Goal: Task Accomplishment & Management: Manage account settings

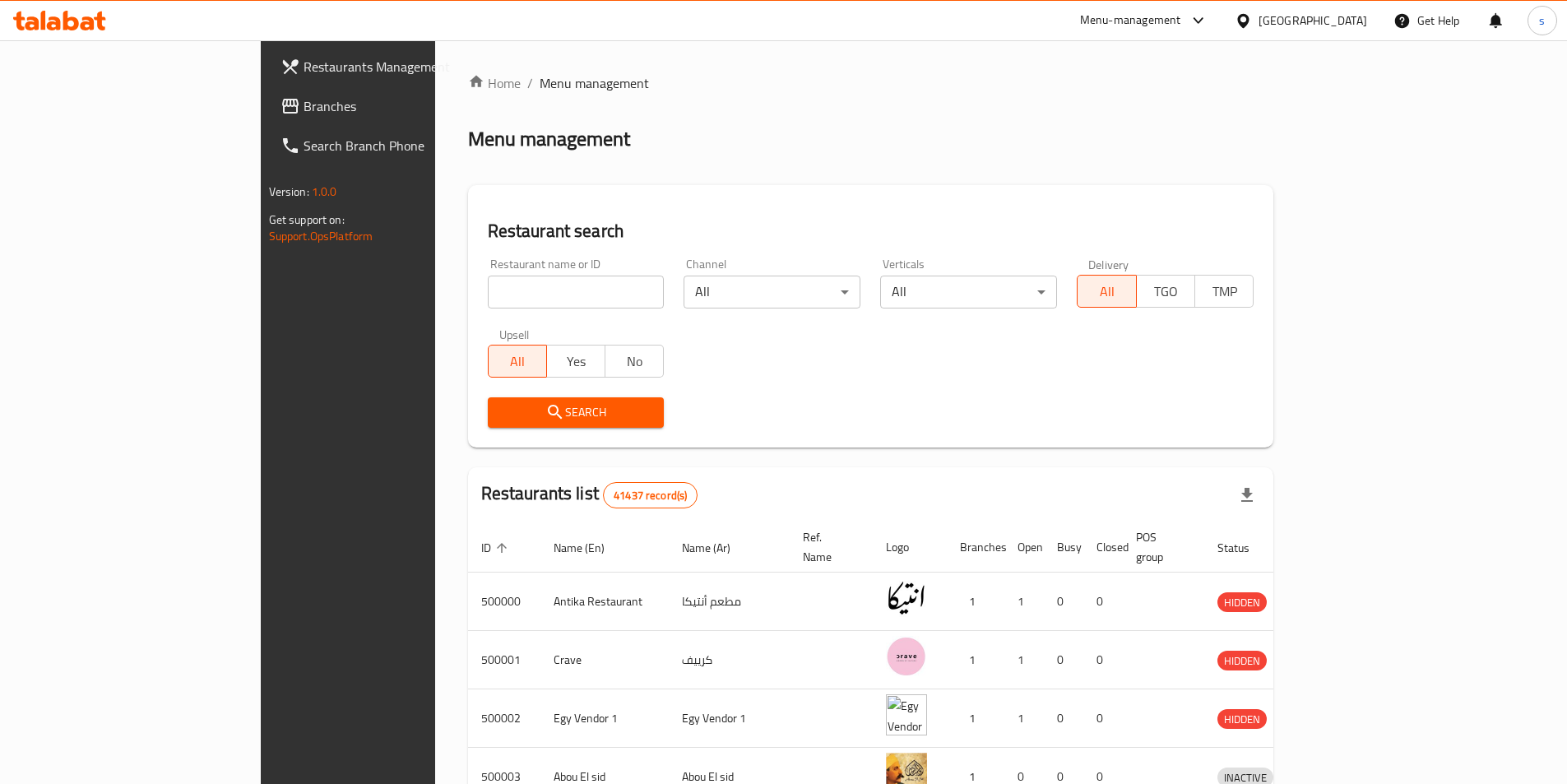
click at [303, 111] on span "Branches" at bounding box center [406, 105] width 206 height 19
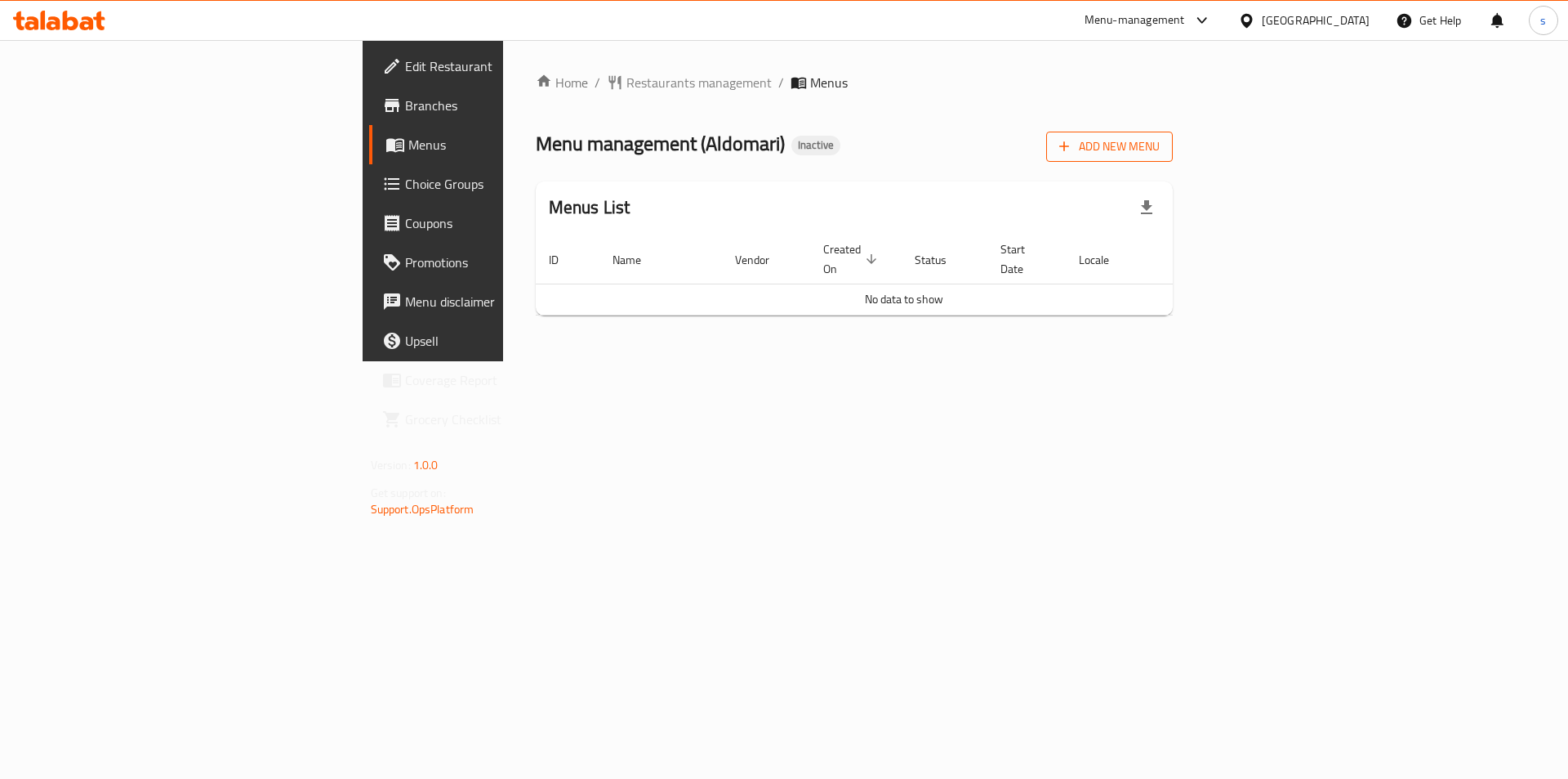
click at [1159, 147] on span "Add New Menu" at bounding box center [1110, 146] width 101 height 20
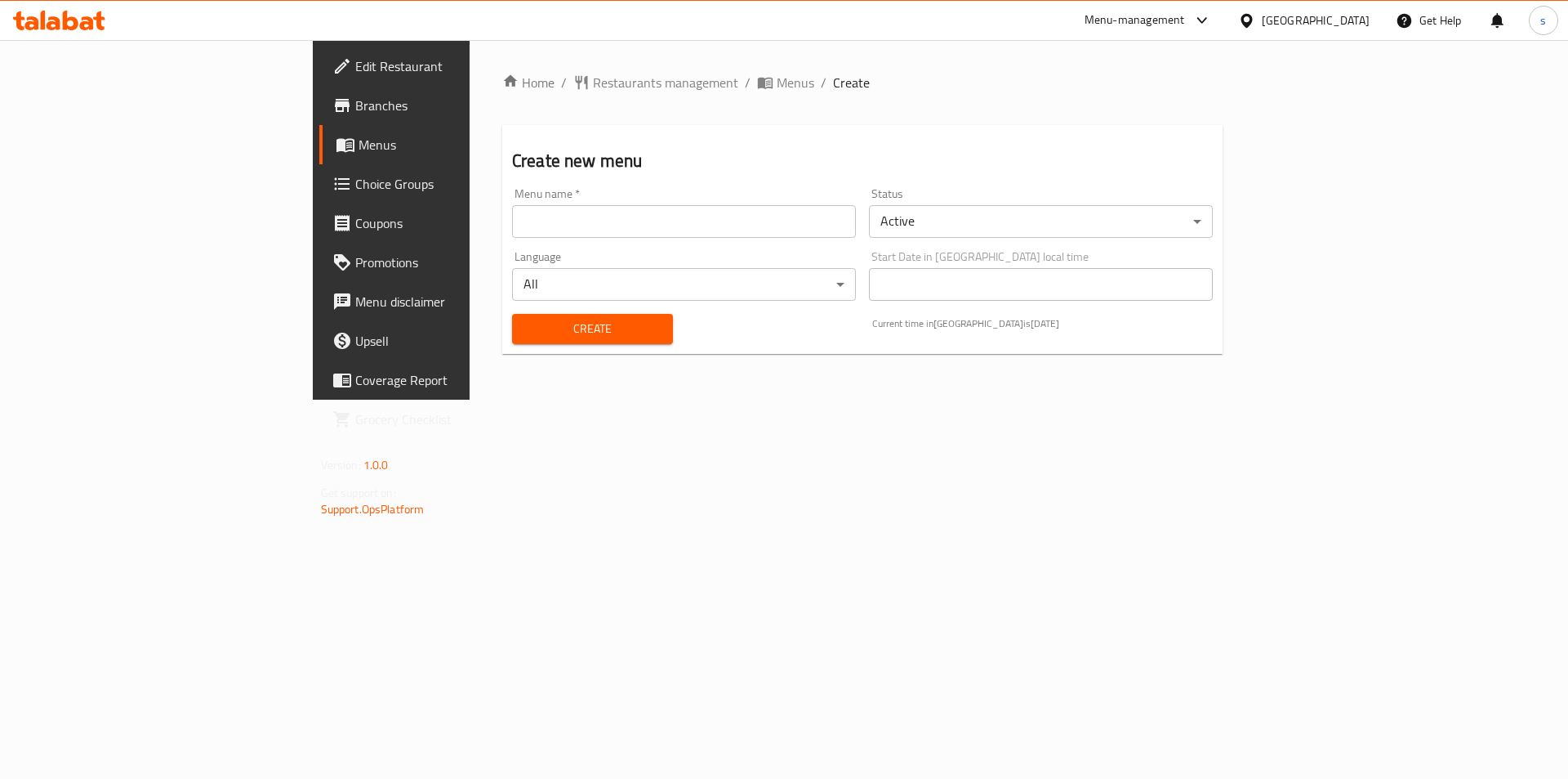
click at [724, 237] on input "text" at bounding box center [684, 222] width 344 height 33
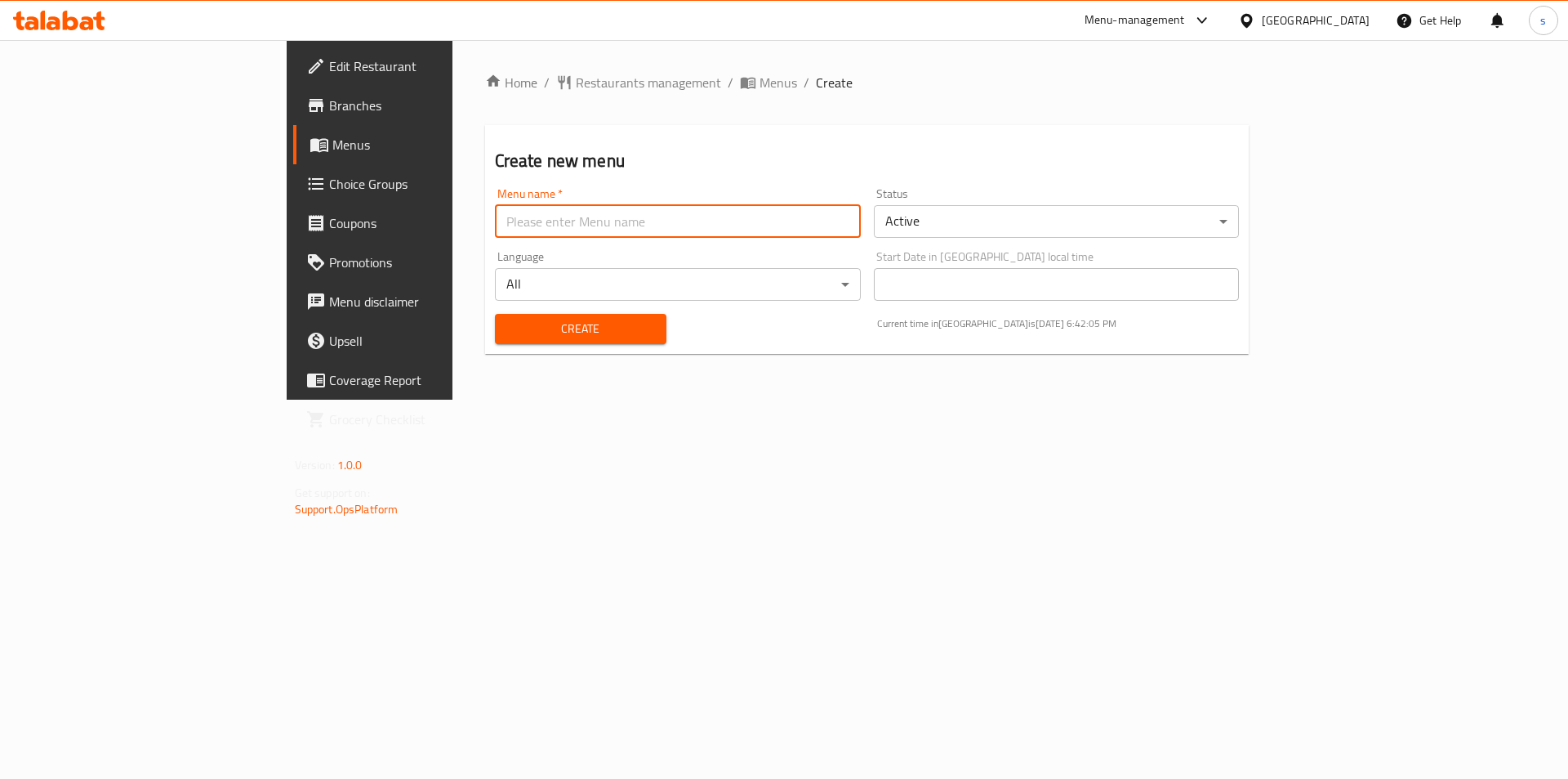
type input "new menu"
click at [508, 319] on span "Create" at bounding box center [580, 329] width 145 height 20
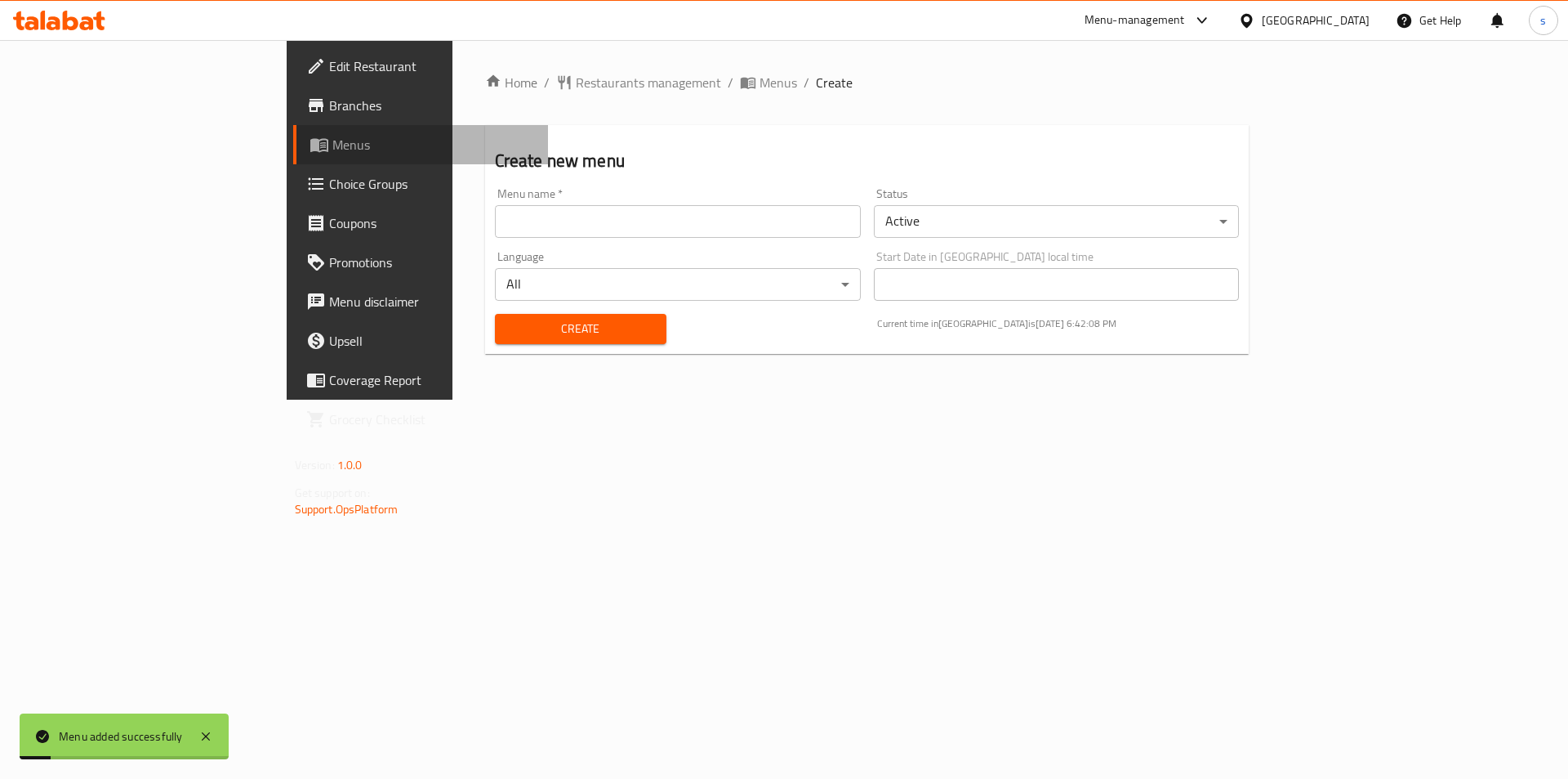
click at [332, 155] on span "Menus" at bounding box center [434, 144] width 203 height 19
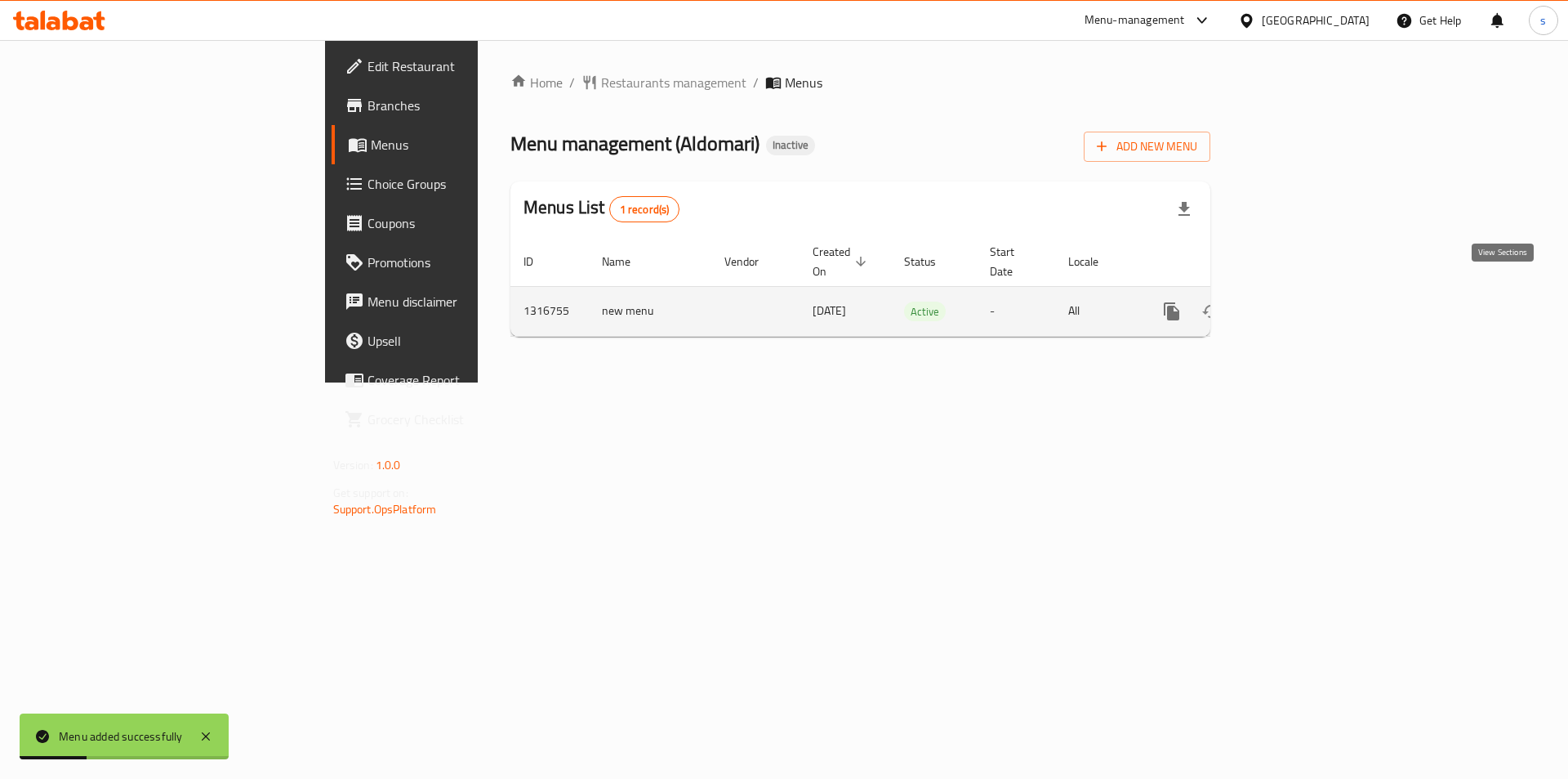
click at [1299, 301] on icon "enhanced table" at bounding box center [1288, 310] width 19 height 19
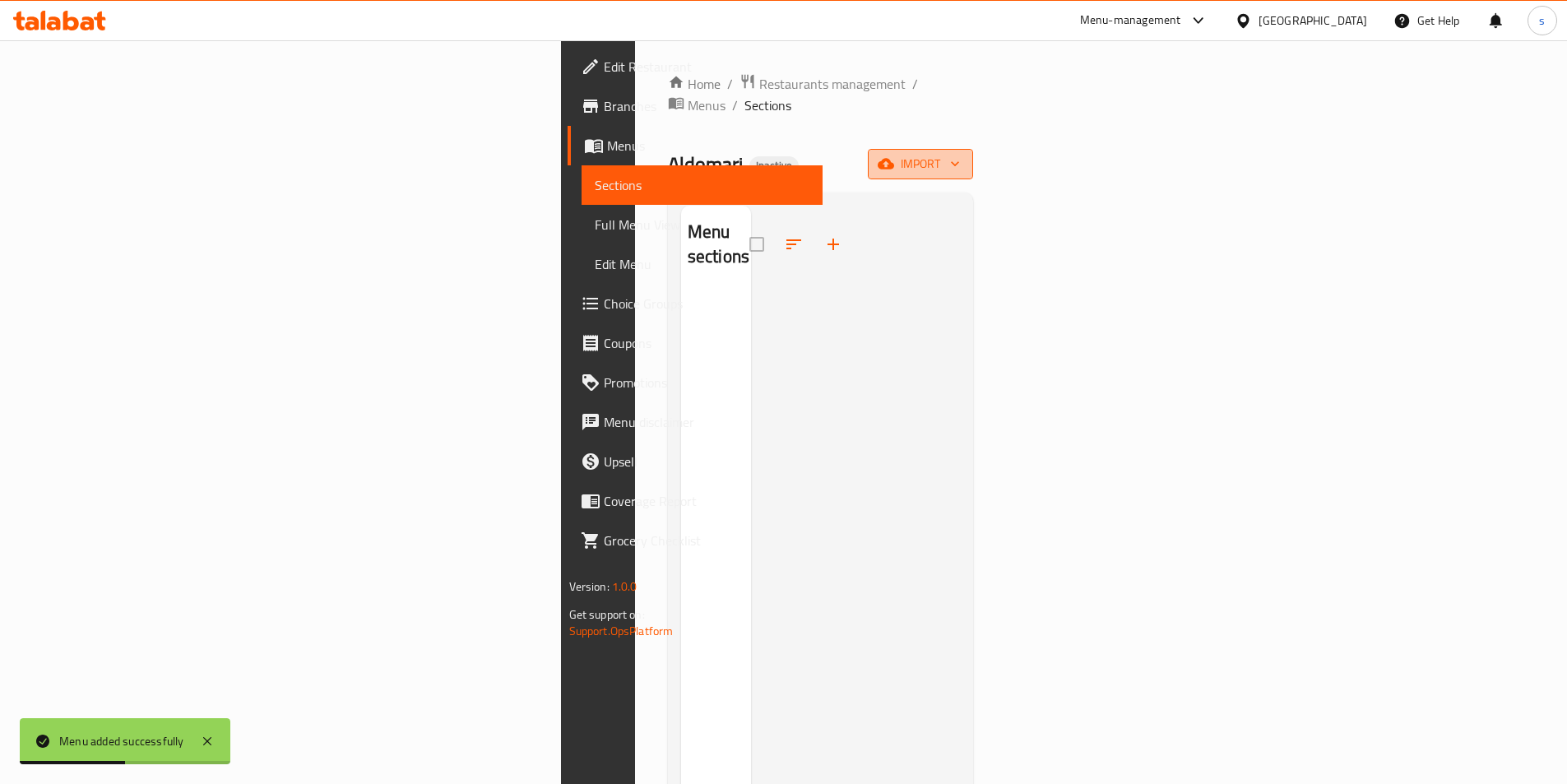
click at [894, 158] on icon "button" at bounding box center [886, 164] width 17 height 11
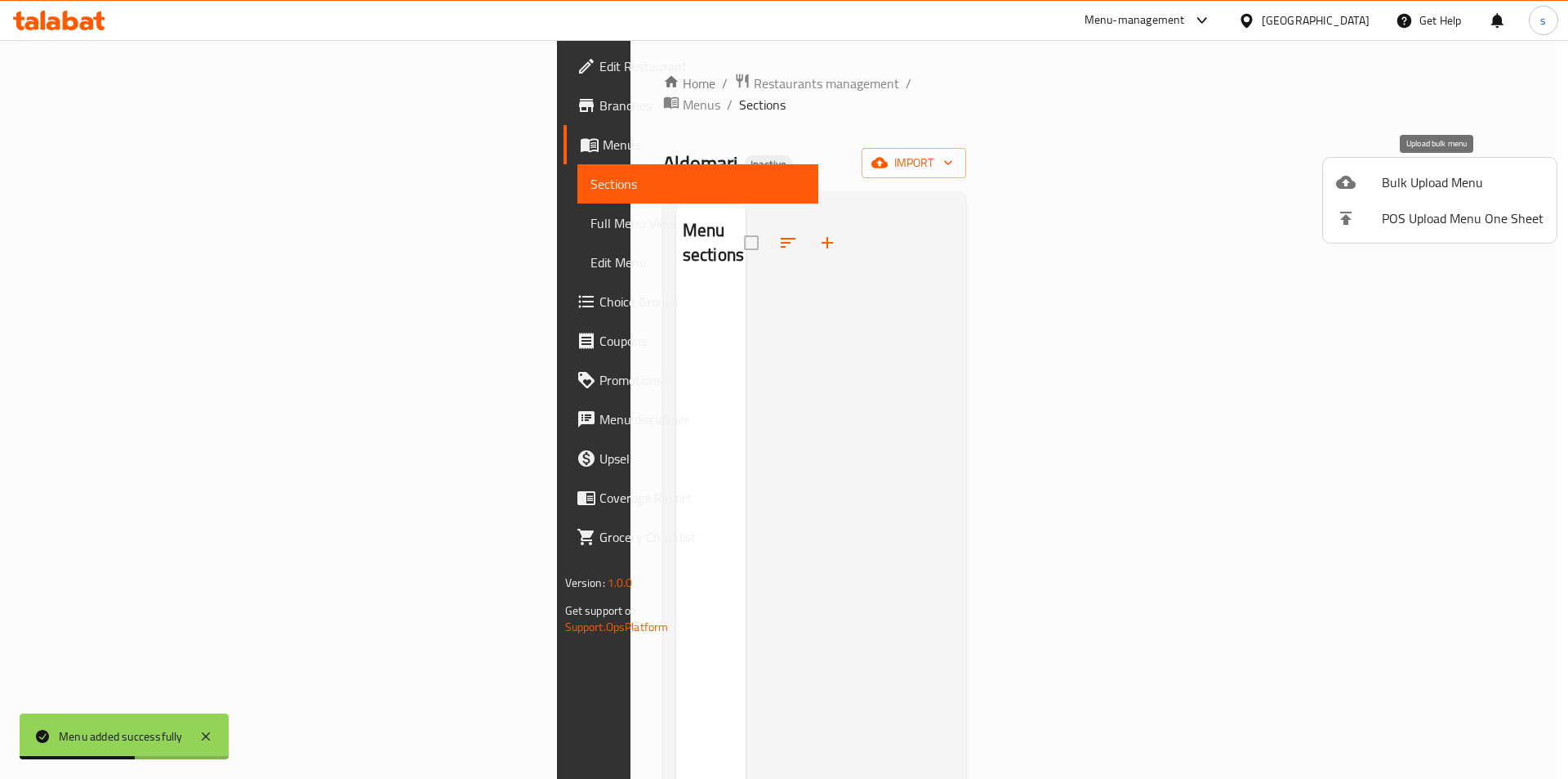
click at [1418, 179] on span "Bulk Upload Menu" at bounding box center [1462, 181] width 162 height 19
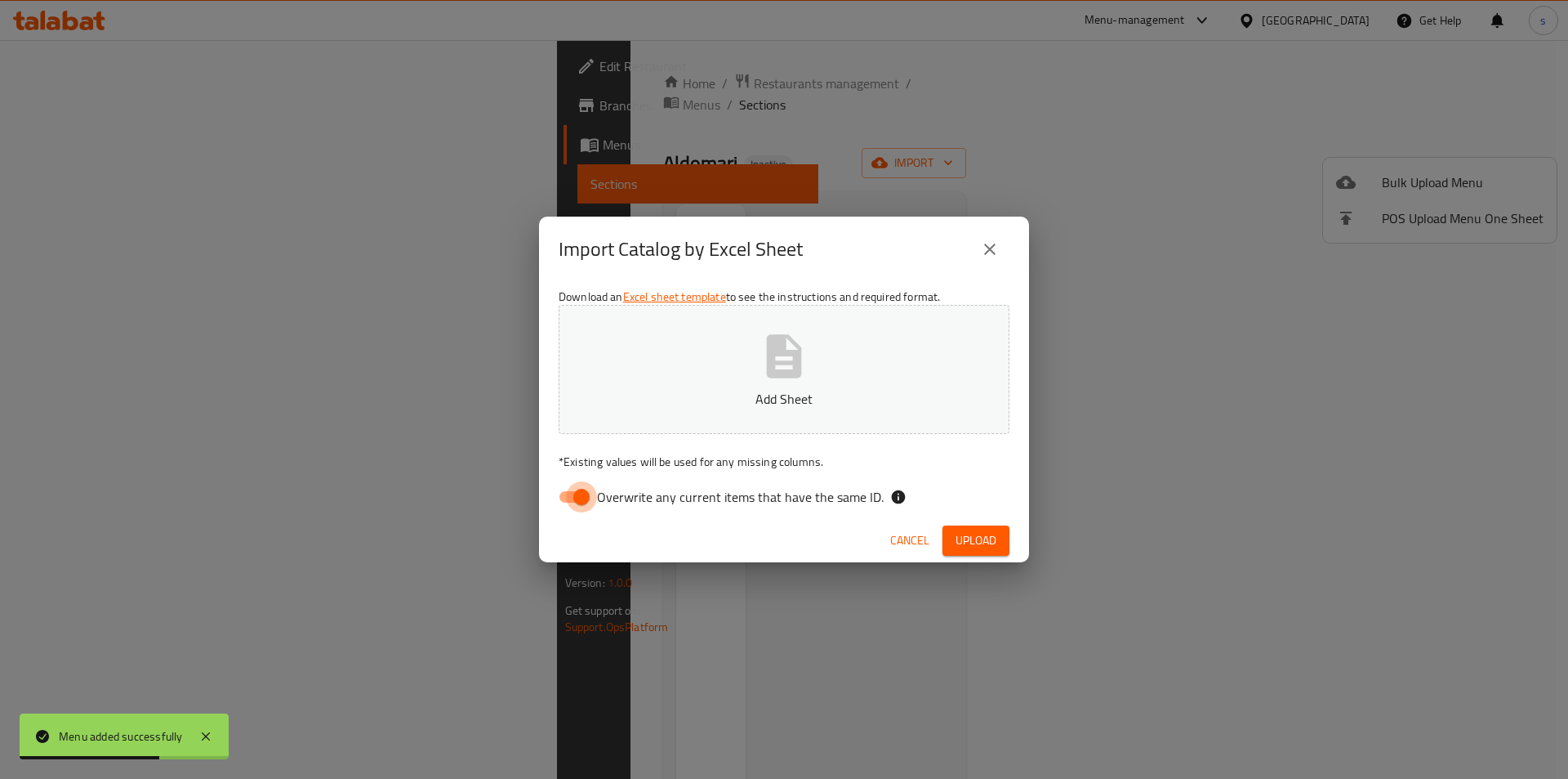
click at [581, 493] on input "Overwrite any current items that have the same ID." at bounding box center [582, 497] width 93 height 31
checkbox input "false"
click at [664, 362] on button "Add Sheet" at bounding box center [783, 369] width 451 height 129
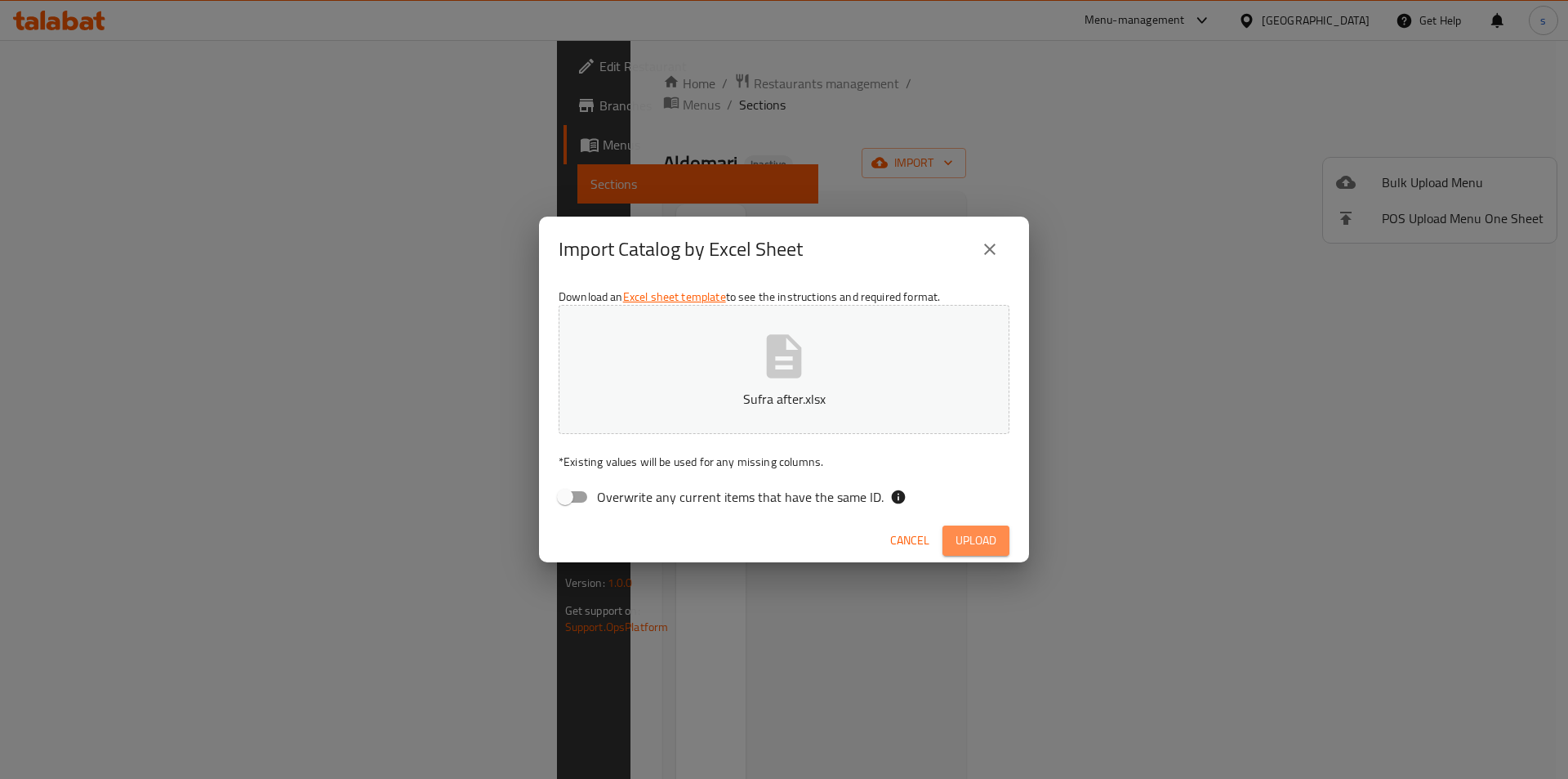
click at [1000, 544] on button "Upload" at bounding box center [975, 540] width 67 height 30
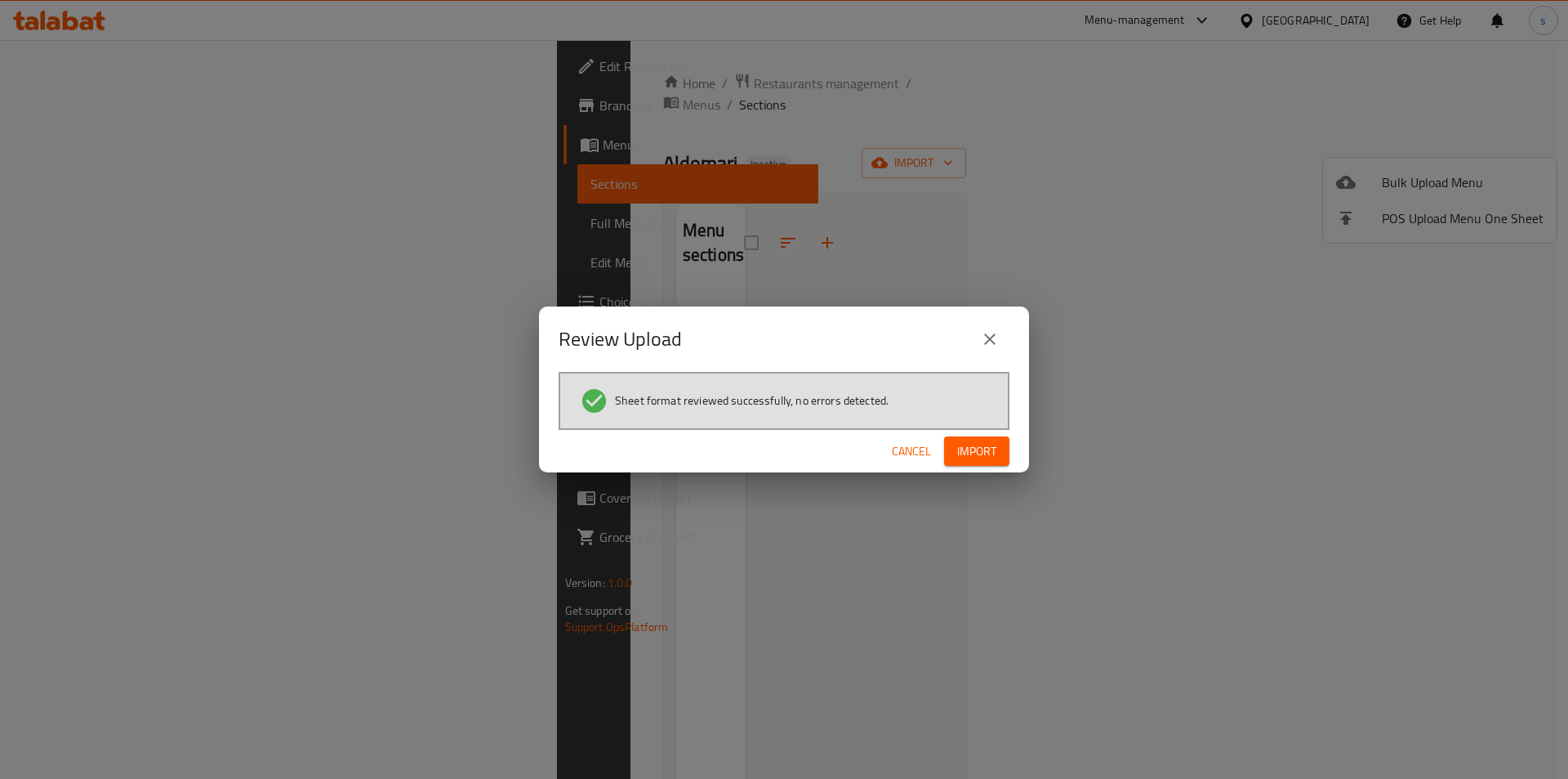
click at [962, 444] on span "Import" at bounding box center [976, 451] width 39 height 20
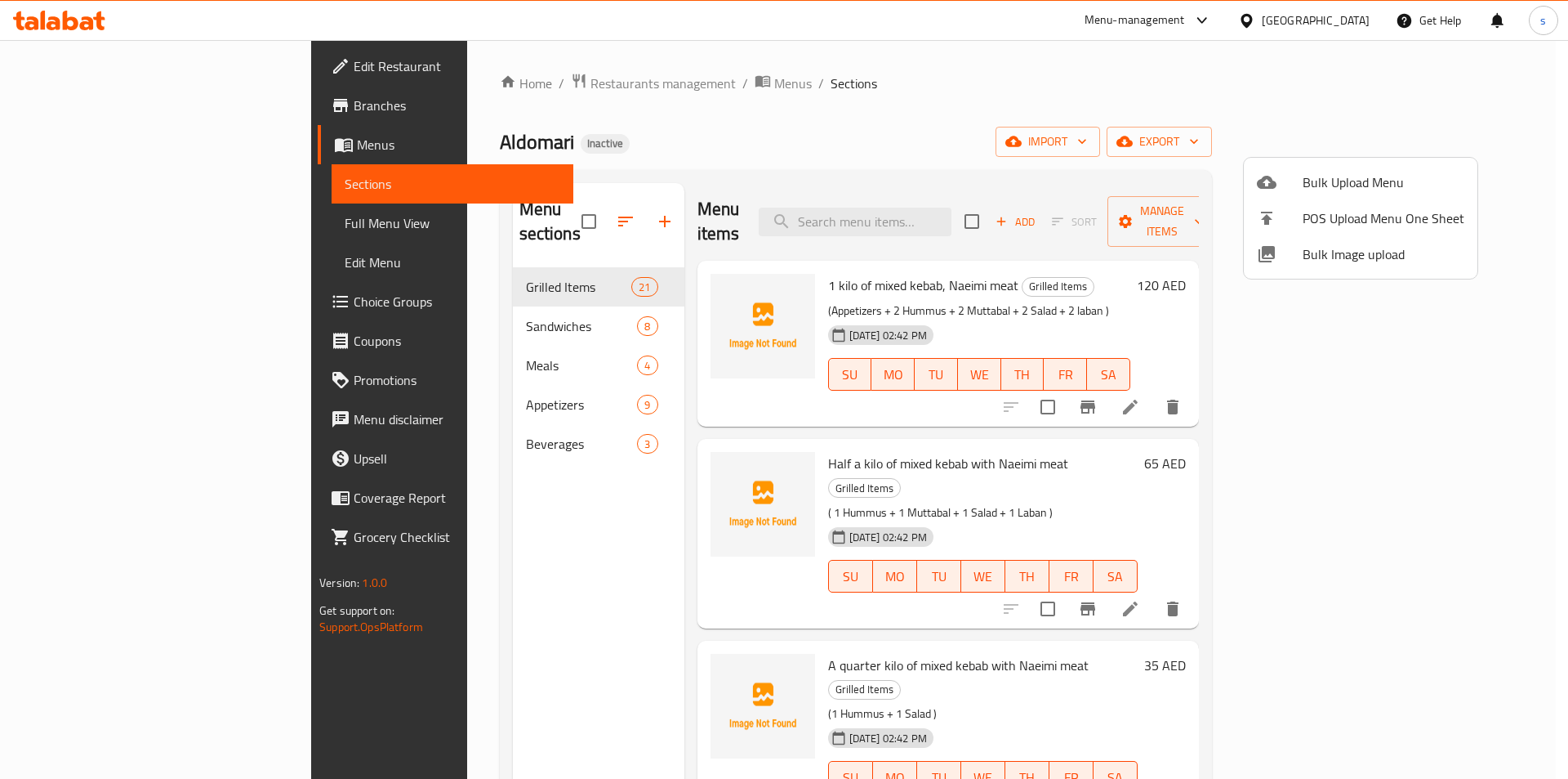
click at [523, 482] on div at bounding box center [784, 389] width 1568 height 779
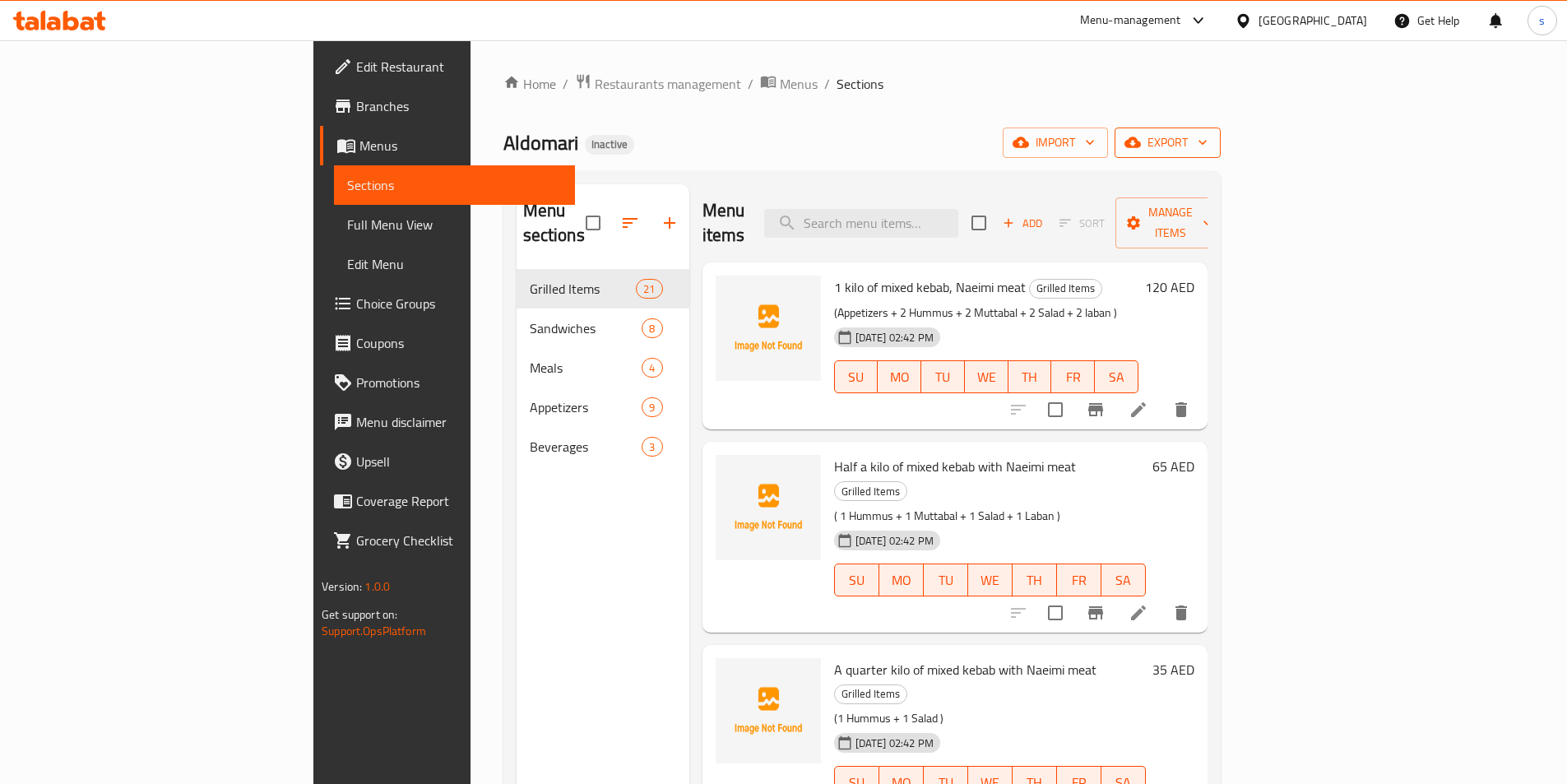
click at [1208, 135] on span "export" at bounding box center [1168, 143] width 80 height 20
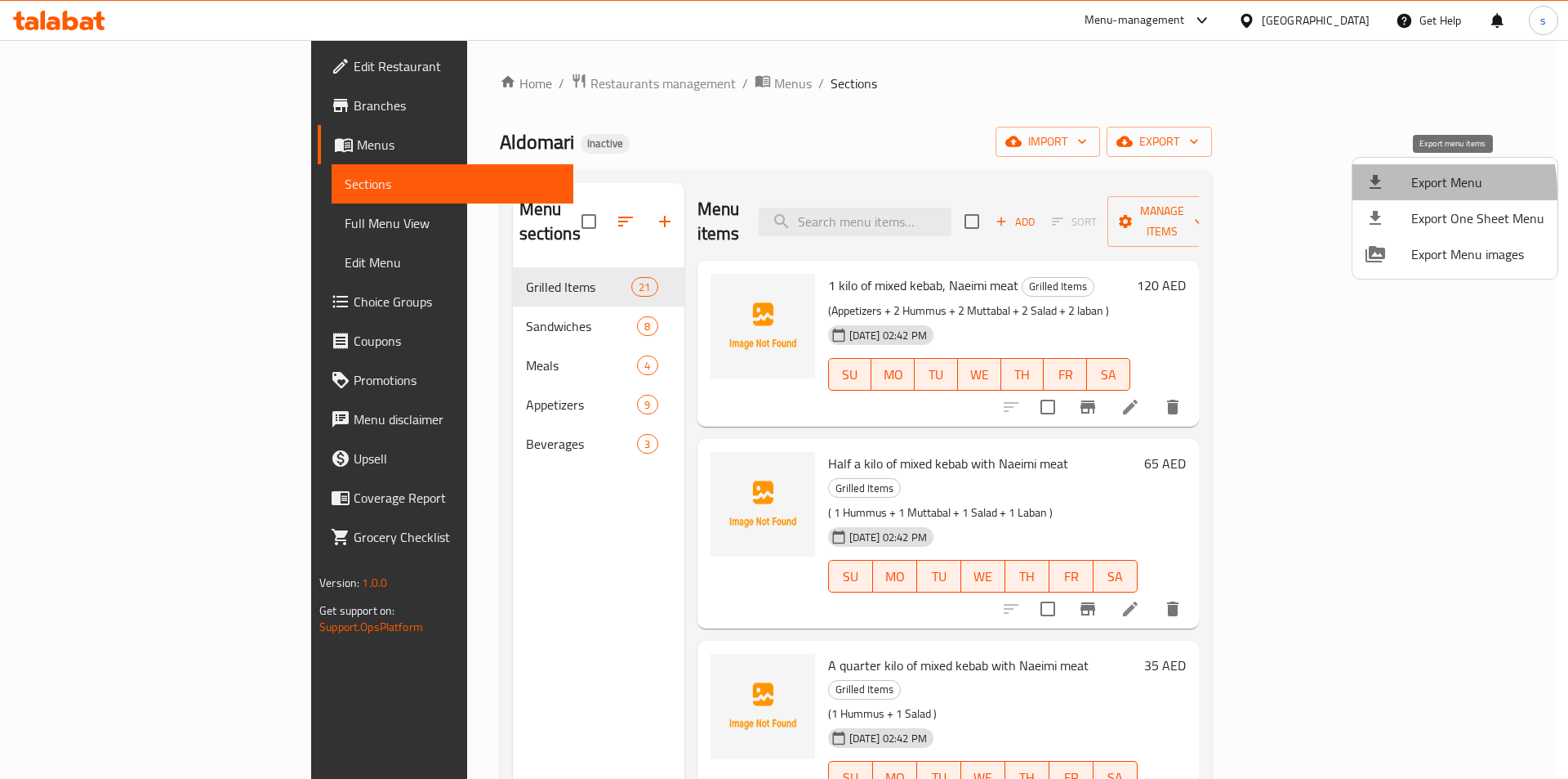
click at [1395, 192] on li "Export Menu" at bounding box center [1455, 181] width 205 height 36
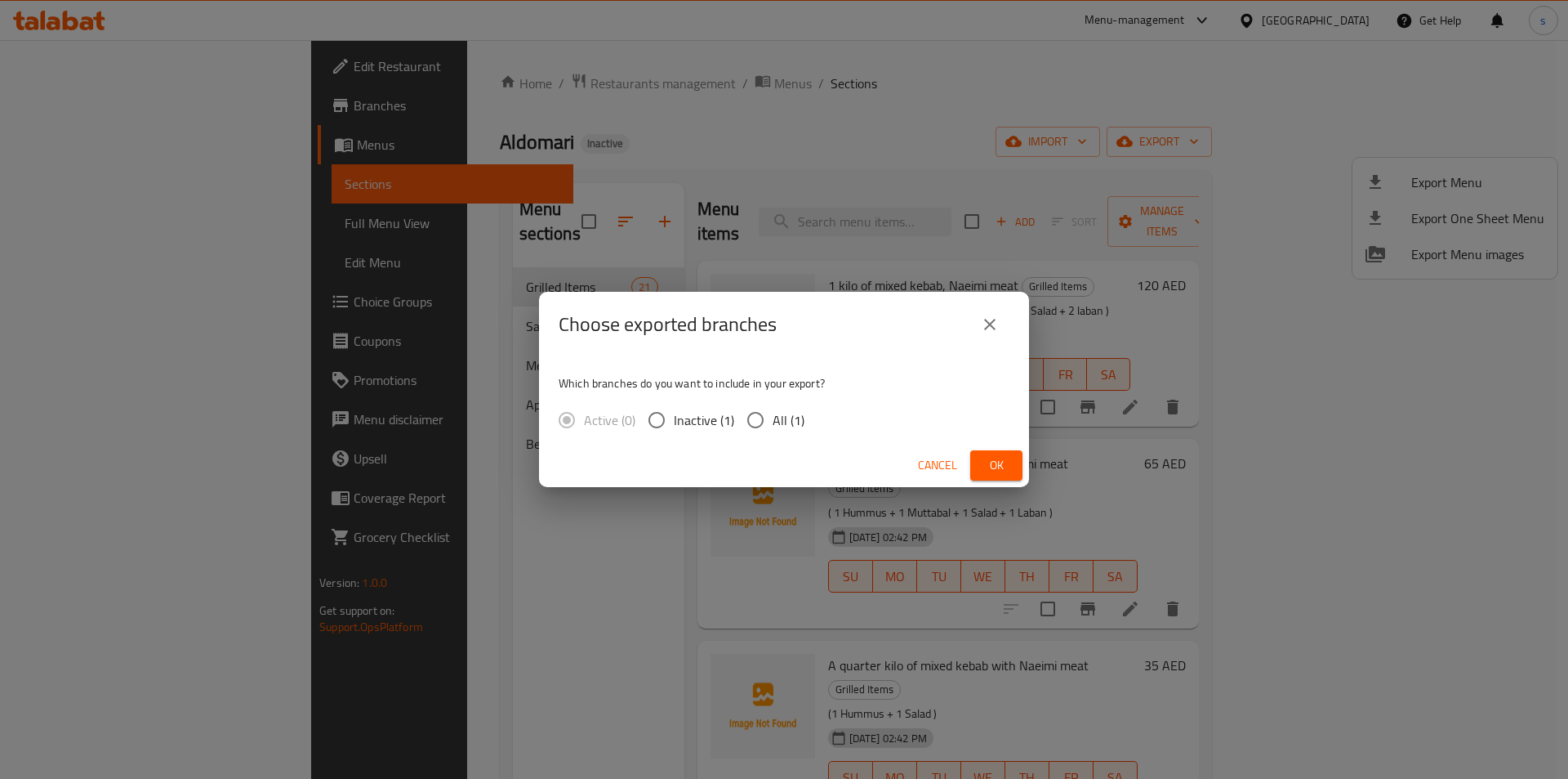
click at [752, 417] on input "All (1)" at bounding box center [755, 419] width 34 height 34
radio input "true"
click at [991, 465] on span "Ok" at bounding box center [996, 465] width 27 height 20
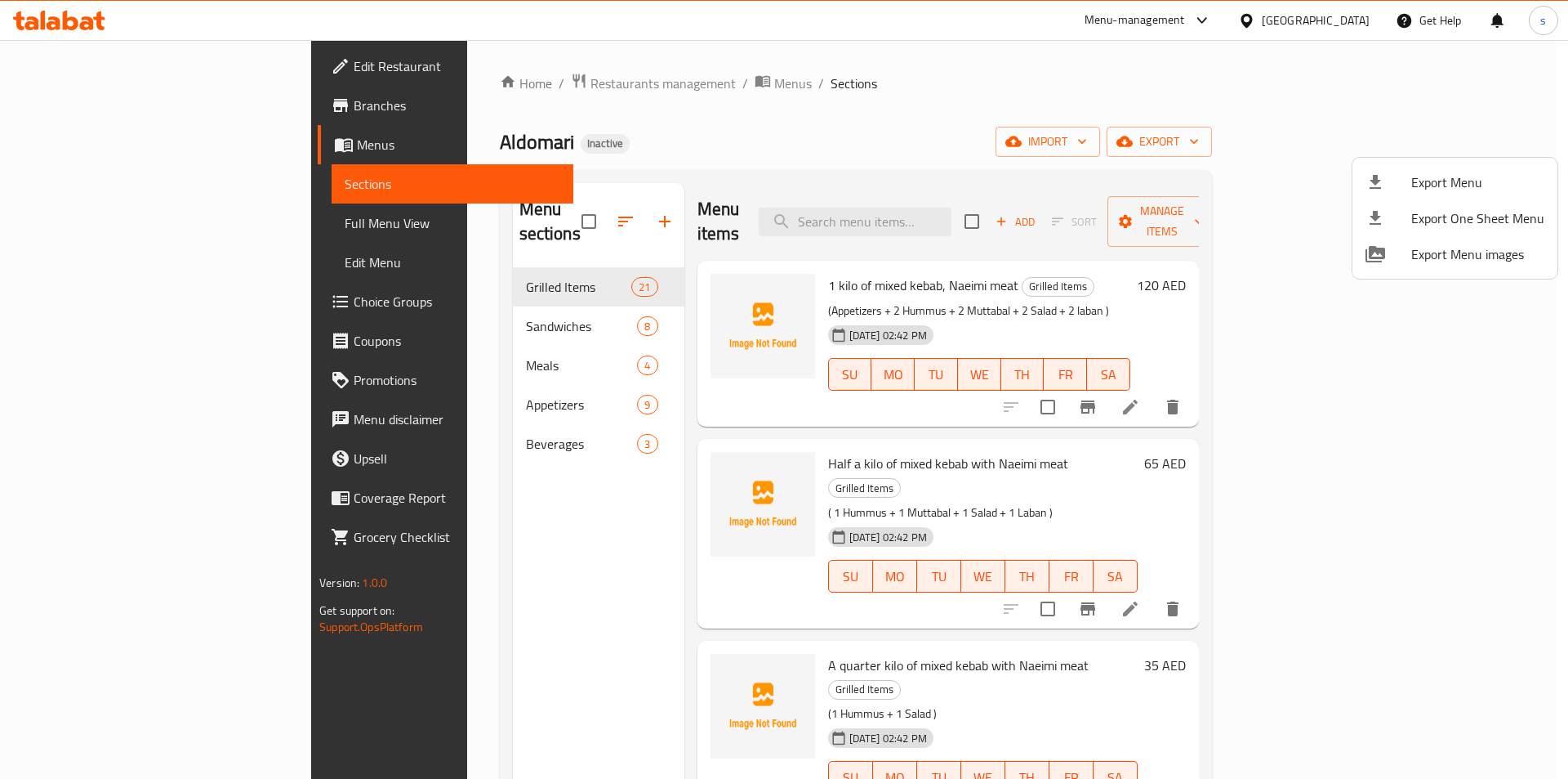
click at [994, 107] on div at bounding box center [784, 389] width 1568 height 779
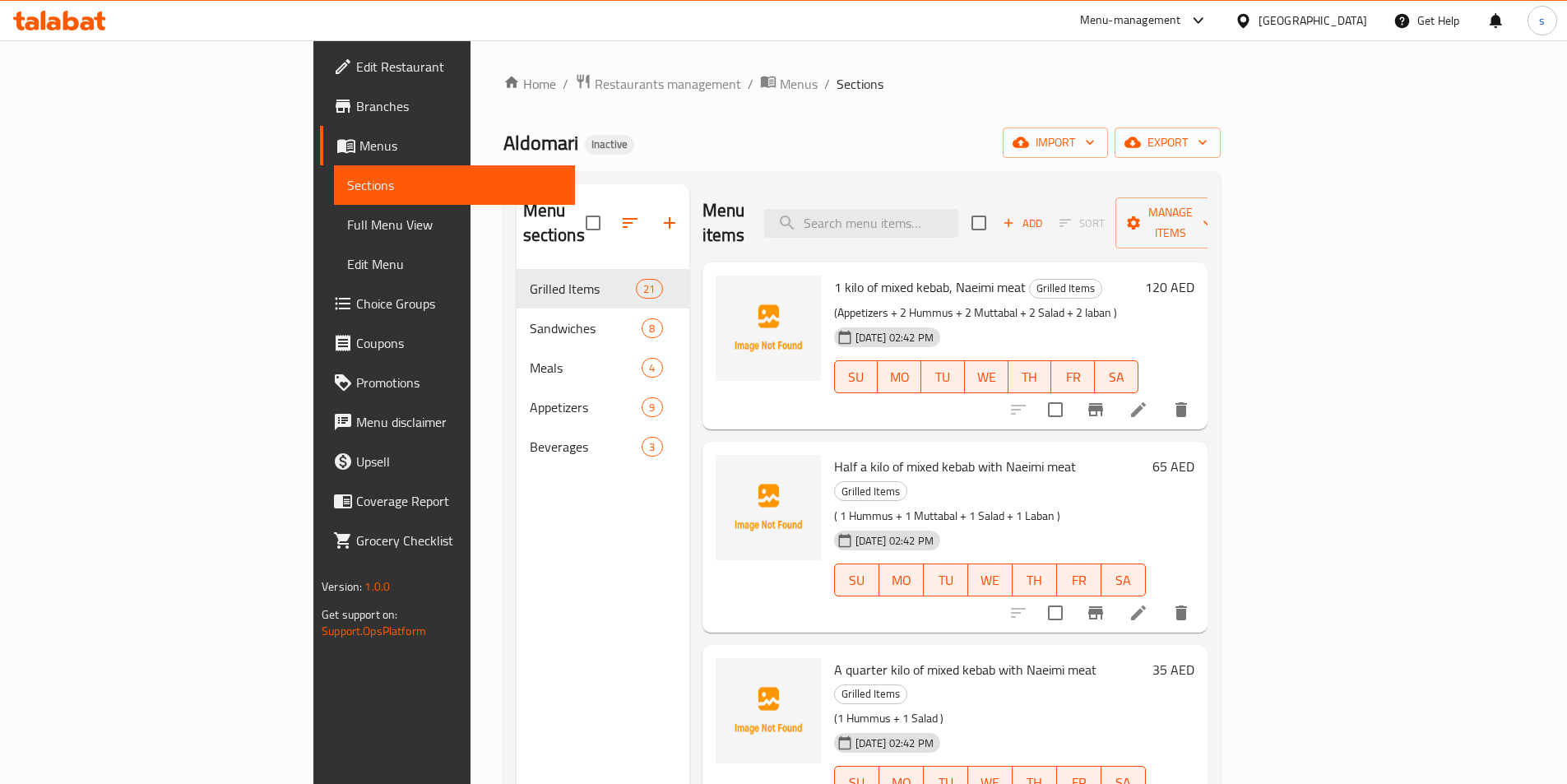
click at [862, 88] on ol "Home / Restaurants management / Menus / Sections" at bounding box center [862, 83] width 717 height 21
click at [348, 215] on span "Full Menu View" at bounding box center [454, 224] width 215 height 19
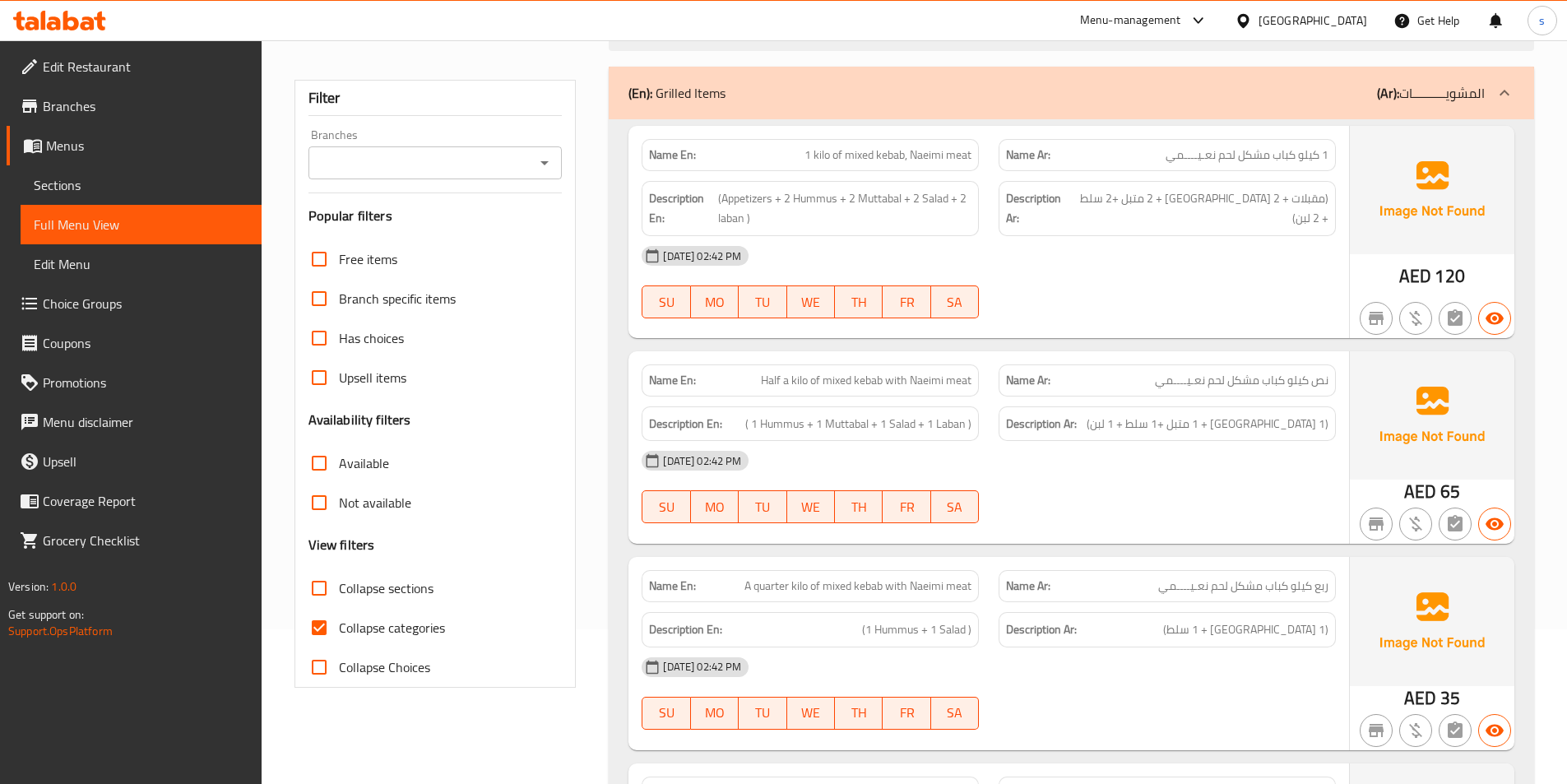
scroll to position [164, 0]
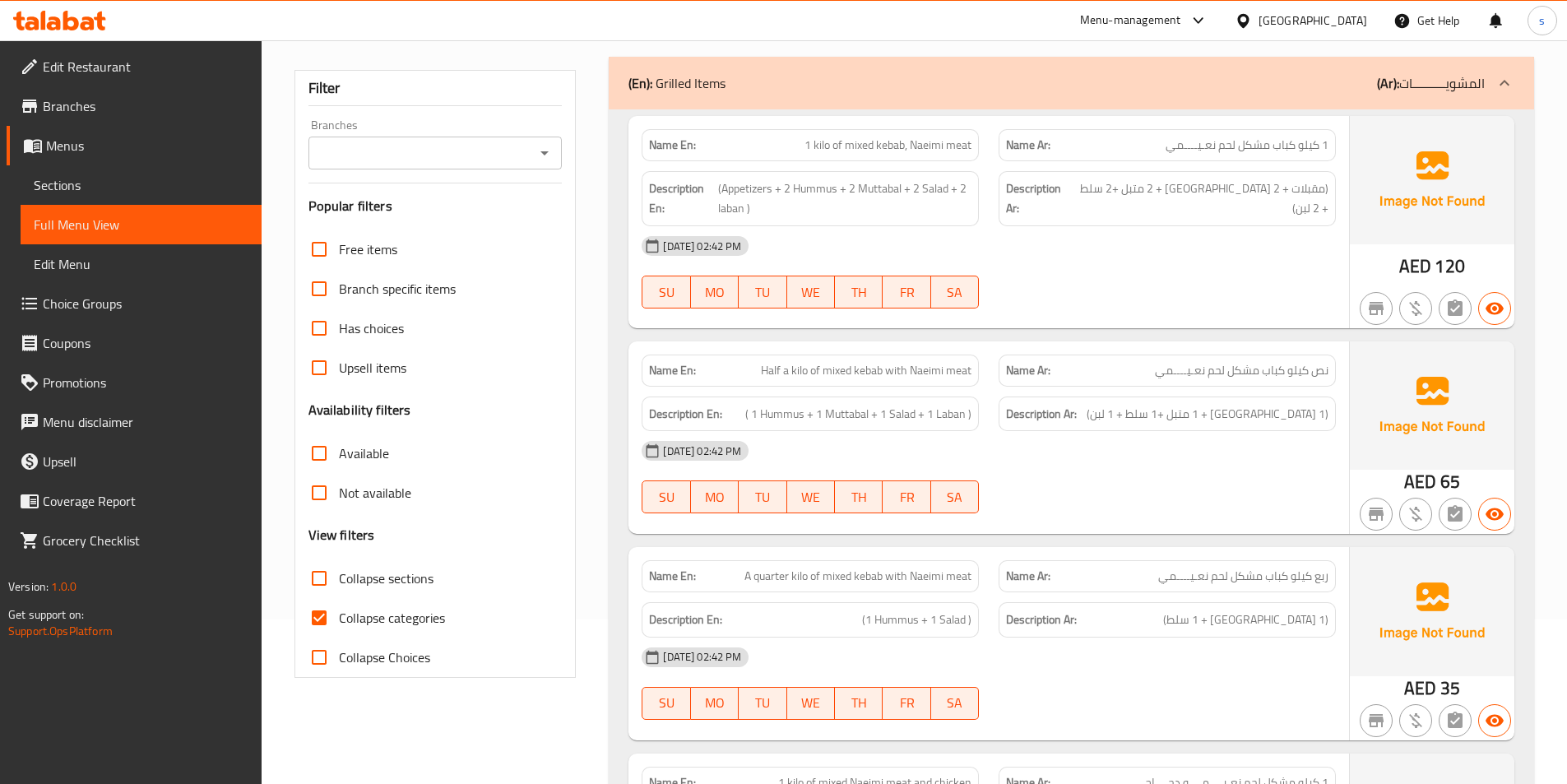
click at [310, 623] on input "Collapse categories" at bounding box center [319, 617] width 40 height 40
checkbox input "false"
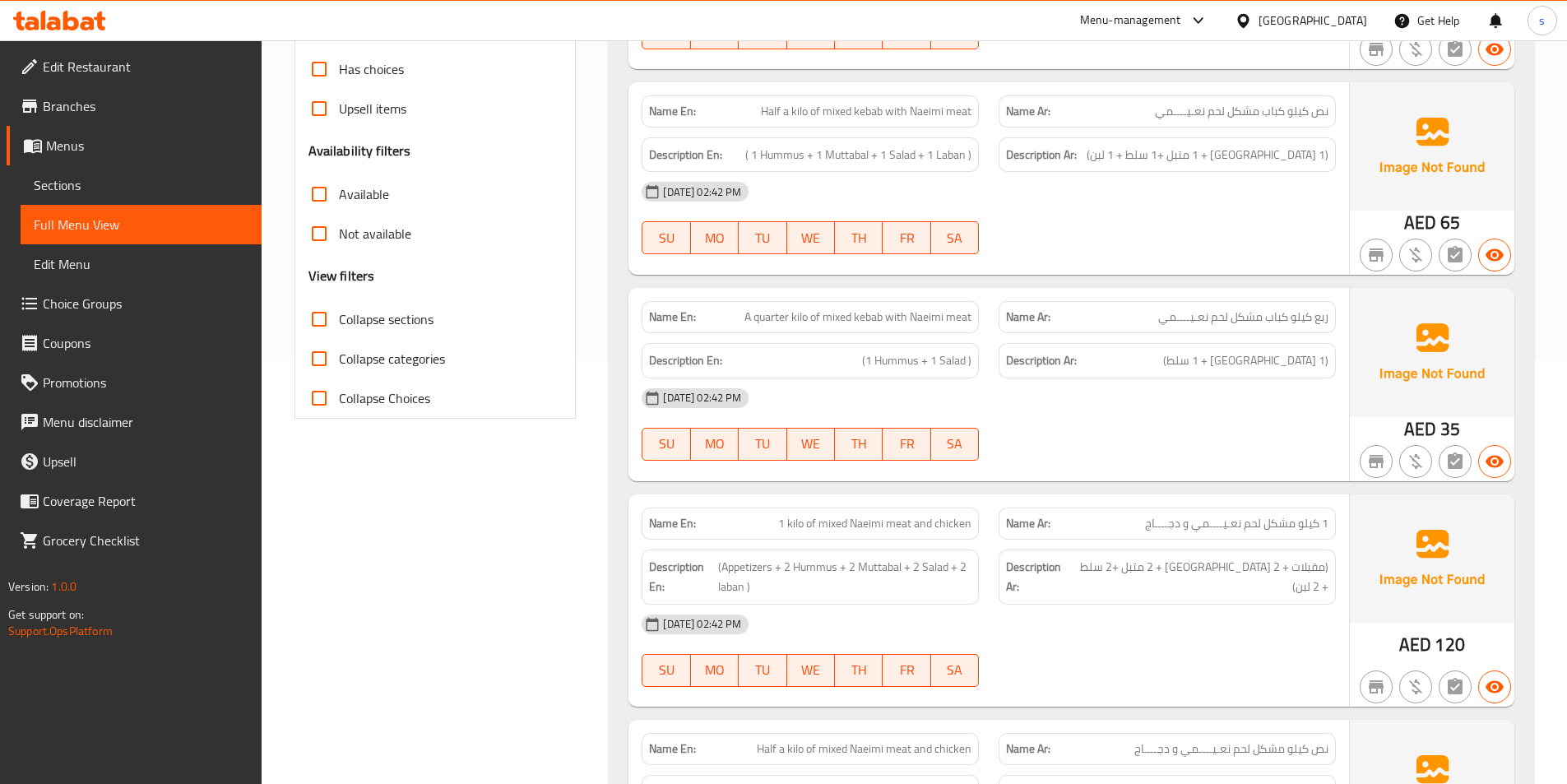
scroll to position [0, 0]
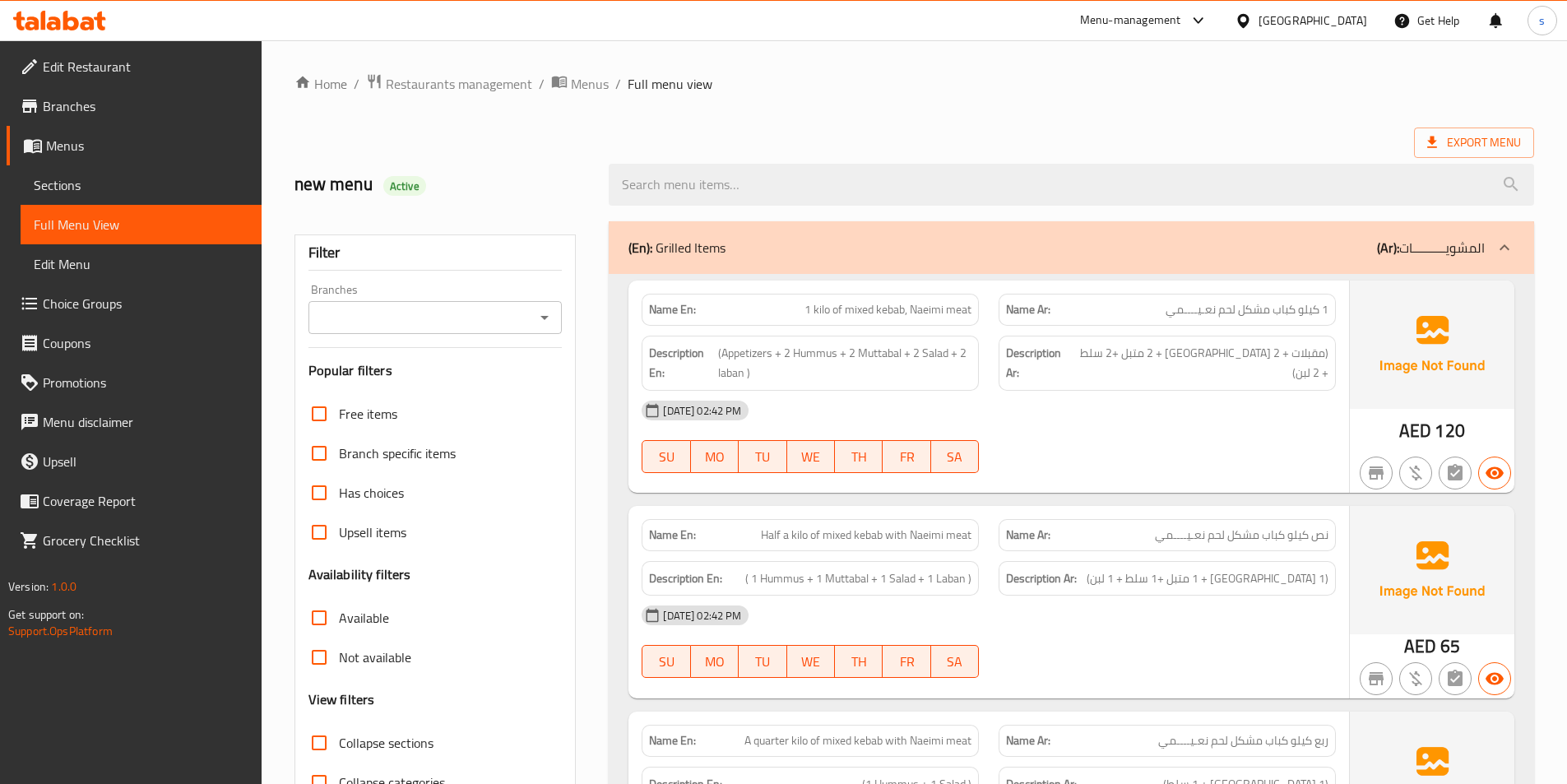
click at [929, 244] on div "(En): Grilled Items (Ar): المشويــــــــــات" at bounding box center [1056, 247] width 856 height 19
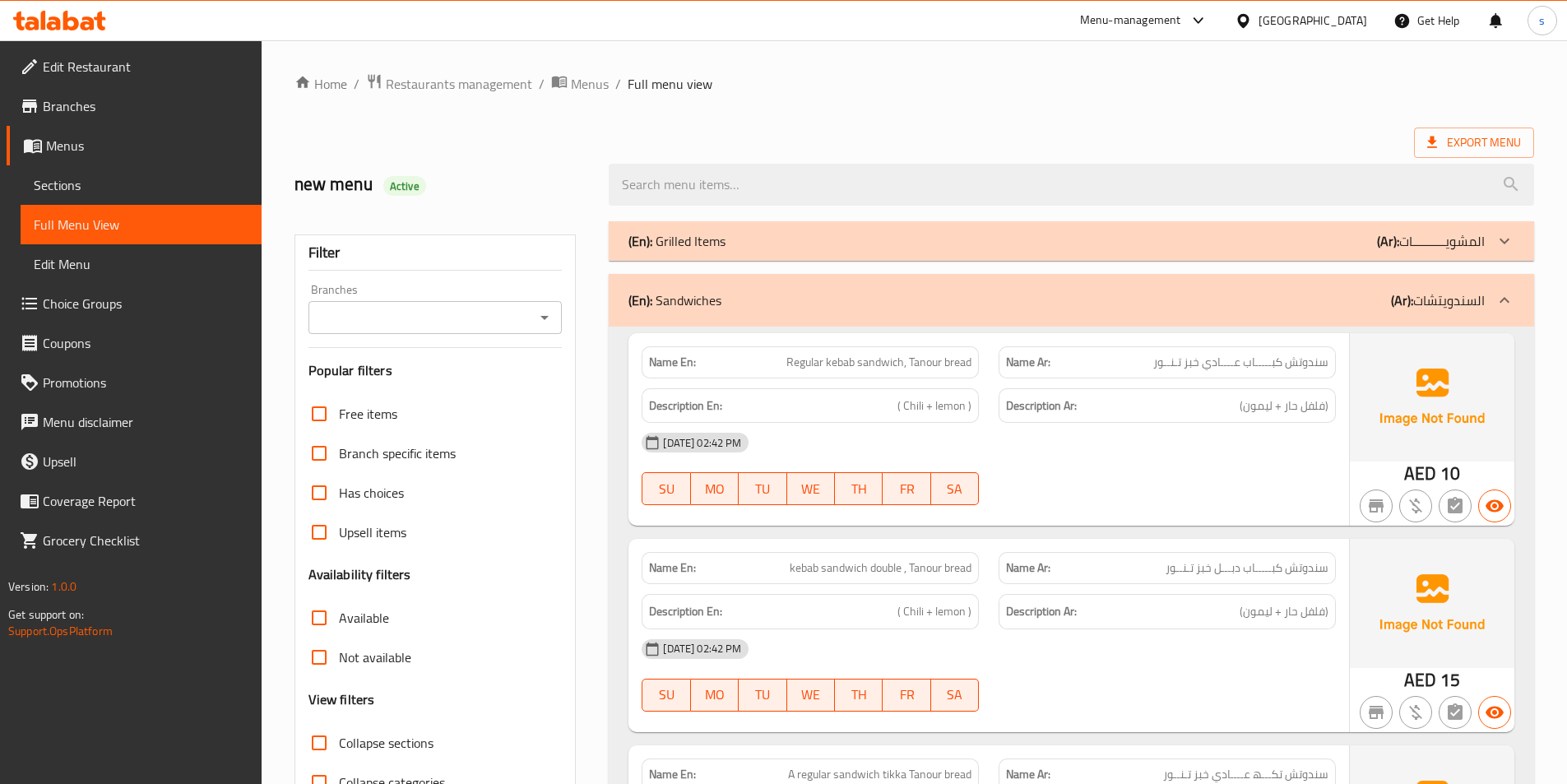
click at [886, 243] on div "(En): Grilled Items (Ar): المشويــــــــــات" at bounding box center [1056, 240] width 856 height 19
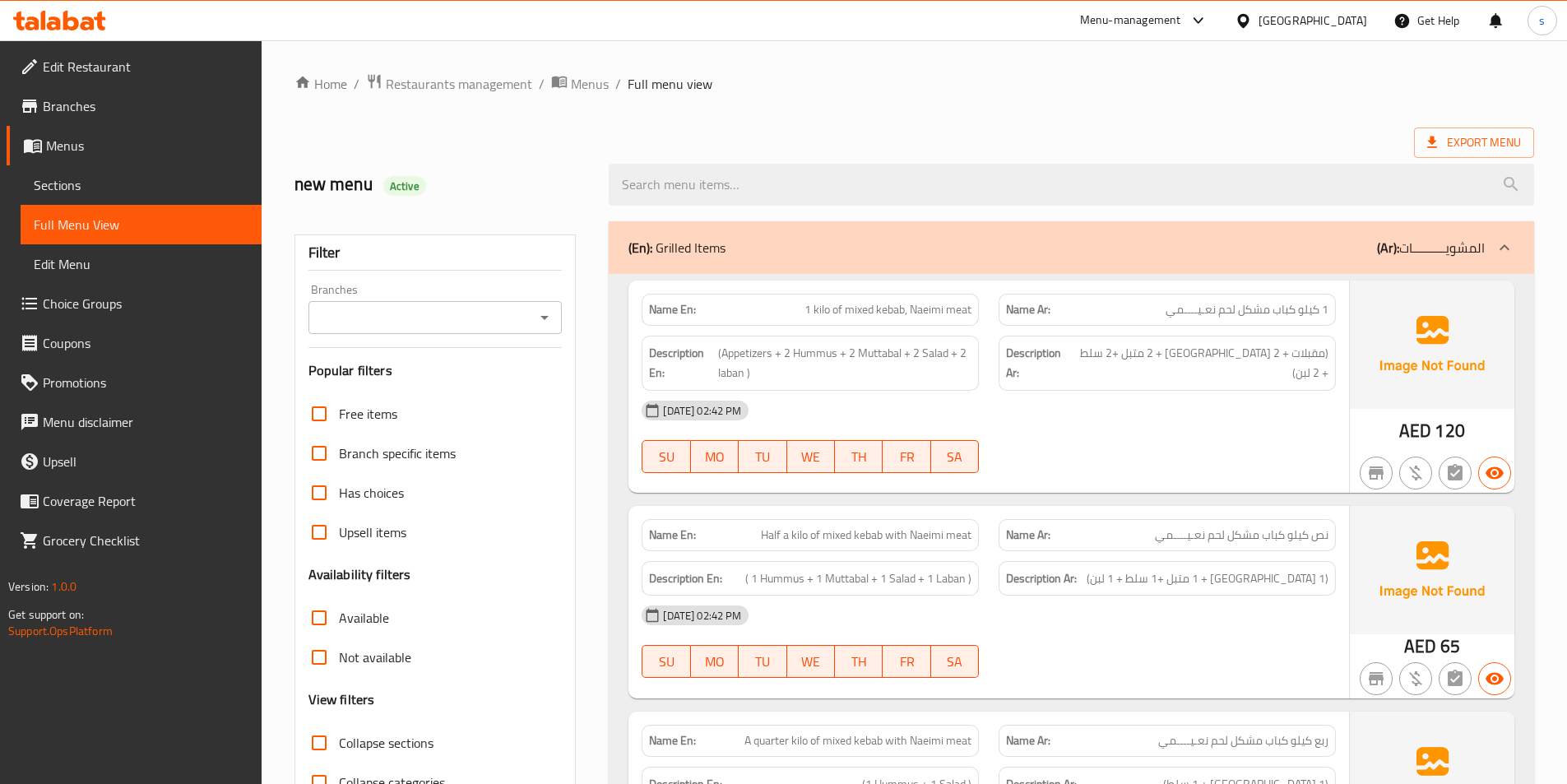
click at [821, 317] on span "1 kilo of mixed kebab, Naeimi meat" at bounding box center [888, 310] width 167 height 18
click at [832, 317] on span "1 kilo of mixed kebab, Naeimi meat" at bounding box center [888, 310] width 167 height 18
click at [878, 310] on span "1 kilo of mixed kebab, Naeimi meat" at bounding box center [888, 310] width 167 height 18
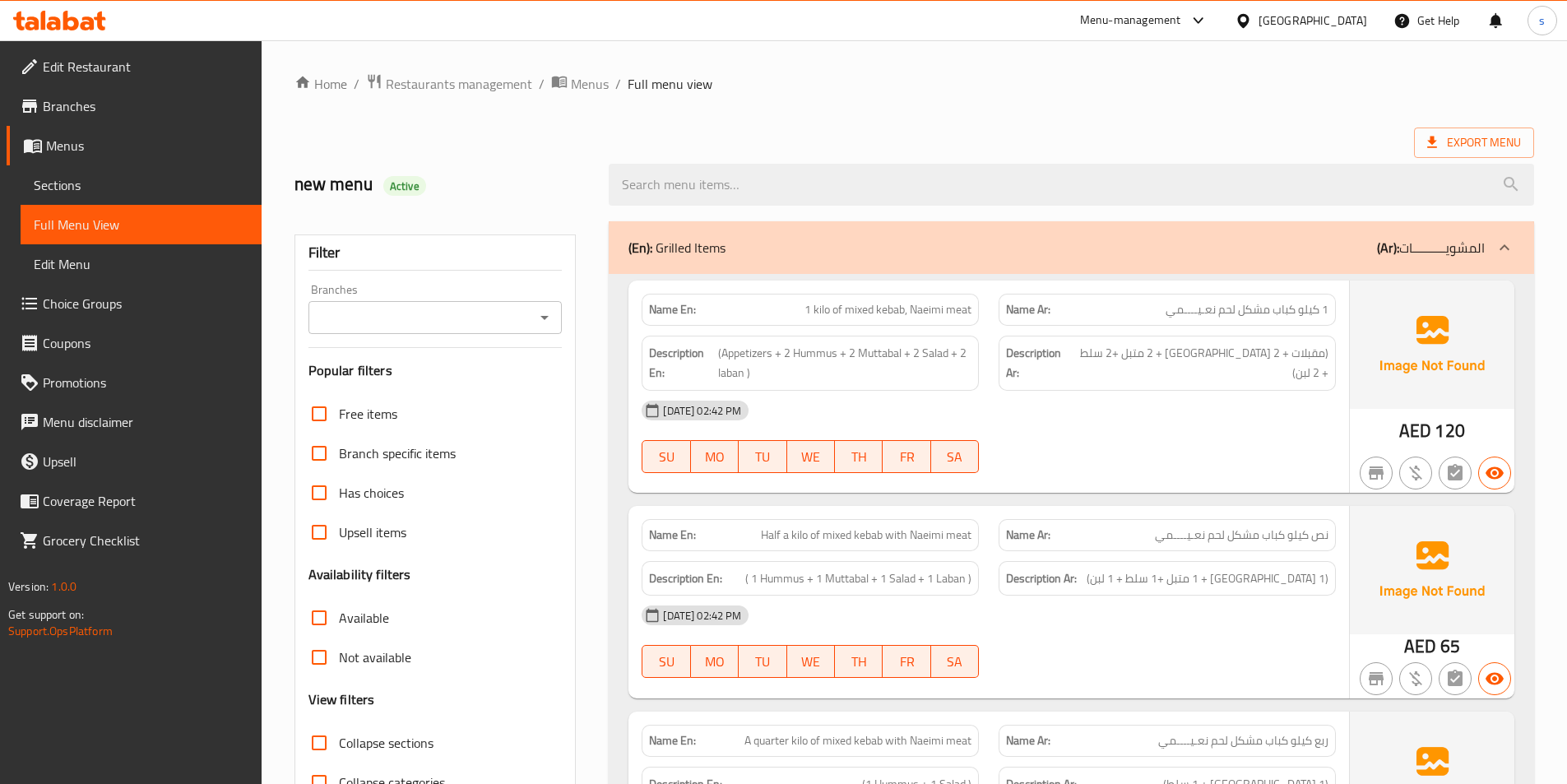
click at [887, 310] on span "1 kilo of mixed kebab, Naeimi meat" at bounding box center [888, 310] width 167 height 18
click at [1289, 317] on span "1 كیلو كباب مشكل لحم نعـیــــمي" at bounding box center [1247, 310] width 163 height 18
click at [941, 311] on span "1 kilo of mixed kebab, Naeimi meat" at bounding box center [888, 310] width 167 height 18
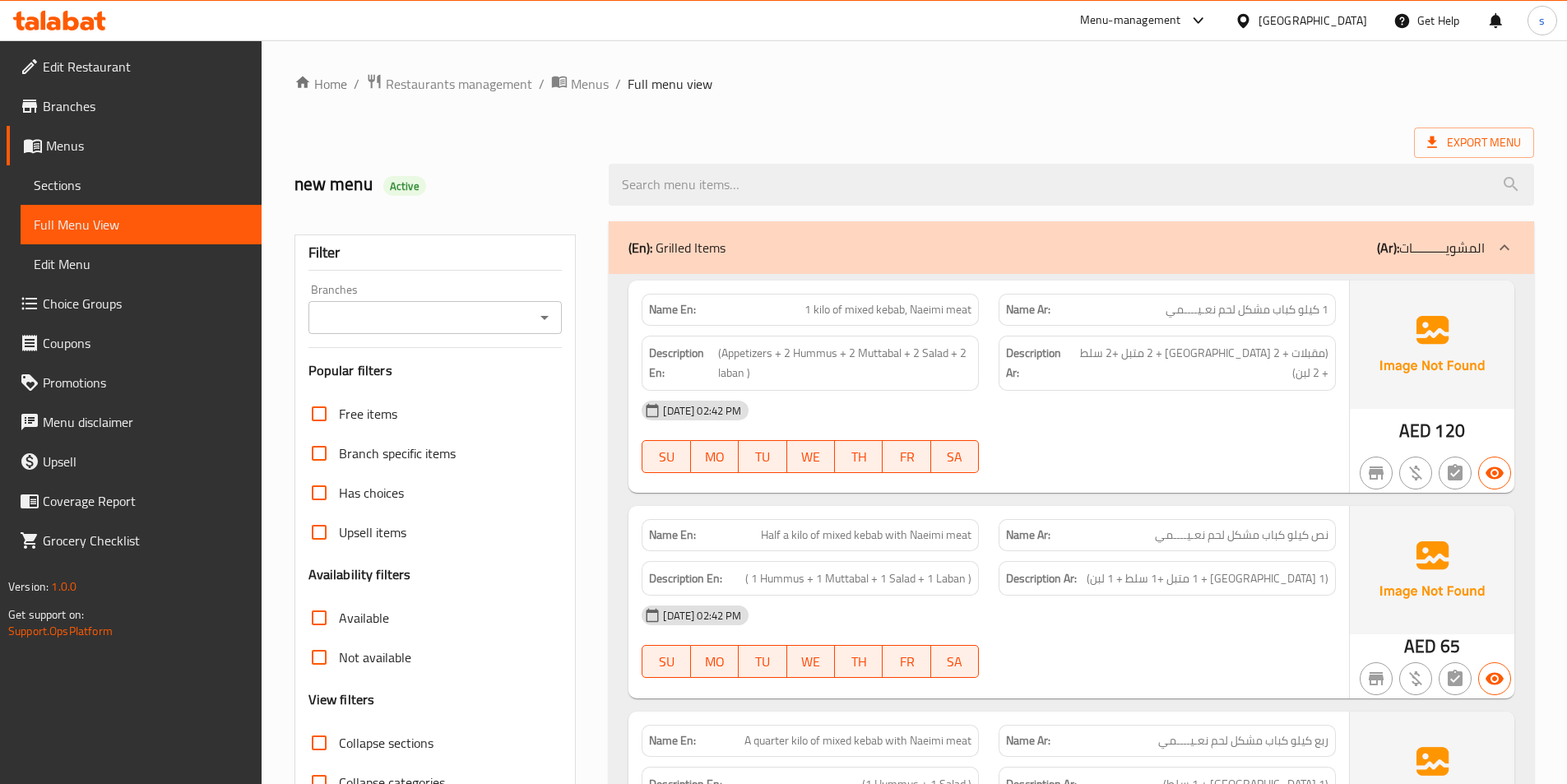
click at [975, 307] on div "Name En: 1 kilo of mixed kebab, Naeimi meat" at bounding box center [810, 310] width 337 height 32
click at [1278, 315] on span "1 كیلو كباب مشكل لحم نعـیــــمي" at bounding box center [1247, 310] width 163 height 18
click at [1302, 360] on span "(مقبلات + 2 [GEOGRAPHIC_DATA] + 2 متبل +2 سلط + 2 لبن)" at bounding box center [1201, 363] width 256 height 41
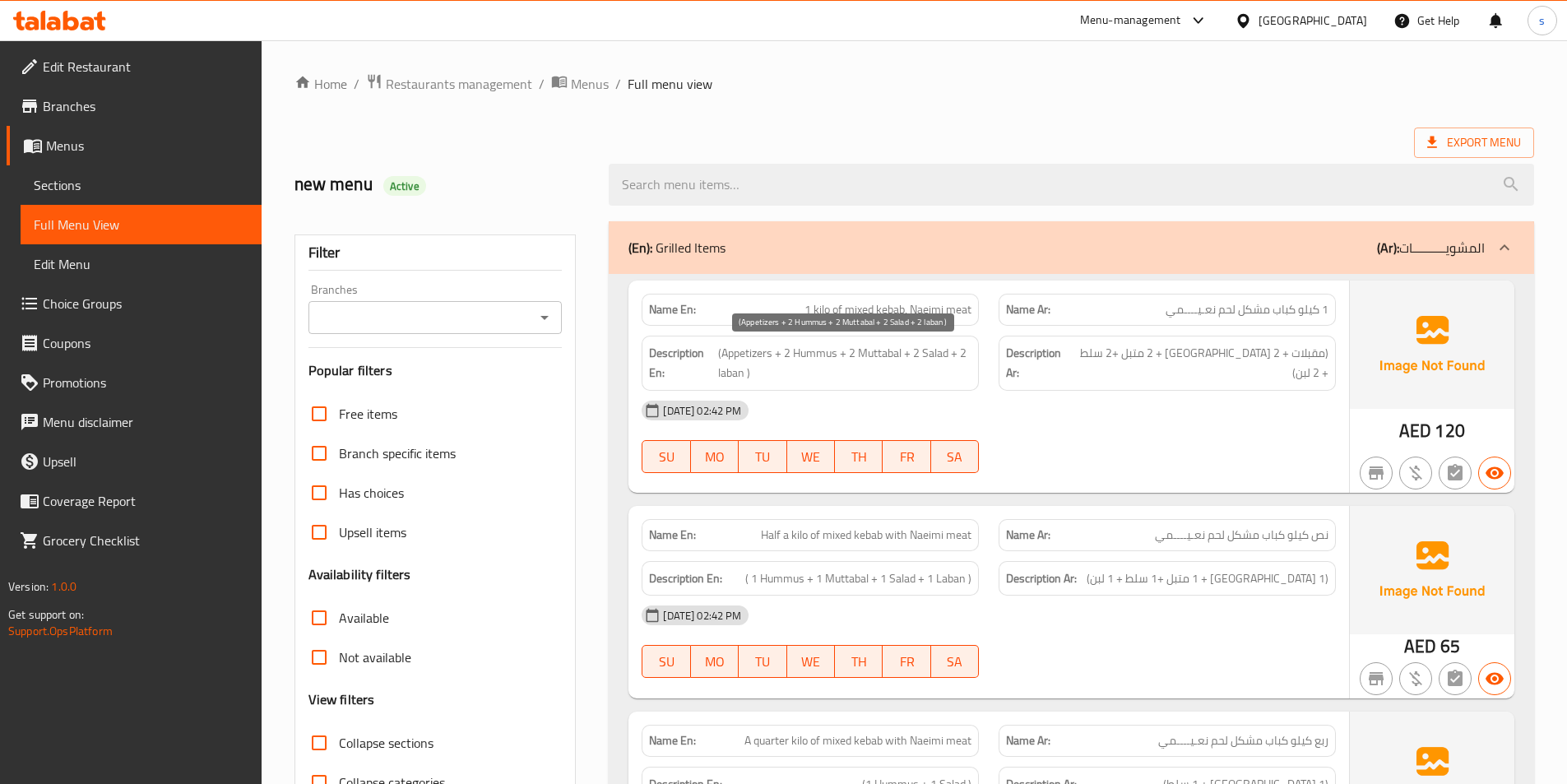
click at [764, 356] on span "(Appetizers + 2 Hummus + 2 Muttabal + 2 Salad + 2 laban )" at bounding box center [844, 363] width 253 height 41
click at [815, 355] on span "(Appetizers + 2 Hummus + 2 Muttabal + 2 Salad + 2 laban )" at bounding box center [844, 363] width 253 height 41
click at [853, 356] on span "(Appetizers + 2 Hummus + 2 Muttabal + 2 Salad + 2 laban )" at bounding box center [844, 363] width 253 height 41
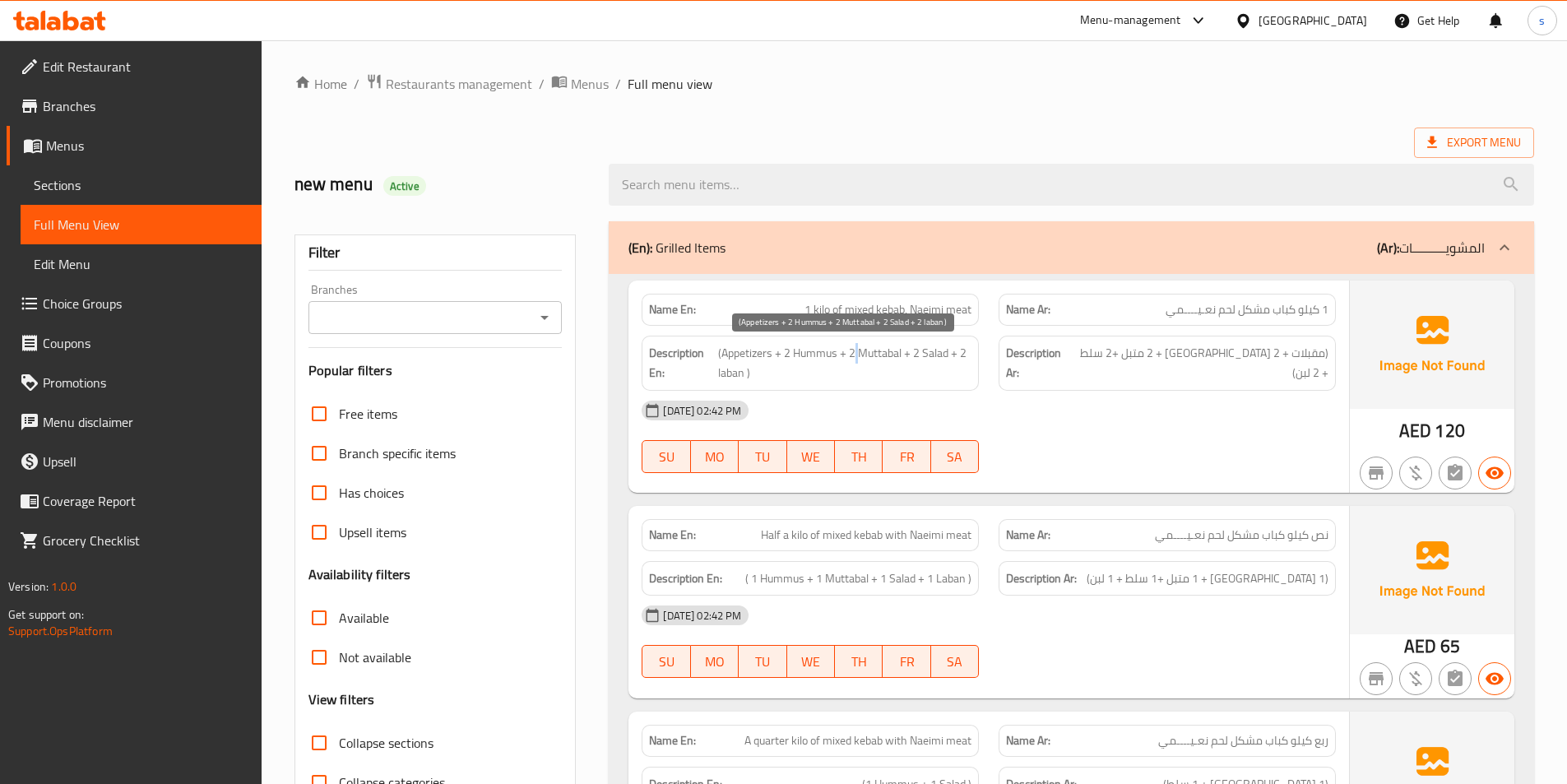
click at [853, 356] on span "(Appetizers + 2 Hummus + 2 Muttabal + 2 Salad + 2 laban )" at bounding box center [844, 363] width 253 height 41
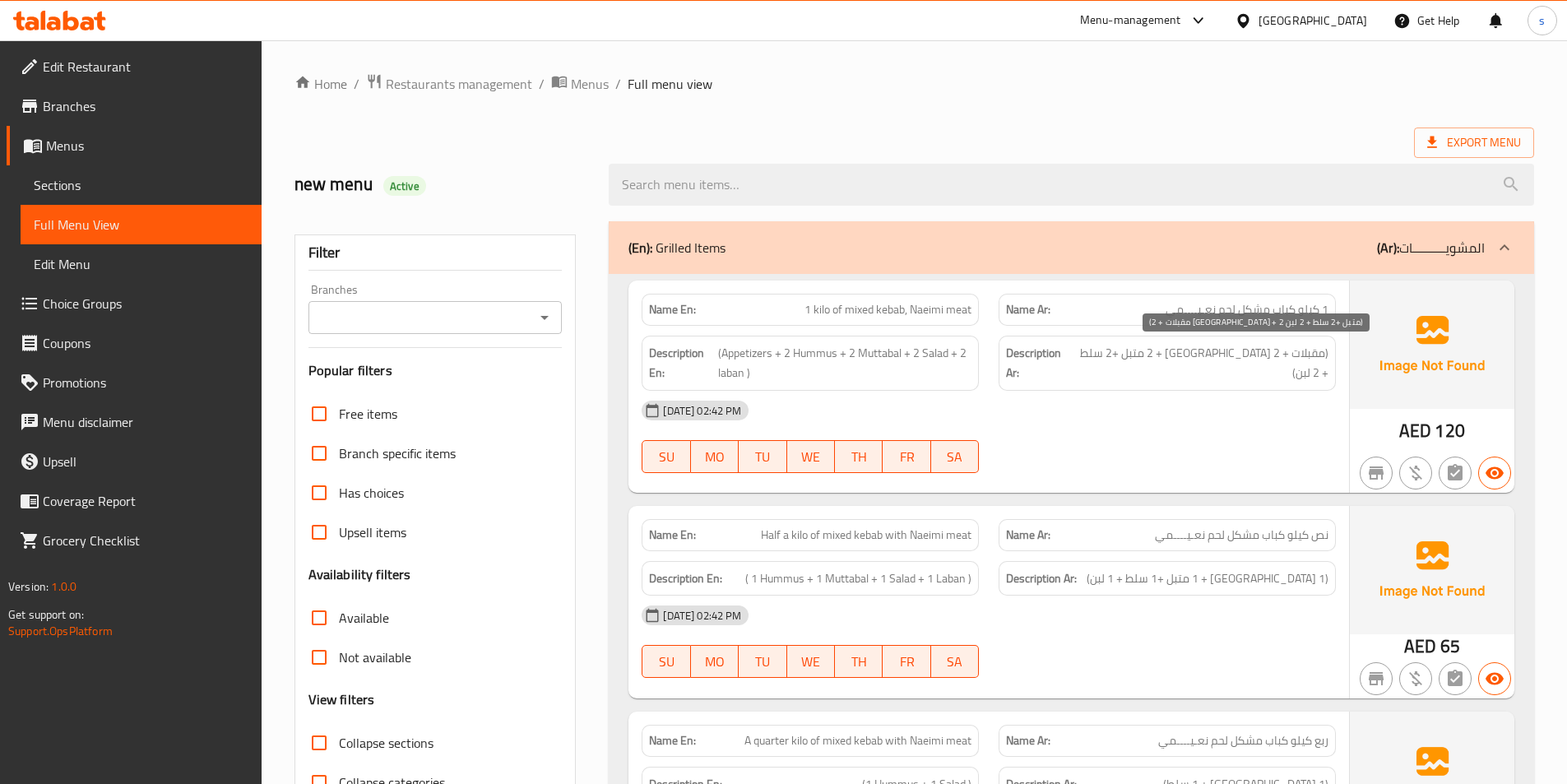
click at [1158, 356] on span "(مقبلات + 2 [GEOGRAPHIC_DATA] + 2 متبل +2 سلط + 2 لبن)" at bounding box center [1201, 363] width 256 height 41
click at [994, 358] on div "Description Ar: (مقبلات + 2 [GEOGRAPHIC_DATA] + 2 متبل +2 سلط + 2 لبن)" at bounding box center [1167, 362] width 357 height 75
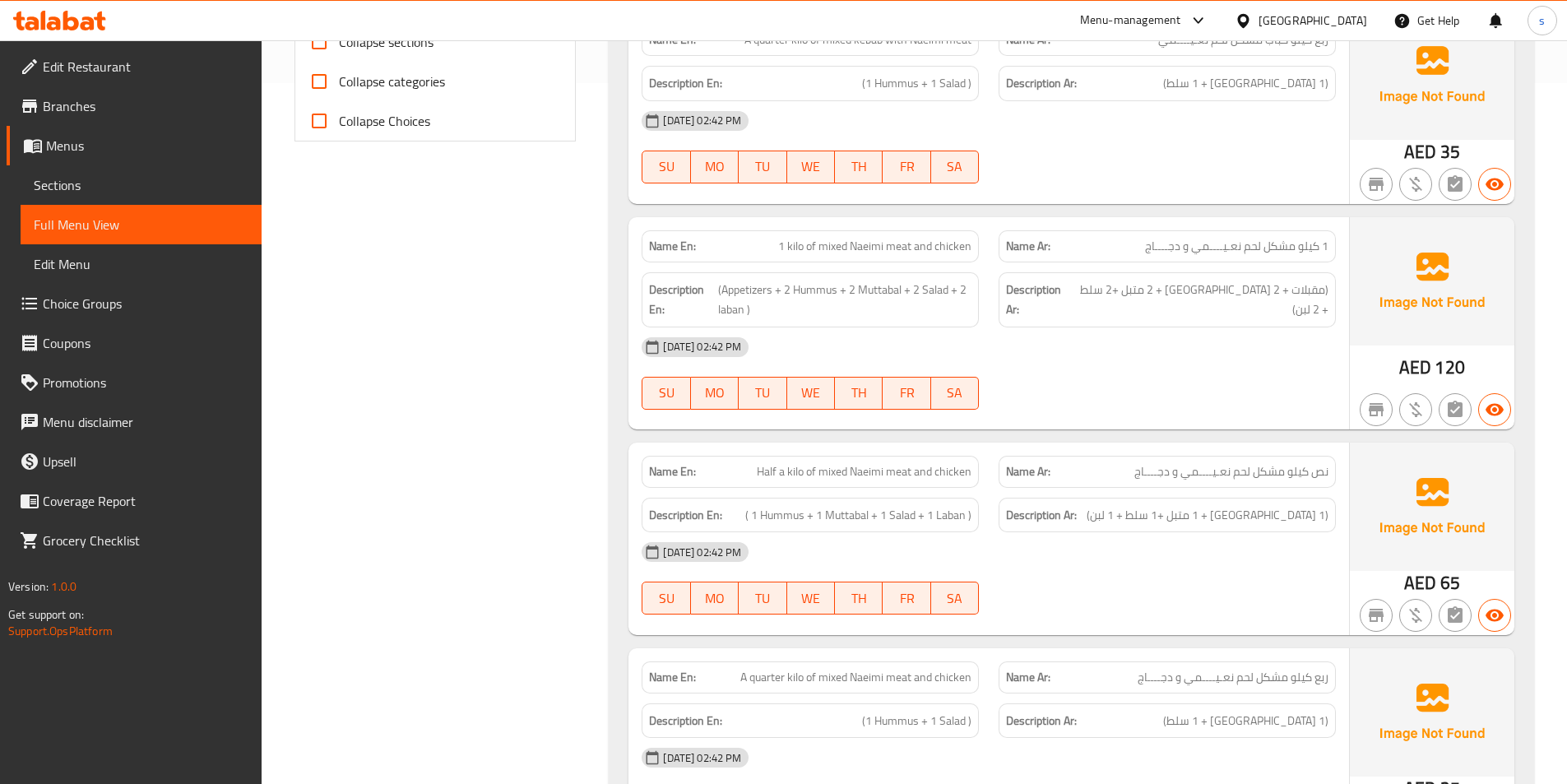
scroll to position [740, 0]
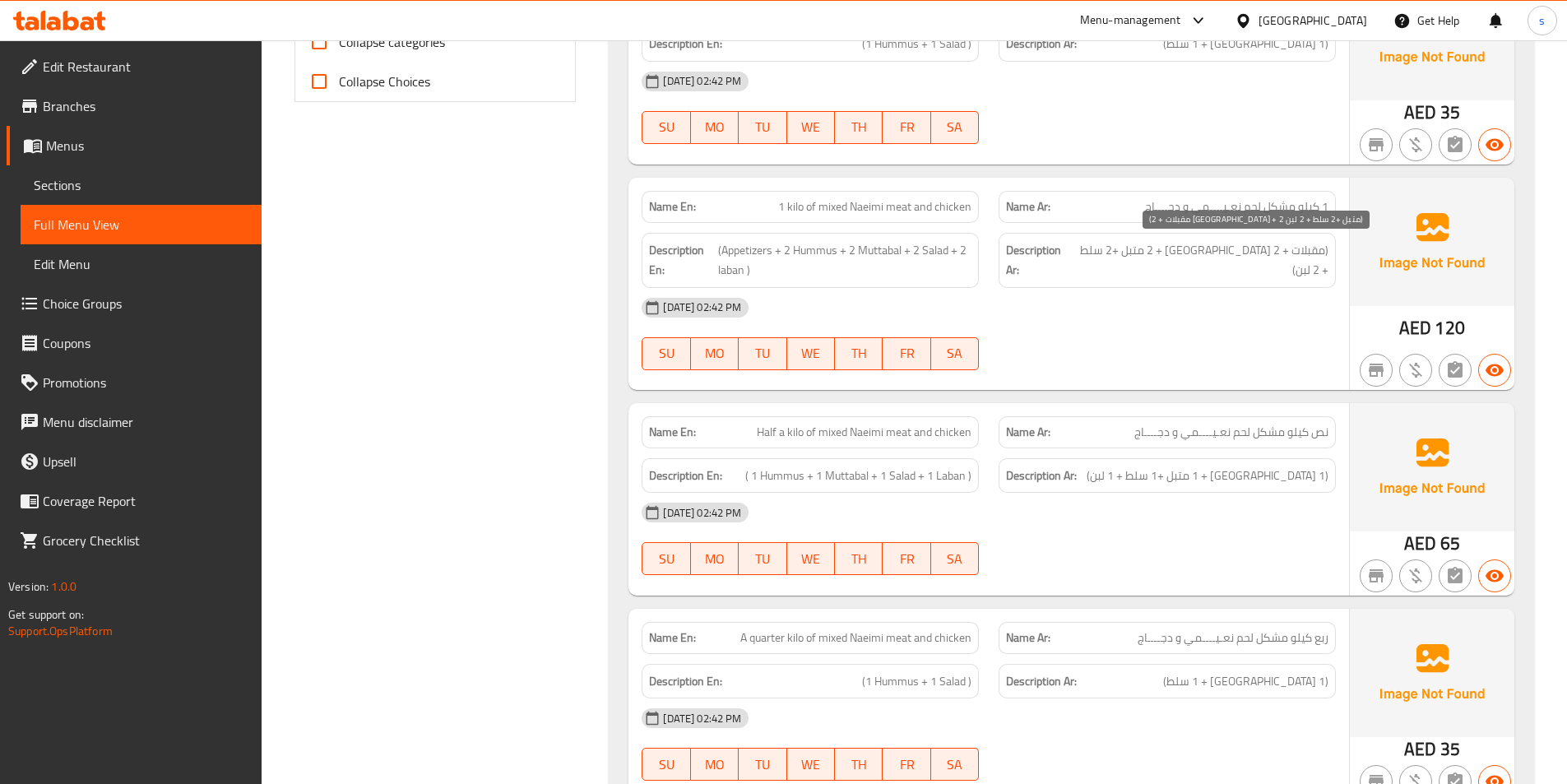
click at [1303, 252] on span "(مقبلات + 2 [GEOGRAPHIC_DATA] + 2 متبل +2 سلط + 2 لبن)" at bounding box center [1201, 261] width 256 height 41
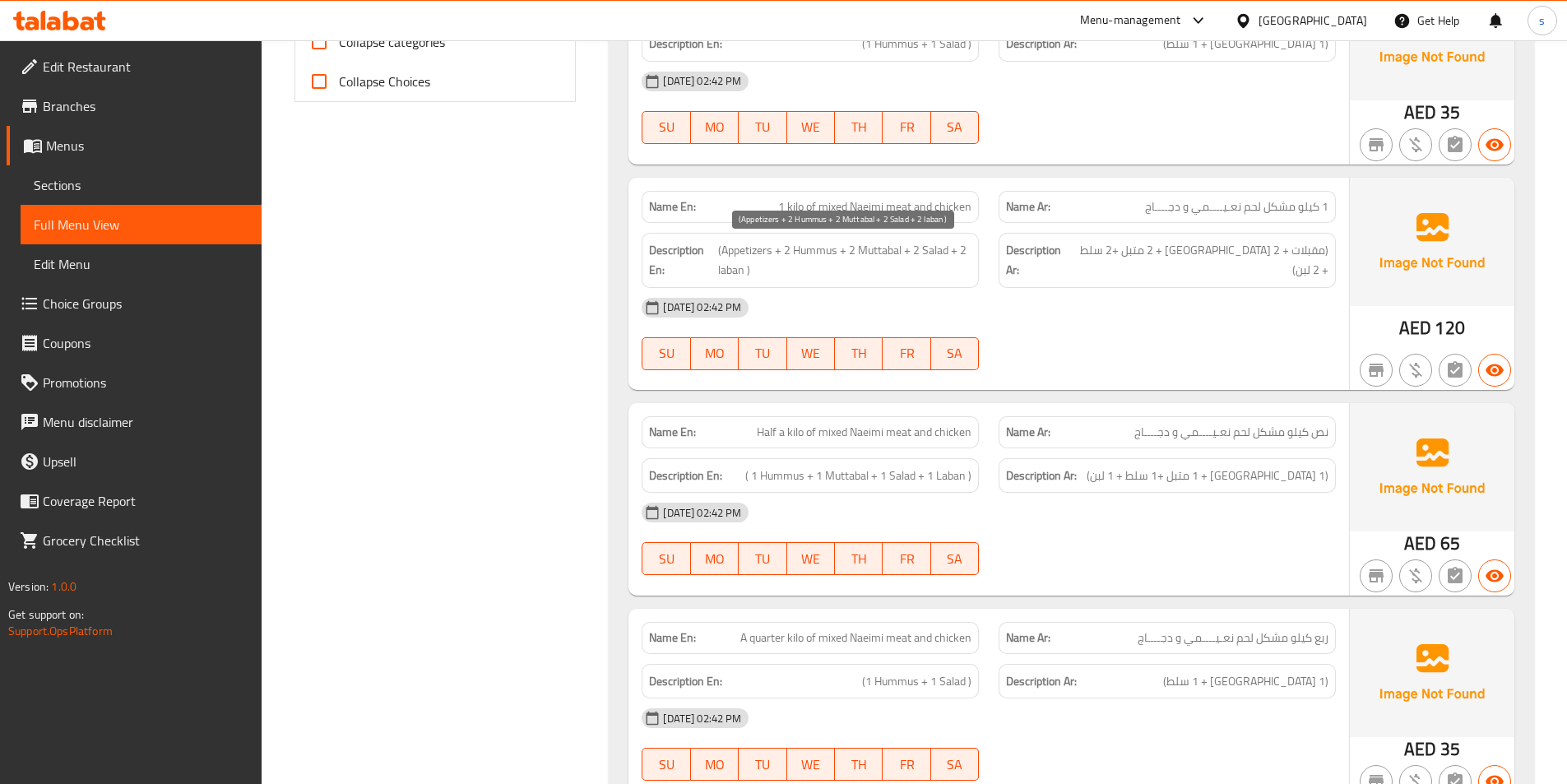
click at [780, 256] on span "(Appetizers + 2 Hummus + 2 Muttabal + 2 Salad + 2 laban )" at bounding box center [844, 261] width 253 height 41
click at [868, 249] on span "(Appetizers + 2 Hummus + 2 Muttabal + 2 Salad + 2 laban )" at bounding box center [844, 261] width 253 height 41
click at [1225, 231] on div "Description Ar: (مقبلات + 2 [GEOGRAPHIC_DATA] + 2 متبل +2 سلط + 2 لبن)" at bounding box center [1167, 260] width 357 height 75
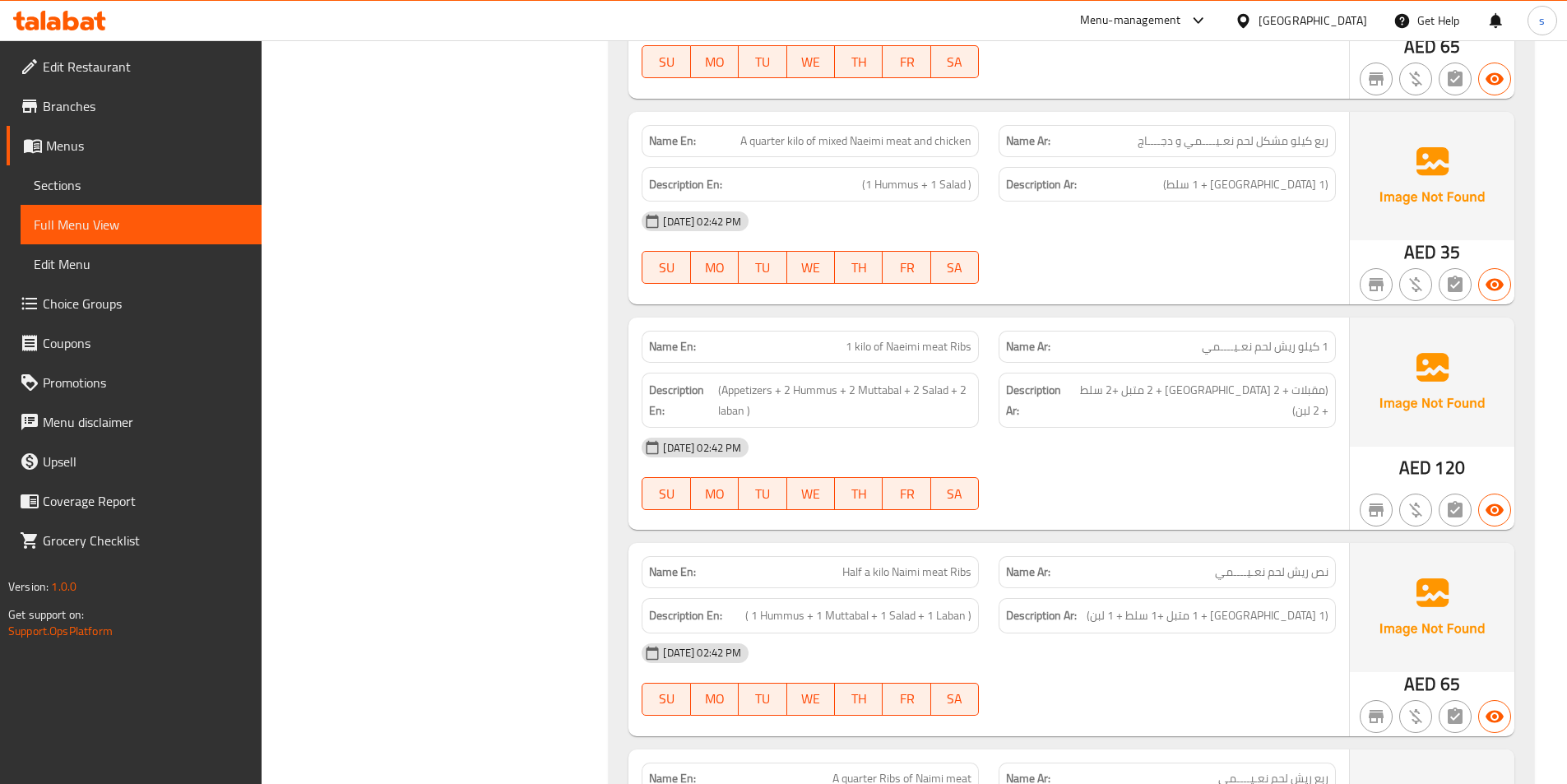
scroll to position [1316, 0]
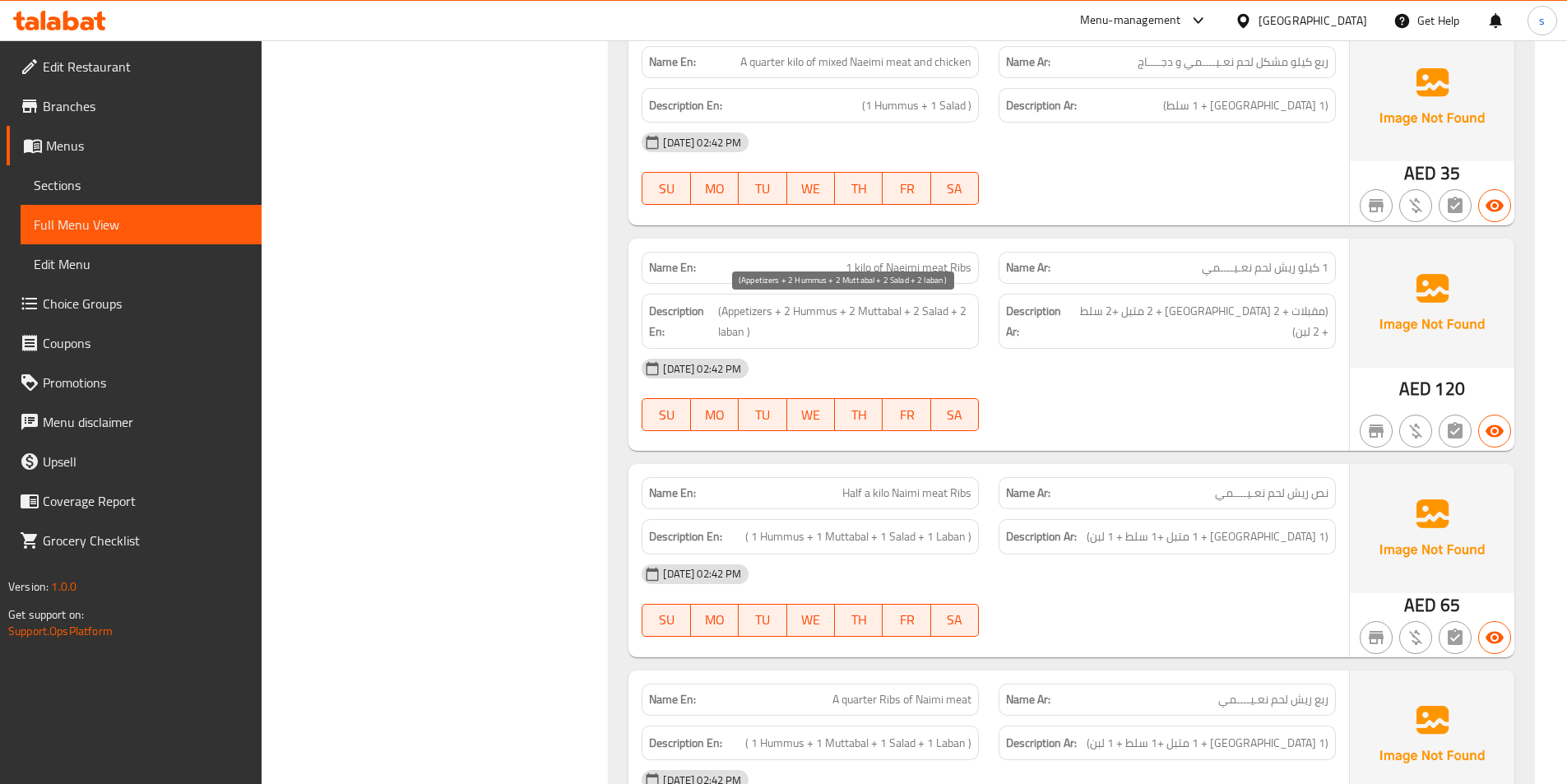
click at [883, 311] on span "(Appetizers + 2 Hummus + 2 Muttabal + 2 Salad + 2 laban )" at bounding box center [844, 322] width 253 height 41
click at [1058, 299] on div "Description Ar: (مقبلات + 2 [GEOGRAPHIC_DATA] + 2 متبل +2 سلط + 2 لبن)" at bounding box center [1167, 322] width 337 height 55
click at [848, 268] on span "1 kilo of Naeimi meat Ribs" at bounding box center [908, 267] width 126 height 18
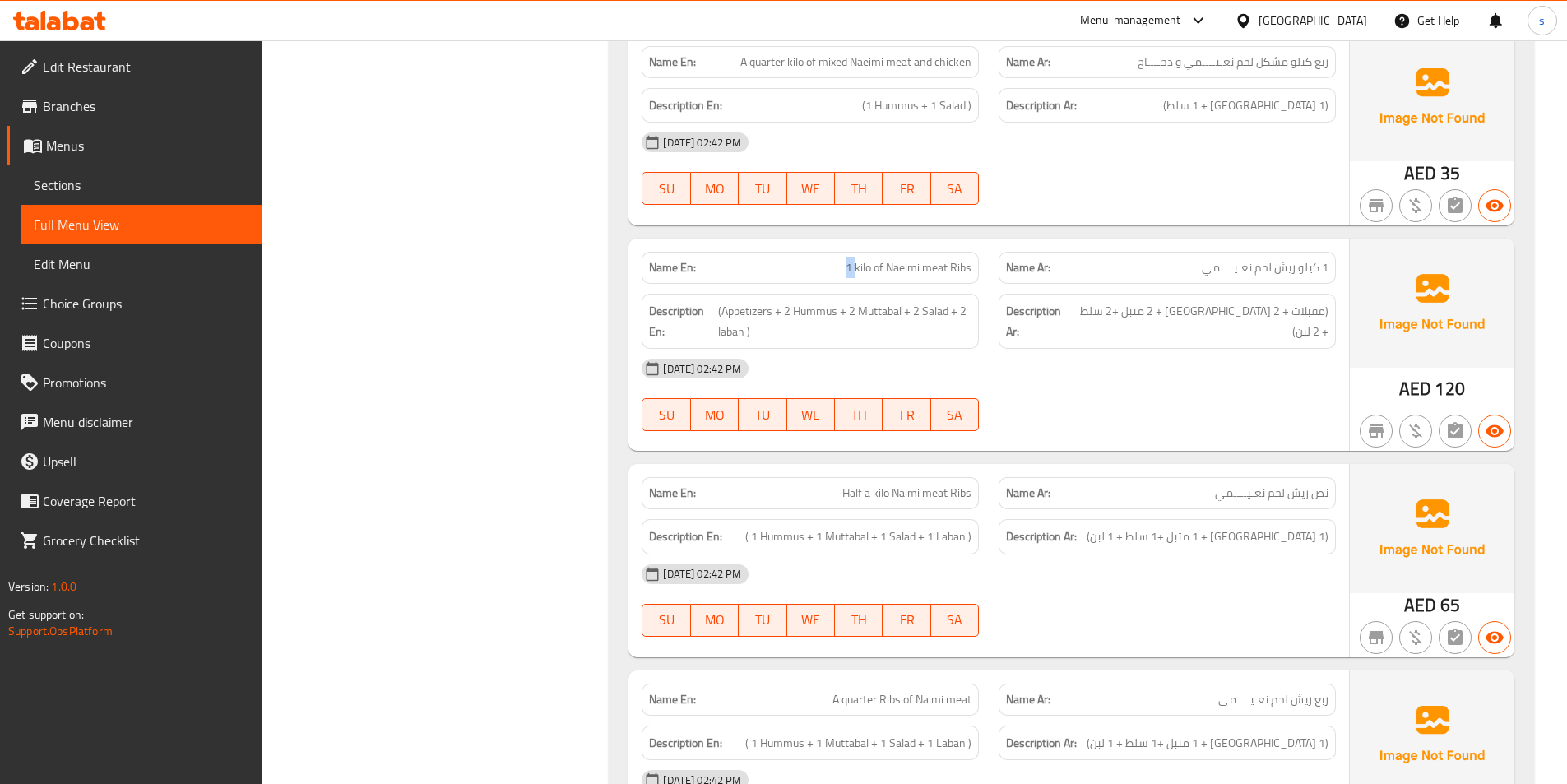
click at [848, 268] on span "1 kilo of Naeimi meat Ribs" at bounding box center [908, 267] width 126 height 18
click at [859, 266] on span "1 kilo of Naeimi meat Ribs" at bounding box center [908, 267] width 126 height 18
click at [1136, 304] on span "(مقبلات + 2 [GEOGRAPHIC_DATA] + 2 متبل +2 سلط + 2 لبن)" at bounding box center [1201, 322] width 256 height 41
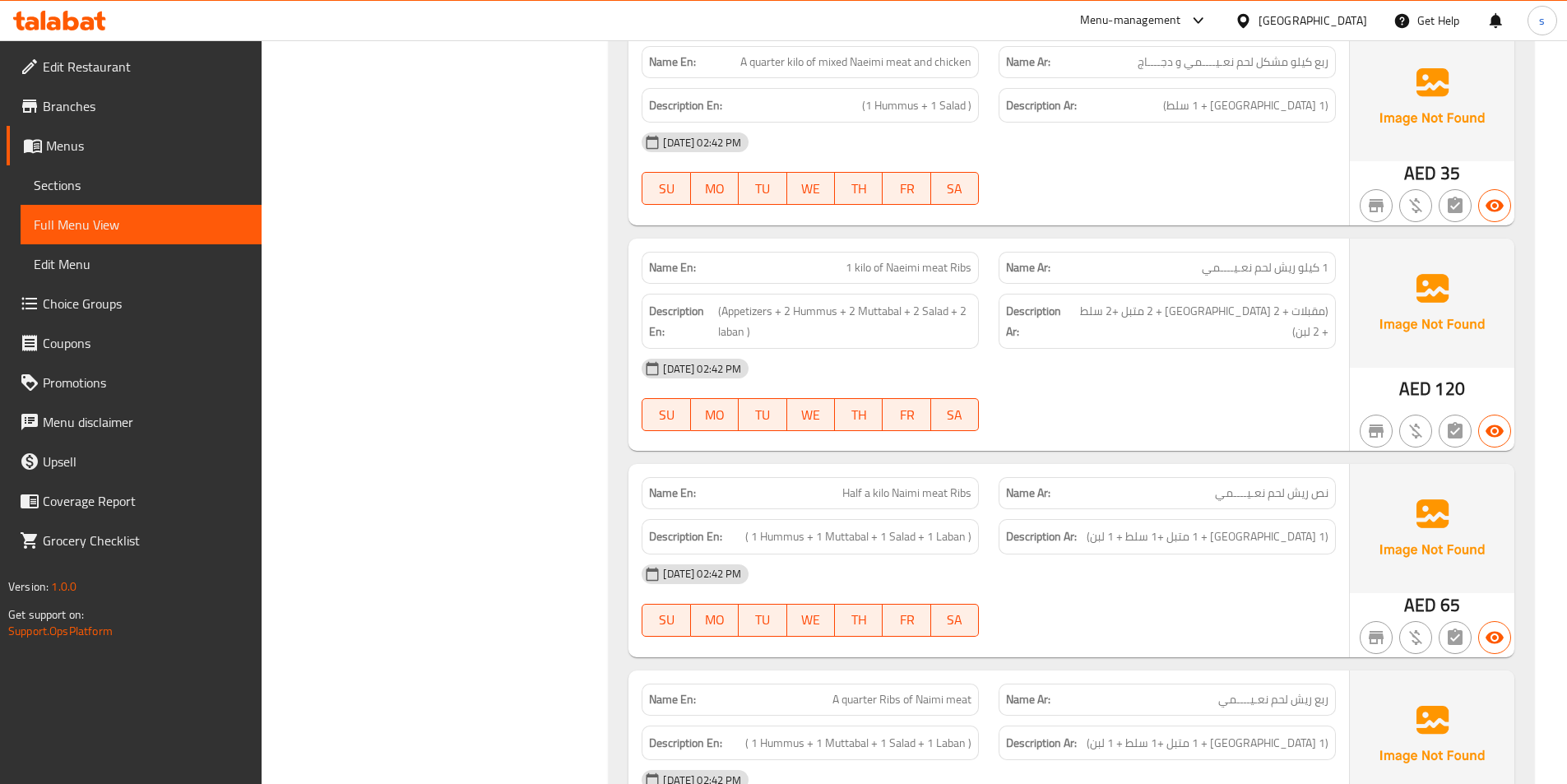
click at [812, 295] on div "Description En: (Appetizers + 2 Hummus + 2 Muttabal + 2 Salad + 2 laban )" at bounding box center [810, 322] width 337 height 55
click at [801, 301] on span "(Appetizers + 2 Hummus + 2 Muttabal + 2 Salad + 2 laban )" at bounding box center [844, 322] width 253 height 41
click at [972, 272] on span "1 kilo of Naeimi meat Ribs" at bounding box center [908, 267] width 126 height 18
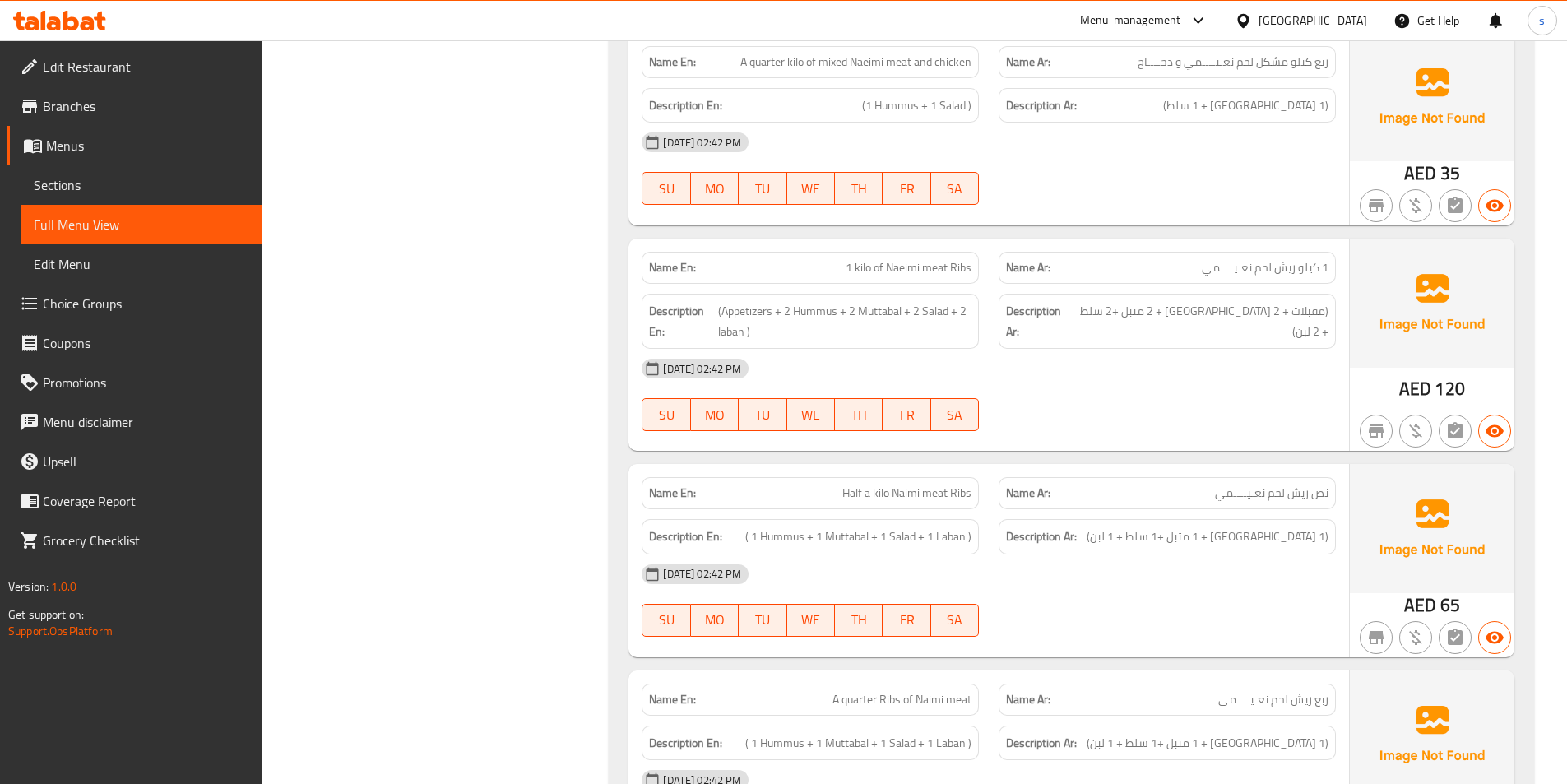
click at [937, 275] on span "1 kilo of Naeimi meat Ribs" at bounding box center [908, 267] width 126 height 18
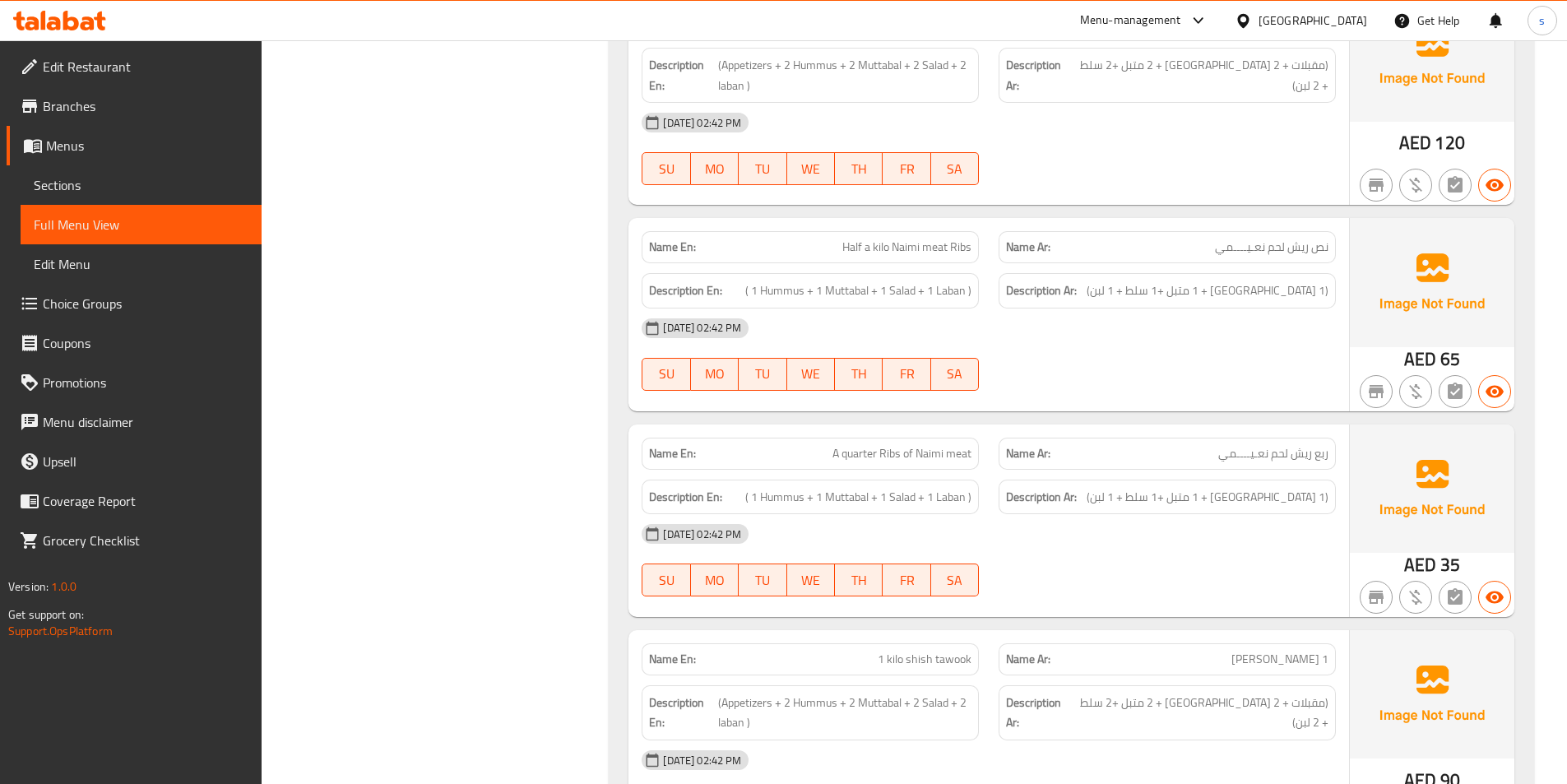
scroll to position [1562, 0]
click at [795, 281] on span "( 1 Hummus + 1 Muttabal + 1 Salad + 1 Laban )" at bounding box center [858, 289] width 226 height 20
click at [1250, 296] on span "(1 [GEOGRAPHIC_DATA] + 1 متبل +1 سلط + 1 لبن)" at bounding box center [1208, 289] width 242 height 20
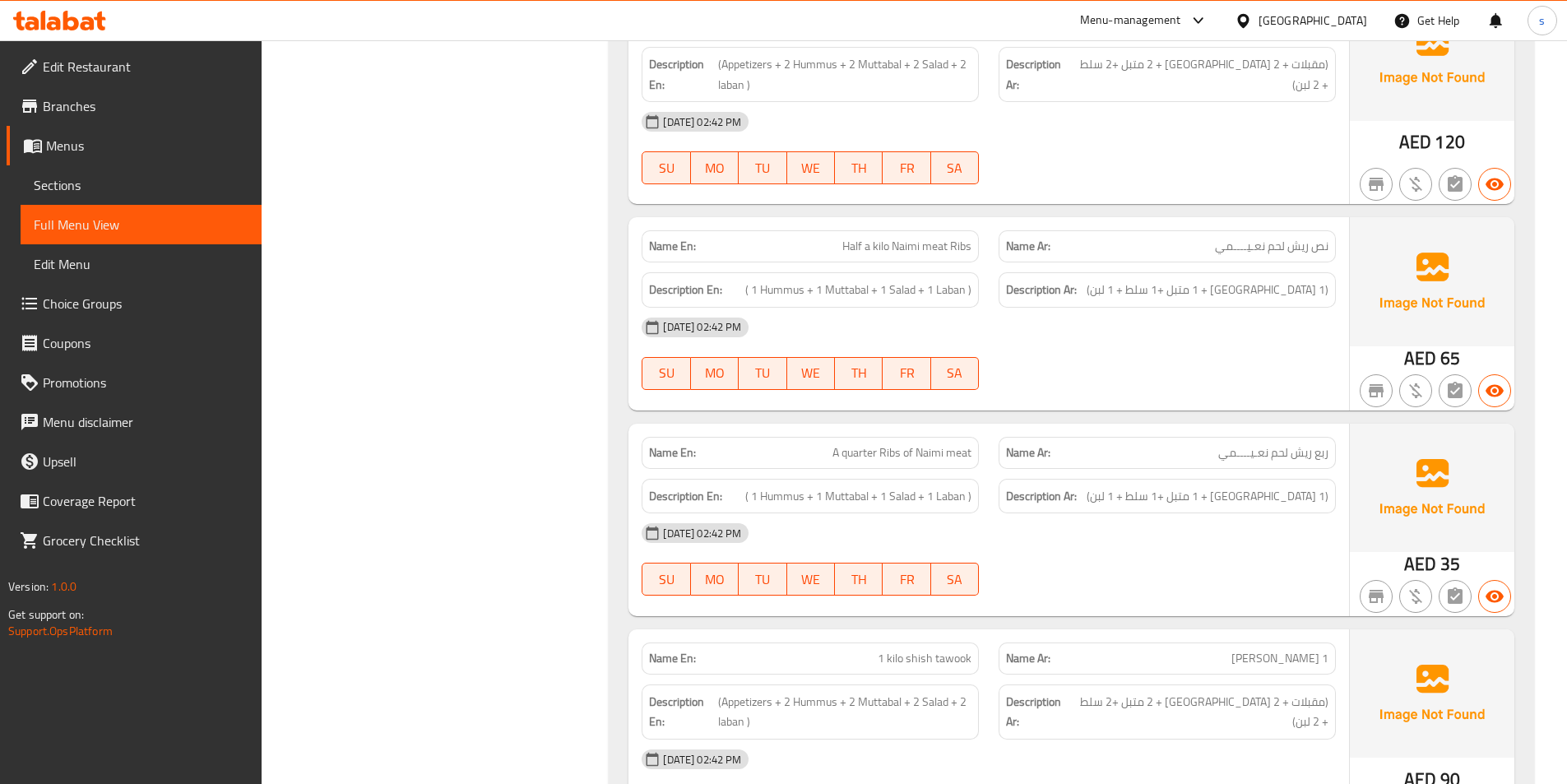
click at [813, 296] on span "( 1 Hummus + 1 Muttabal + 1 Salad + 1 Laban )" at bounding box center [858, 289] width 226 height 20
click at [894, 303] on div "Description En: ( 1 Hummus + 1 Muttabal + 1 Salad + 1 Laban )" at bounding box center [810, 289] width 337 height 35
click at [1140, 288] on h6 "Description Ar: (1 [GEOGRAPHIC_DATA] + 1 متبل +1 سلط + 1 لبن)" at bounding box center [1167, 289] width 323 height 20
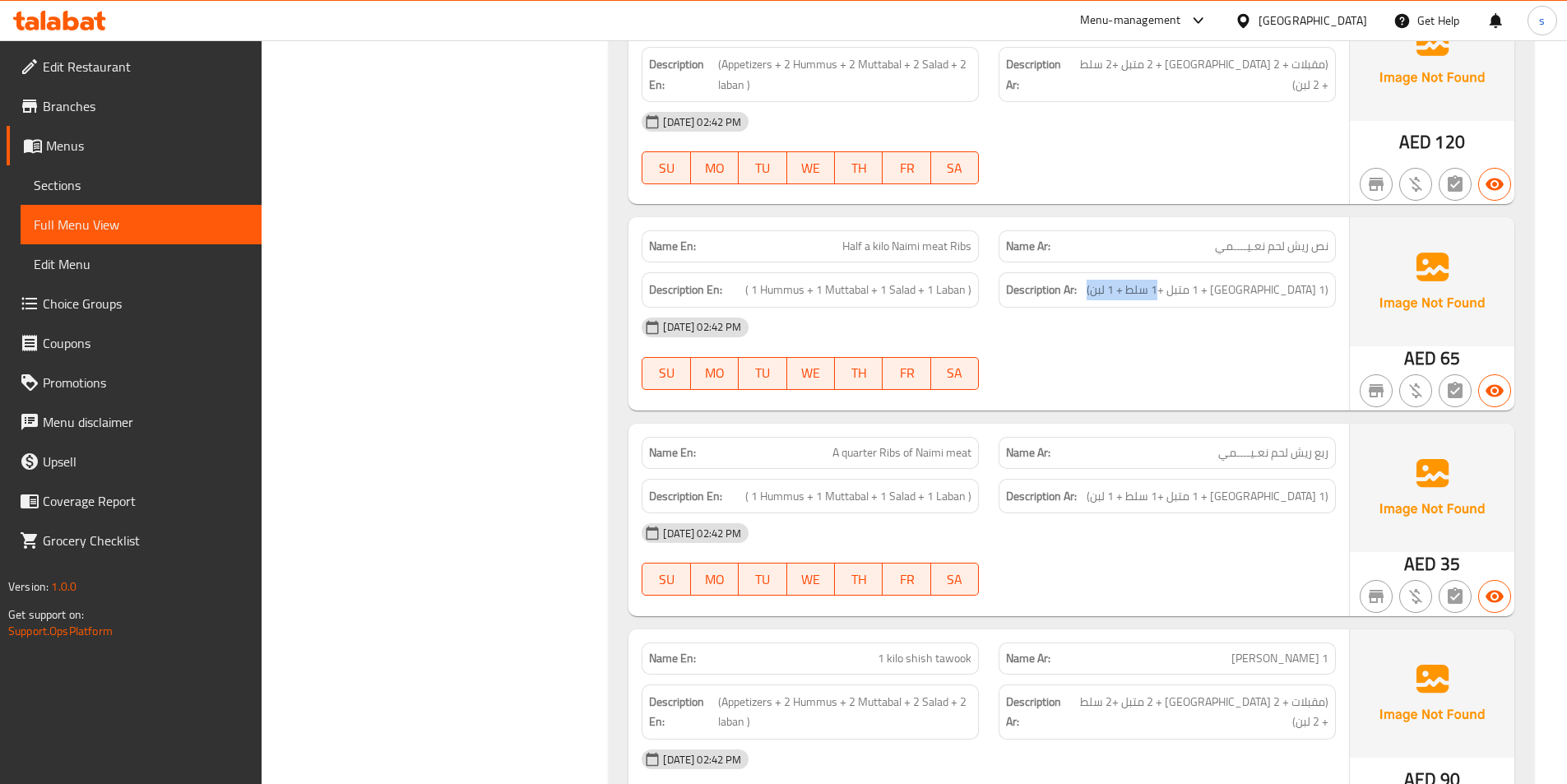
click at [1140, 288] on h6 "Description Ar: (1 [GEOGRAPHIC_DATA] + 1 متبل +1 سلط + 1 لبن)" at bounding box center [1167, 289] width 323 height 20
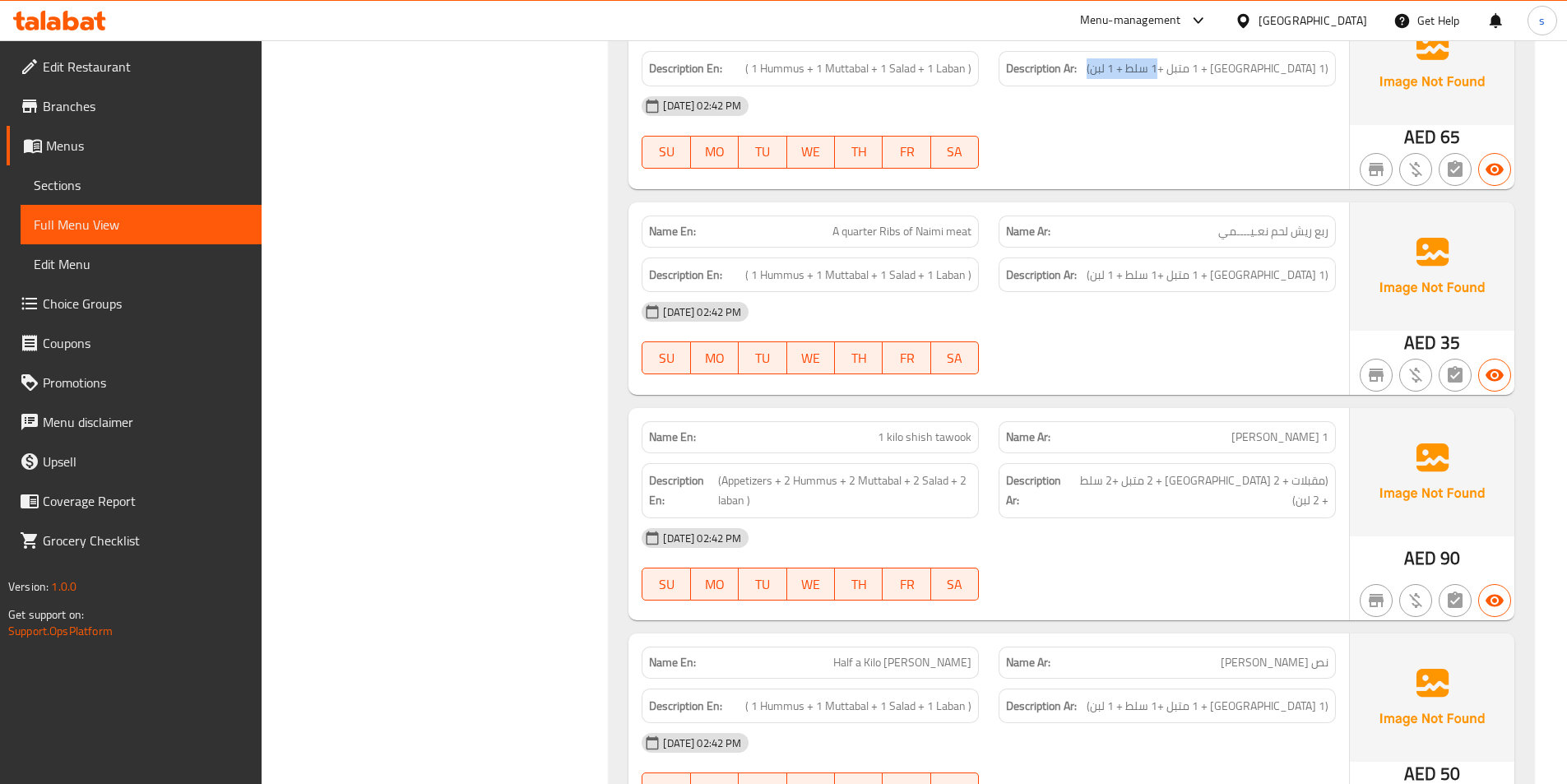
scroll to position [1808, 0]
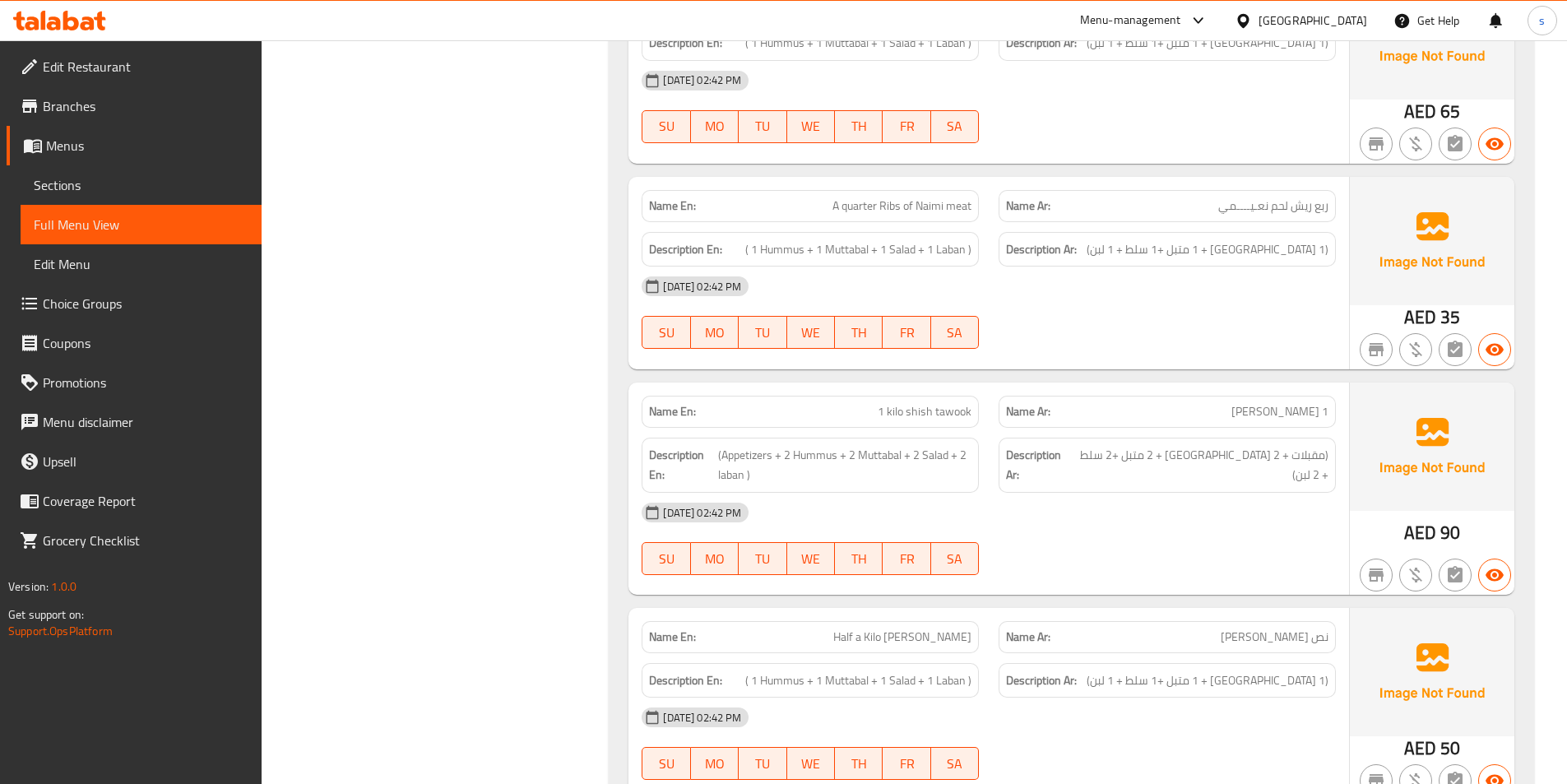
click at [1392, 307] on div "AED 35" at bounding box center [1432, 273] width 164 height 193
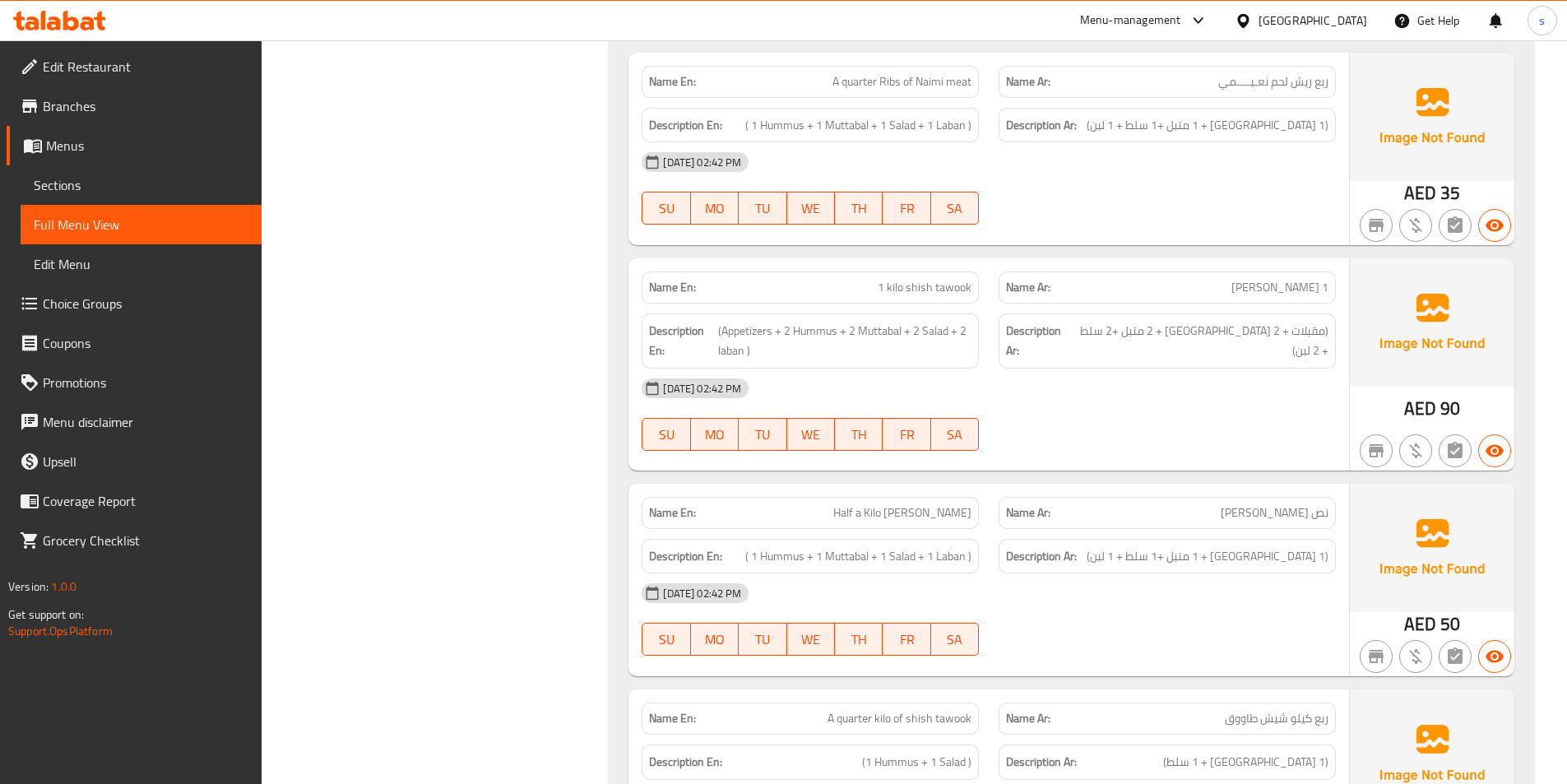
scroll to position [1973, 0]
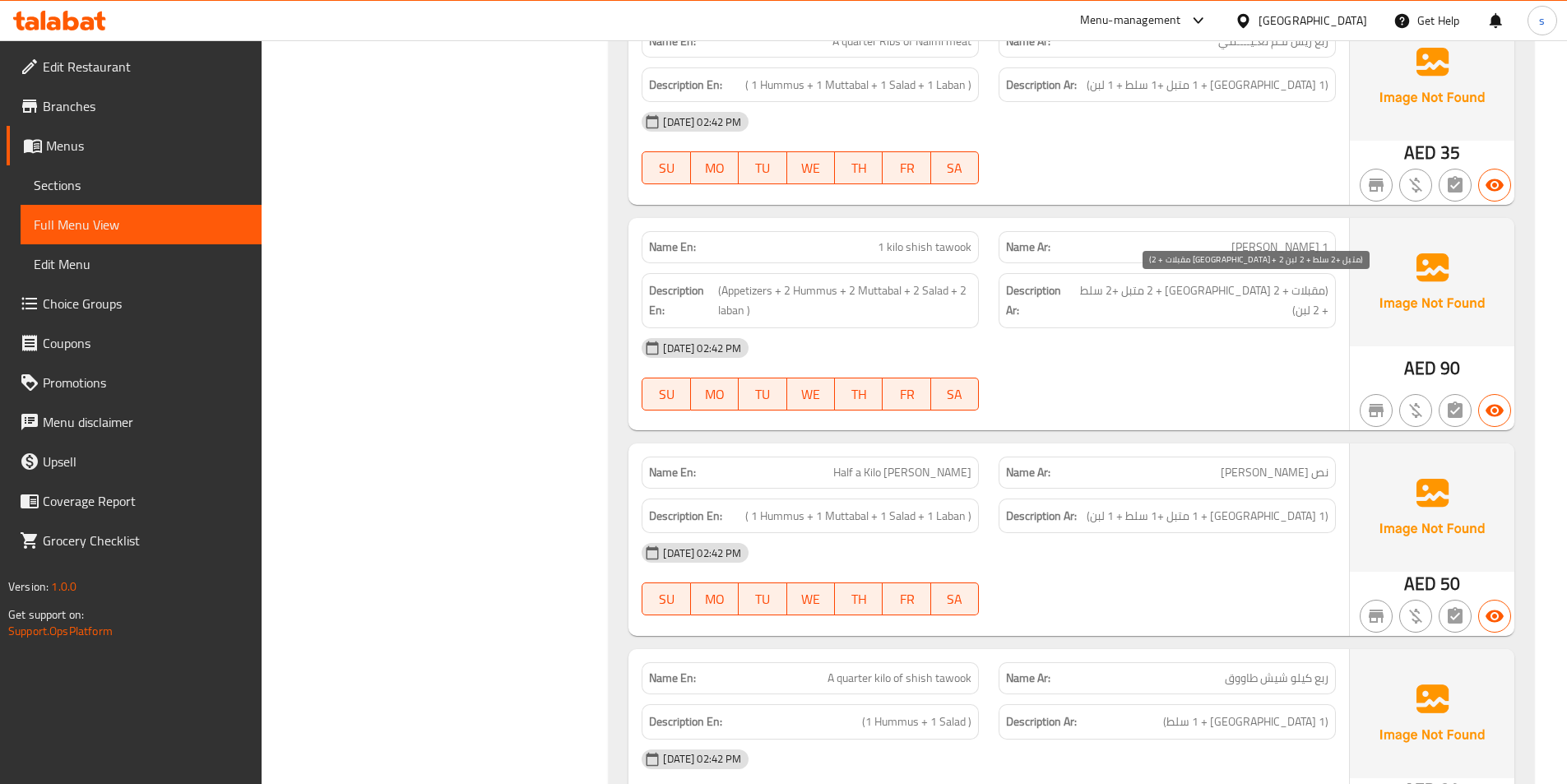
click at [1299, 296] on span "(مقبلات + 2 [GEOGRAPHIC_DATA] + 2 متبل +2 سلط + 2 لبن)" at bounding box center [1201, 300] width 256 height 41
click at [1268, 298] on span "(مقبلات + 2 [GEOGRAPHIC_DATA] + 2 متبل +2 سلط + 2 لبن)" at bounding box center [1201, 300] width 256 height 41
click at [1264, 302] on div "Description Ar: (مقبلات + 2 [GEOGRAPHIC_DATA] + 2 متبل +2 سلط + 2 لبن)" at bounding box center [1167, 300] width 337 height 55
click at [1240, 304] on div "Description Ar: (مقبلات + 2 [GEOGRAPHIC_DATA] + 2 متبل +2 سلط + 2 لبن)" at bounding box center [1167, 300] width 337 height 55
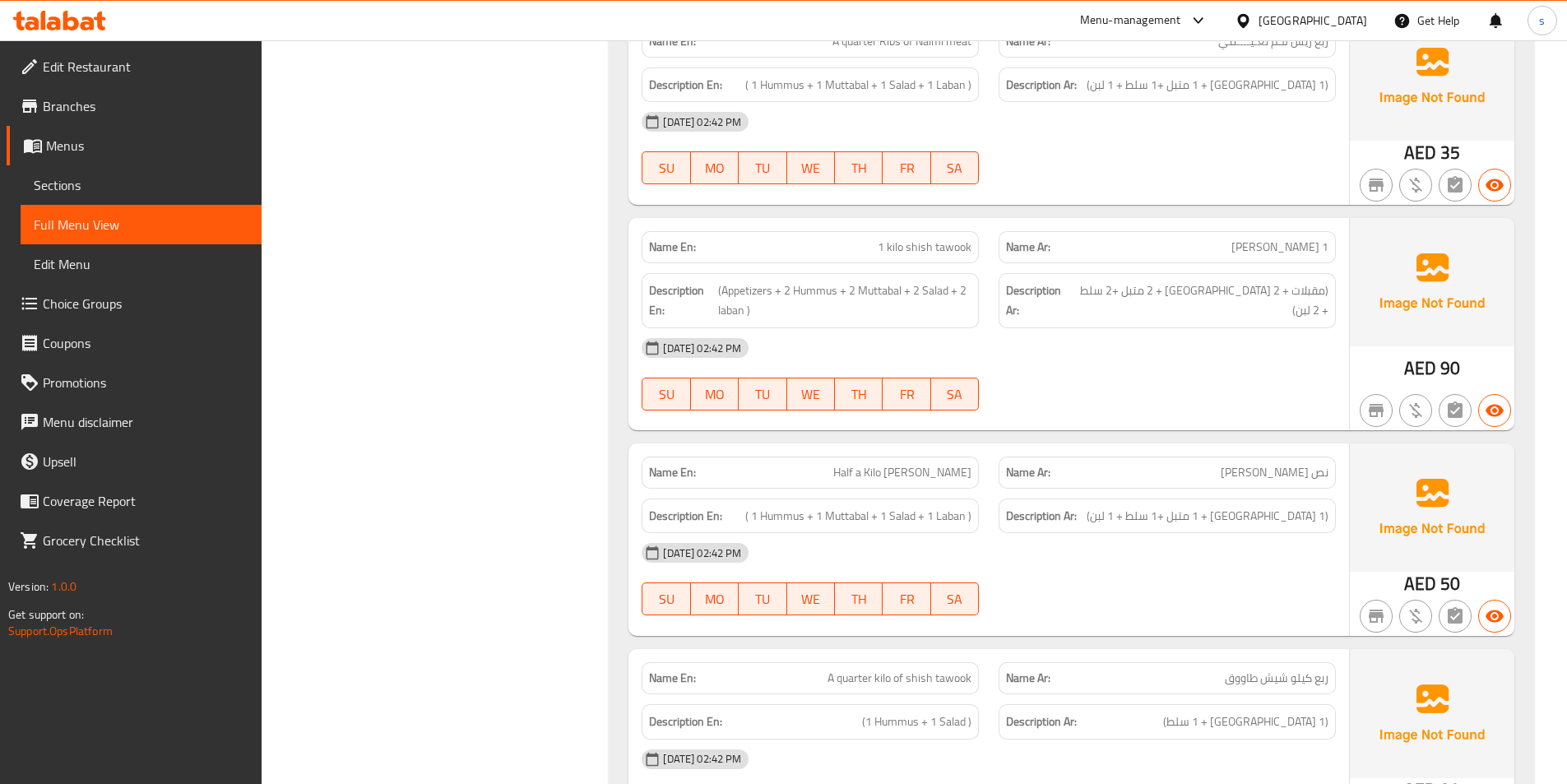
click at [1184, 297] on span "(مقبلات + 2 [GEOGRAPHIC_DATA] + 2 متبل +2 سلط + 2 لبن)" at bounding box center [1201, 300] width 256 height 41
click at [1107, 291] on h6 "Description Ar: (مقبلات + 2 [GEOGRAPHIC_DATA] + 2 متبل +2 سلط + 2 لبن)" at bounding box center [1167, 300] width 323 height 41
click at [1312, 485] on div "Name Ar: نص [PERSON_NAME]" at bounding box center [1167, 472] width 337 height 32
click at [1277, 490] on div "Description Ar: (1 [GEOGRAPHIC_DATA] + 1 متبل +1 سلط + 1 لبن)" at bounding box center [1167, 516] width 357 height 55
click at [1237, 490] on div "Description Ar: (1 [GEOGRAPHIC_DATA] + 1 متبل +1 سلط + 1 لبن)" at bounding box center [1167, 516] width 357 height 55
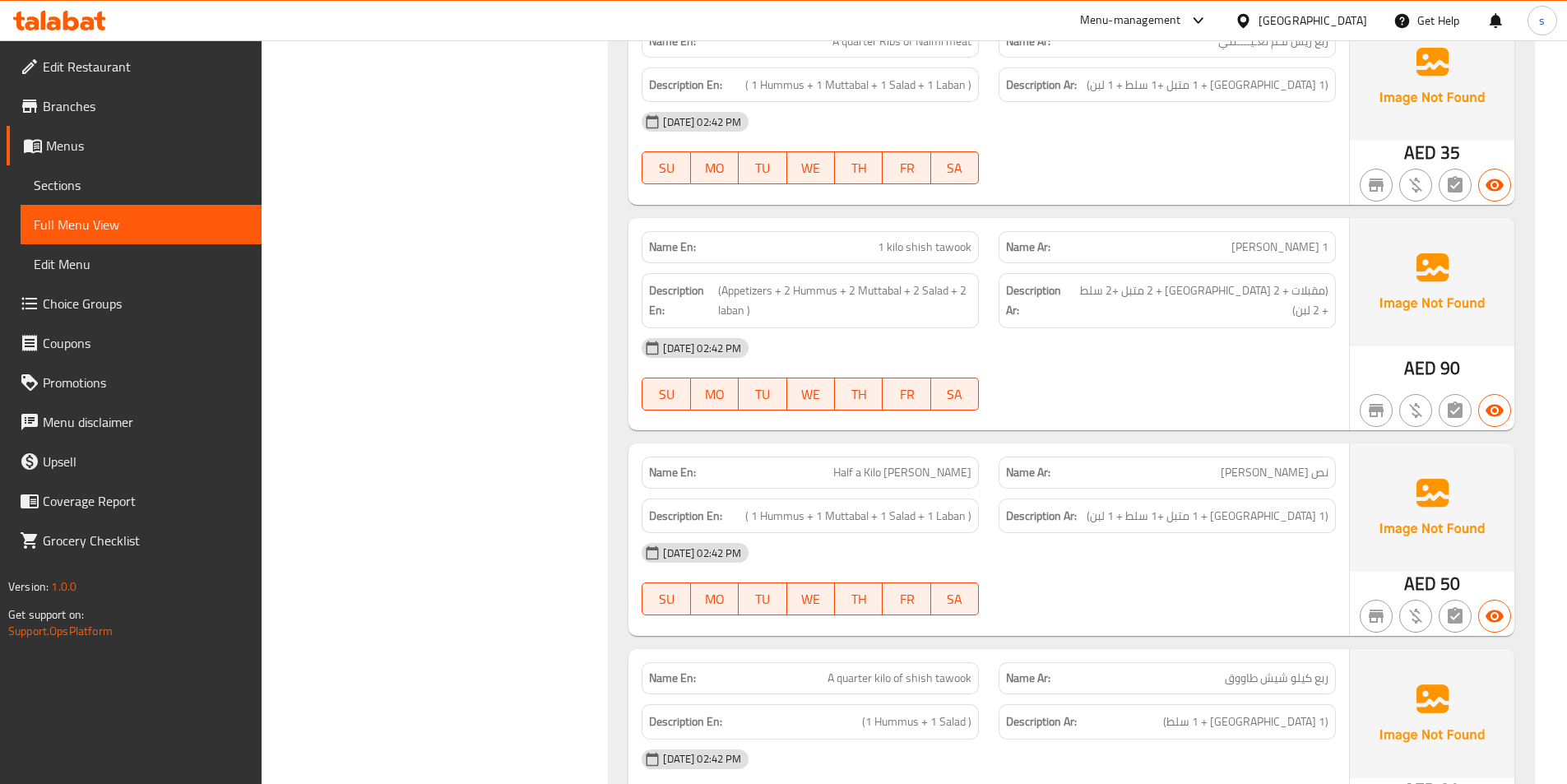
click at [809, 456] on div "Name En: Half a [PERSON_NAME]" at bounding box center [810, 472] width 337 height 32
click at [814, 456] on div "Name En: Half a [PERSON_NAME]" at bounding box center [810, 472] width 337 height 32
click at [1310, 523] on span "(1 [GEOGRAPHIC_DATA] + 1 متبل +1 سلط + 1 لبن)" at bounding box center [1208, 516] width 242 height 20
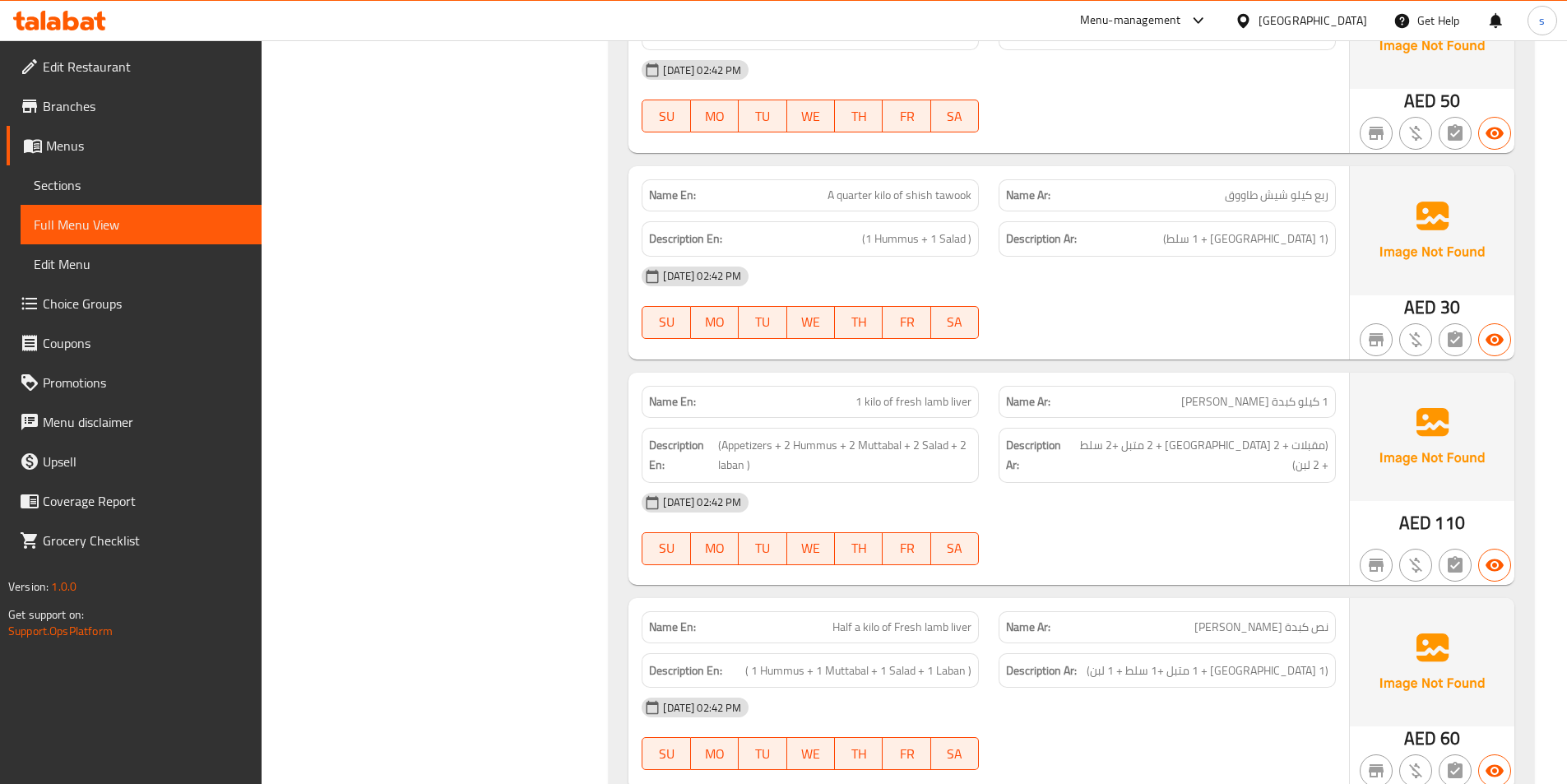
scroll to position [2466, 0]
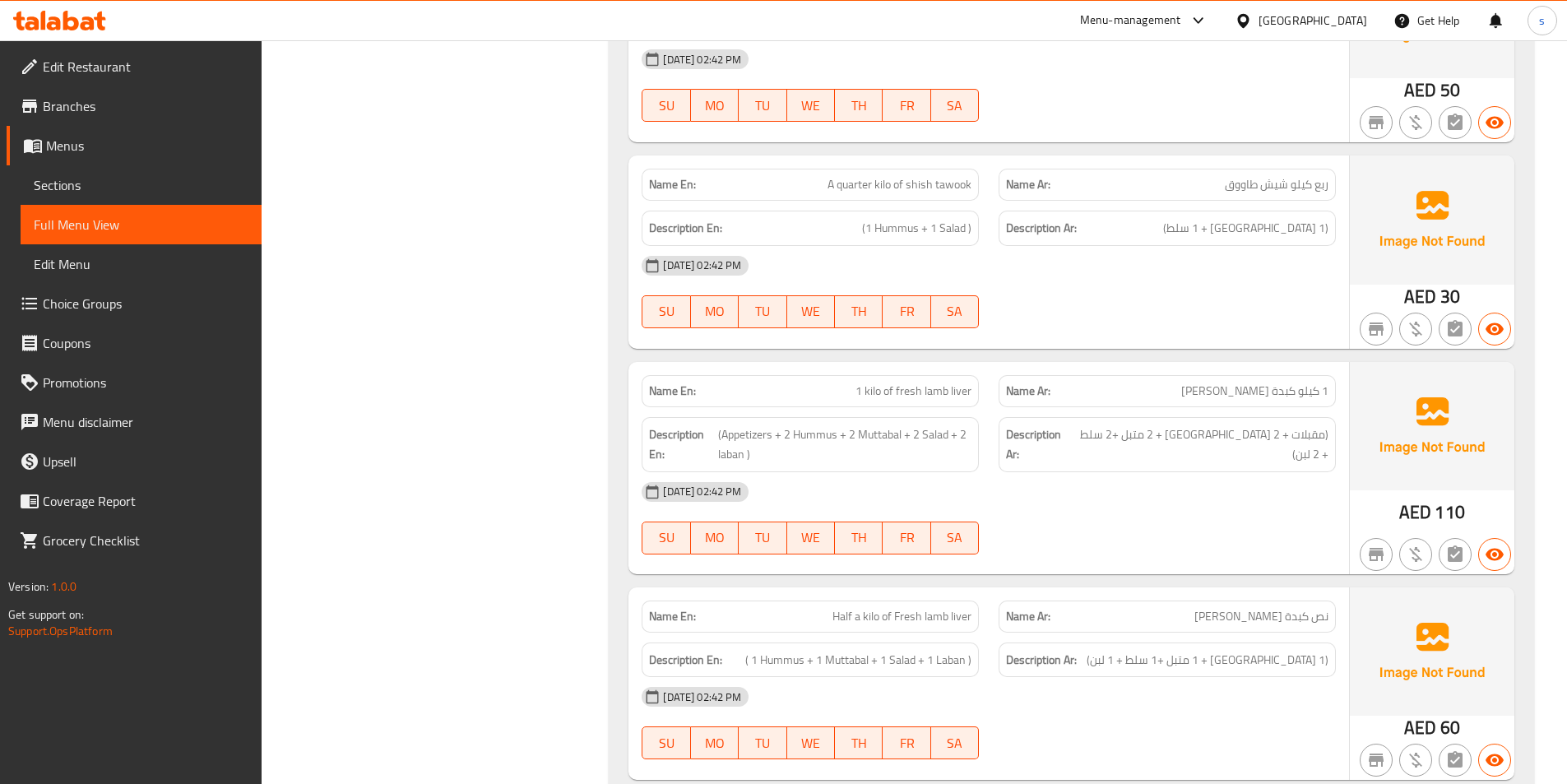
click at [937, 391] on span "1 kilo of fresh lamb liver" at bounding box center [913, 391] width 116 height 18
click at [1312, 439] on span "(مقبلات + 2 [GEOGRAPHIC_DATA] + 2 متبل +2 سلط + 2 لبن)" at bounding box center [1201, 445] width 256 height 41
click at [1218, 434] on span "(مقبلات + 2 [GEOGRAPHIC_DATA] + 2 متبل +2 سلط + 2 لبن)" at bounding box center [1201, 445] width 256 height 41
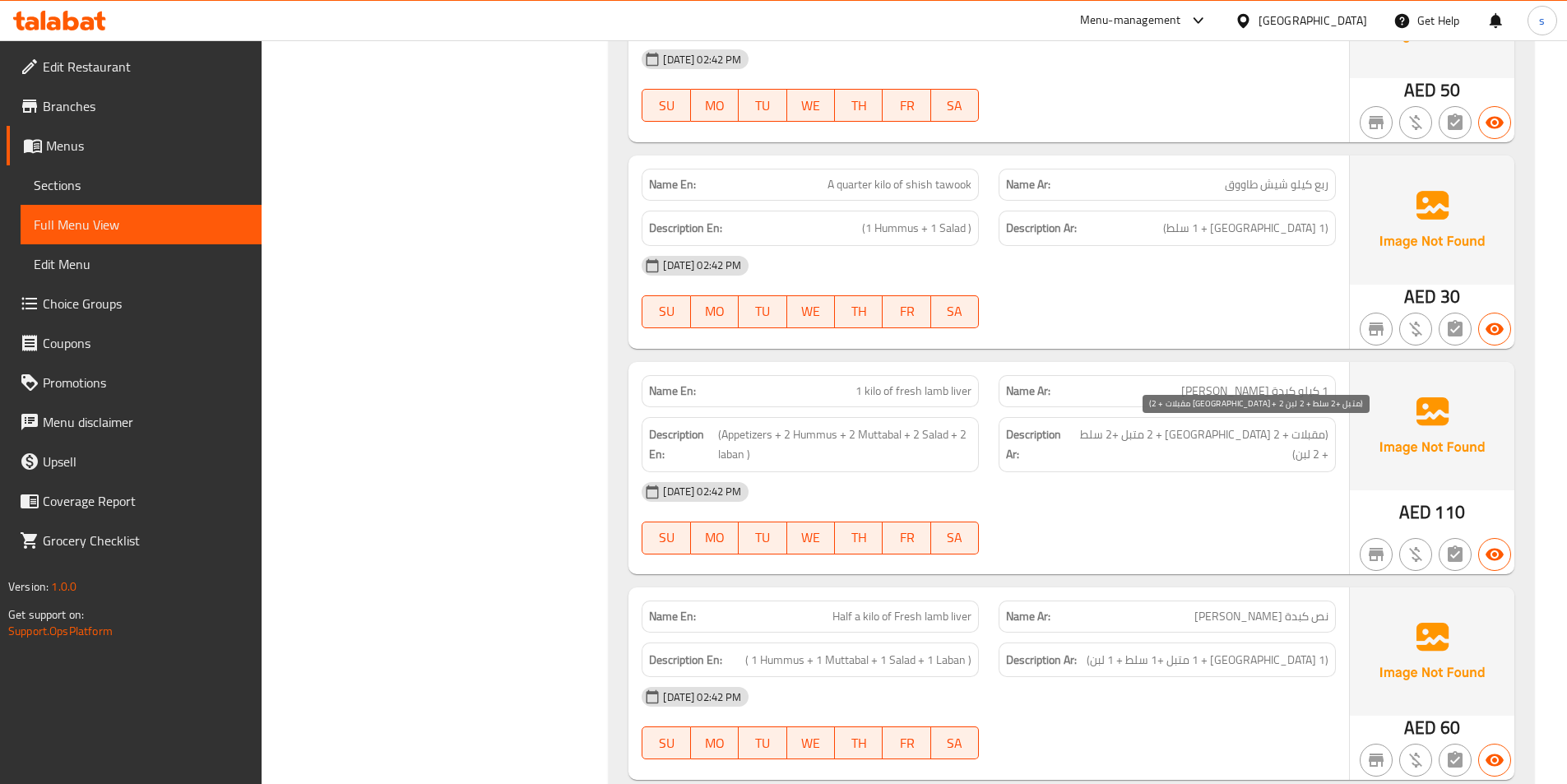
click at [958, 428] on span "(Appetizers + 2 Hummus + 2 Muttabal + 2 Salad + 2 laban )" at bounding box center [844, 445] width 253 height 41
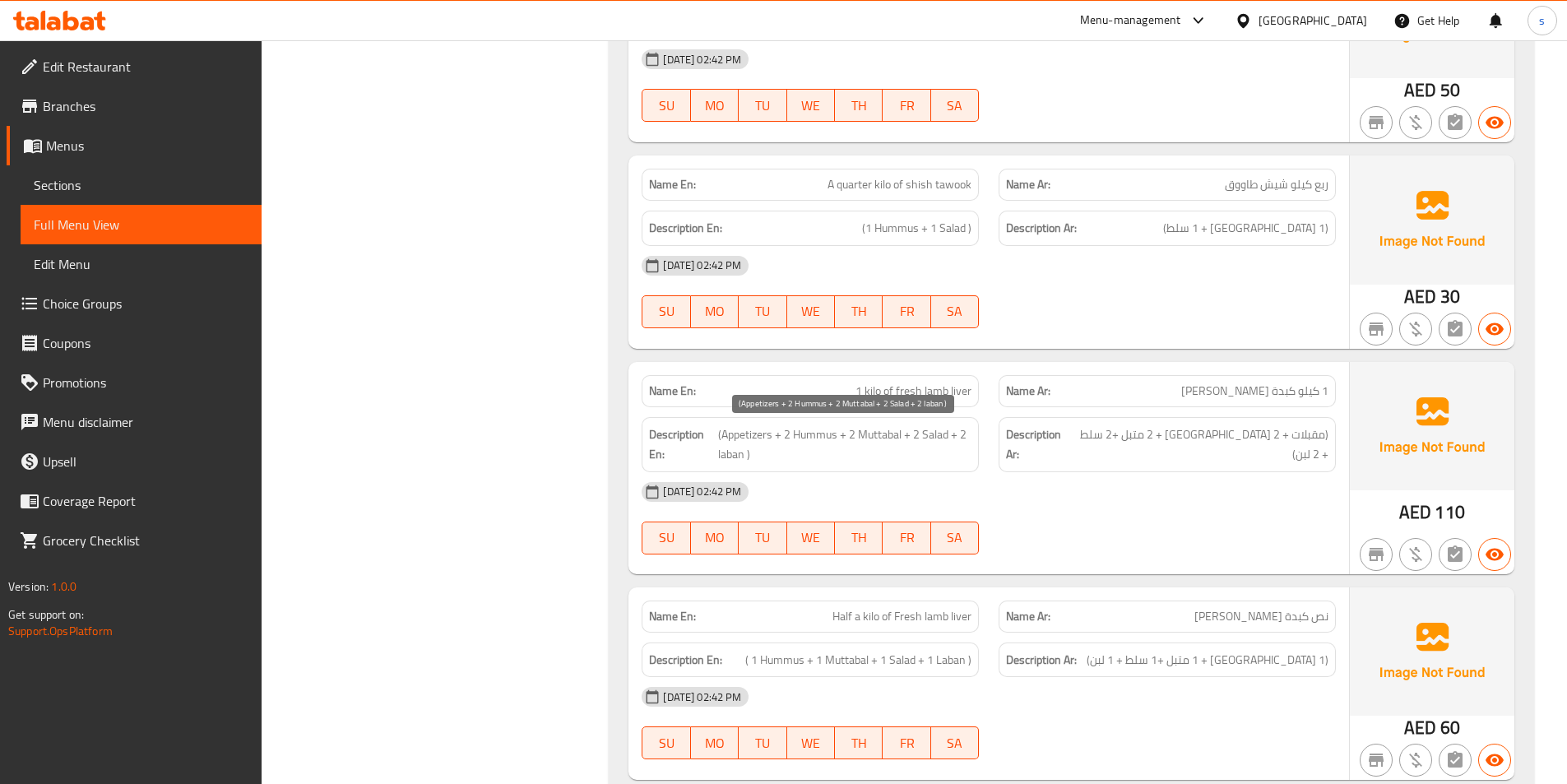
click at [900, 428] on span "(Appetizers + 2 Hummus + 2 Muttabal + 2 Salad + 2 laban )" at bounding box center [844, 445] width 253 height 41
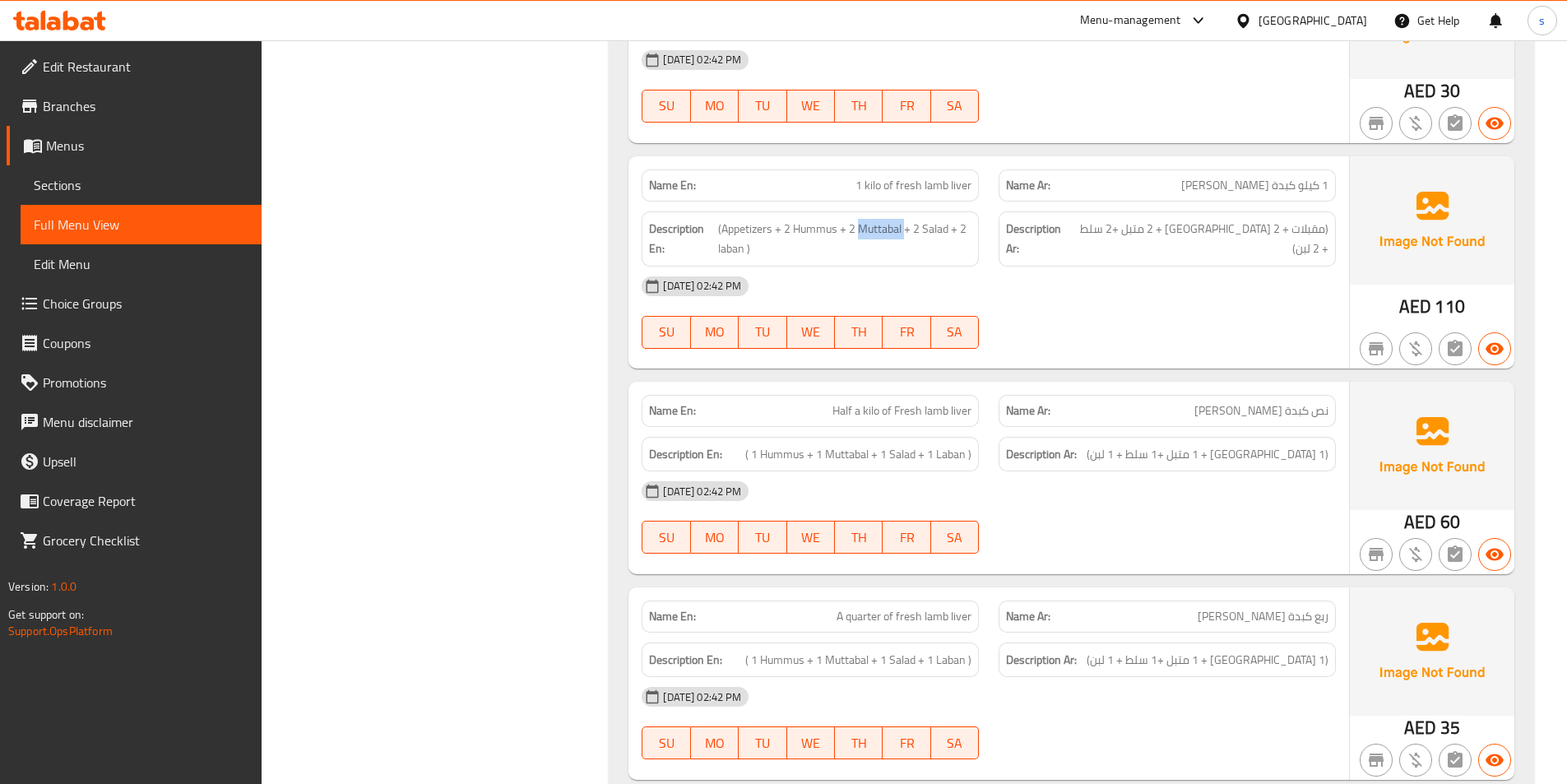
scroll to position [2713, 0]
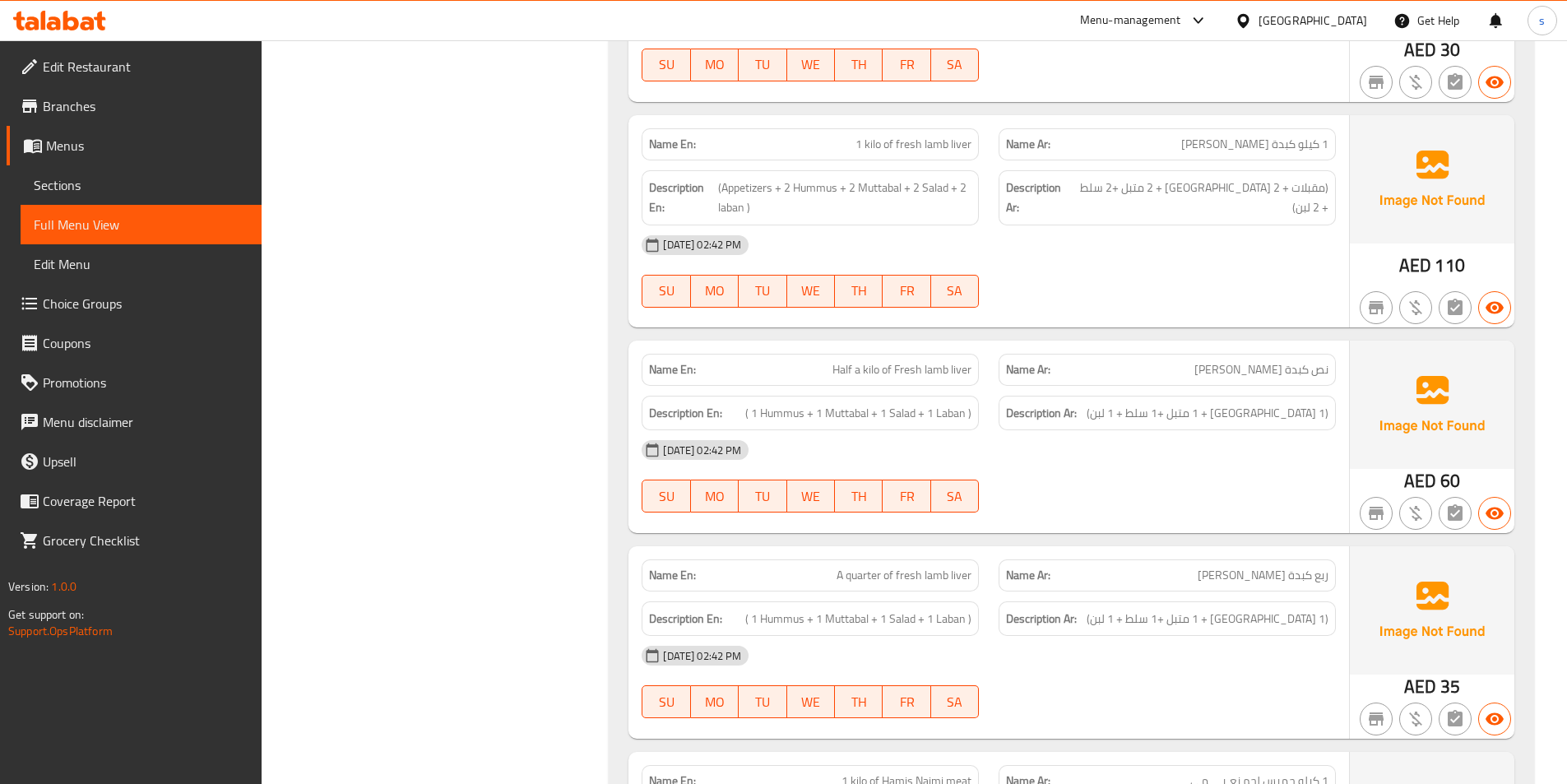
click at [877, 370] on span "Half a kilo of Fresh lamb liver" at bounding box center [901, 369] width 139 height 18
click at [898, 371] on span "Half a kilo of Fresh lamb liver" at bounding box center [901, 369] width 139 height 18
click at [1284, 403] on span "(1 [GEOGRAPHIC_DATA] + 1 متبل +1 سلط + 1 لبن)" at bounding box center [1208, 413] width 242 height 20
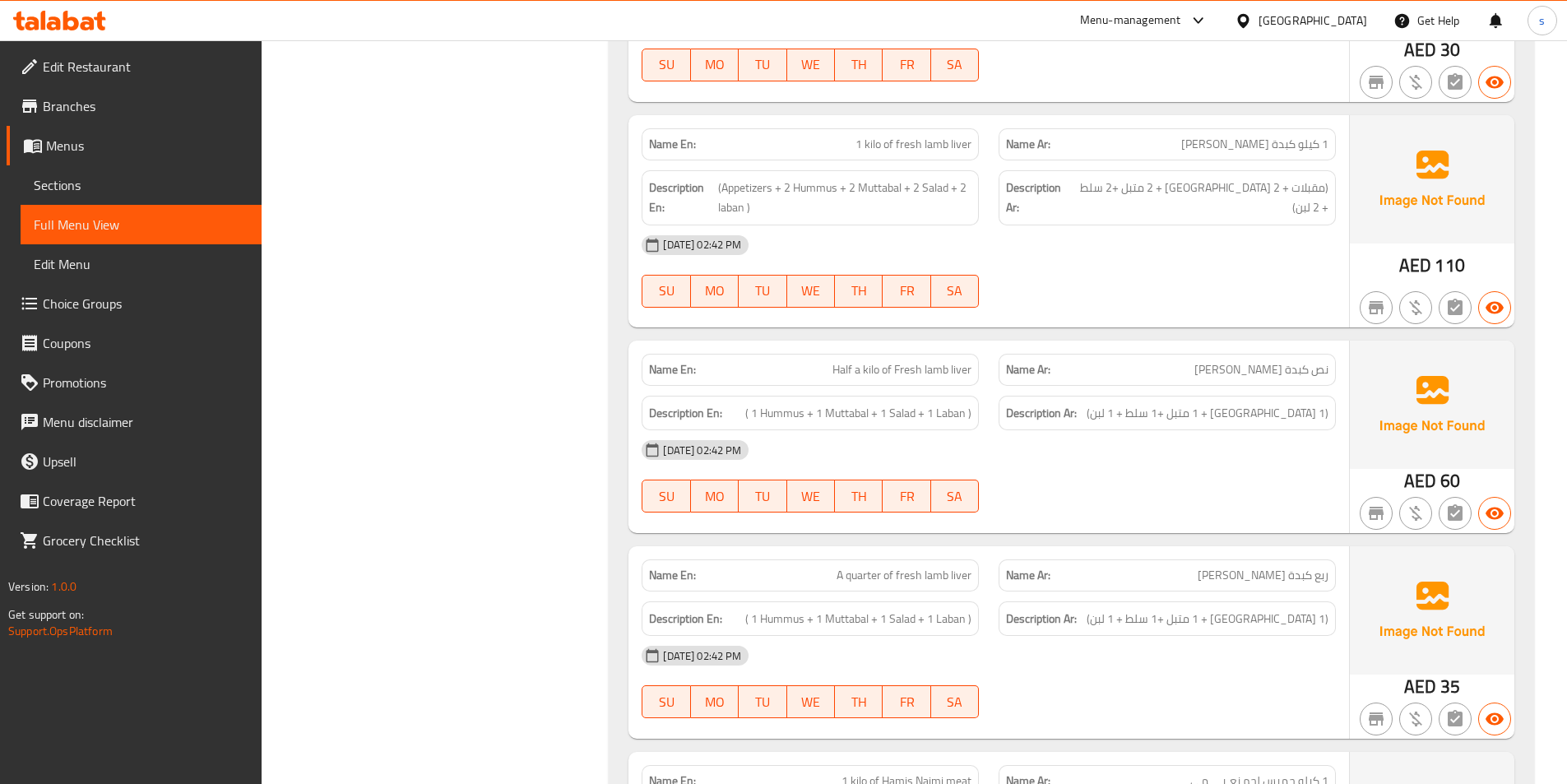
click at [1269, 371] on span "نص كبدة [PERSON_NAME]" at bounding box center [1261, 369] width 134 height 18
click at [1303, 370] on span "نص كبدة [PERSON_NAME]" at bounding box center [1261, 369] width 134 height 18
click at [884, 374] on span "Half a kilo of Fresh lamb liver" at bounding box center [901, 369] width 139 height 18
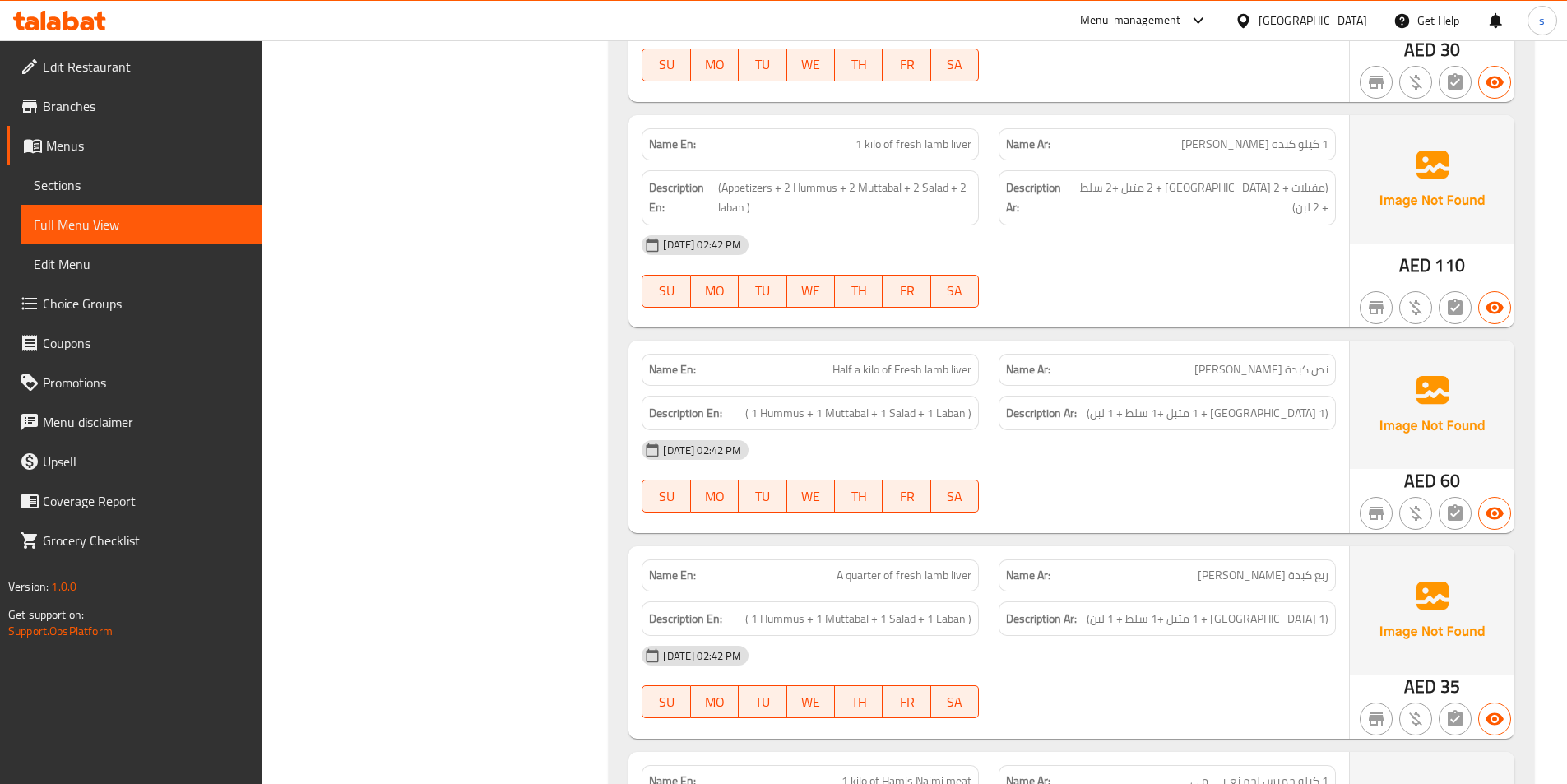
click at [868, 368] on span "Half a kilo of Fresh lamb liver" at bounding box center [901, 369] width 139 height 18
click at [870, 369] on span "Half a kilo of Fresh lamb liver" at bounding box center [901, 369] width 139 height 18
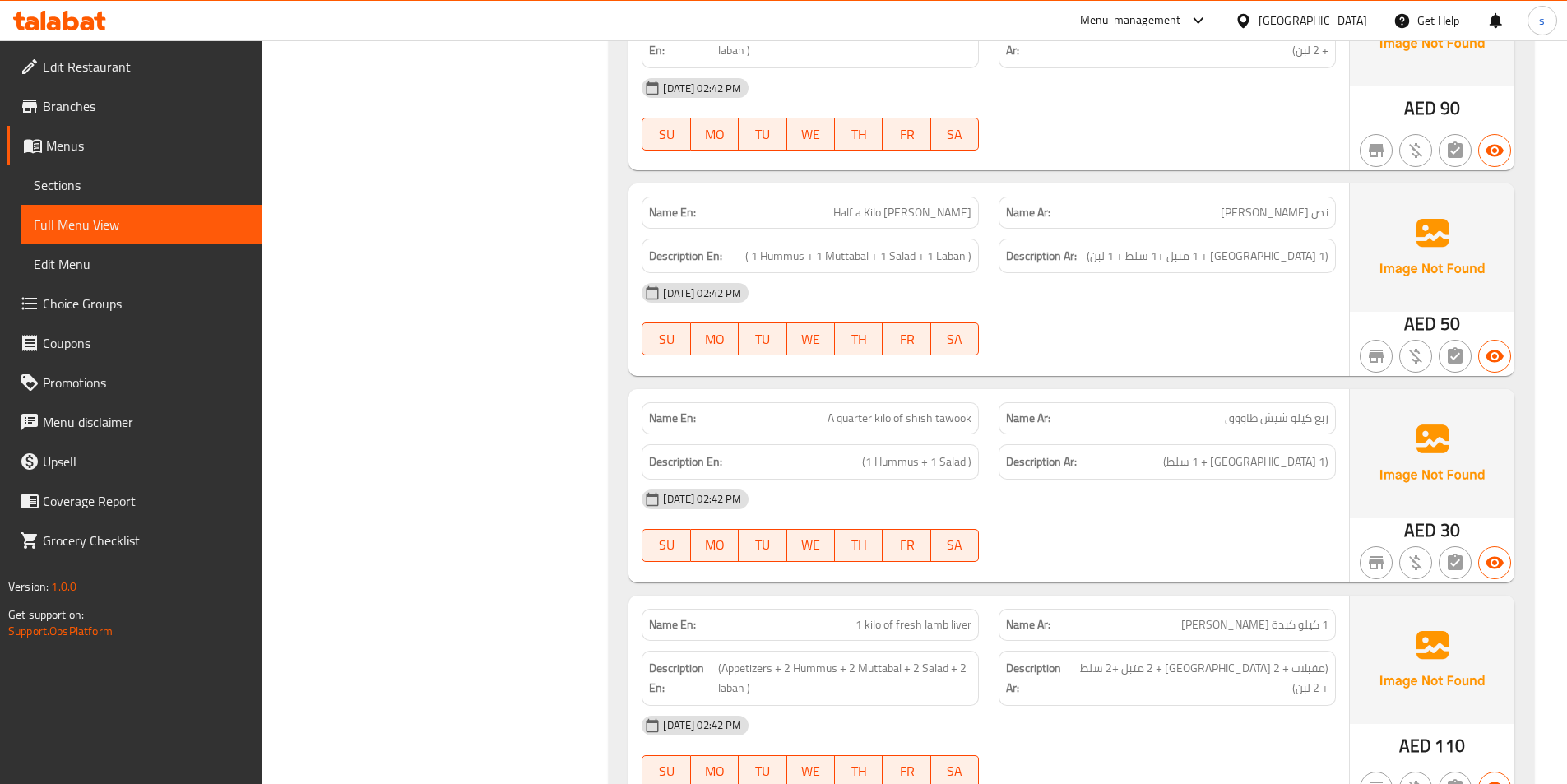
scroll to position [2137, 0]
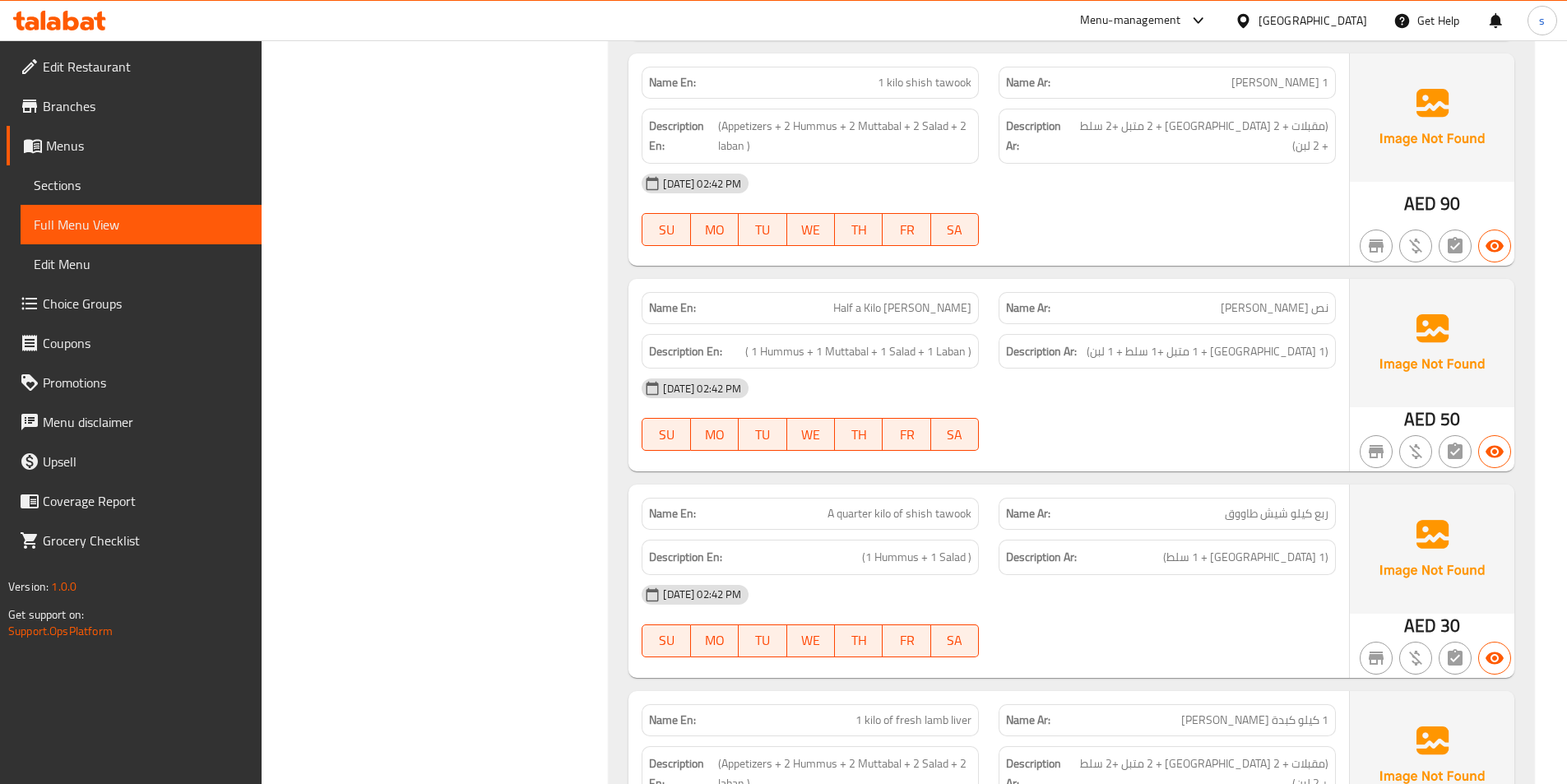
click at [992, 476] on div "Name En: 1 kilo of mixed kebab, Naeimi meat Name Ar: 1 كیلو كباب مشكل لحم نعـیـ…" at bounding box center [1071, 379] width 925 height 4485
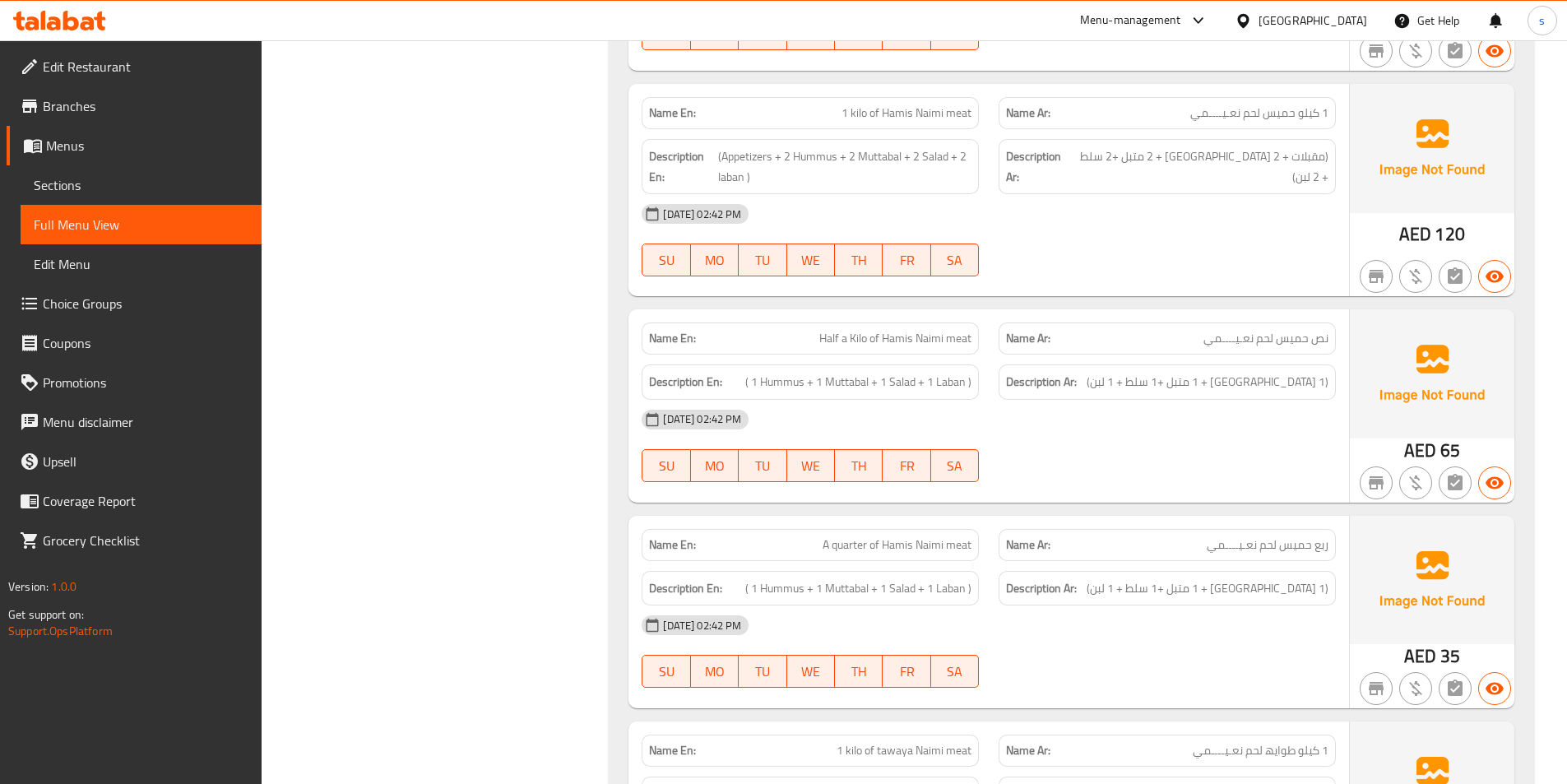
scroll to position [3388, 0]
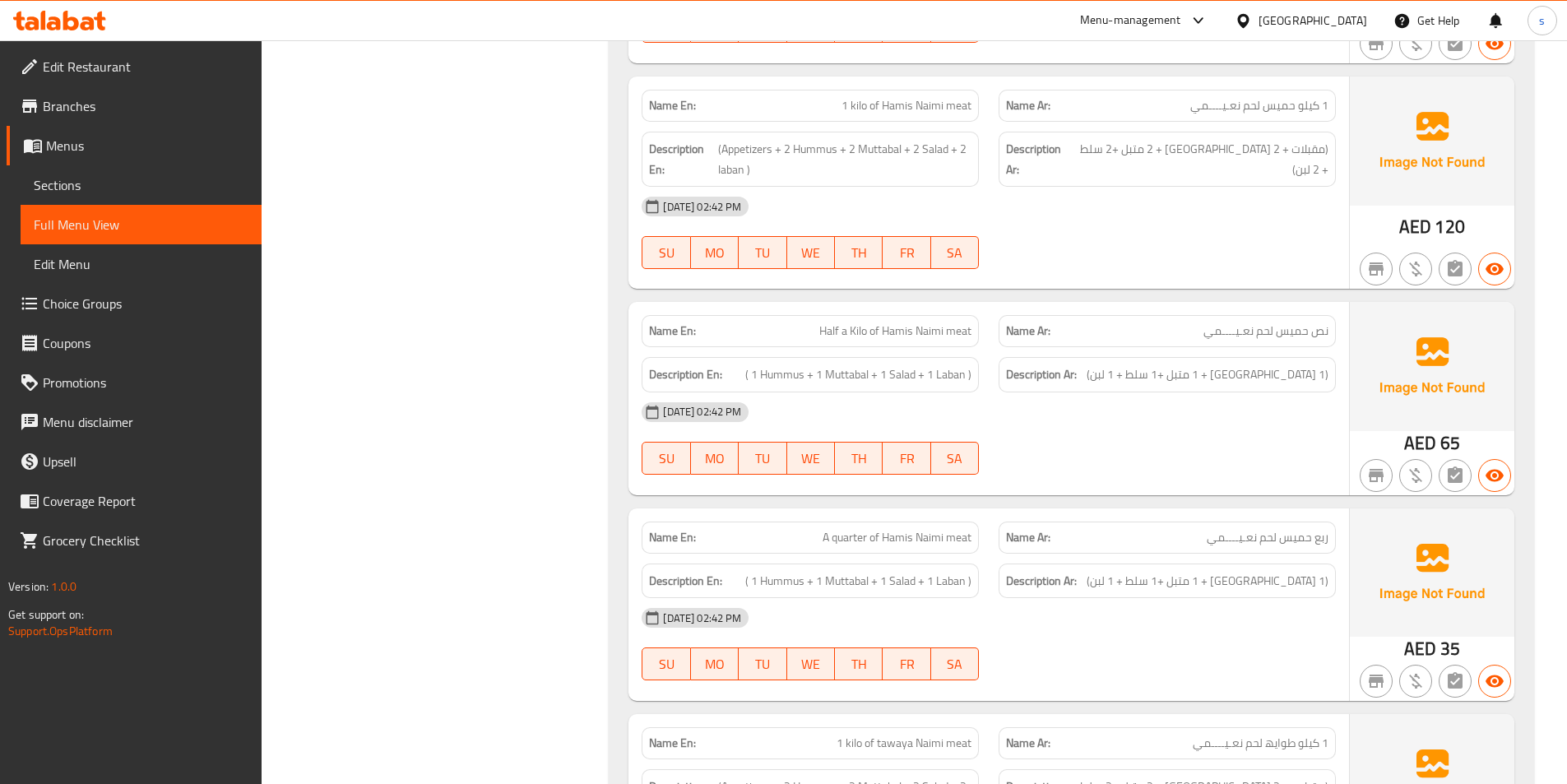
click at [1307, 581] on span "(1 [GEOGRAPHIC_DATA] + 1 متبل +1 سلط + 1 لبن)" at bounding box center [1208, 580] width 242 height 20
click at [863, 546] on span "A quarter of Hamis Naimi meat" at bounding box center [897, 537] width 149 height 18
click at [847, 541] on span "A quarter of Hamis Naimi meat" at bounding box center [897, 537] width 149 height 18
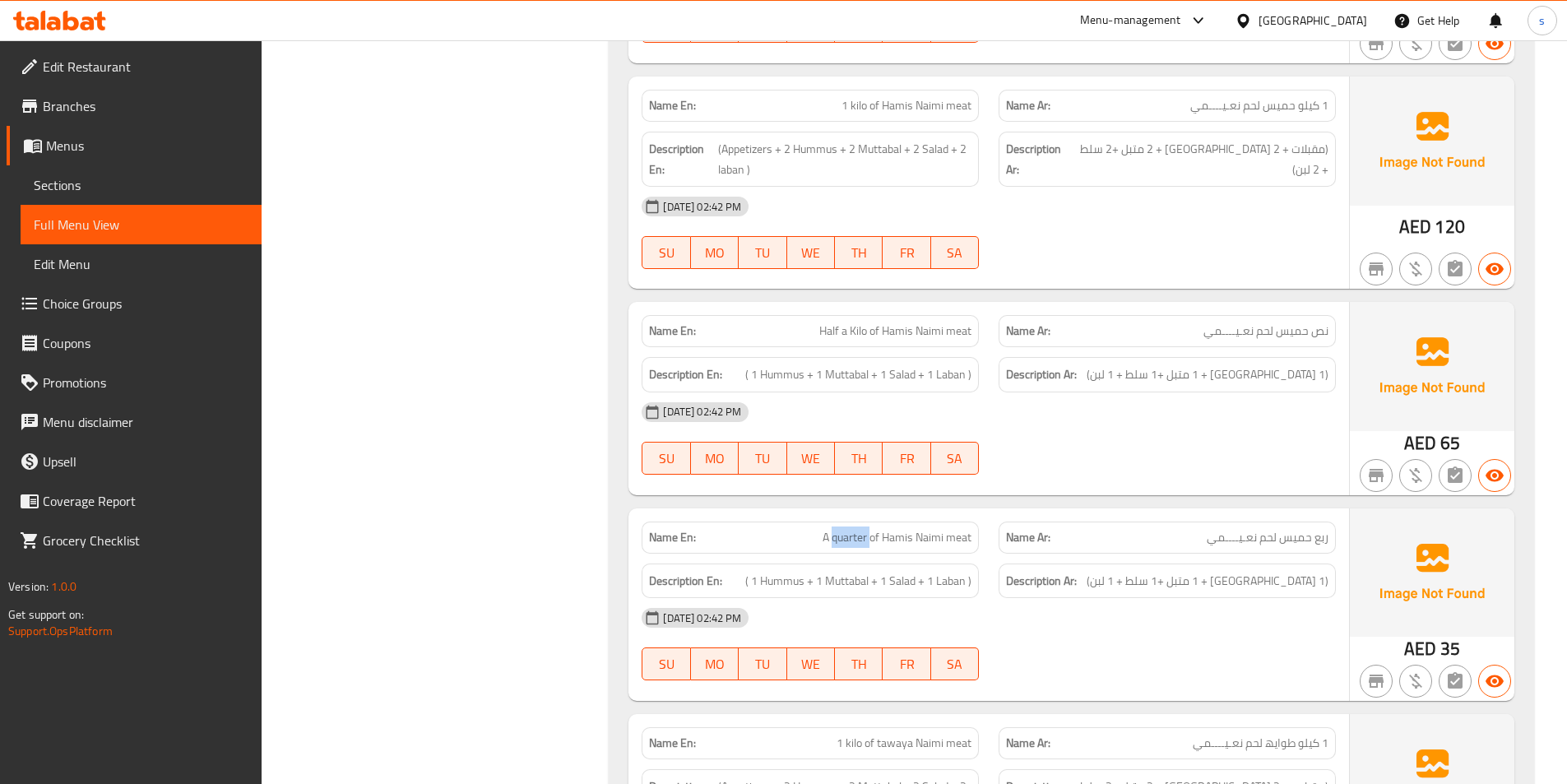
copy span "quarter"
click at [984, 240] on div "SU MO TU WE TH FR SA" at bounding box center [809, 252] width 357 height 53
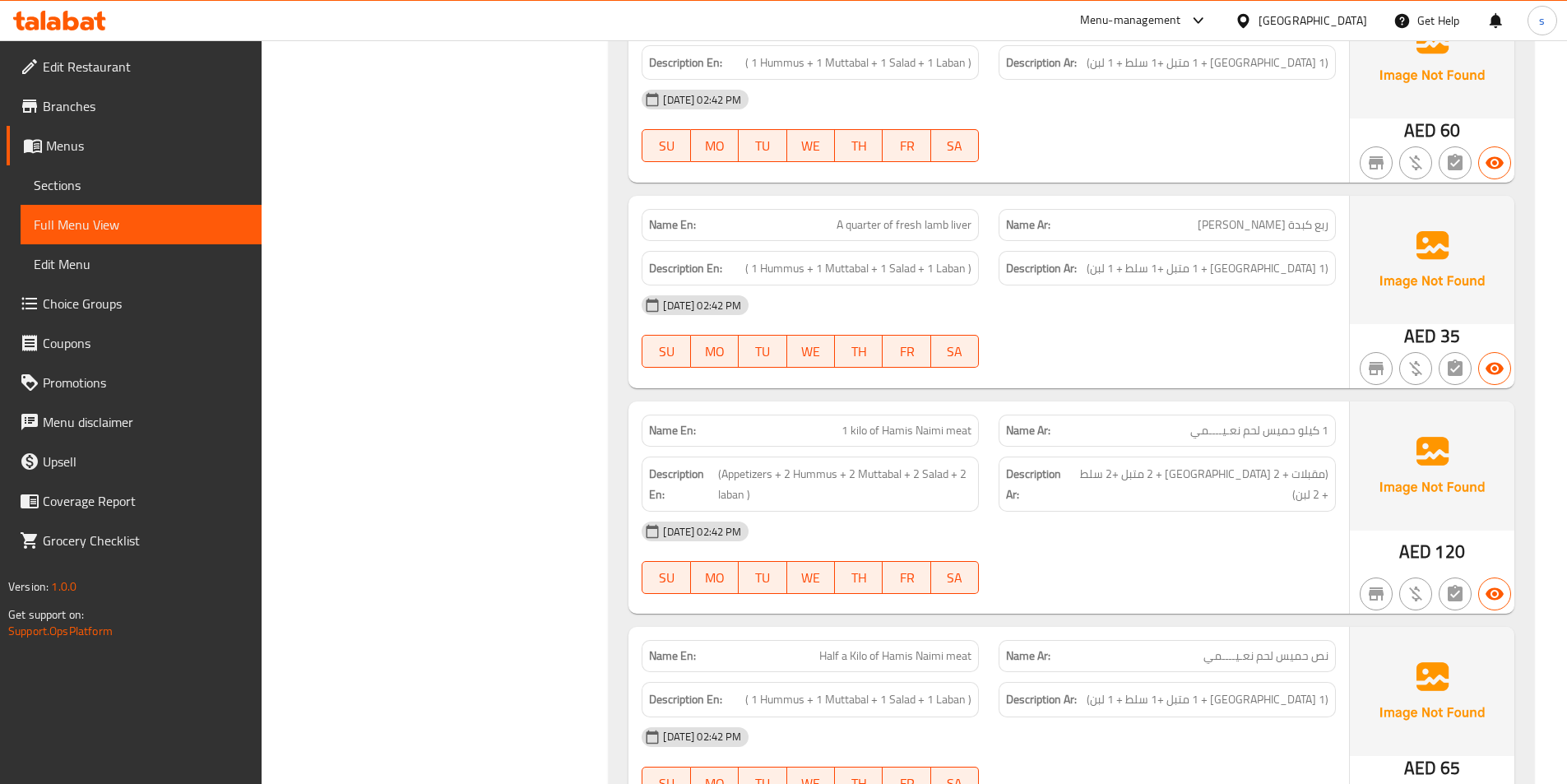
scroll to position [3144, 0]
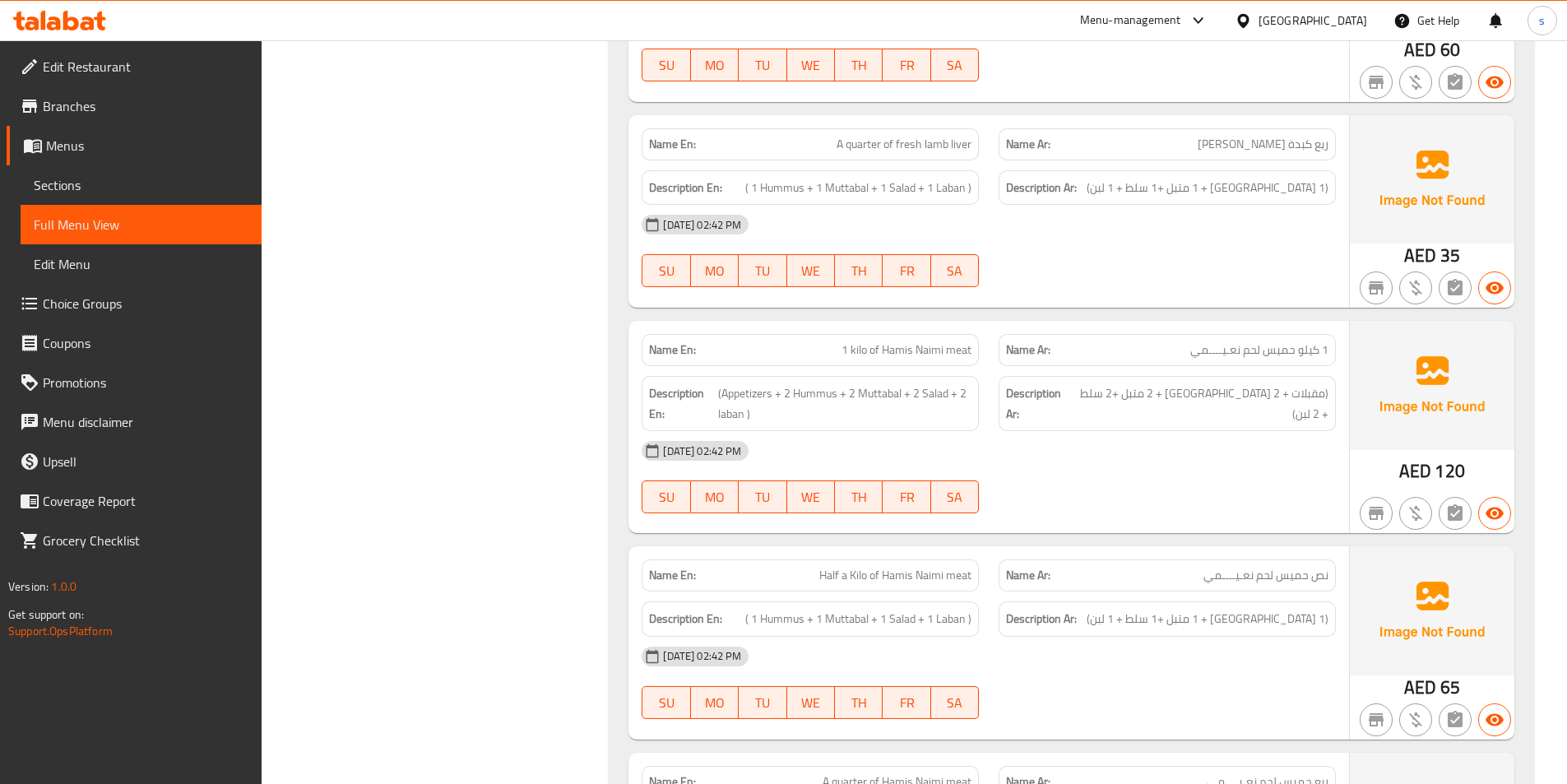
click at [1313, 348] on span "1 كیلو حمیس لحم نعـیــــمي" at bounding box center [1259, 349] width 138 height 18
click at [1280, 356] on span "1 كیلو حمیس لحم نعـیــــمي" at bounding box center [1259, 349] width 138 height 18
click at [1233, 356] on span "1 كیلو حمیس لحم نعـیــــمي" at bounding box center [1259, 349] width 138 height 18
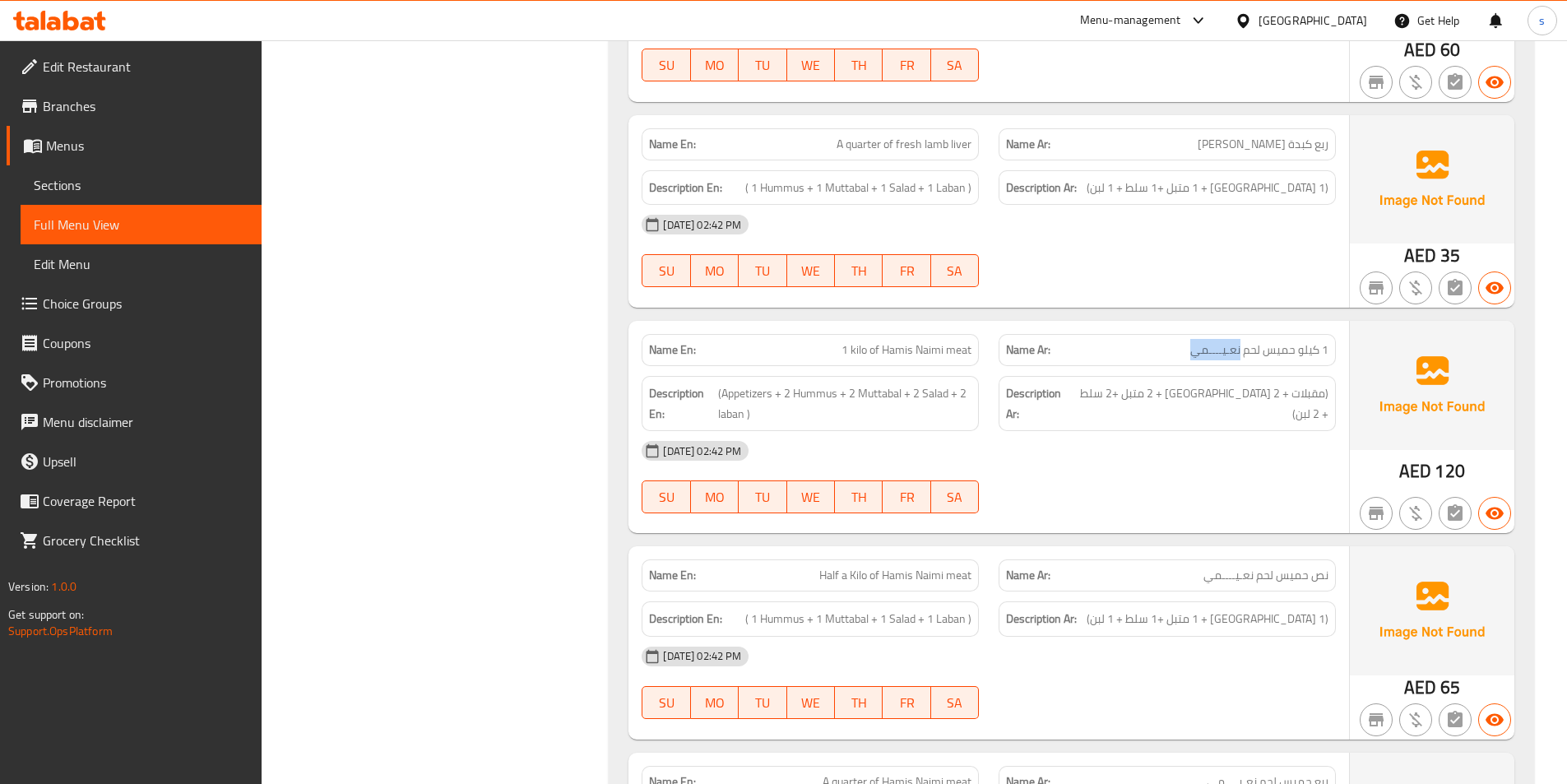
click at [1233, 356] on span "1 كیلو حمیس لحم نعـیــــمي" at bounding box center [1259, 349] width 138 height 18
click at [854, 355] on span "1 kilo of Hamis Naimi meat" at bounding box center [906, 349] width 130 height 18
click at [867, 347] on span "1 kilo of Hamis Naimi meat" at bounding box center [906, 349] width 130 height 18
click at [875, 347] on span "1 kilo of Hamis Naimi meat" at bounding box center [906, 349] width 130 height 18
click at [880, 345] on span "1 kilo of Hamis Naimi meat" at bounding box center [906, 349] width 130 height 18
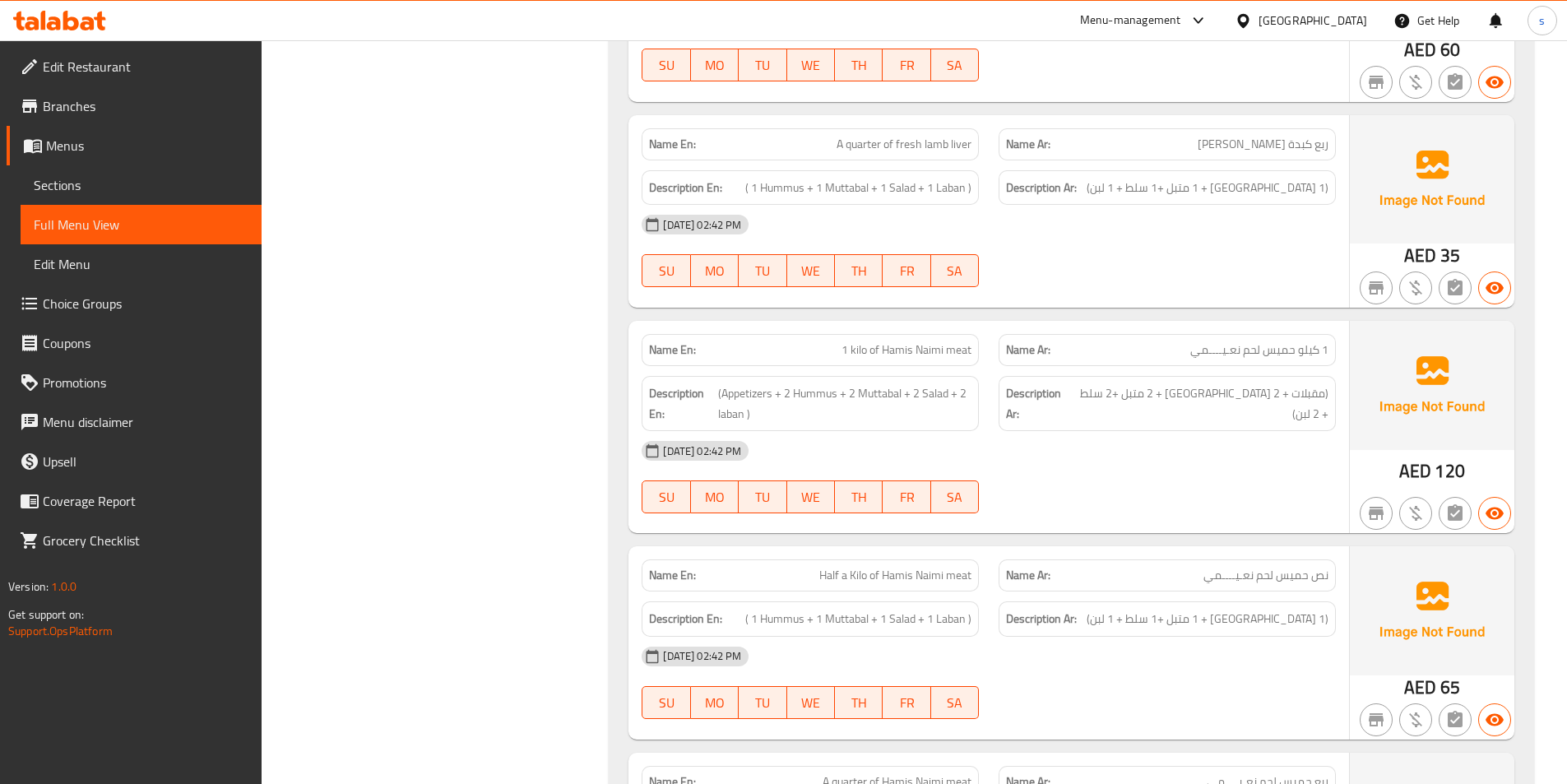
click at [940, 347] on span "1 kilo of Hamis Naimi meat" at bounding box center [906, 349] width 130 height 18
click at [1232, 367] on div "Description Ar: (مقبلات + 2 [GEOGRAPHIC_DATA] + 2 متبل +2 سلط + 2 لبن)" at bounding box center [1167, 403] width 357 height 75
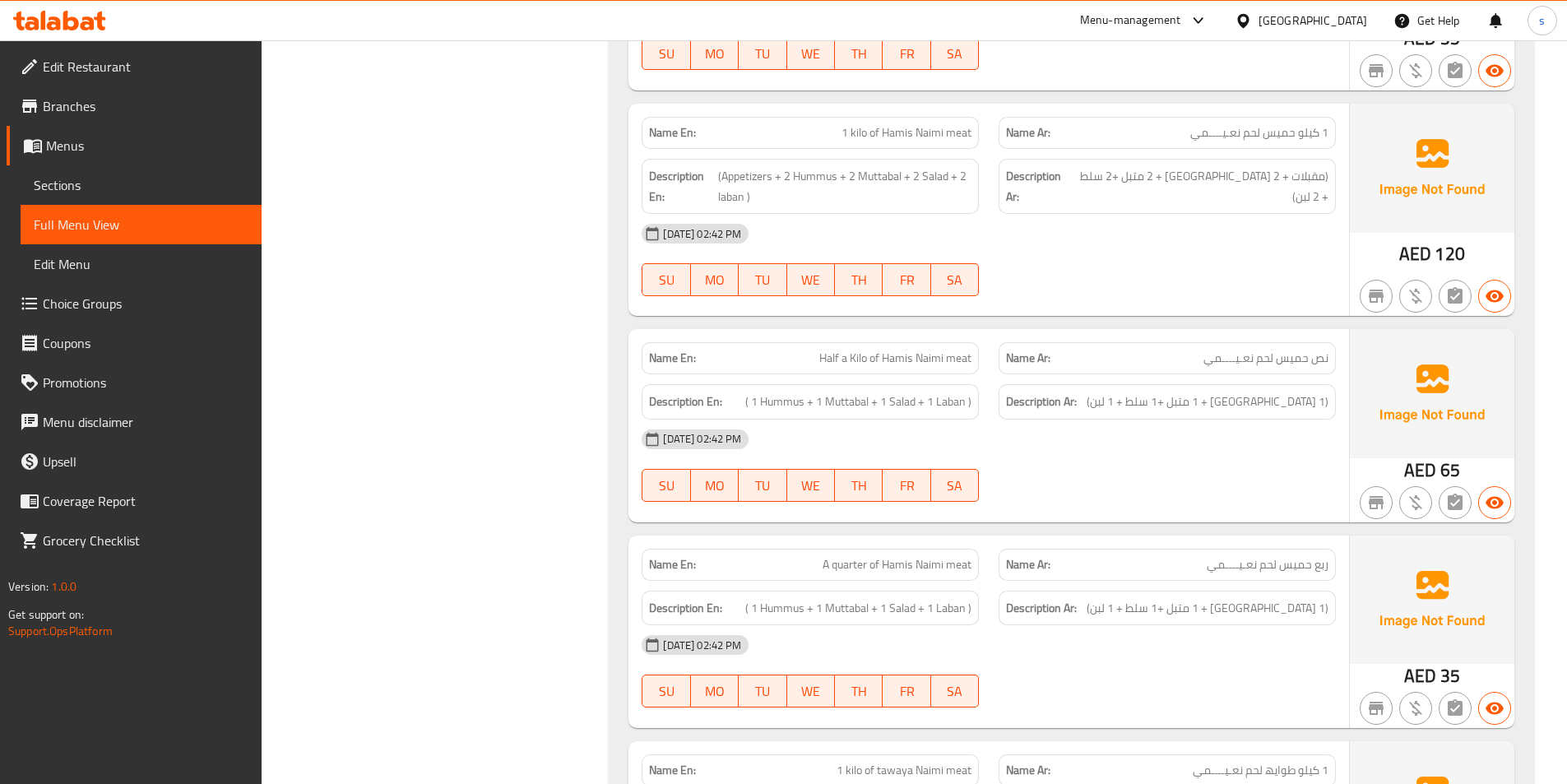
scroll to position [3391, 0]
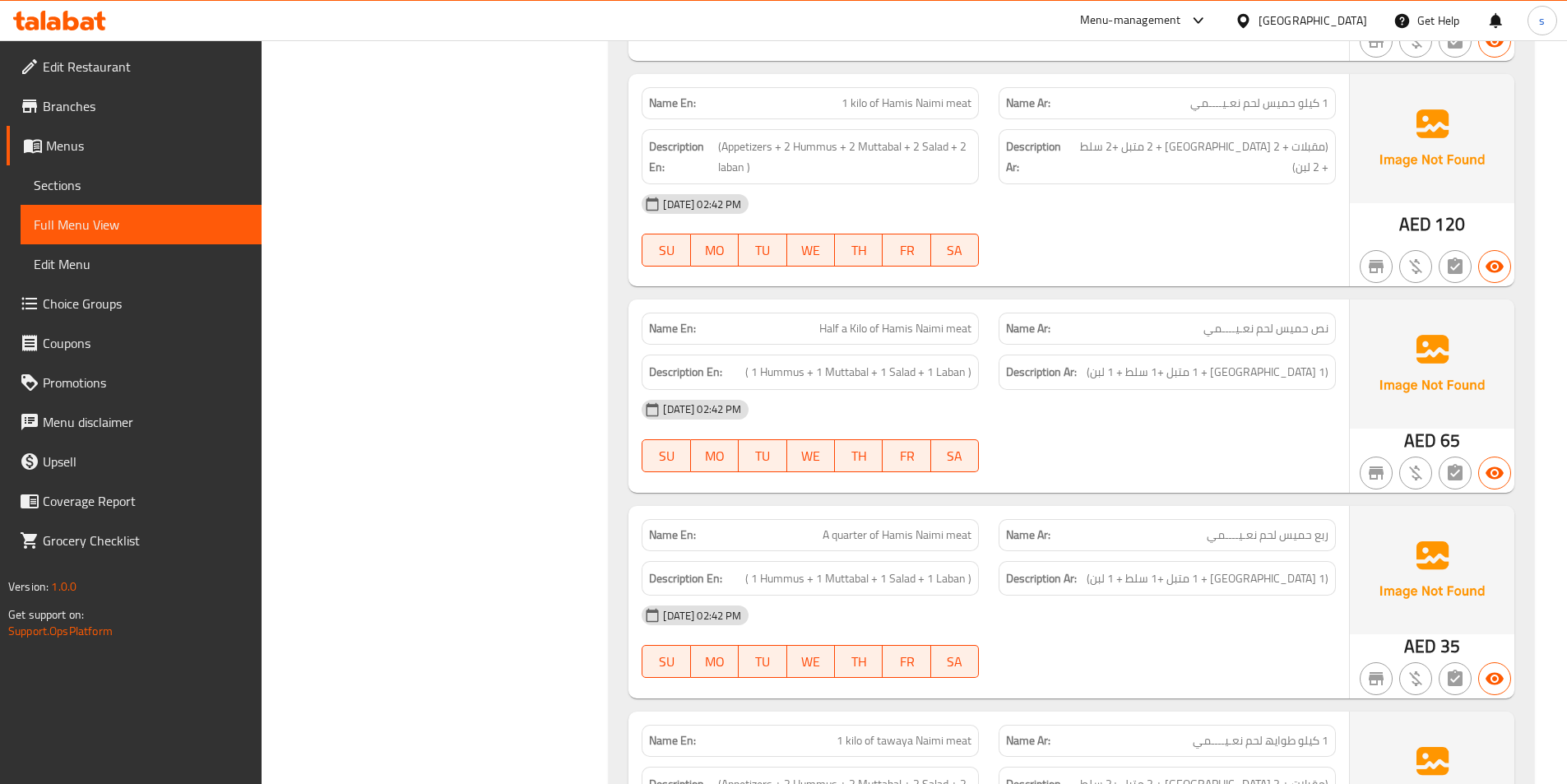
click at [1299, 326] on span "نص حمیس لحم نعـیــــمي" at bounding box center [1267, 328] width 125 height 18
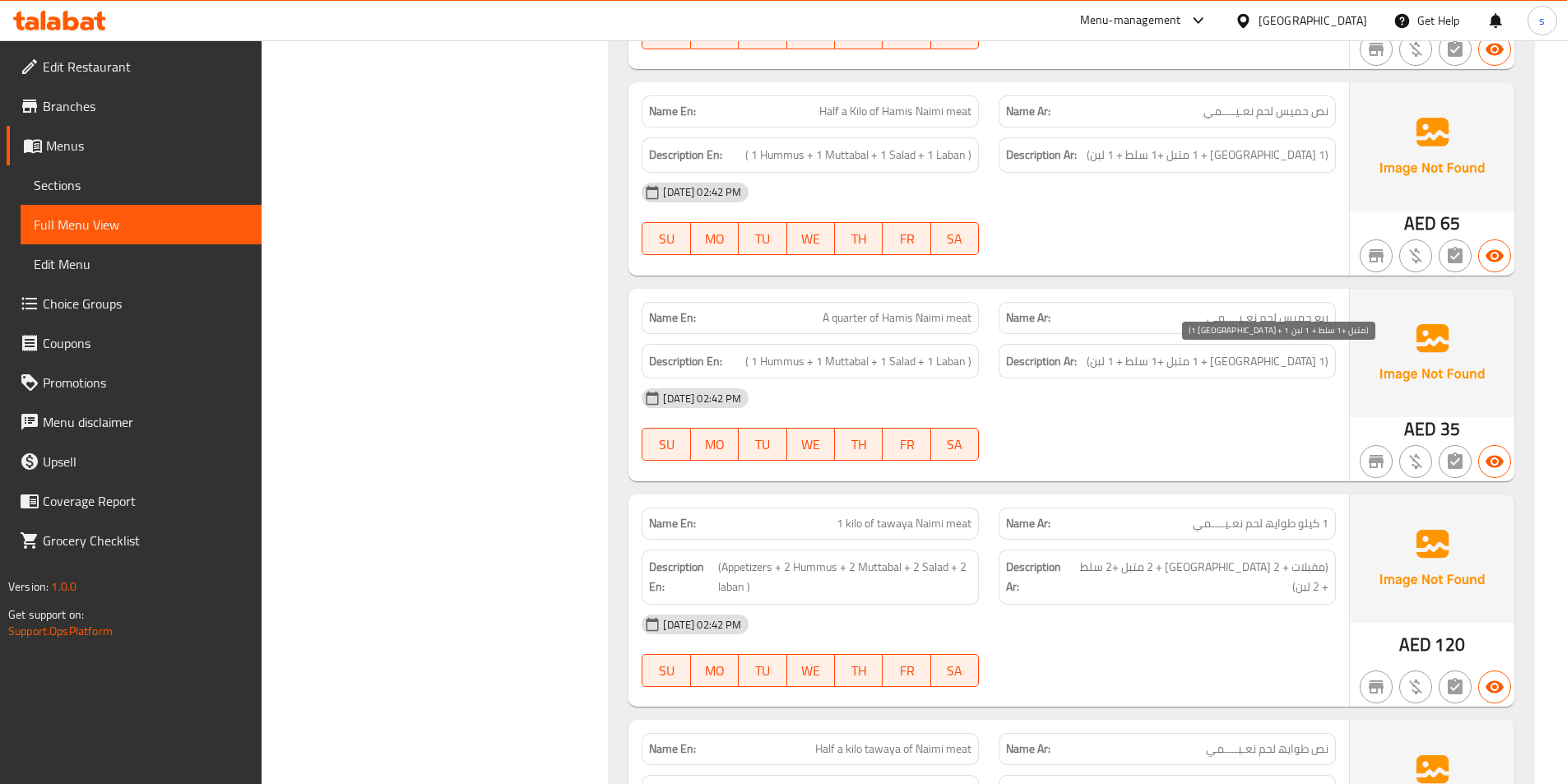
scroll to position [3637, 0]
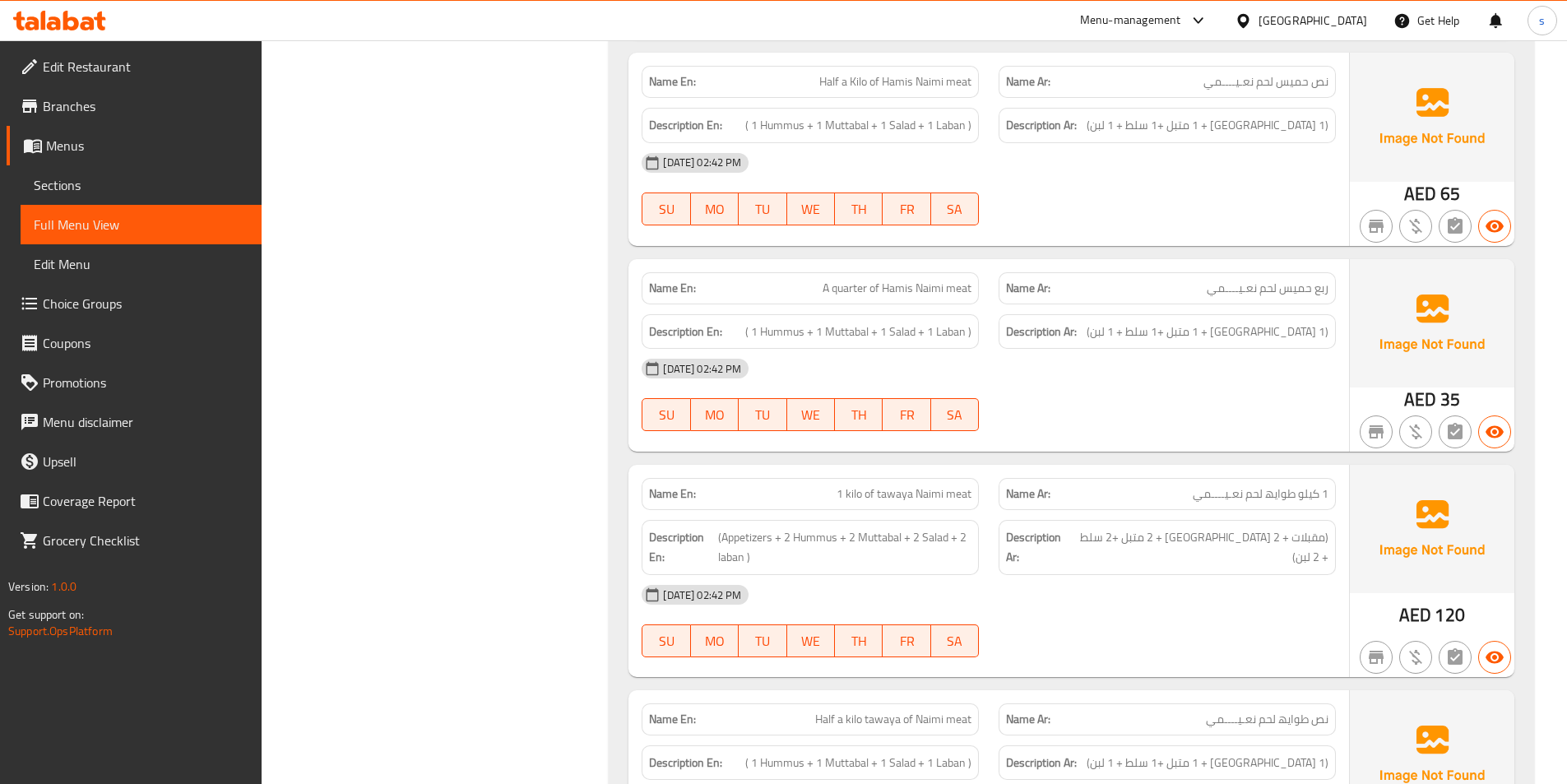
click at [1227, 406] on div "[DATE] 02:42 PM SU MO TU WE TH FR SA" at bounding box center [988, 394] width 714 height 92
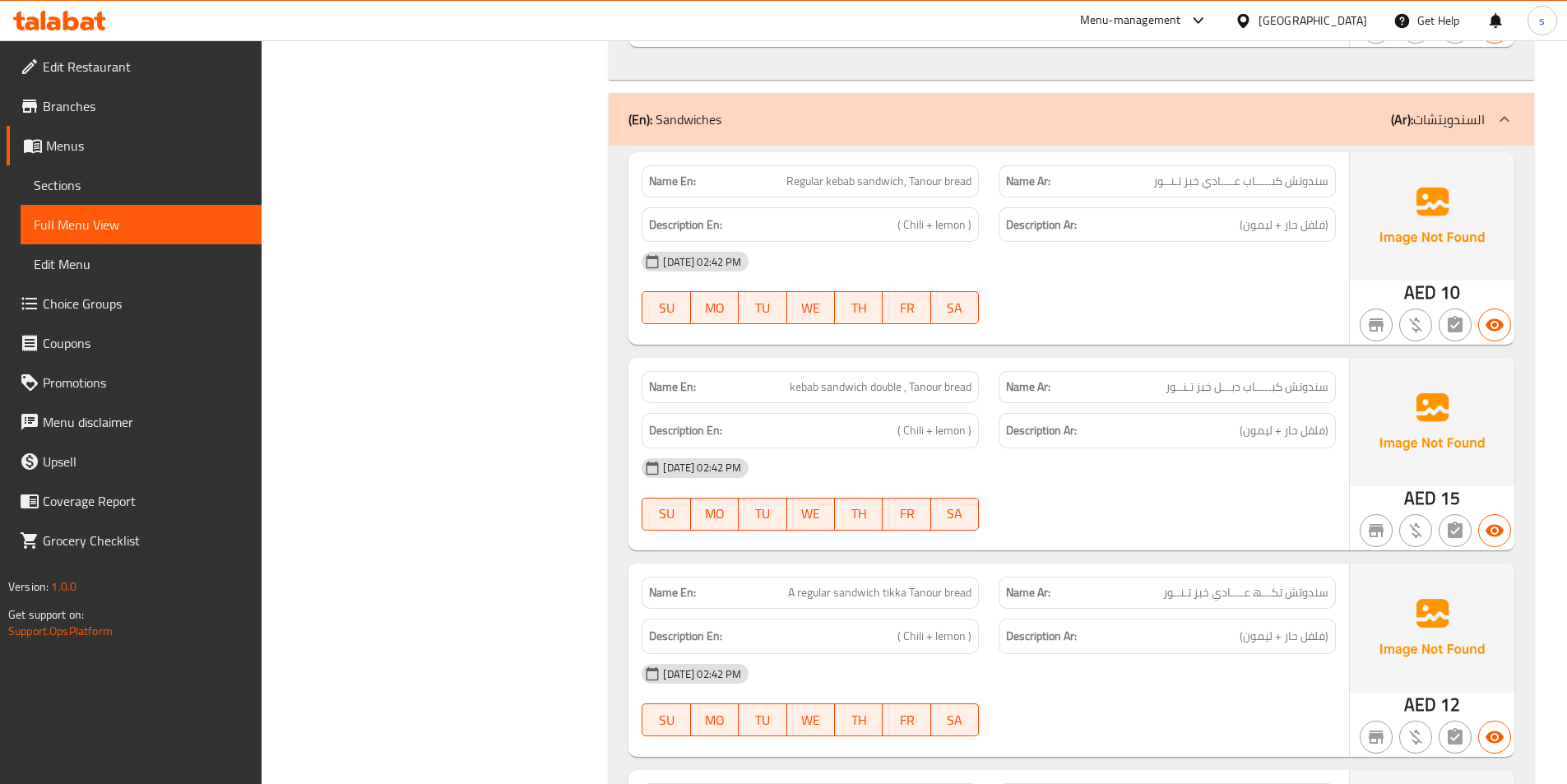
scroll to position [4706, 0]
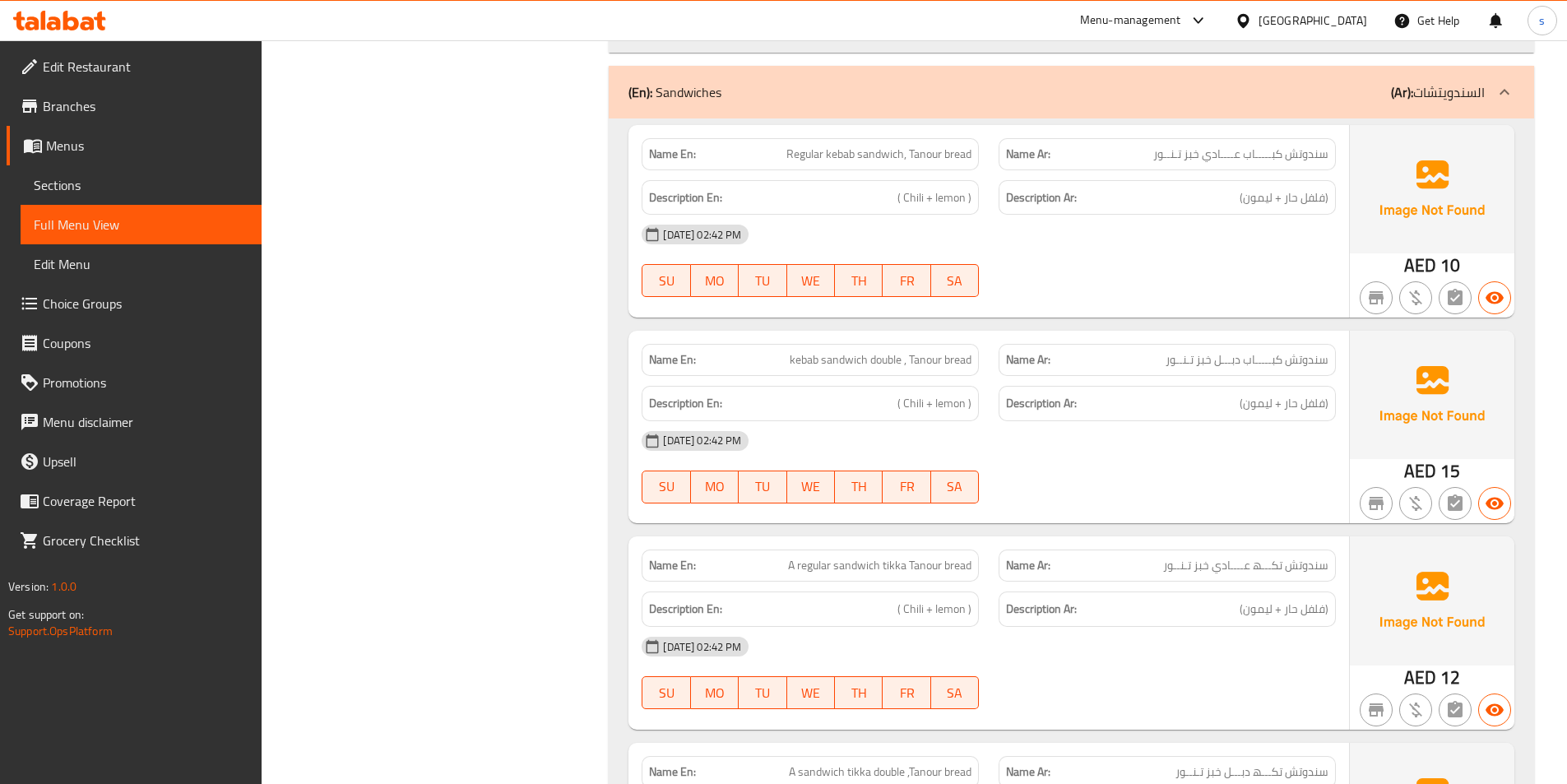
click at [1235, 163] on span "سندوتش كبـــــاب عــــادي خبز تـنــور" at bounding box center [1241, 154] width 175 height 18
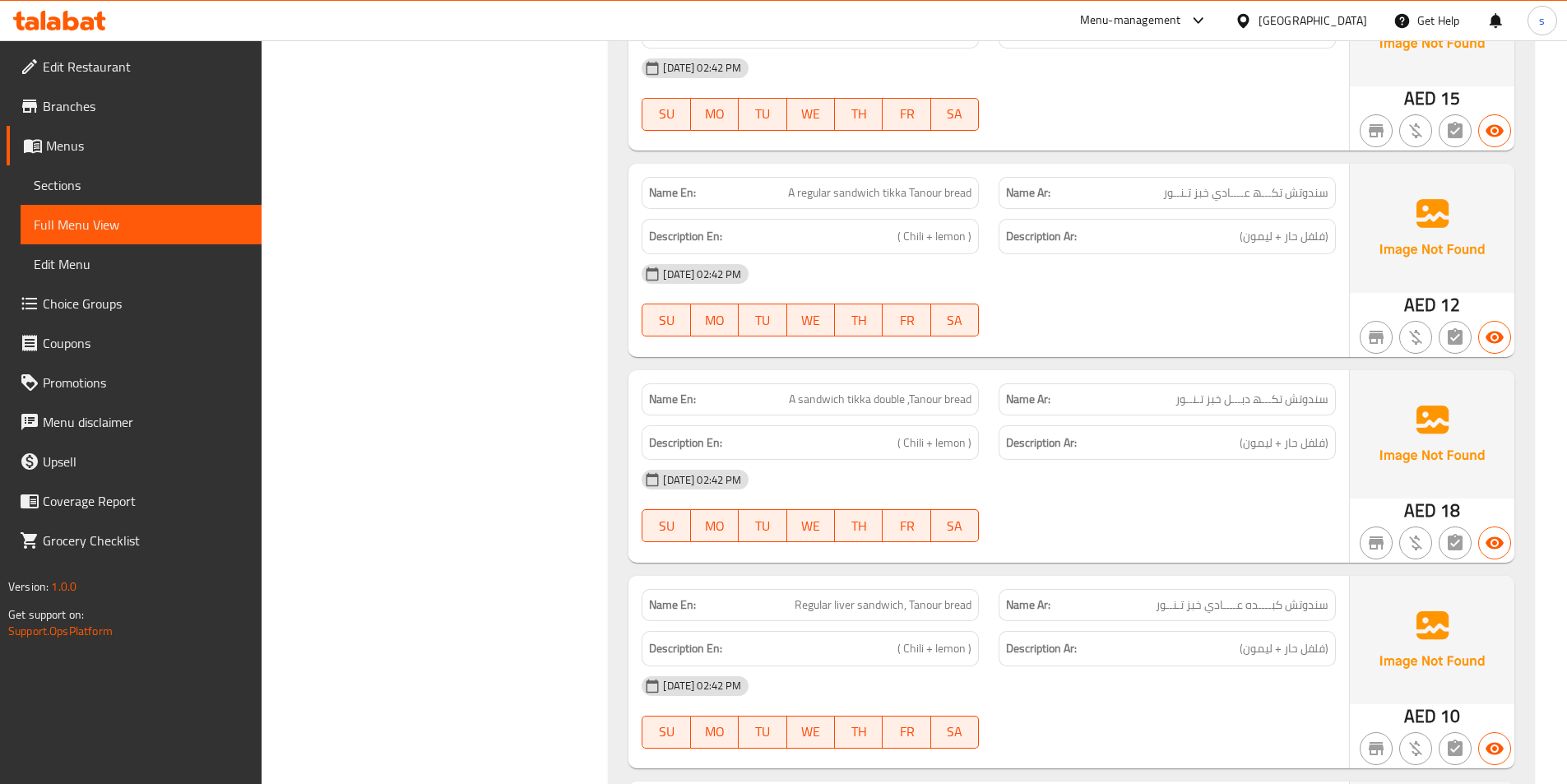
scroll to position [5118, 0]
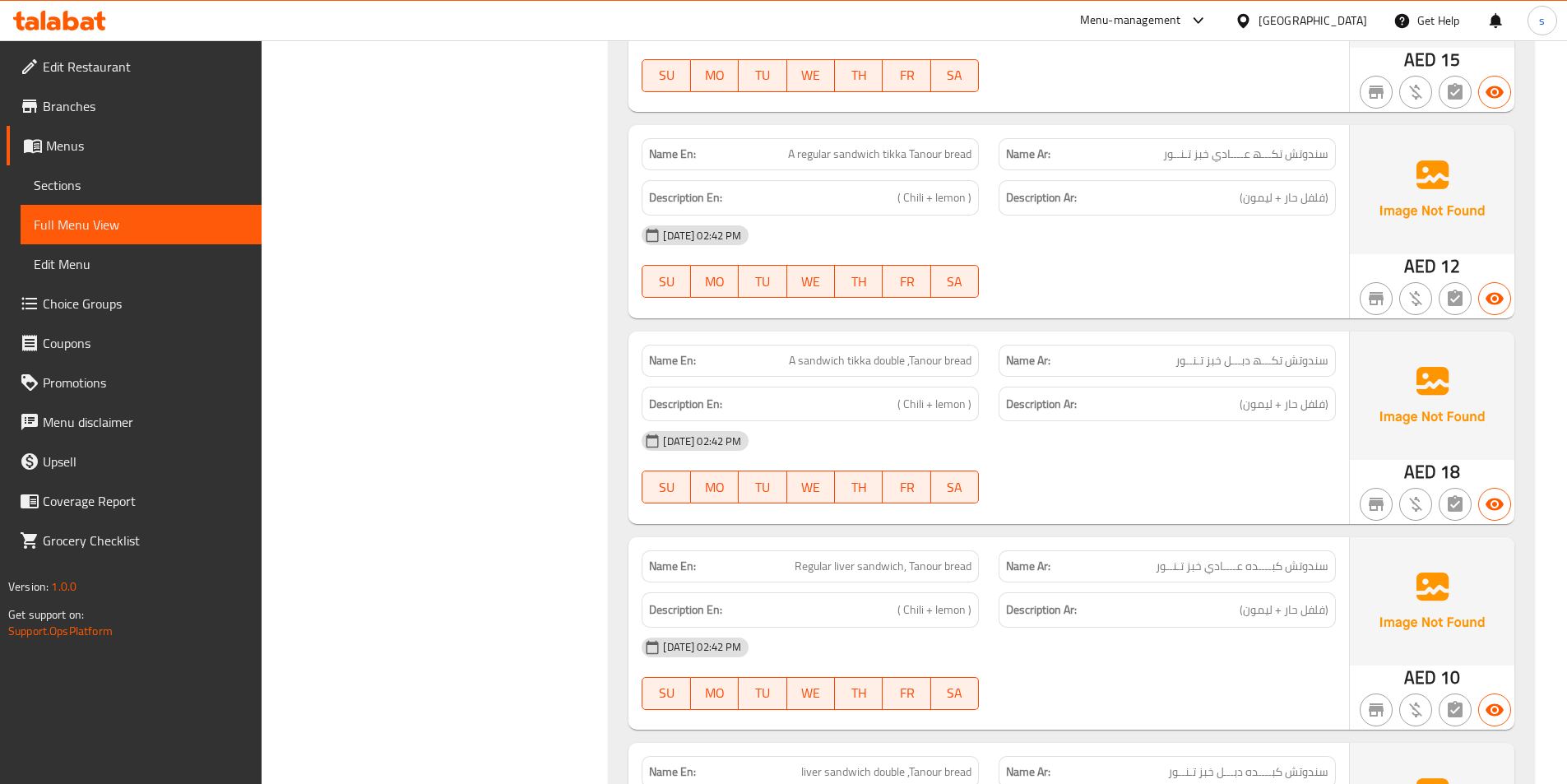
click at [1251, 149] on span "سندوتش تكـــھ عــــادي خبز تـنــور" at bounding box center [1245, 154] width 165 height 18
click at [1258, 179] on div "Description Ar: (فلفل حار + ليمون)" at bounding box center [1167, 198] width 357 height 55
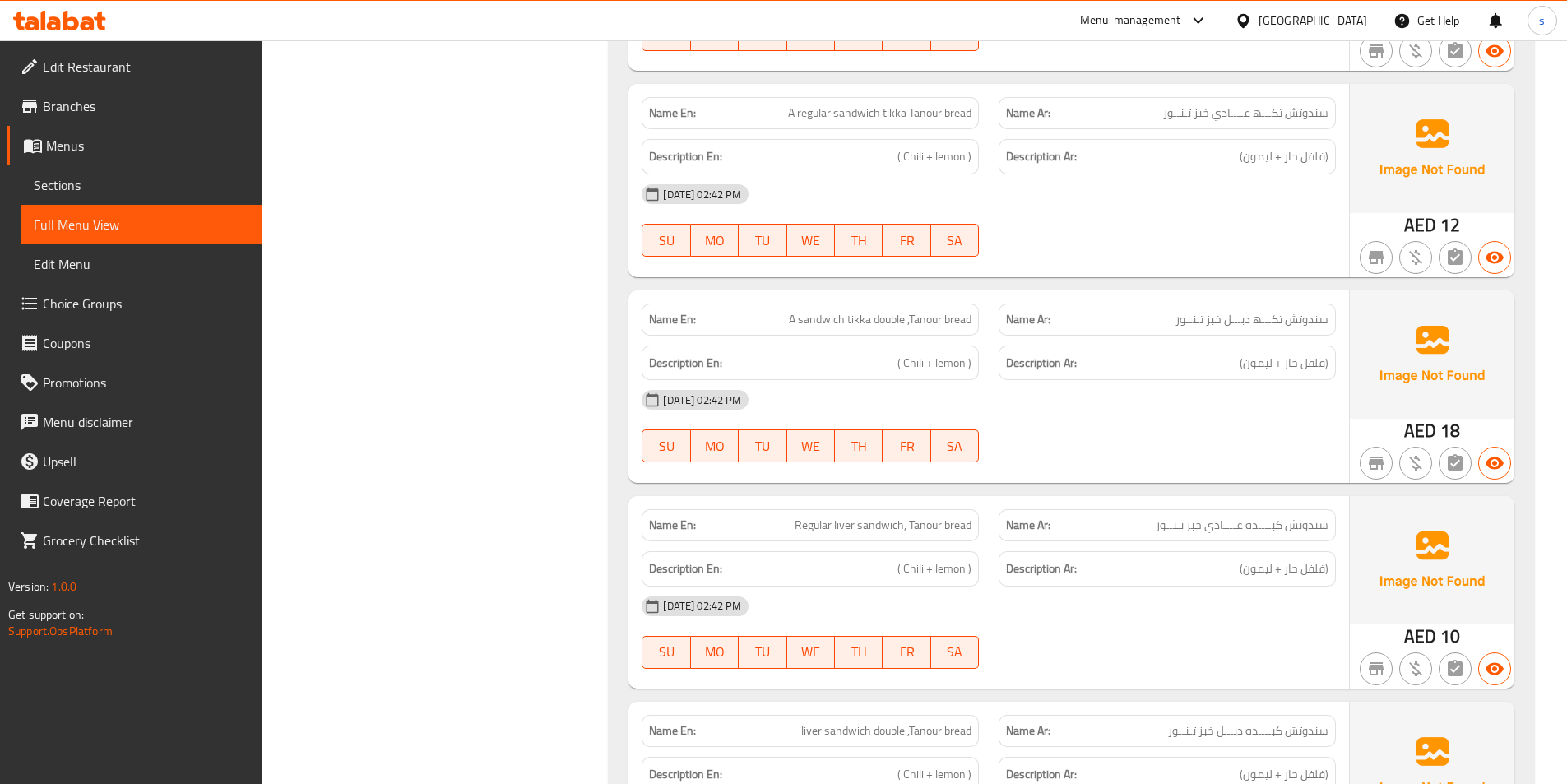
scroll to position [5200, 0]
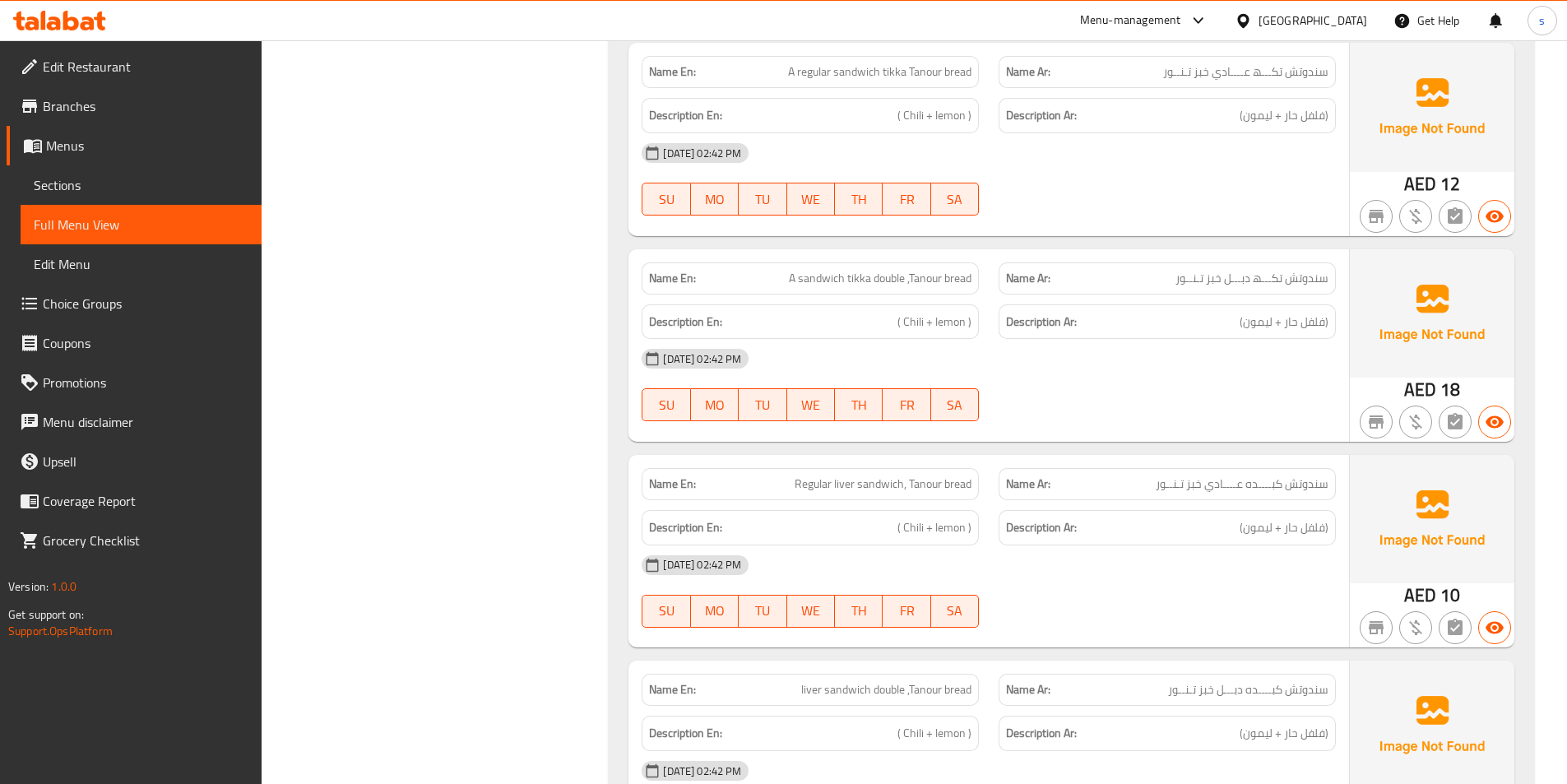
click at [1289, 277] on span "سندوتش تكـــھ دبـــل خبز تـنــور" at bounding box center [1252, 278] width 153 height 18
click at [968, 278] on span "A sandwich tikka double ,Tanour bread" at bounding box center [880, 278] width 183 height 18
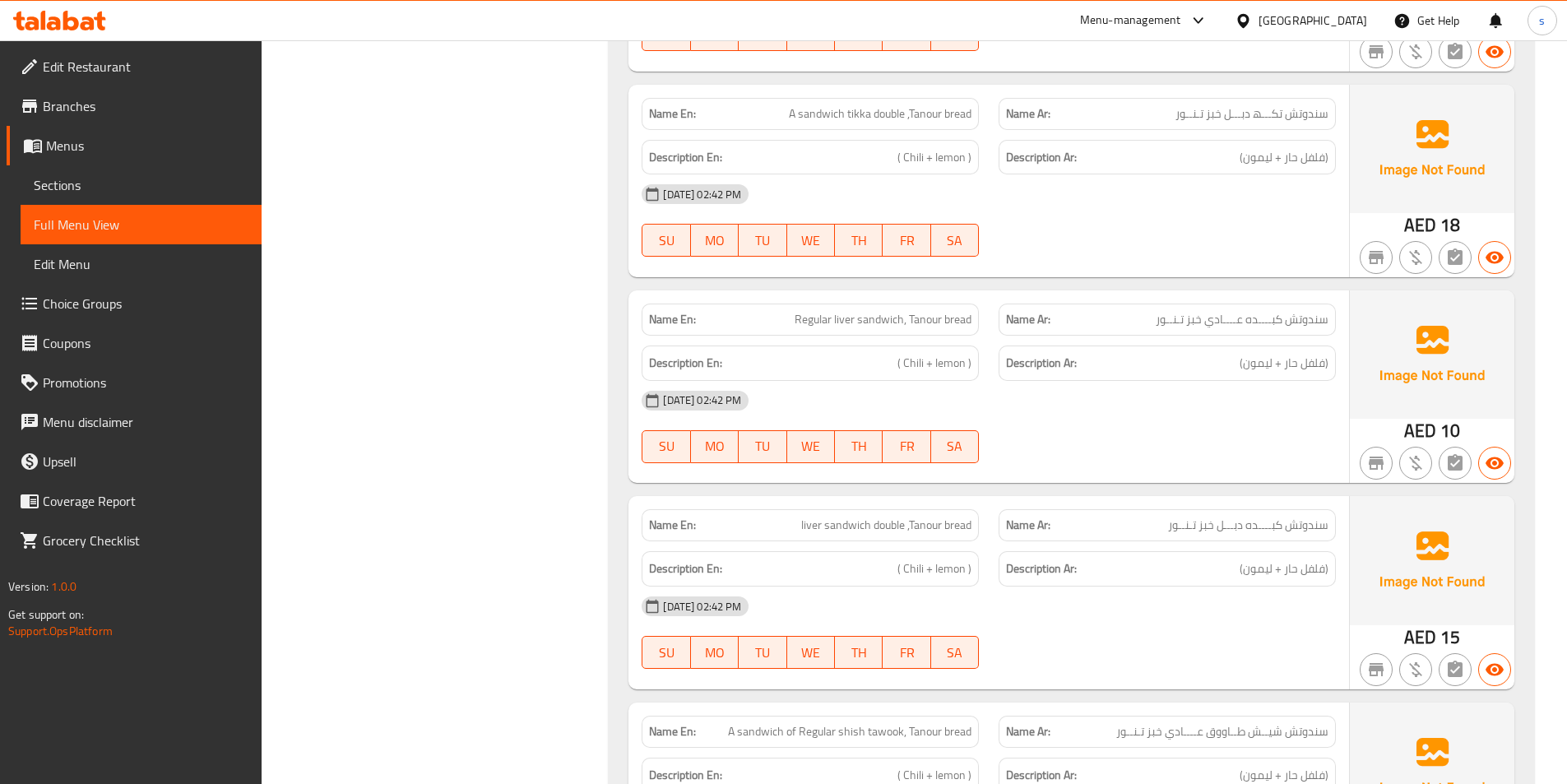
click at [1274, 330] on div "Name Ar: سندوتش كبــــده عــــادي خبز تـنــور" at bounding box center [1167, 319] width 337 height 32
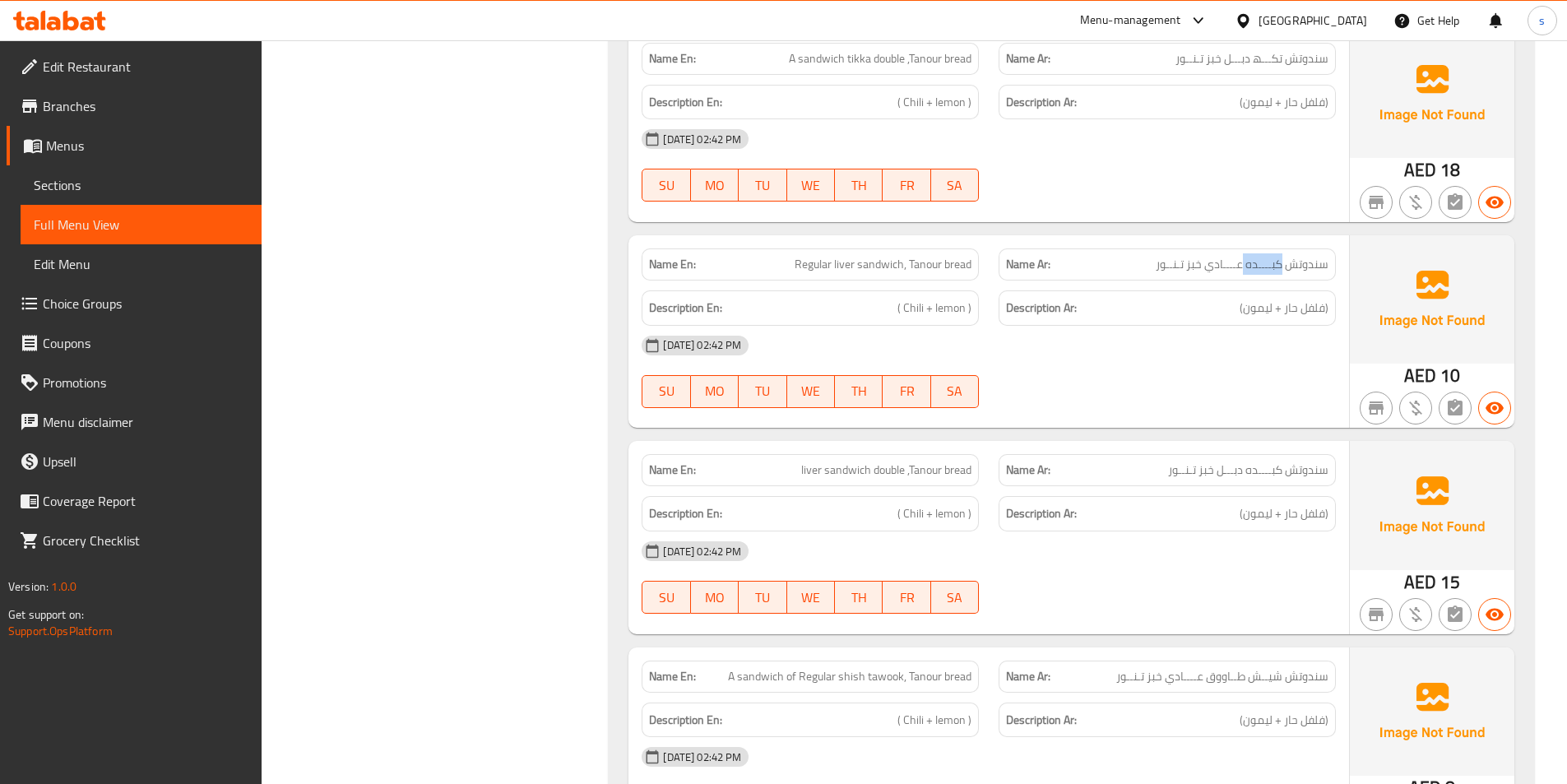
scroll to position [5447, 0]
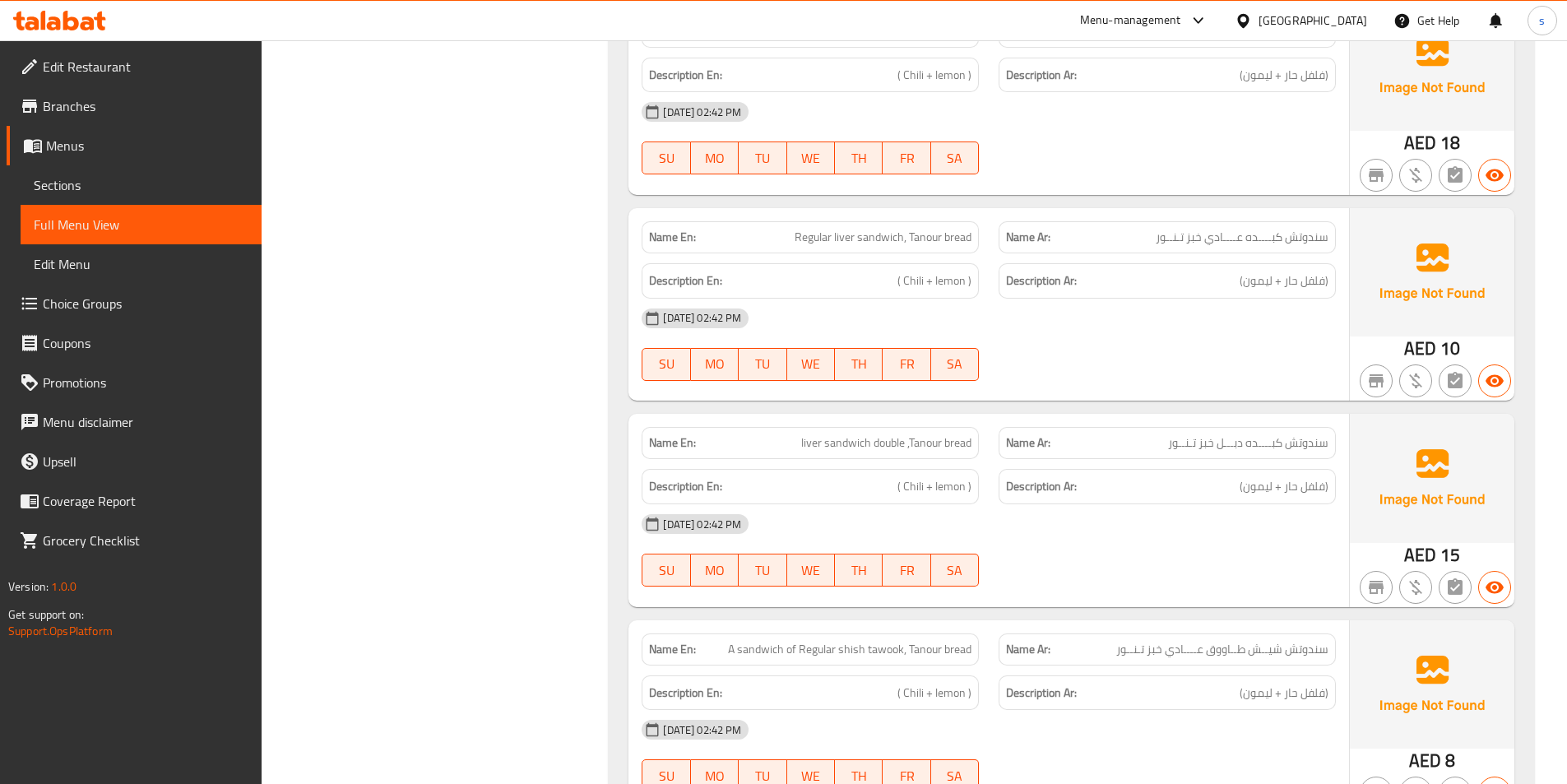
click at [1243, 428] on div "Name Ar: سندوتش كبــــده دبـــل خبز تـنــور" at bounding box center [1167, 442] width 337 height 32
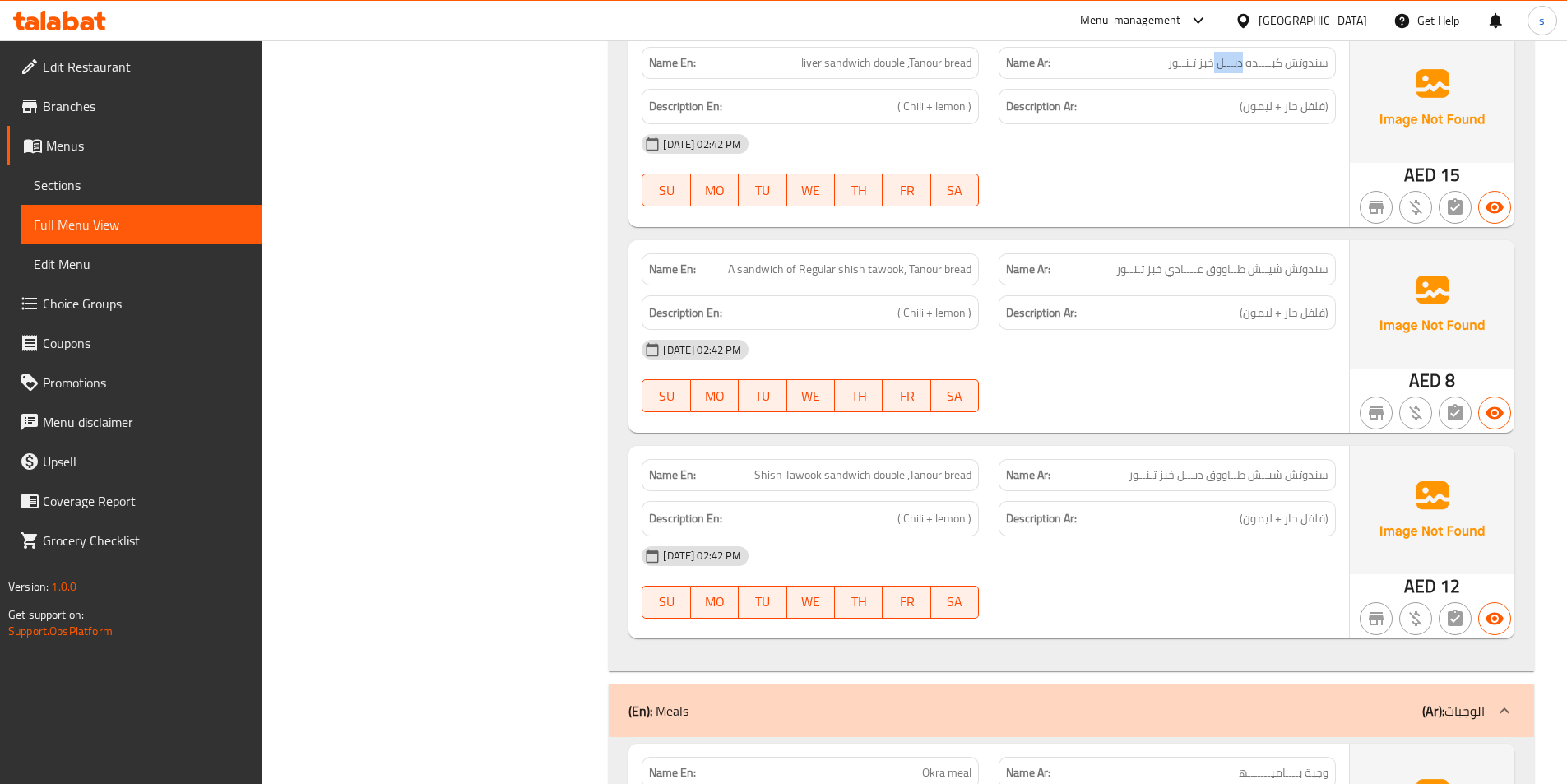
scroll to position [5857, 0]
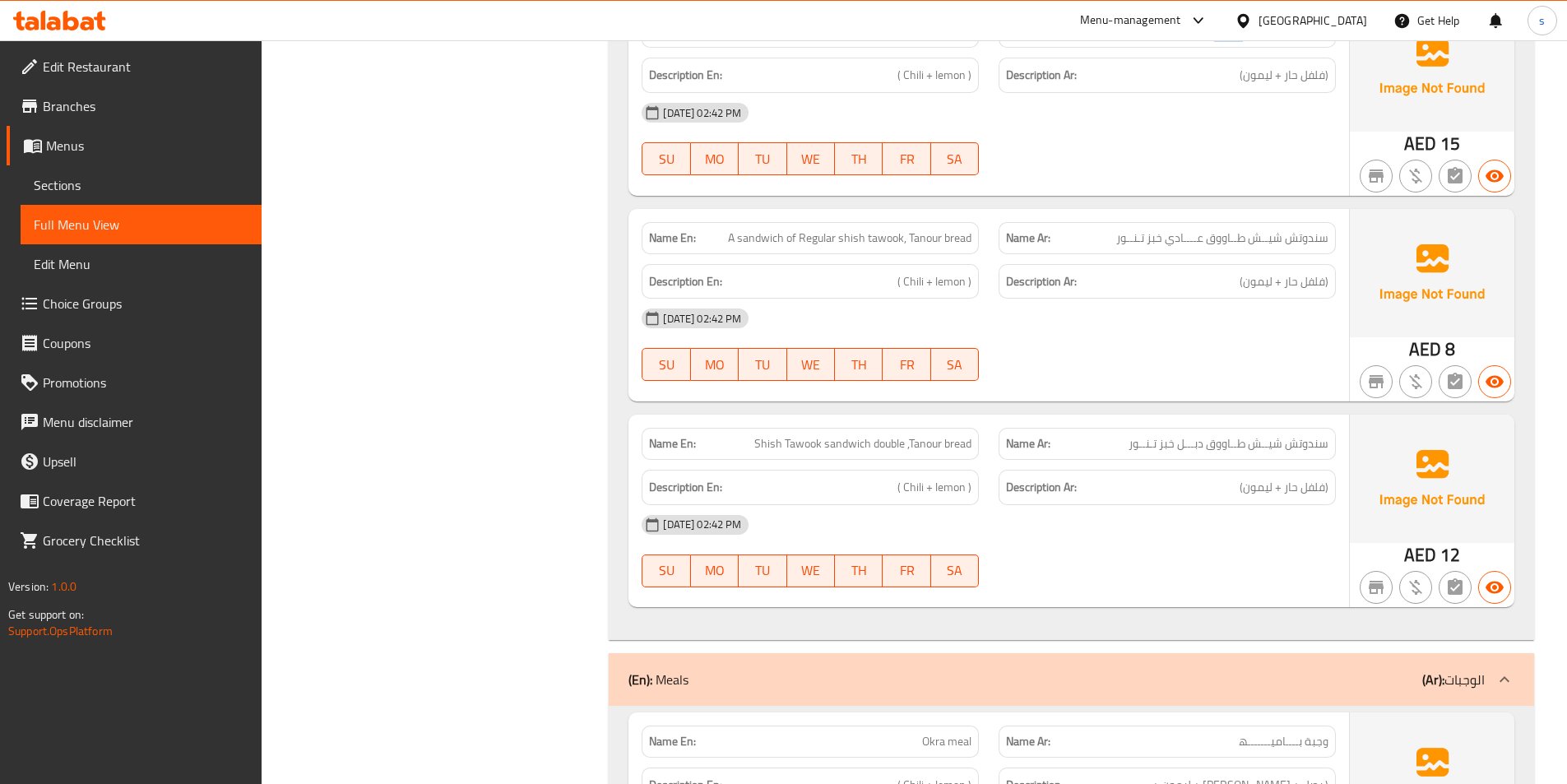
click at [1285, 233] on span "سندوتش شیــش طــاووق عــــادي خبز تـنــور" at bounding box center [1222, 238] width 212 height 18
click at [1197, 233] on span "سندوتش شیــش طــاووق عــــادي خبز تـنــور" at bounding box center [1222, 238] width 212 height 18
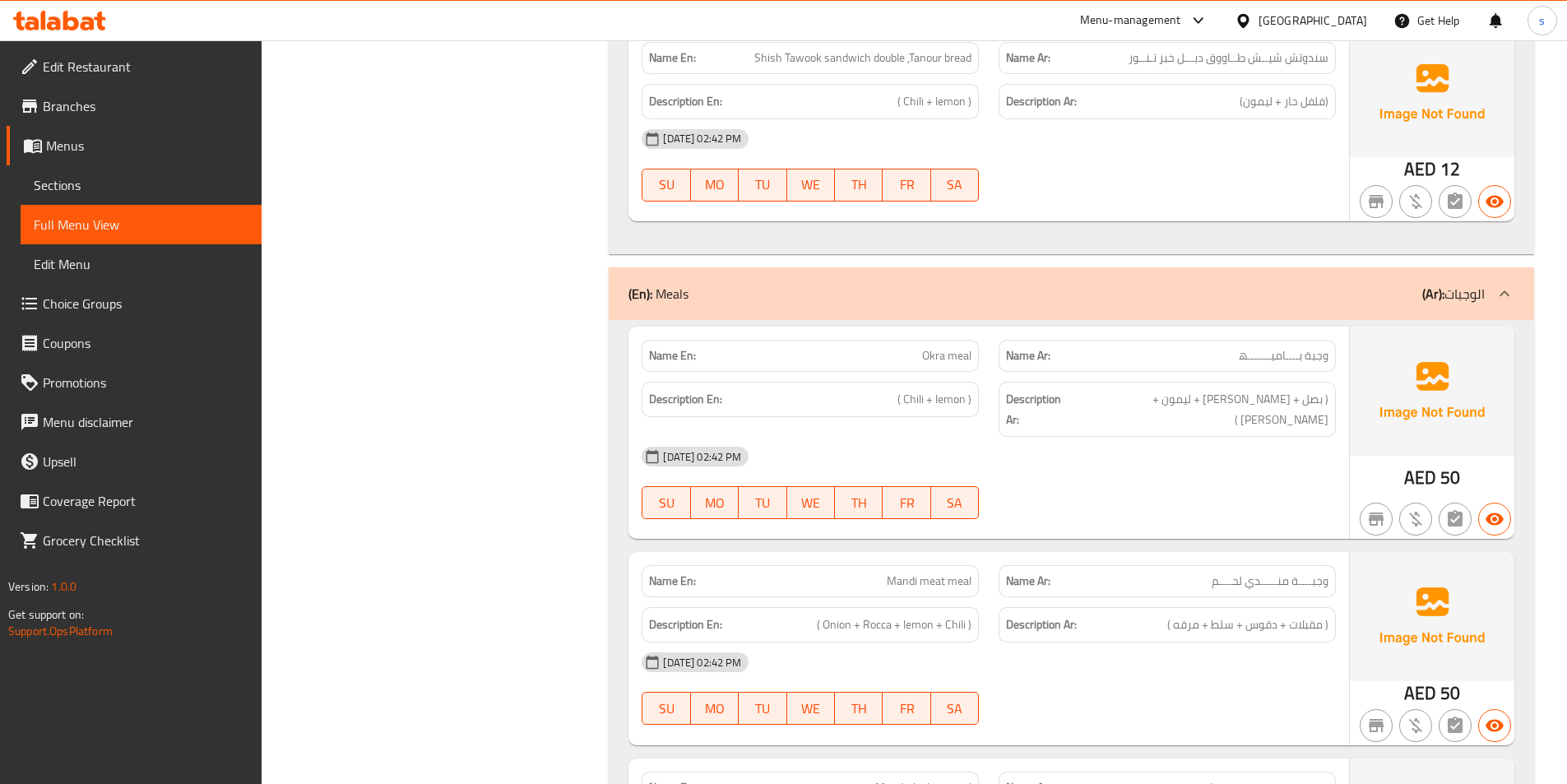
scroll to position [6350, 0]
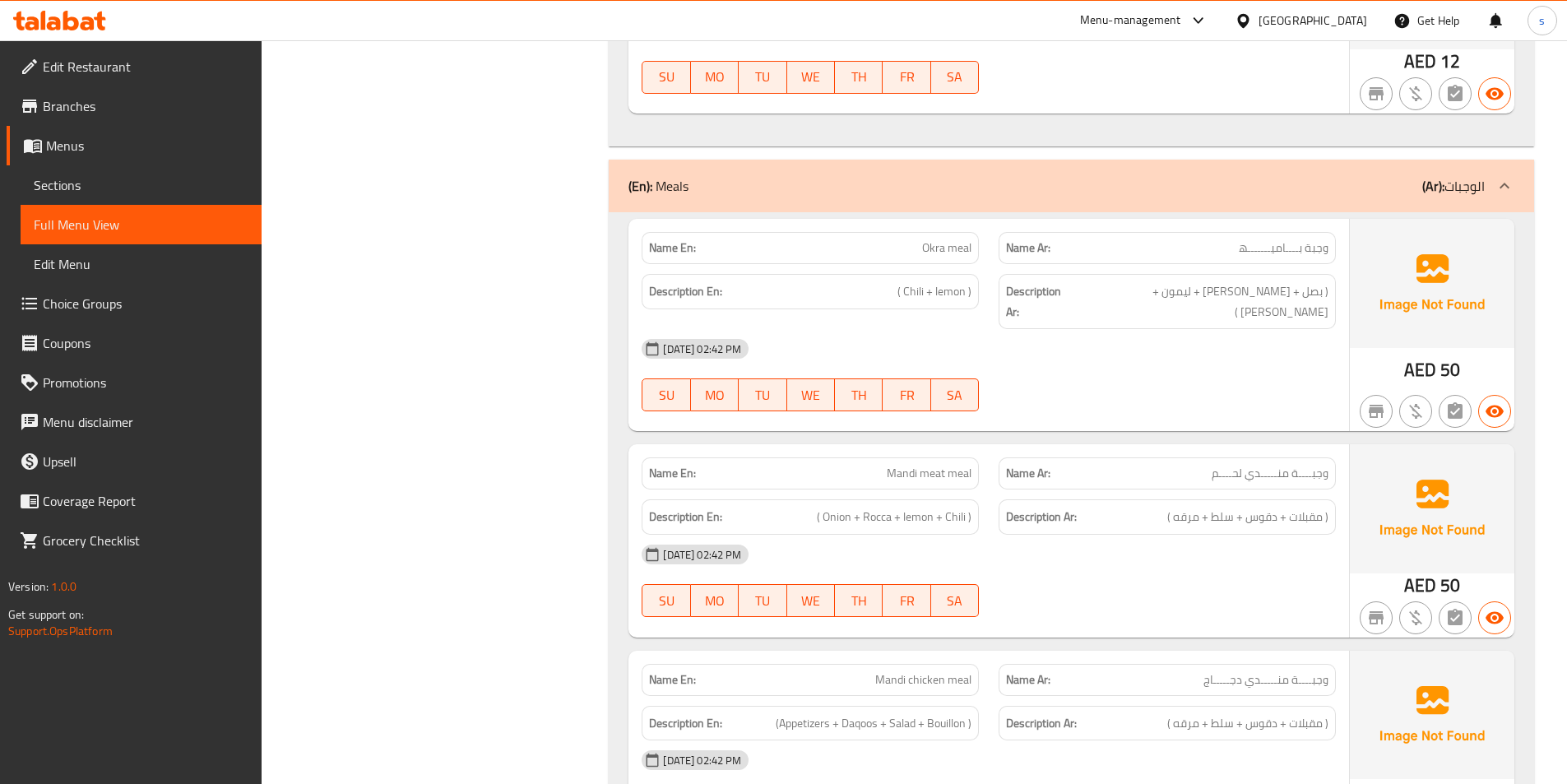
click at [1311, 263] on div "Description Ar: ( بصل + جرجير + ليمون + فلفل حار )" at bounding box center [1167, 300] width 357 height 75
click at [938, 253] on span "Okra meal" at bounding box center [947, 248] width 50 height 18
click at [944, 295] on span "( Chili + lemon )" at bounding box center [935, 291] width 74 height 20
click at [936, 291] on span "( Chili + lemon )" at bounding box center [935, 291] width 74 height 20
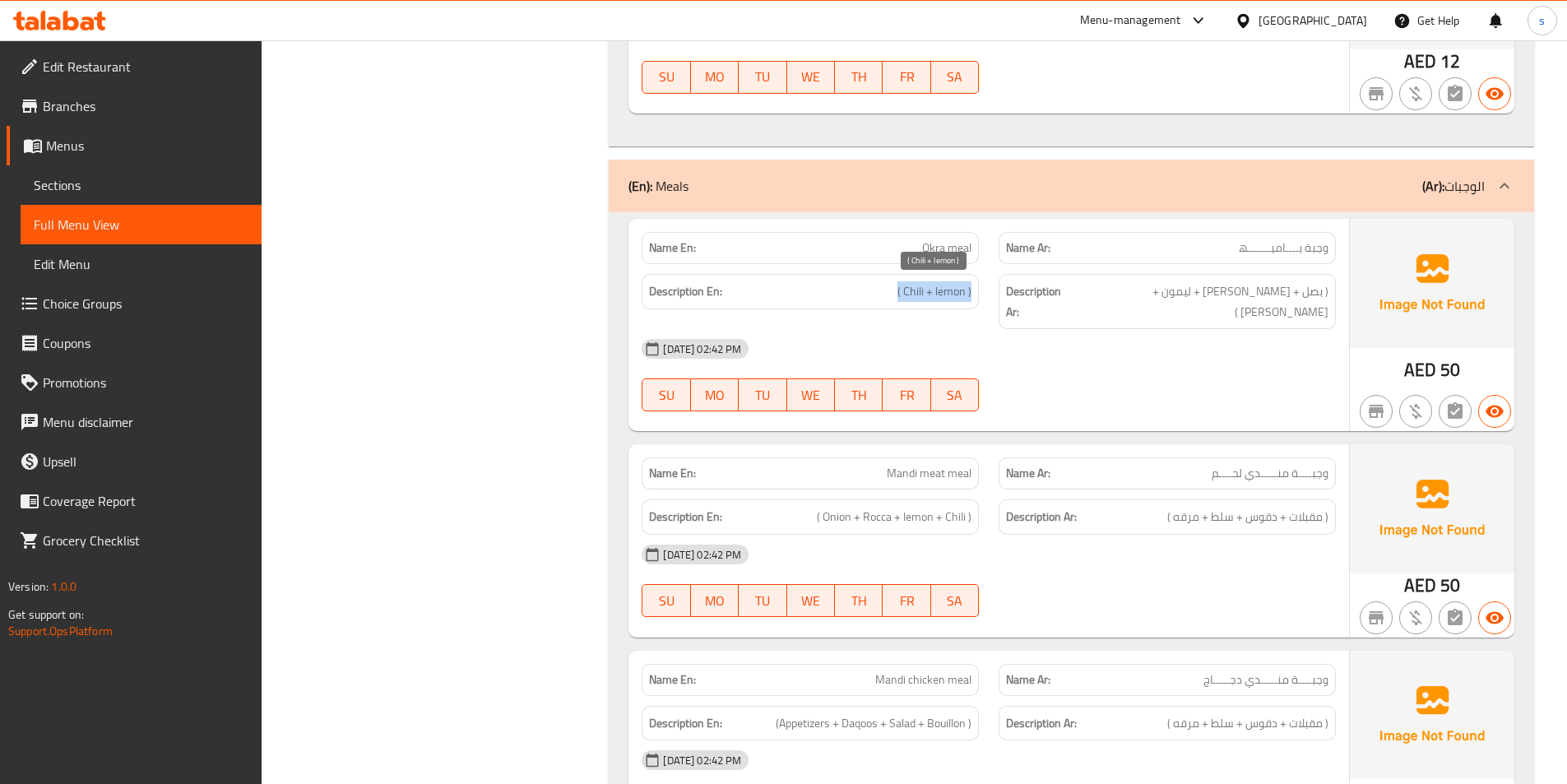
click at [936, 291] on span "( Chili + lemon )" at bounding box center [935, 291] width 74 height 20
click at [1269, 289] on span "( بصل + [PERSON_NAME] + ليمون + [PERSON_NAME] )" at bounding box center [1201, 301] width 253 height 41
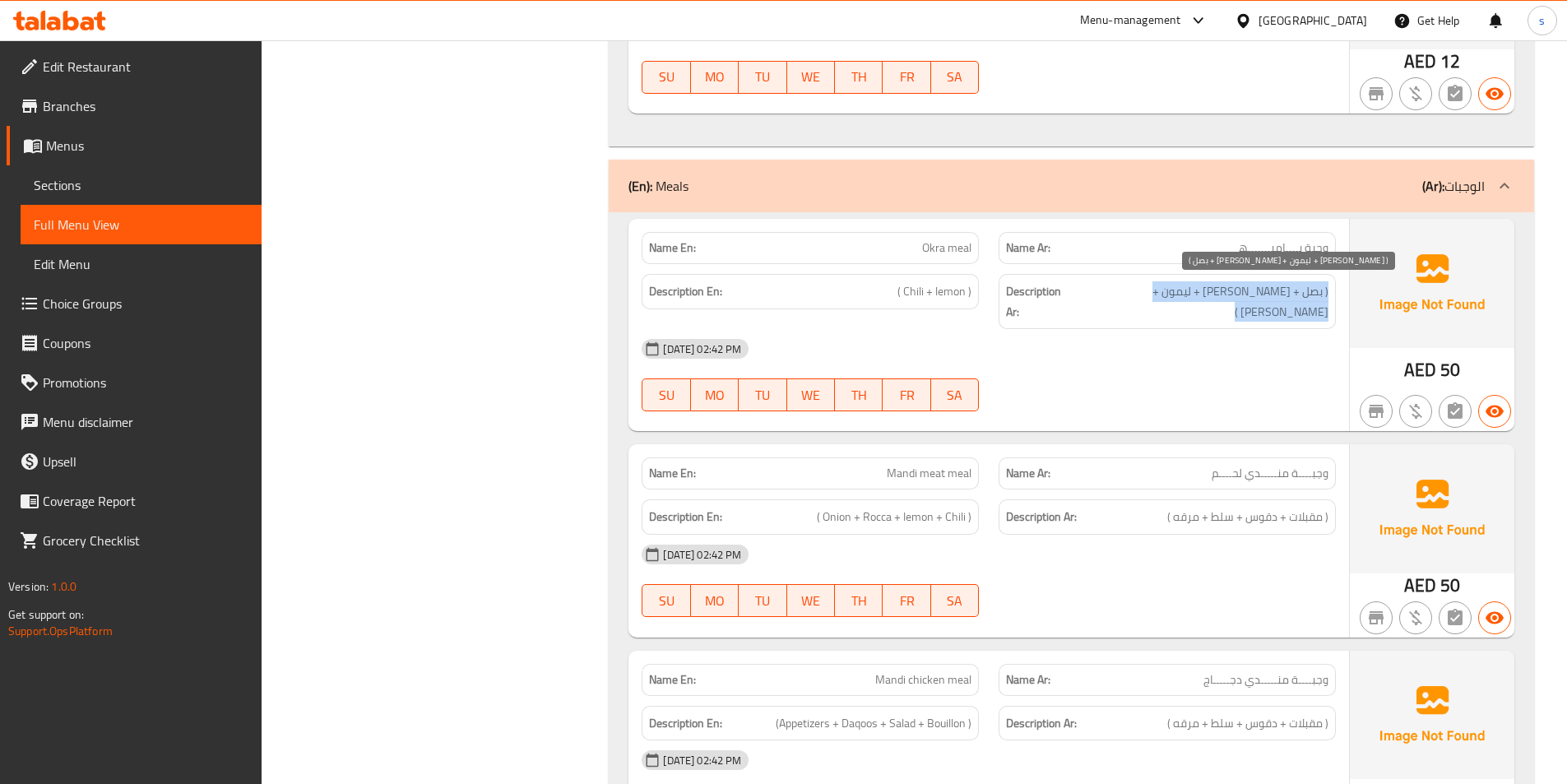
click at [1269, 289] on span "( بصل + [PERSON_NAME] + ليمون + [PERSON_NAME] )" at bounding box center [1201, 301] width 253 height 41
click at [1282, 253] on span "وجبة بــــامیـــــــھ" at bounding box center [1283, 248] width 89 height 18
copy span "وجبة بــــامیـــــــھ"
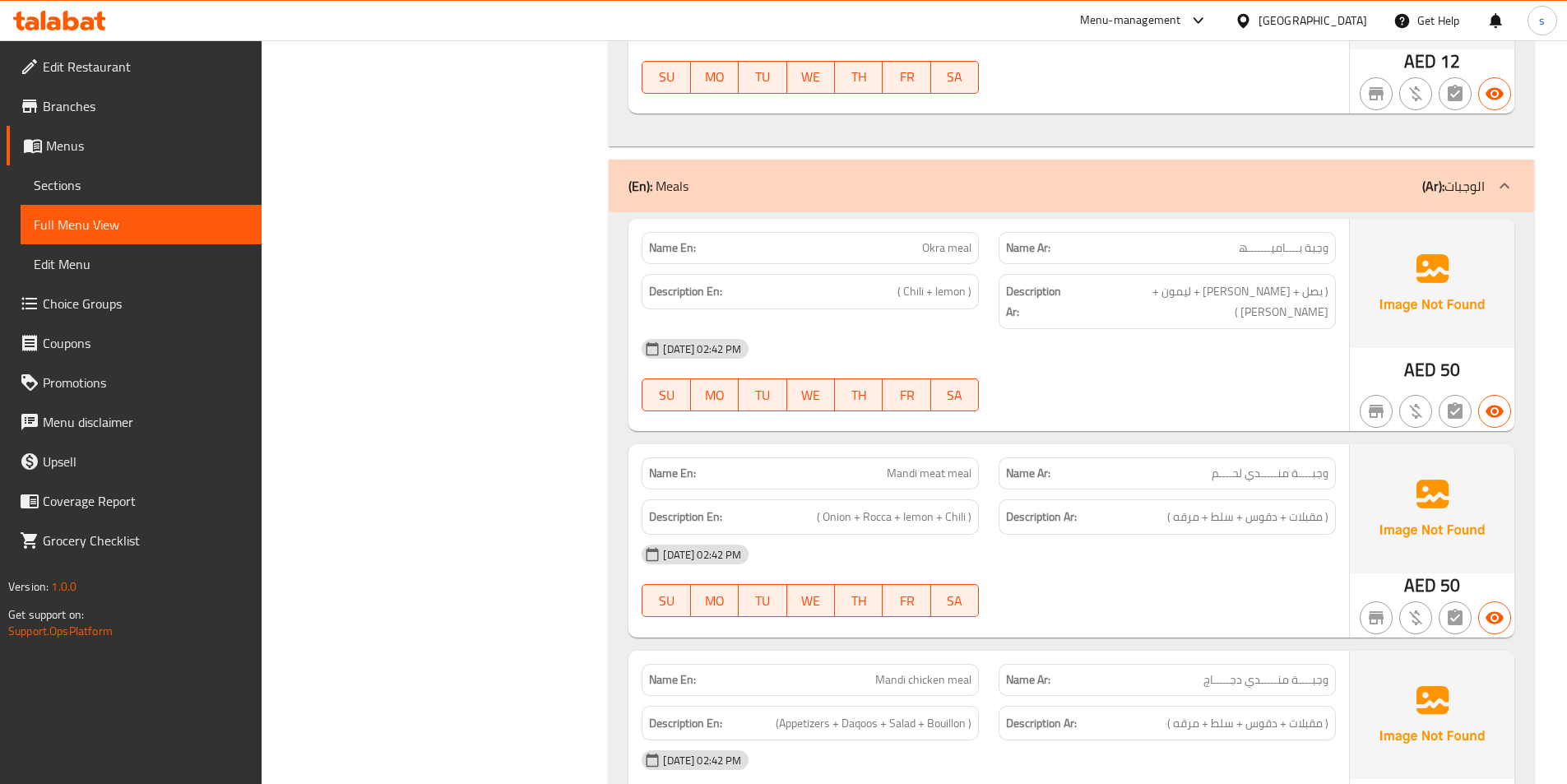
click at [1175, 368] on div "[DATE] 02:42 PM SU MO TU WE TH FR SA" at bounding box center [988, 375] width 714 height 92
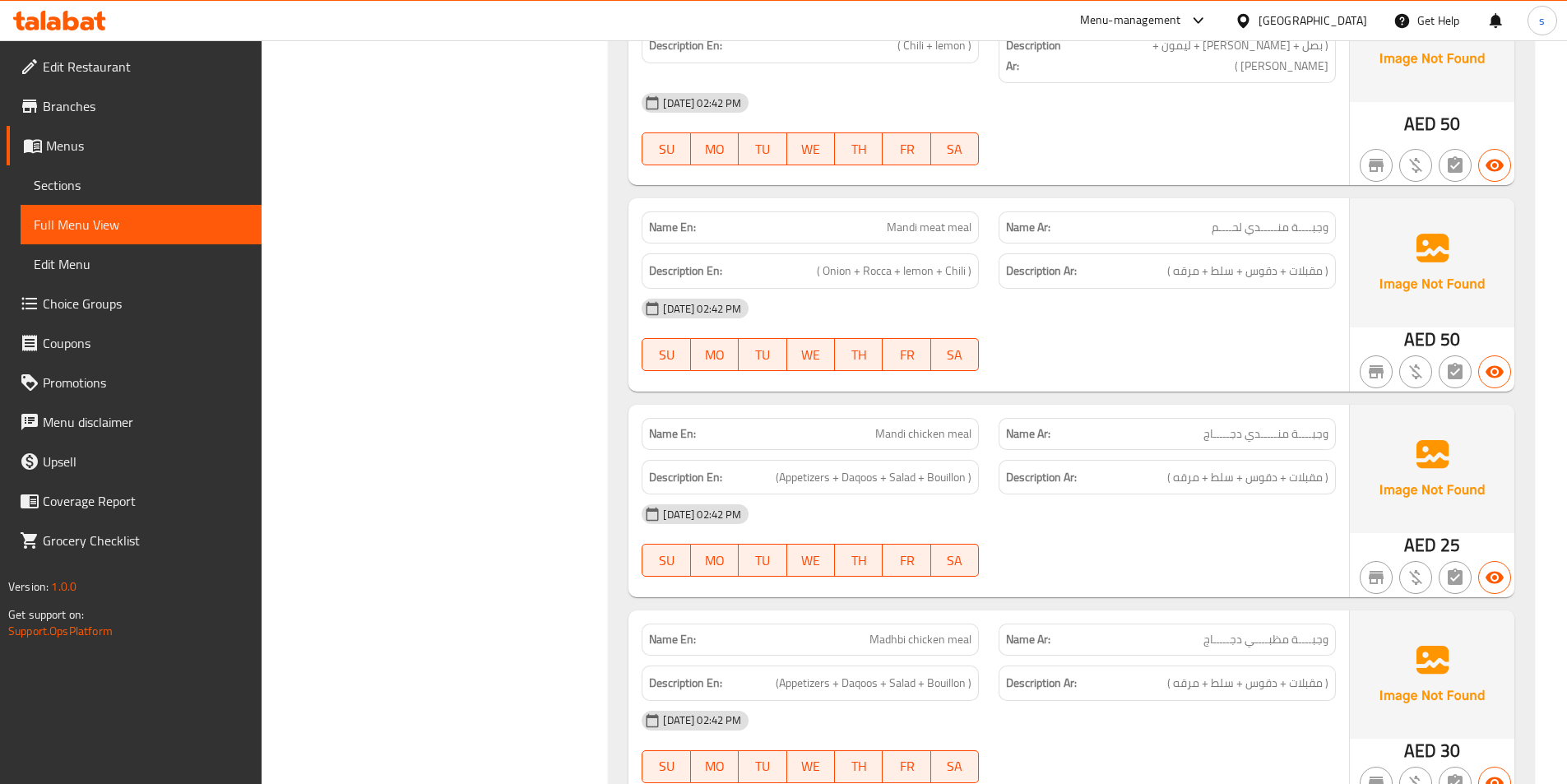
scroll to position [6597, 0]
click at [1306, 466] on span "( مقبلات + دقوس + سلط + مرقه )" at bounding box center [1247, 476] width 161 height 20
click at [1273, 467] on div "Description Ar: ( مقبلات + دقوس + سلط + مرقه )" at bounding box center [1167, 476] width 337 height 35
click at [875, 466] on span "(Appetizers + Daqoos + Salad + Bouillon )" at bounding box center [874, 476] width 195 height 20
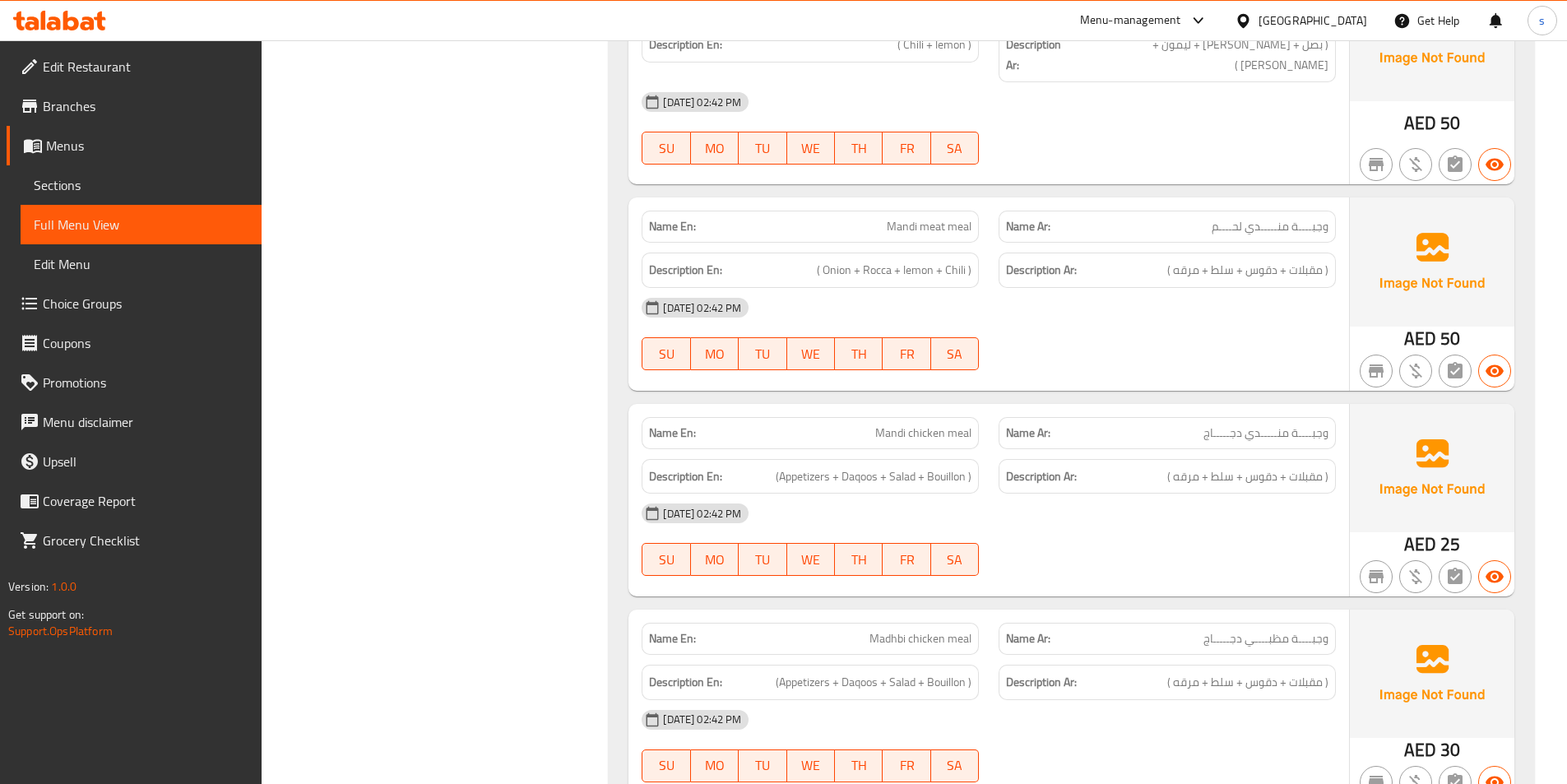
click at [925, 466] on span "(Appetizers + Daqoos + Salad + Bouillon )" at bounding box center [874, 476] width 195 height 20
click at [1187, 466] on span "( مقبلات + دقوس + سلط + مرقه )" at bounding box center [1247, 476] width 161 height 20
click at [948, 466] on span "(Appetizers + Daqoos + Salad + Bouillon )" at bounding box center [874, 476] width 195 height 20
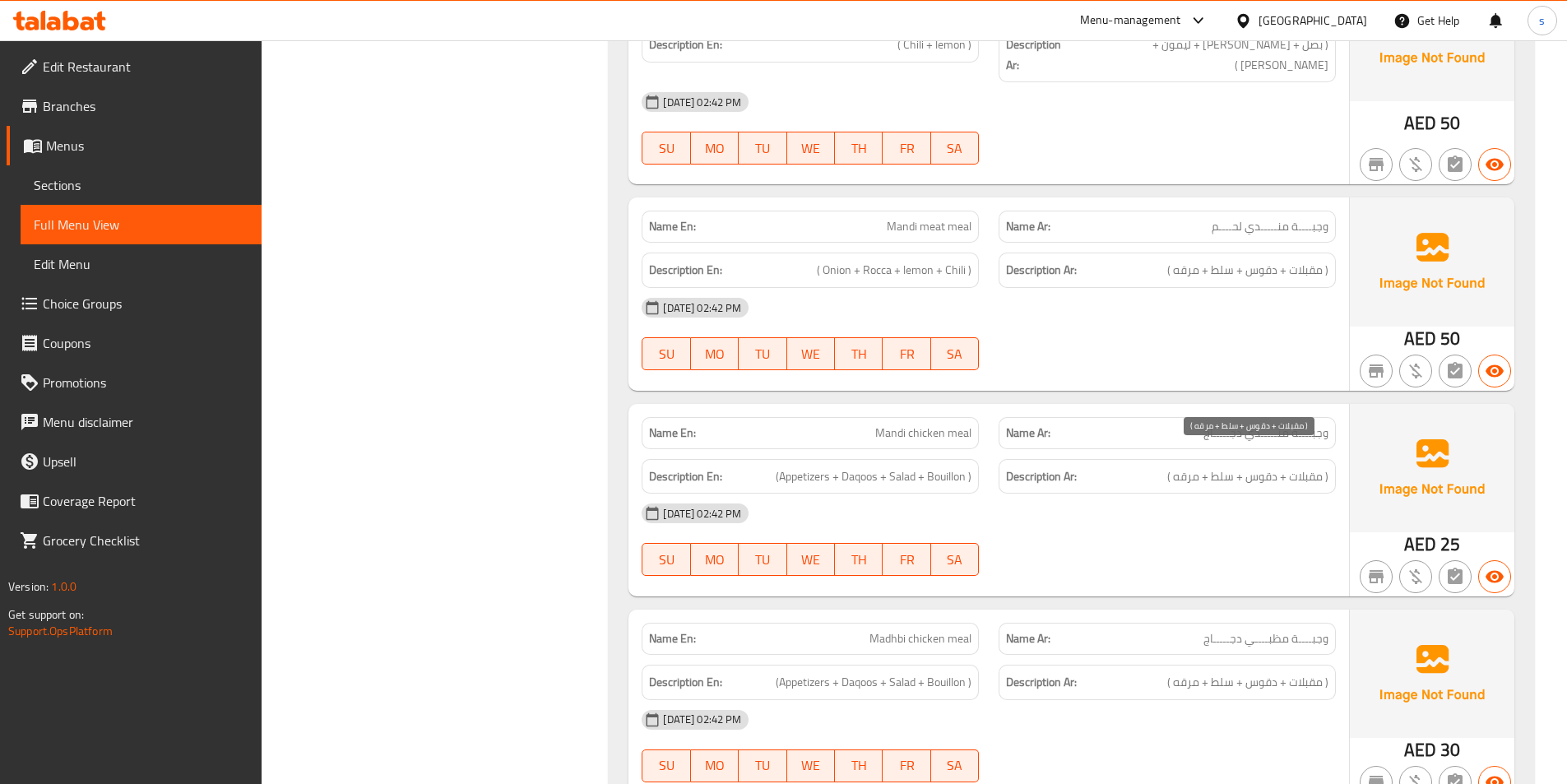
click at [1190, 466] on span "( مقبلات + دقوس + سلط + مرقه )" at bounding box center [1247, 476] width 161 height 20
copy span "مرقه"
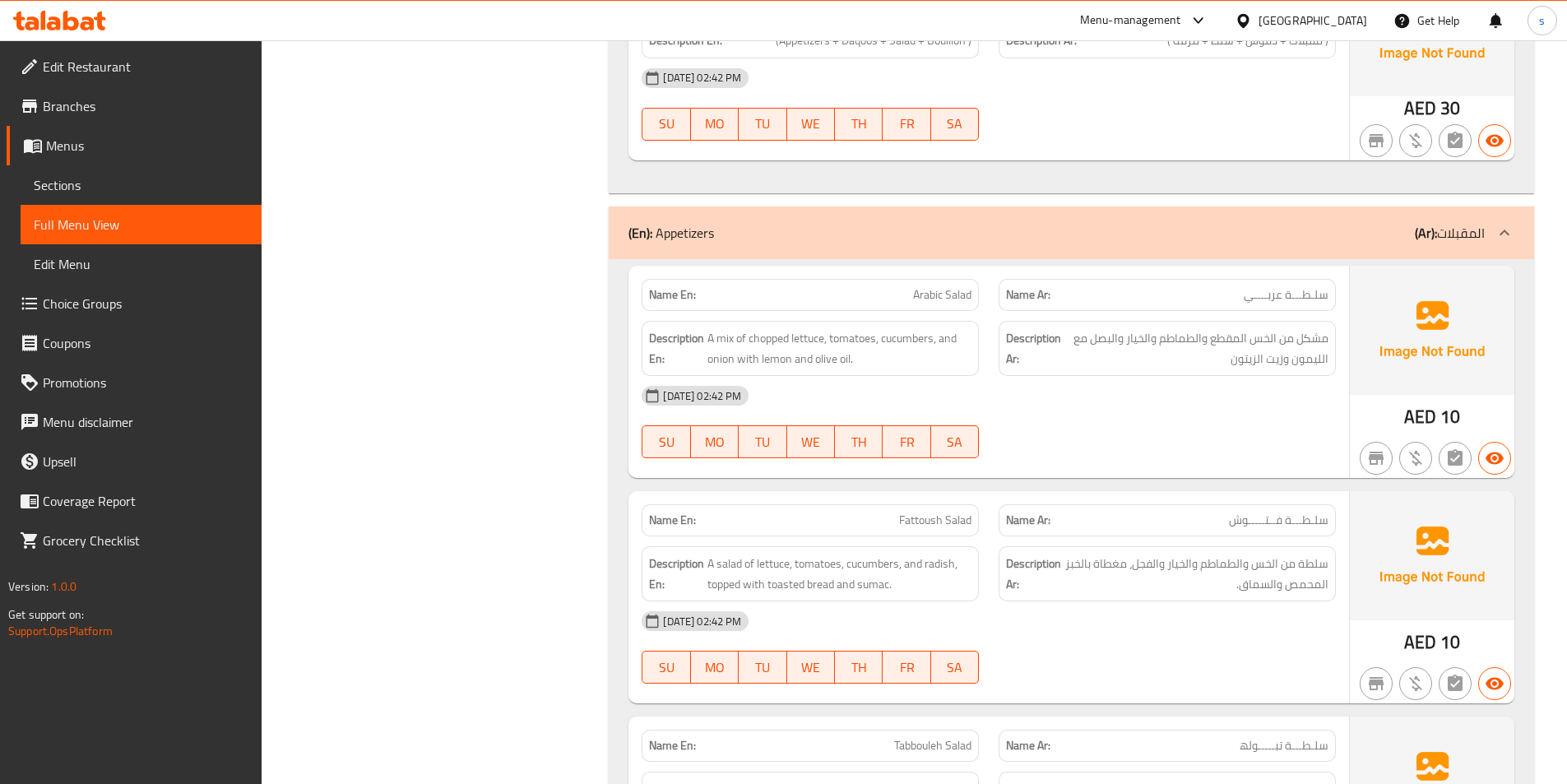
scroll to position [7255, 0]
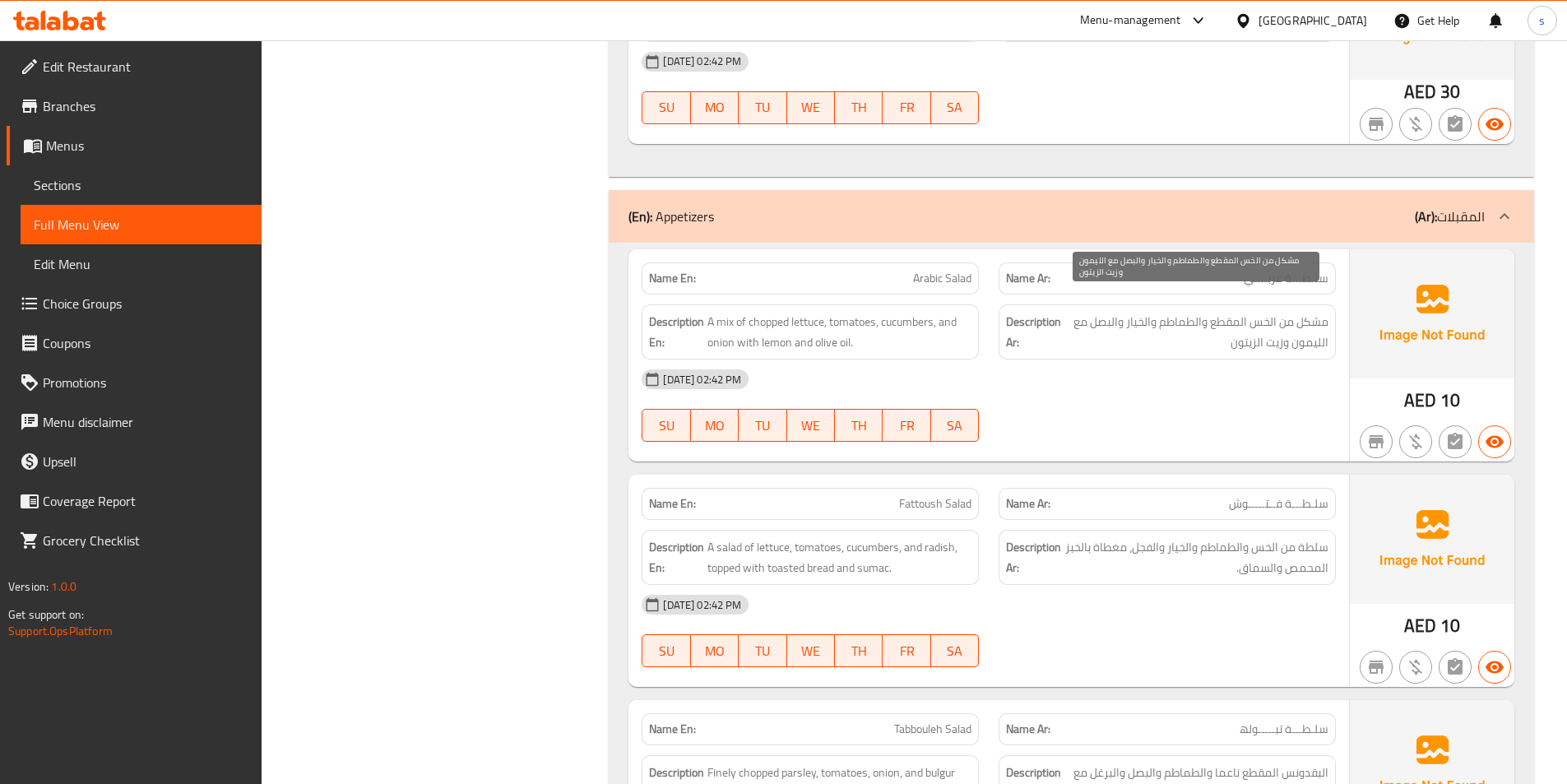
click at [1304, 311] on span "مشكل من الخس المقطع والطماطم والخيار والبصل مع الليمون وزيت الزيتون" at bounding box center [1196, 332] width 264 height 41
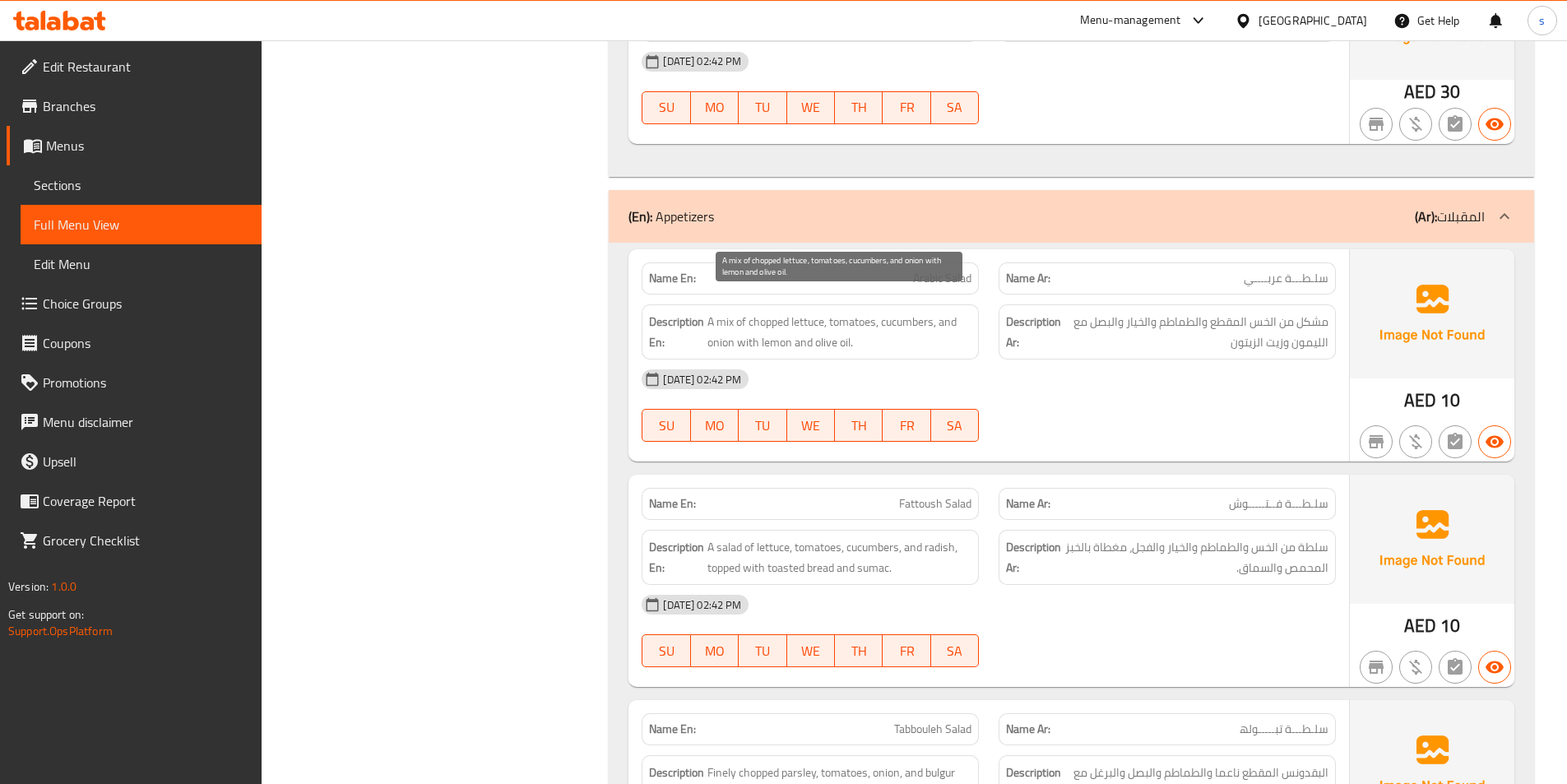
click at [732, 319] on span "A mix of chopped lettuce, tomatoes, cucumbers, and onion with lemon and olive o…" at bounding box center [840, 332] width 264 height 41
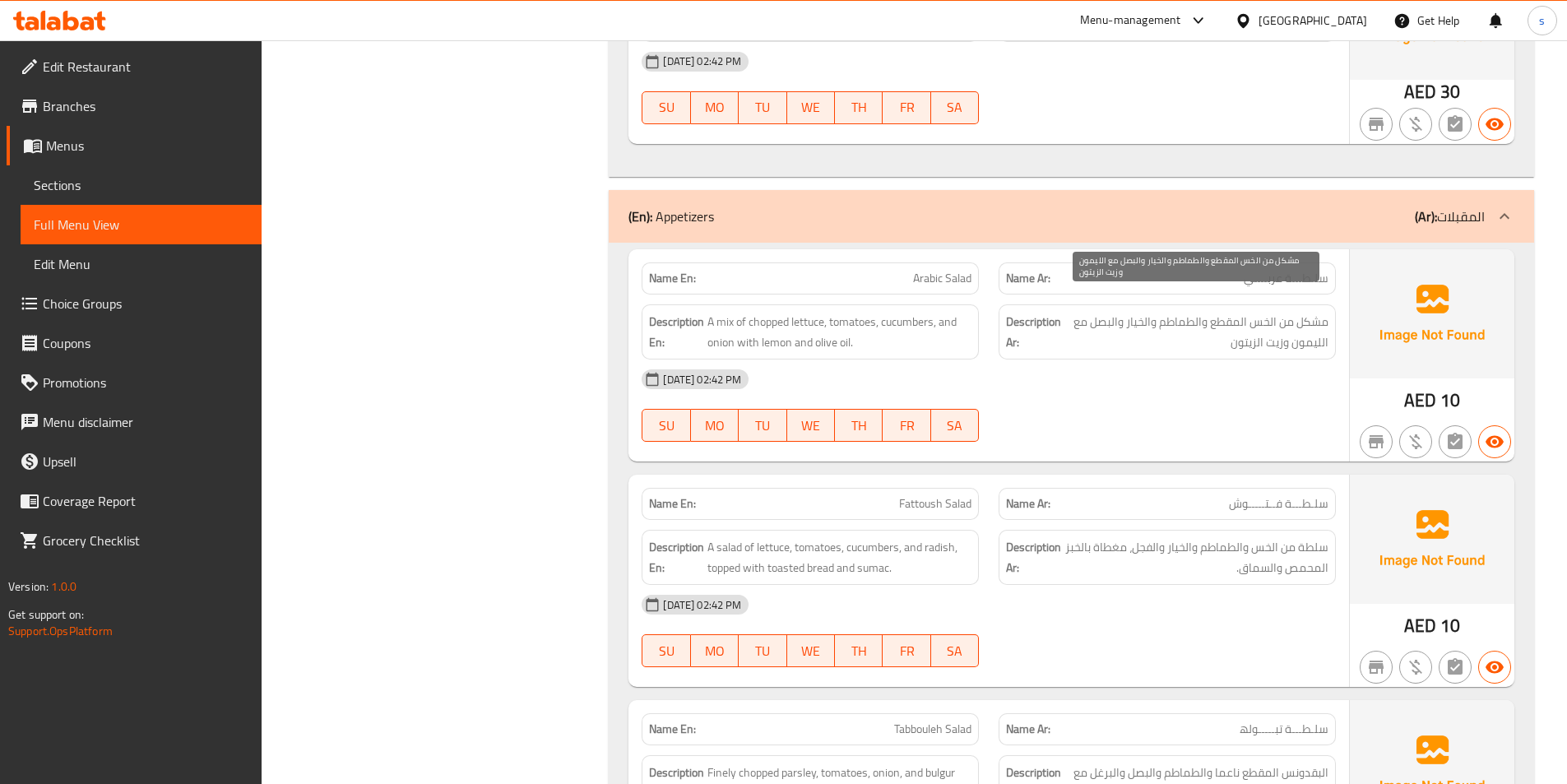
click at [1246, 311] on span "مشكل من الخس المقطع والطماطم والخيار والبصل مع الليمون وزيت الزيتون" at bounding box center [1196, 332] width 264 height 41
click at [1187, 311] on span "مشكل من الخس المقطع والطماطم والخيار والبصل مع الليمون وزيت الزيتون" at bounding box center [1196, 332] width 264 height 41
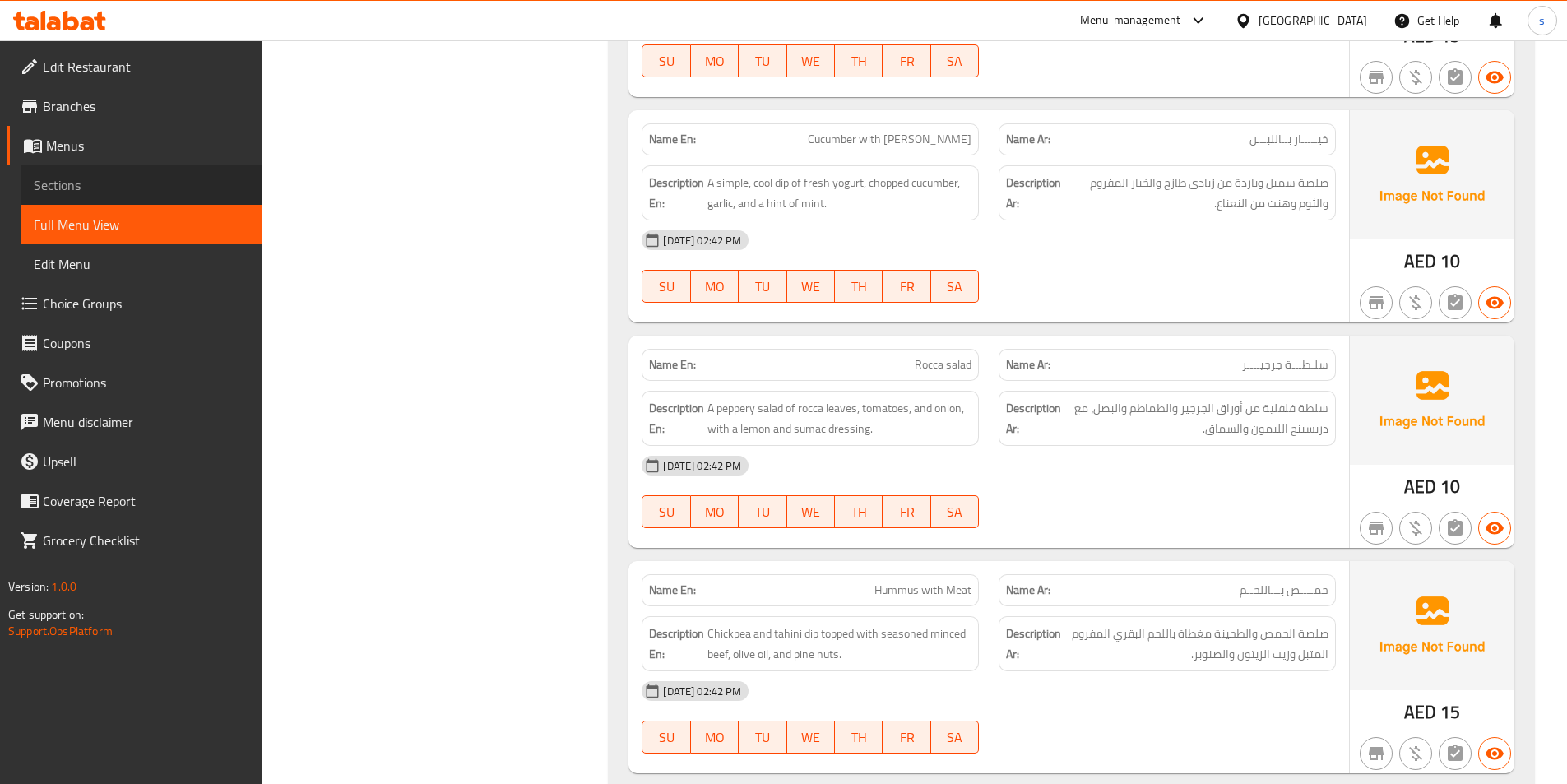
click at [80, 182] on span "Sections" at bounding box center [141, 184] width 215 height 19
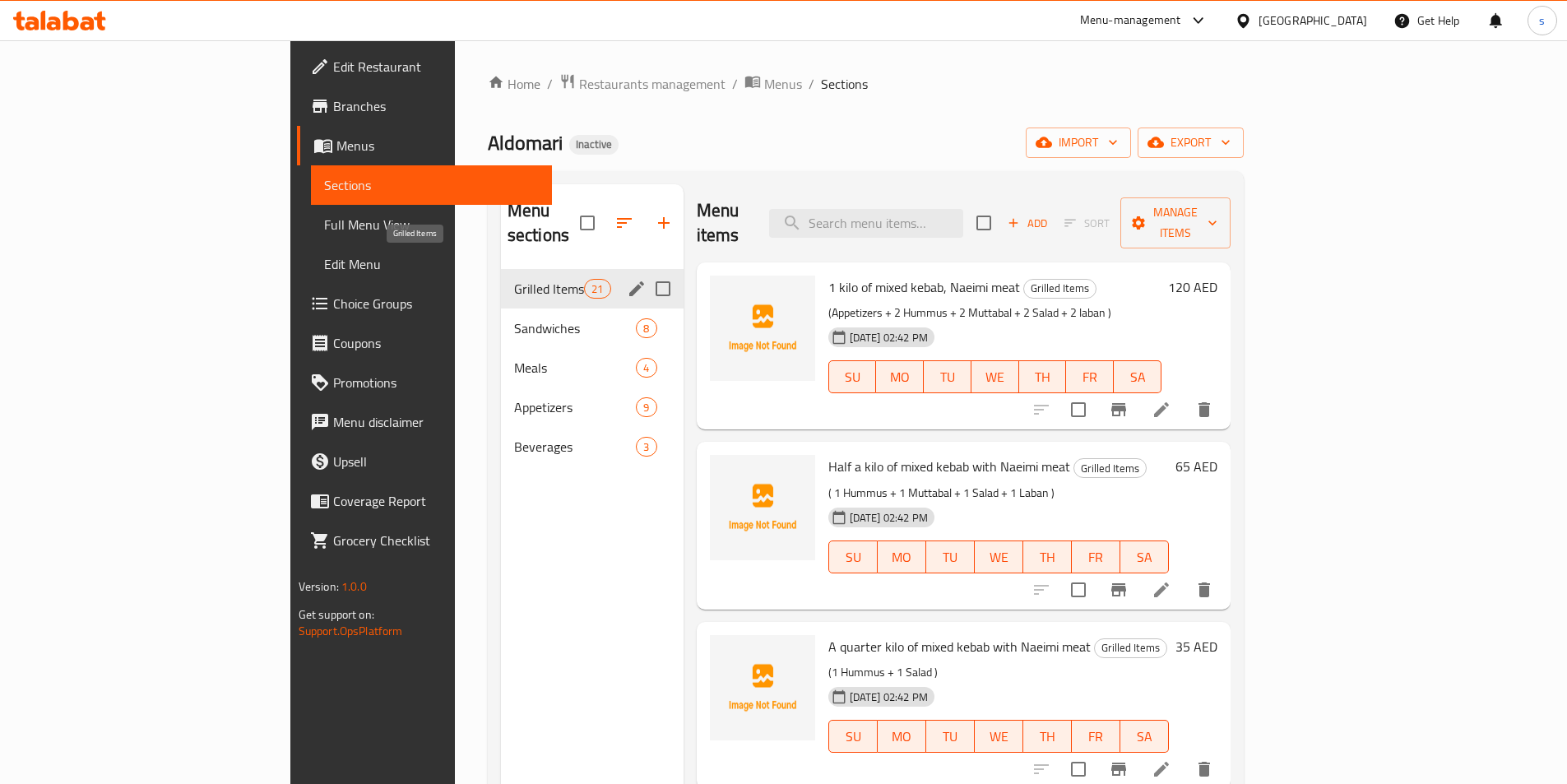
click at [514, 279] on span "Grilled Items" at bounding box center [549, 288] width 70 height 19
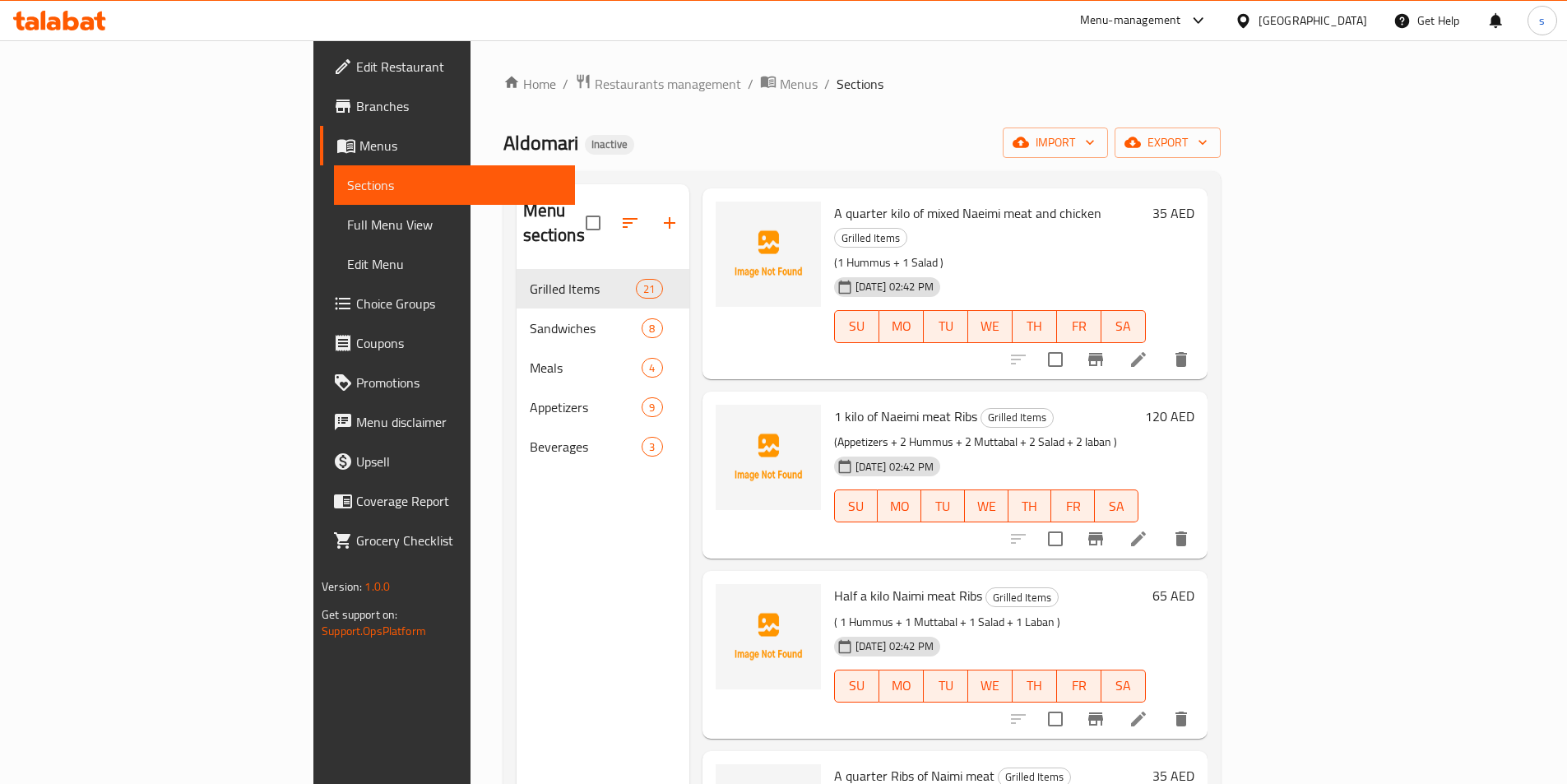
scroll to position [1069, 0]
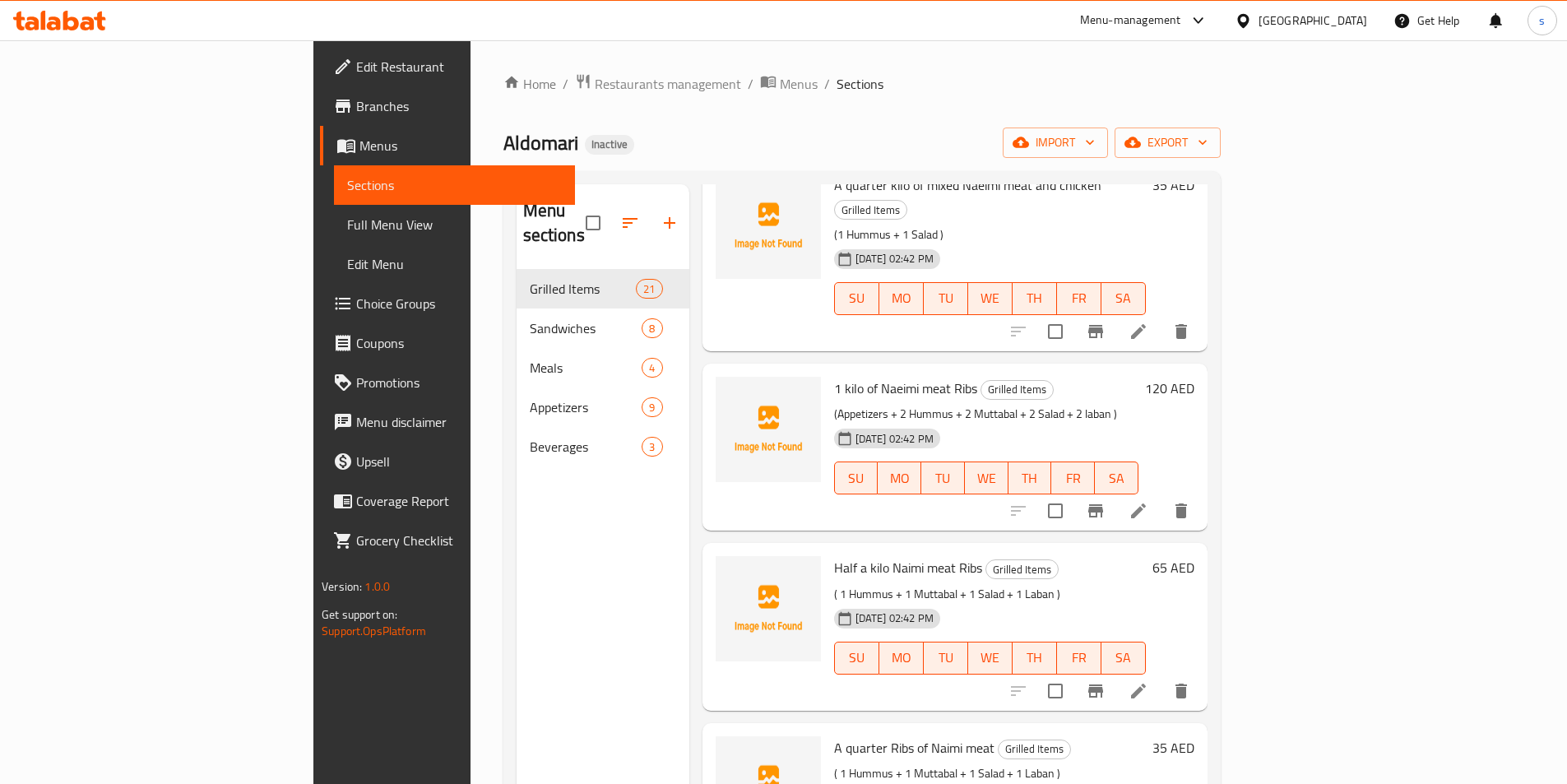
click at [1146, 684] on icon at bounding box center [1138, 691] width 15 height 15
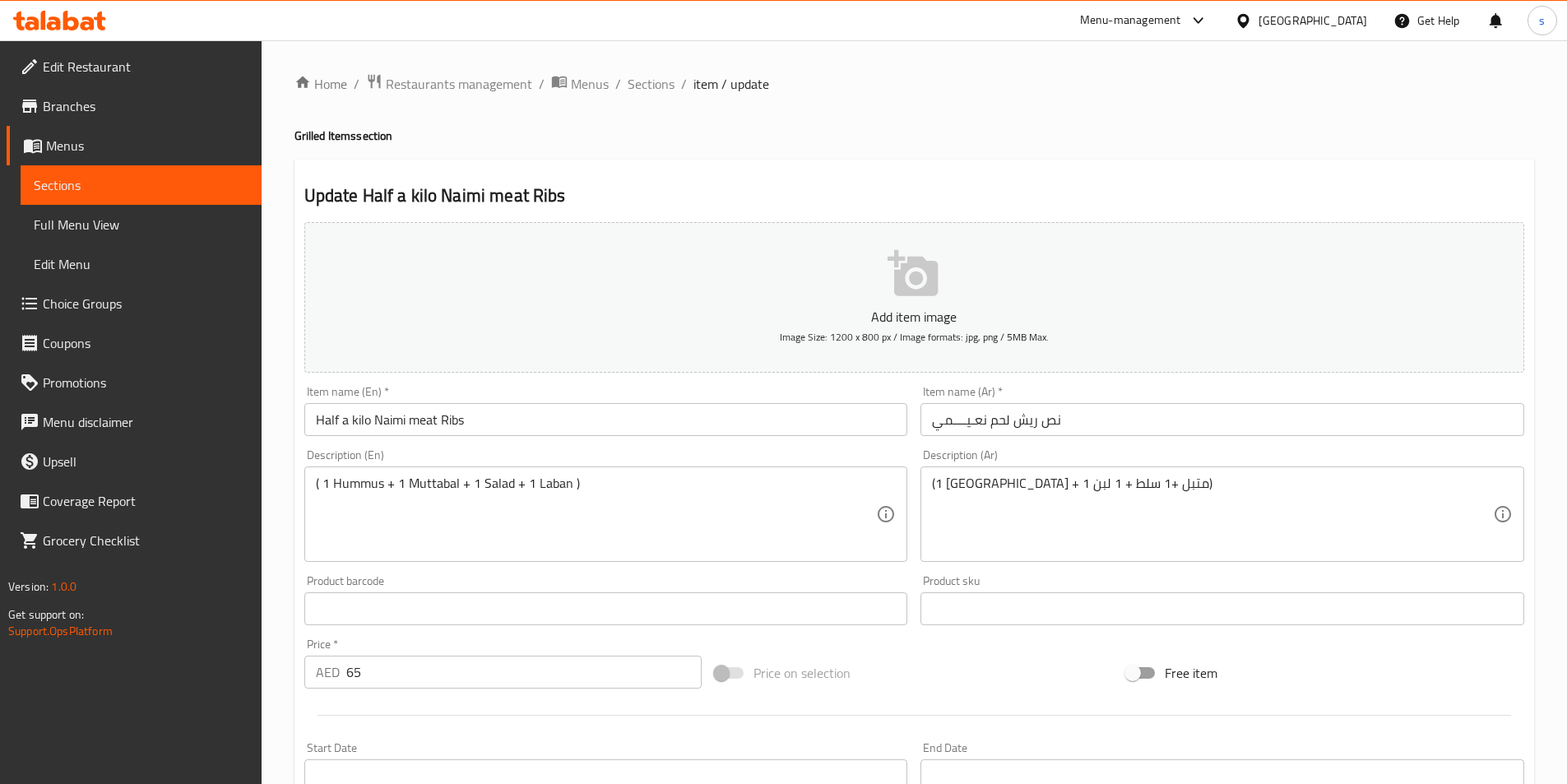
click at [351, 424] on input "Half a kilo Naimi meat Ribs" at bounding box center [606, 419] width 604 height 33
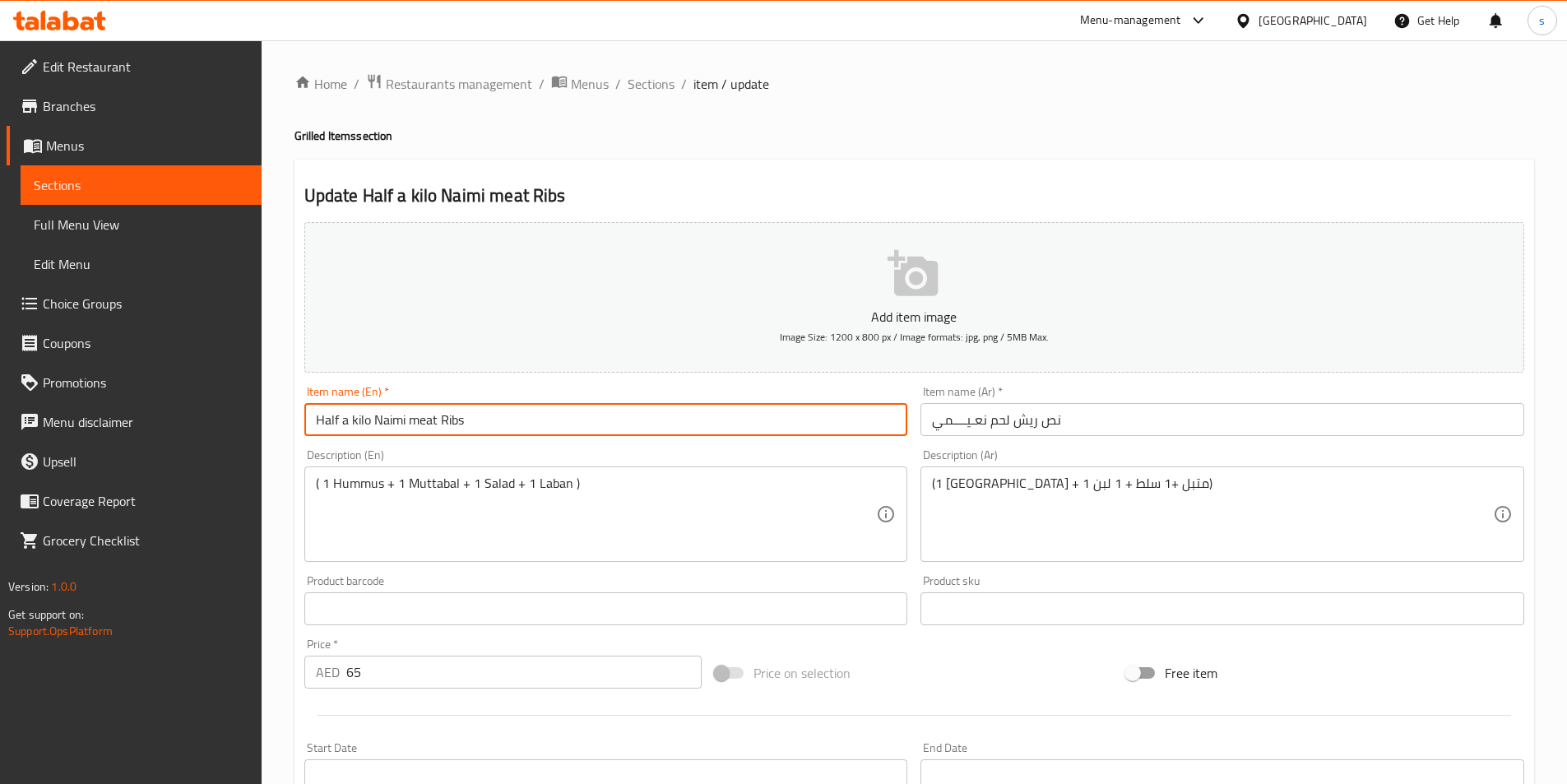
click at [345, 421] on input "Half a kilo Naimi meat Ribs" at bounding box center [606, 419] width 604 height 33
drag, startPoint x: 340, startPoint y: 421, endPoint x: 368, endPoint y: 419, distance: 28.1
click at [368, 419] on input "Half a kilo Naimi meat Ribs" at bounding box center [606, 419] width 604 height 33
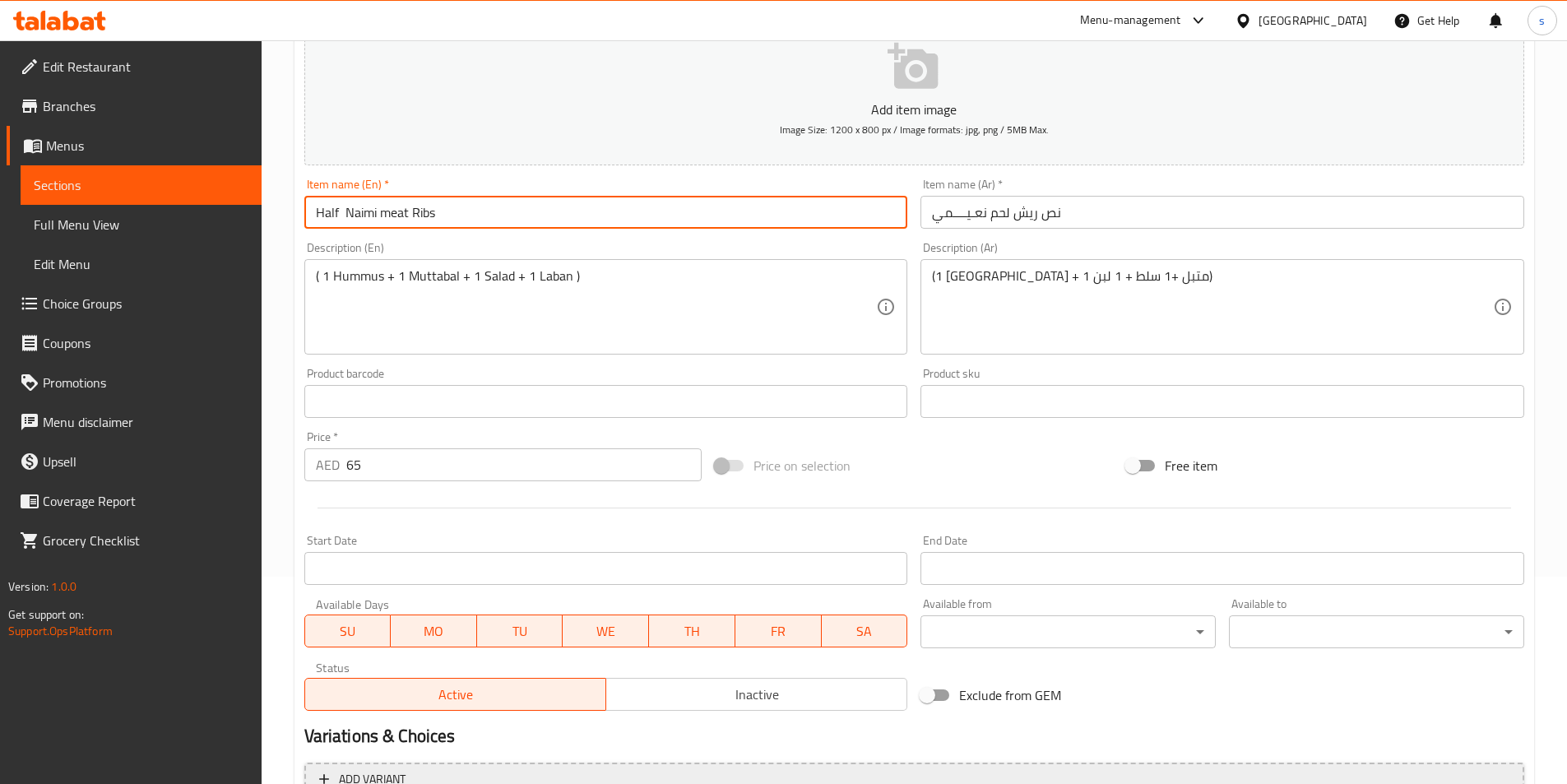
scroll to position [379, 0]
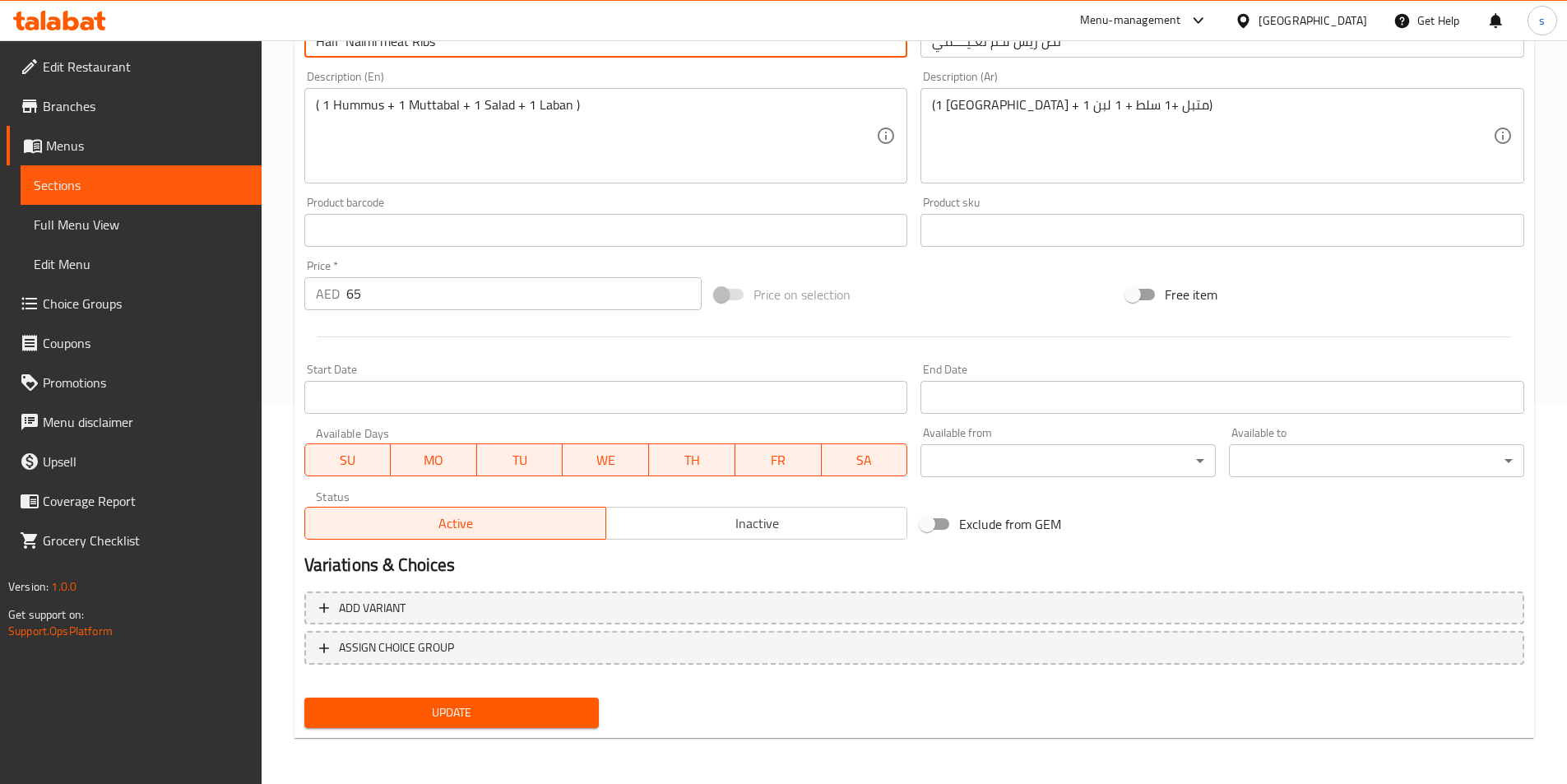
type input "Half Naimi meat Ribs"
click at [484, 698] on button "Update" at bounding box center [452, 712] width 295 height 30
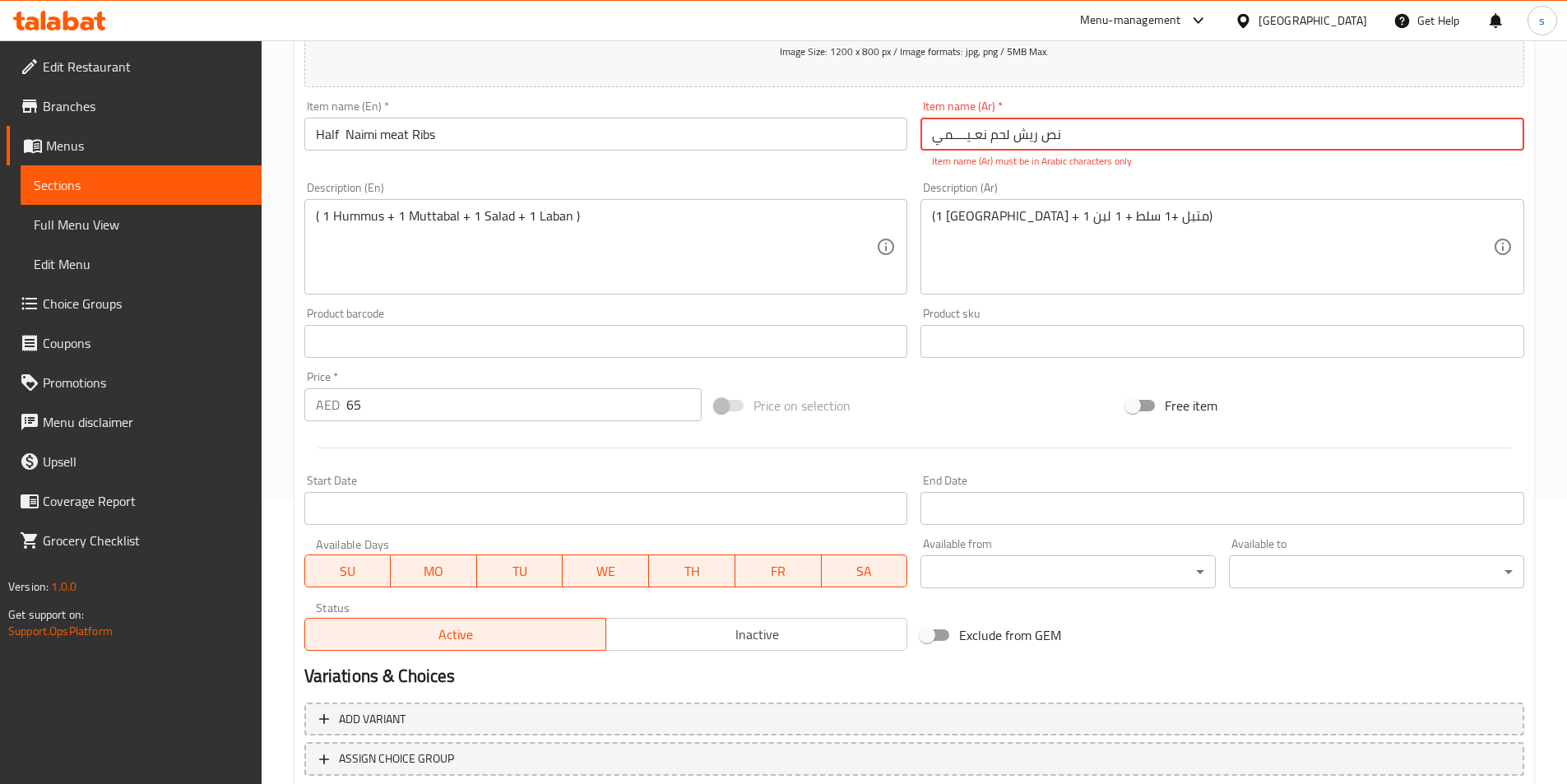
scroll to position [214, 0]
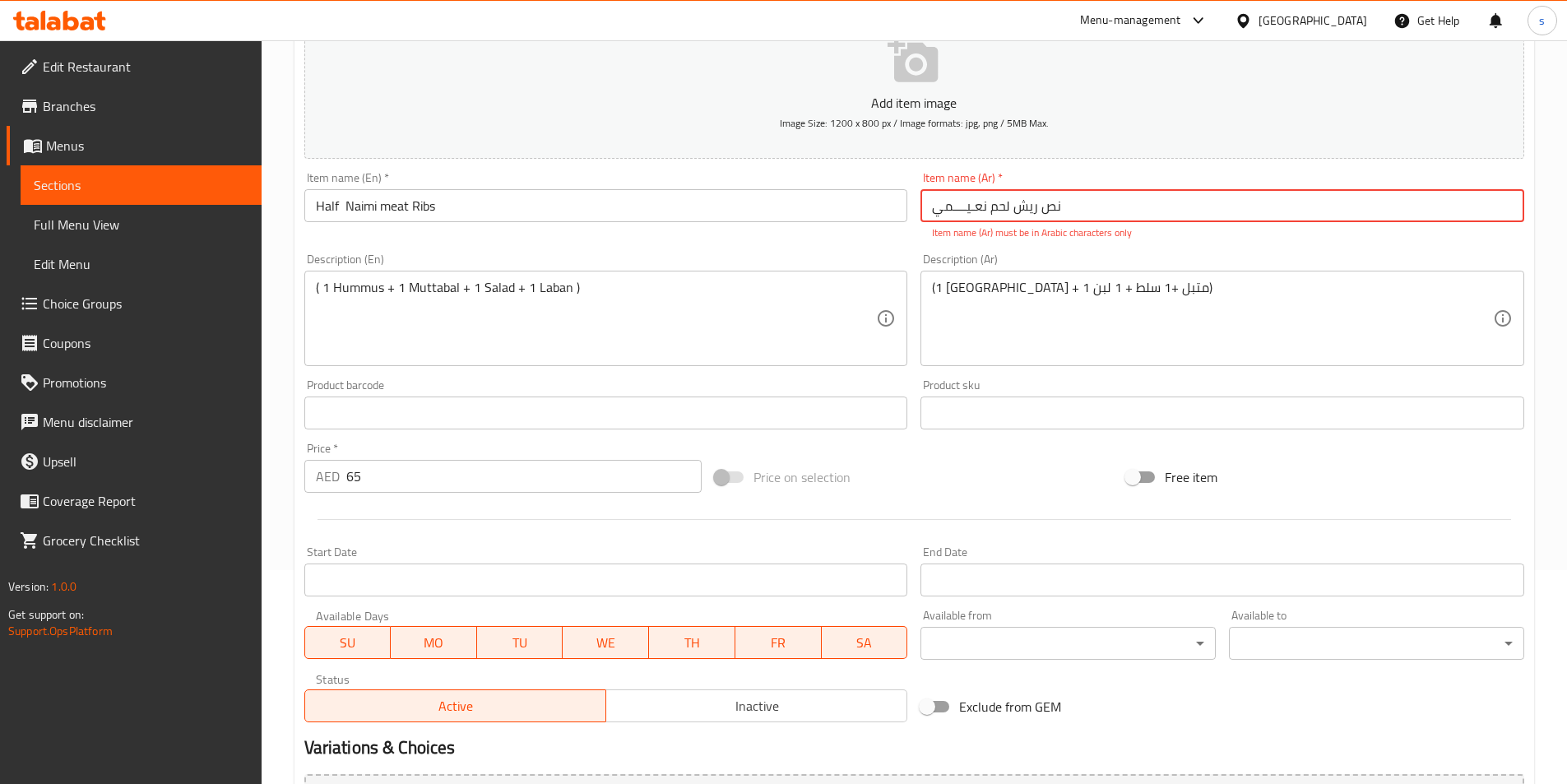
click at [1073, 204] on input "نص ریش لحم نعـیــــمي" at bounding box center [1222, 205] width 604 height 33
type input "ن"
type input "ت"
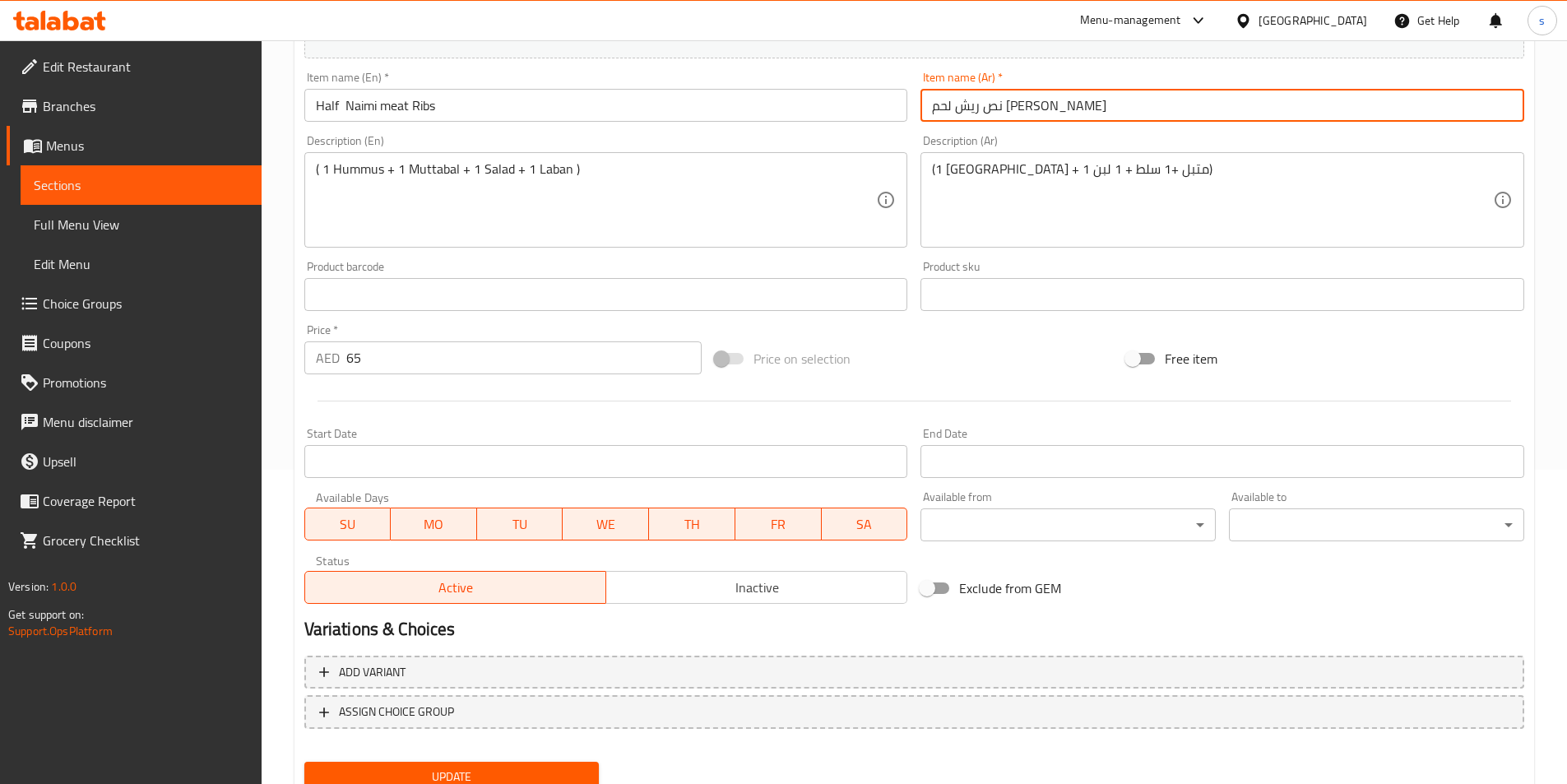
scroll to position [379, 0]
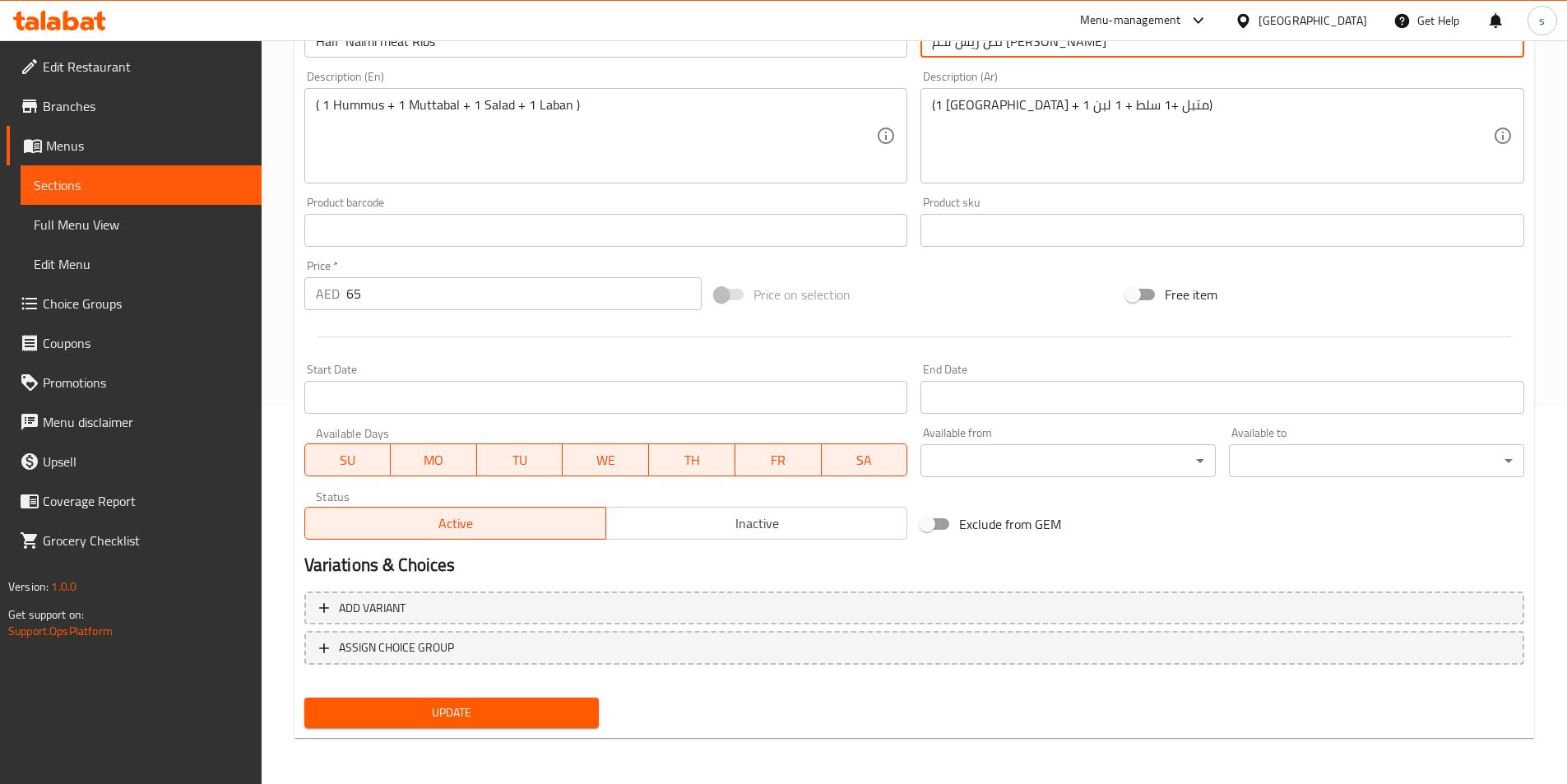
type input "نص ريش لحم [PERSON_NAME]"
click at [465, 719] on span "Update" at bounding box center [452, 712] width 269 height 20
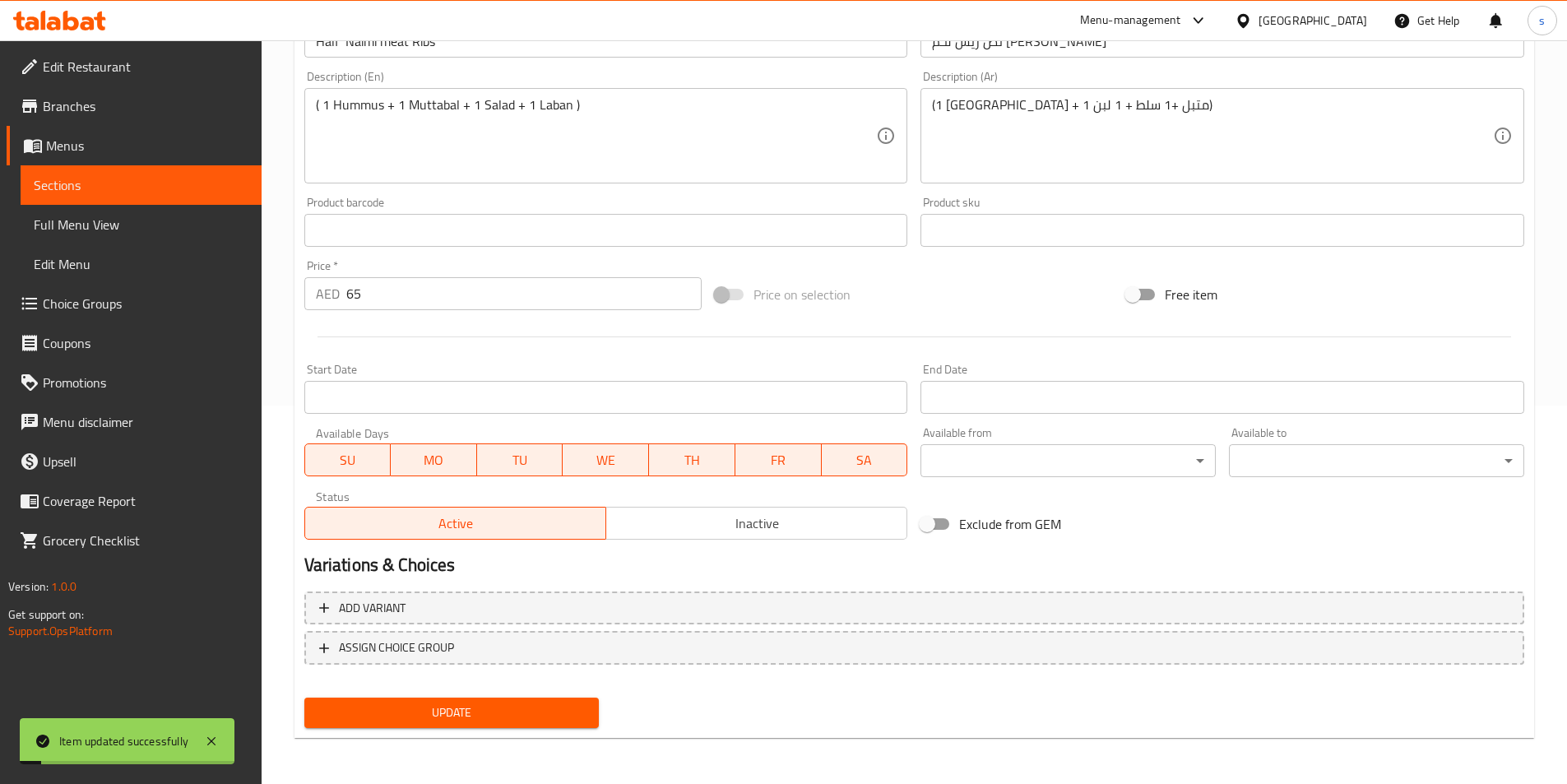
click at [92, 181] on span "Sections" at bounding box center [141, 184] width 215 height 19
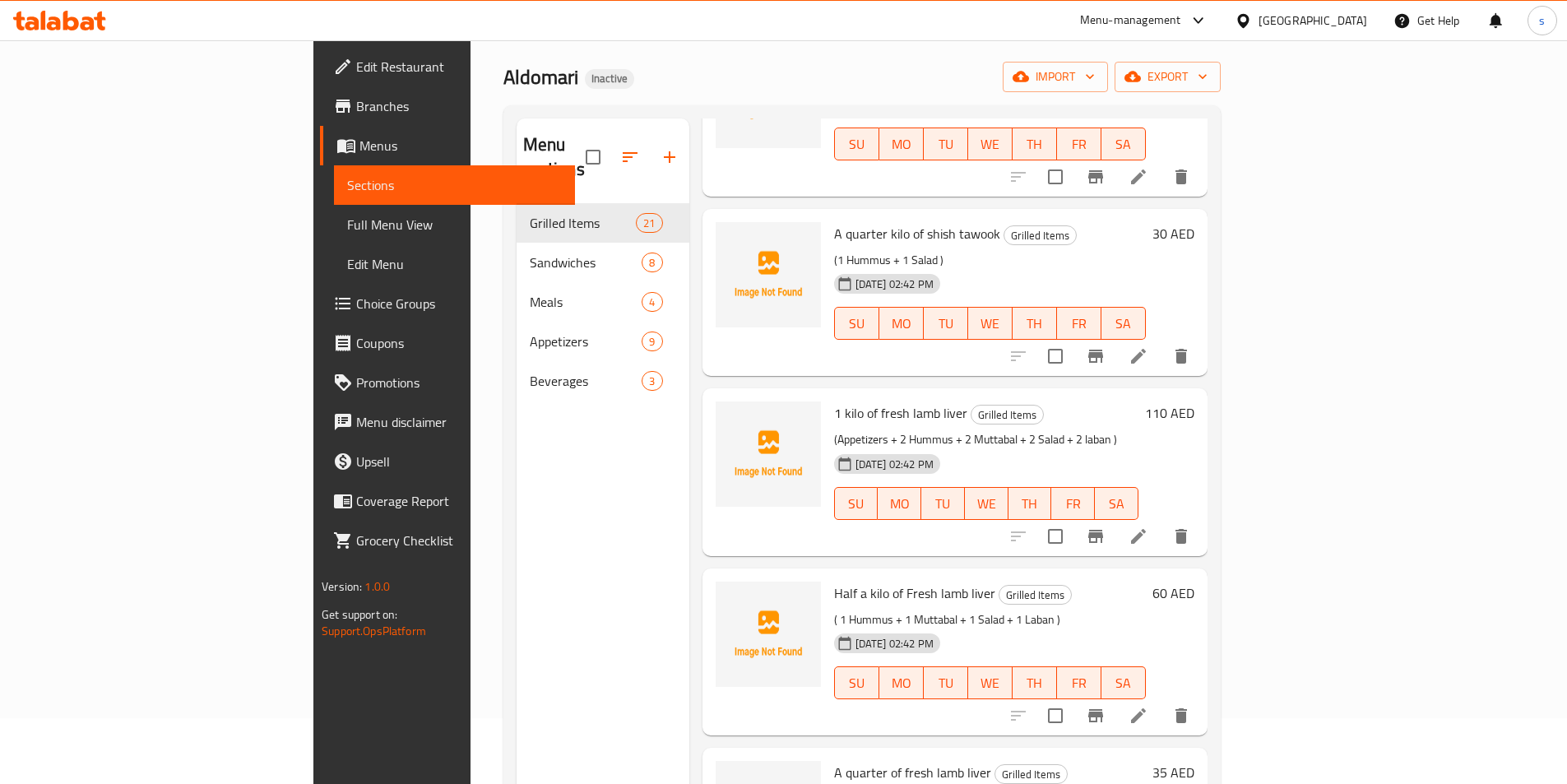
scroll to position [2220, 0]
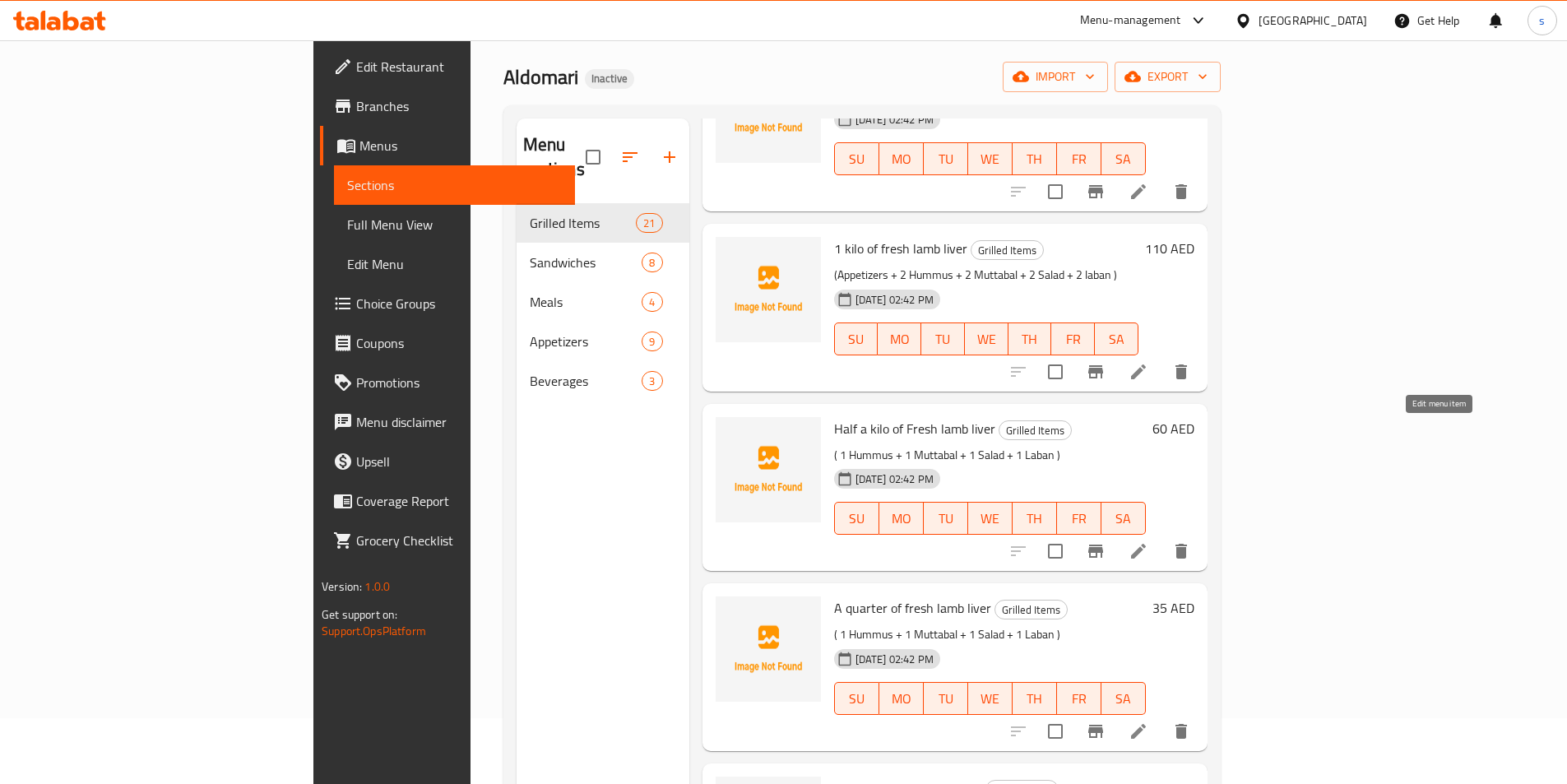
click at [1149, 541] on icon at bounding box center [1137, 550] width 19 height 19
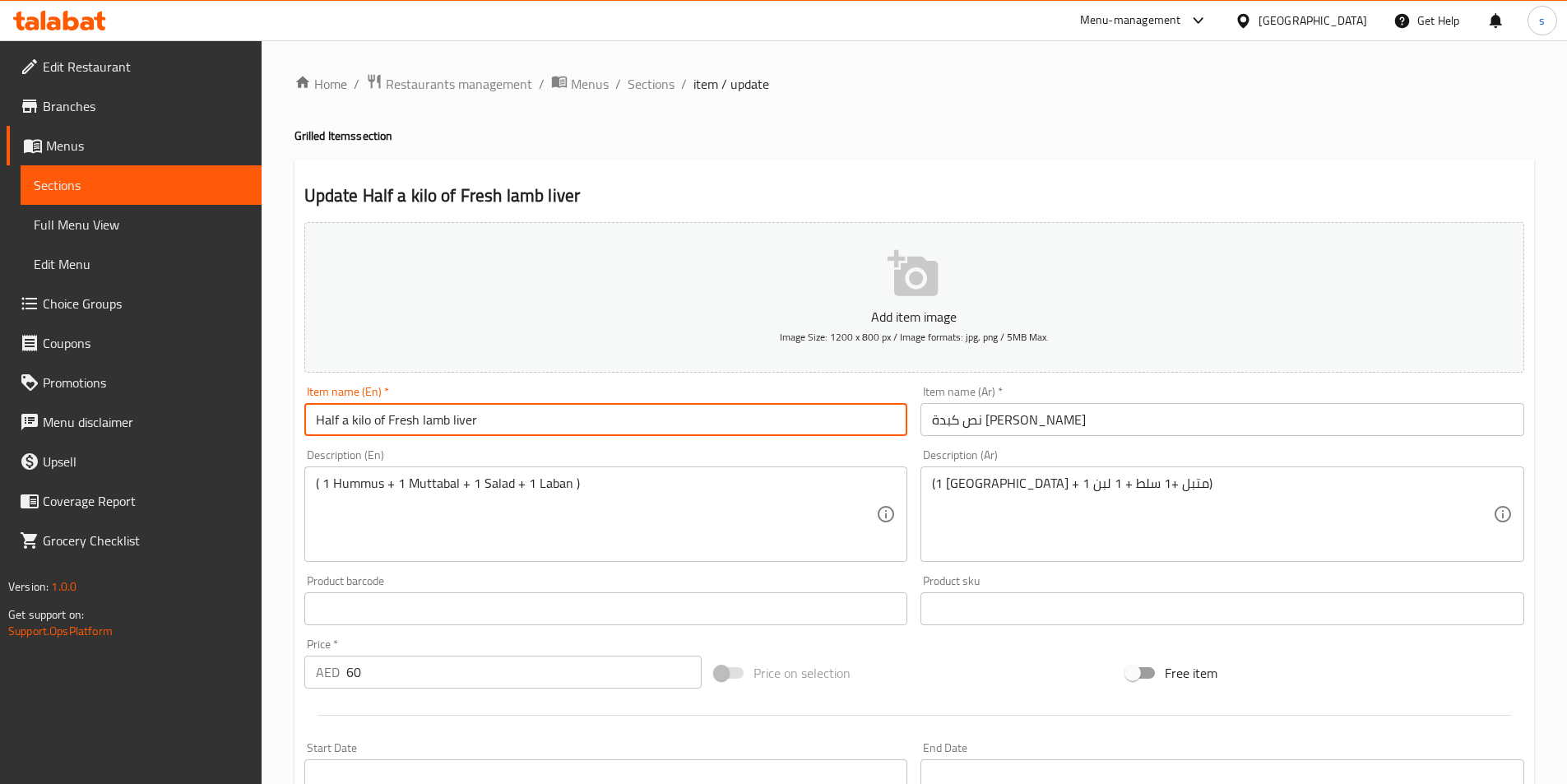
click at [345, 417] on input "Half a kilo of Fresh lamb liver" at bounding box center [606, 419] width 604 height 33
click at [342, 422] on input "Half a kilo of Fresh lamb liver" at bounding box center [606, 419] width 604 height 33
click at [343, 420] on input "Half a kilo of Fresh lamb liver" at bounding box center [606, 419] width 604 height 33
drag, startPoint x: 343, startPoint y: 420, endPoint x: 370, endPoint y: 420, distance: 27.0
click at [370, 420] on input "Half a kilo of Fresh lamb liver" at bounding box center [606, 419] width 604 height 33
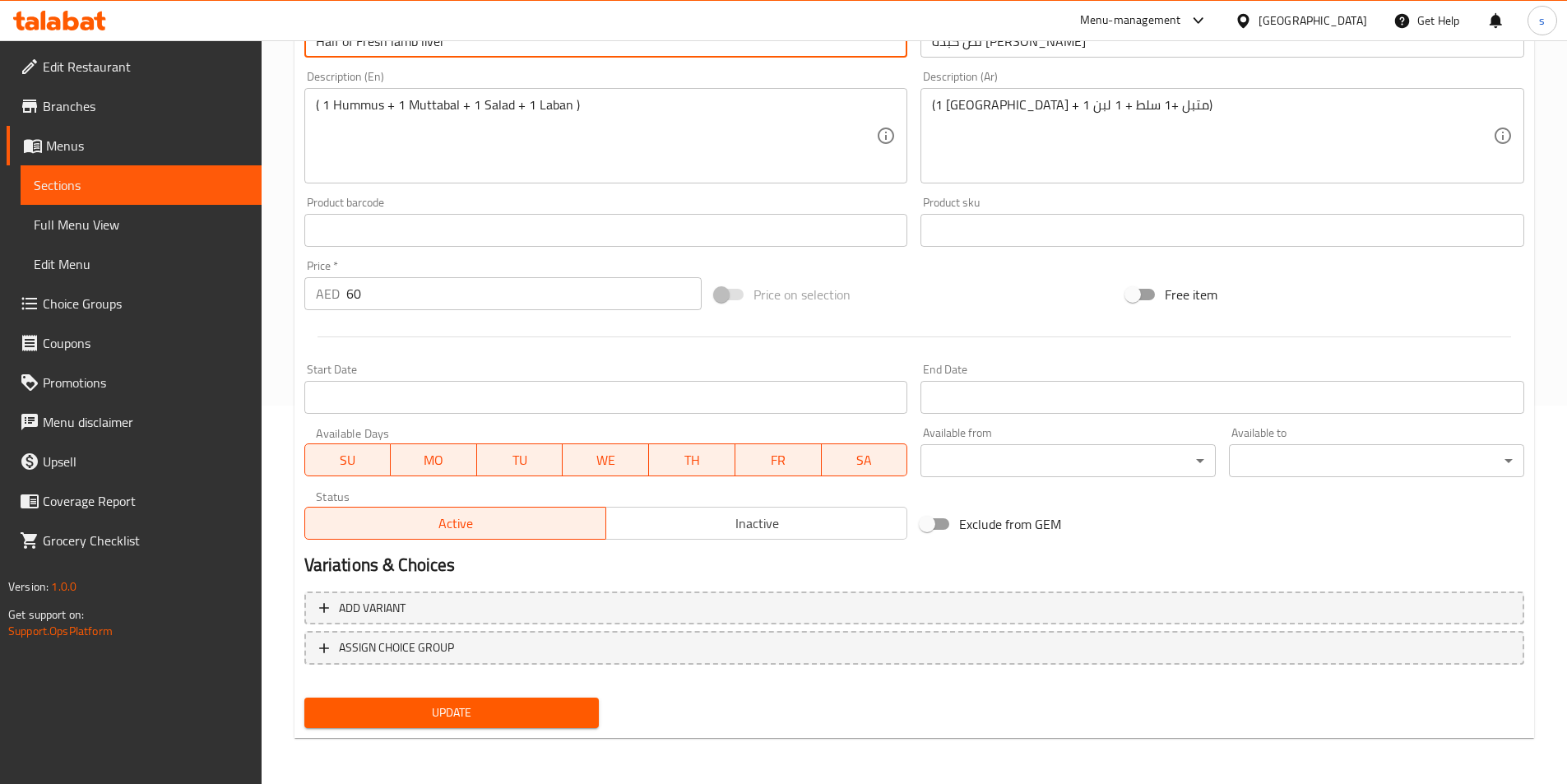
type input "Half of Fresh lamb liver"
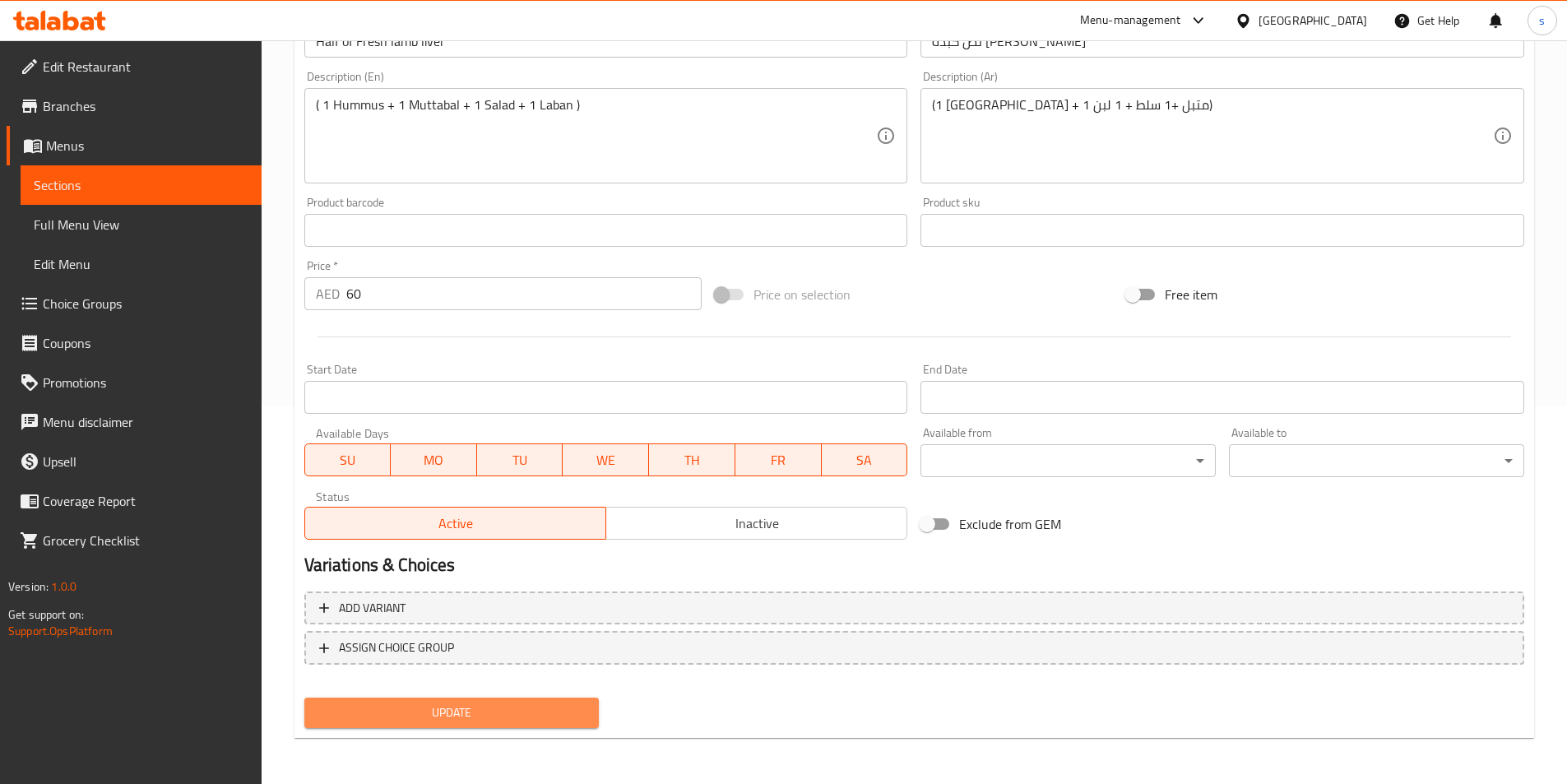
click at [493, 717] on span "Update" at bounding box center [452, 712] width 269 height 20
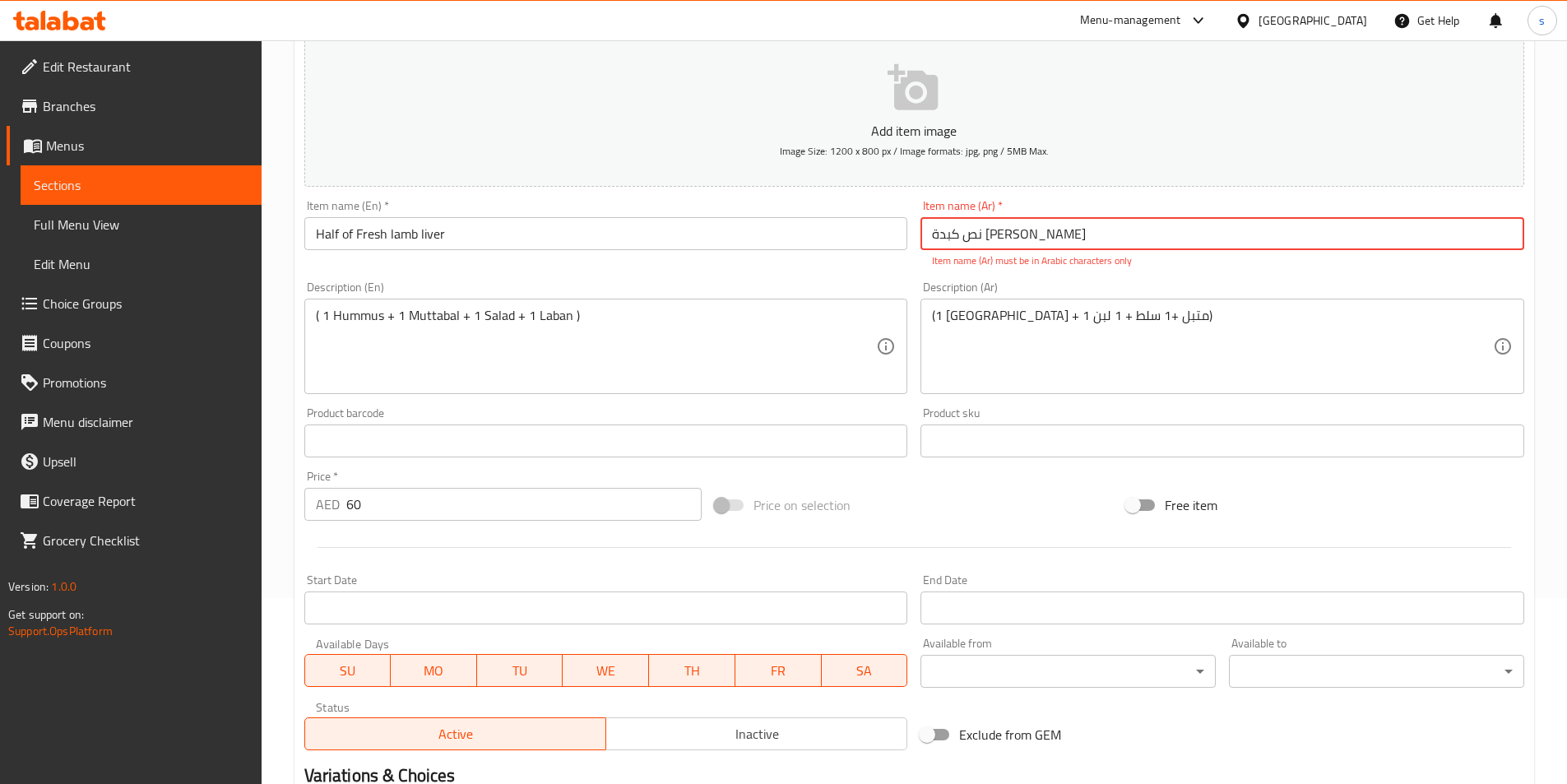
scroll to position [132, 0]
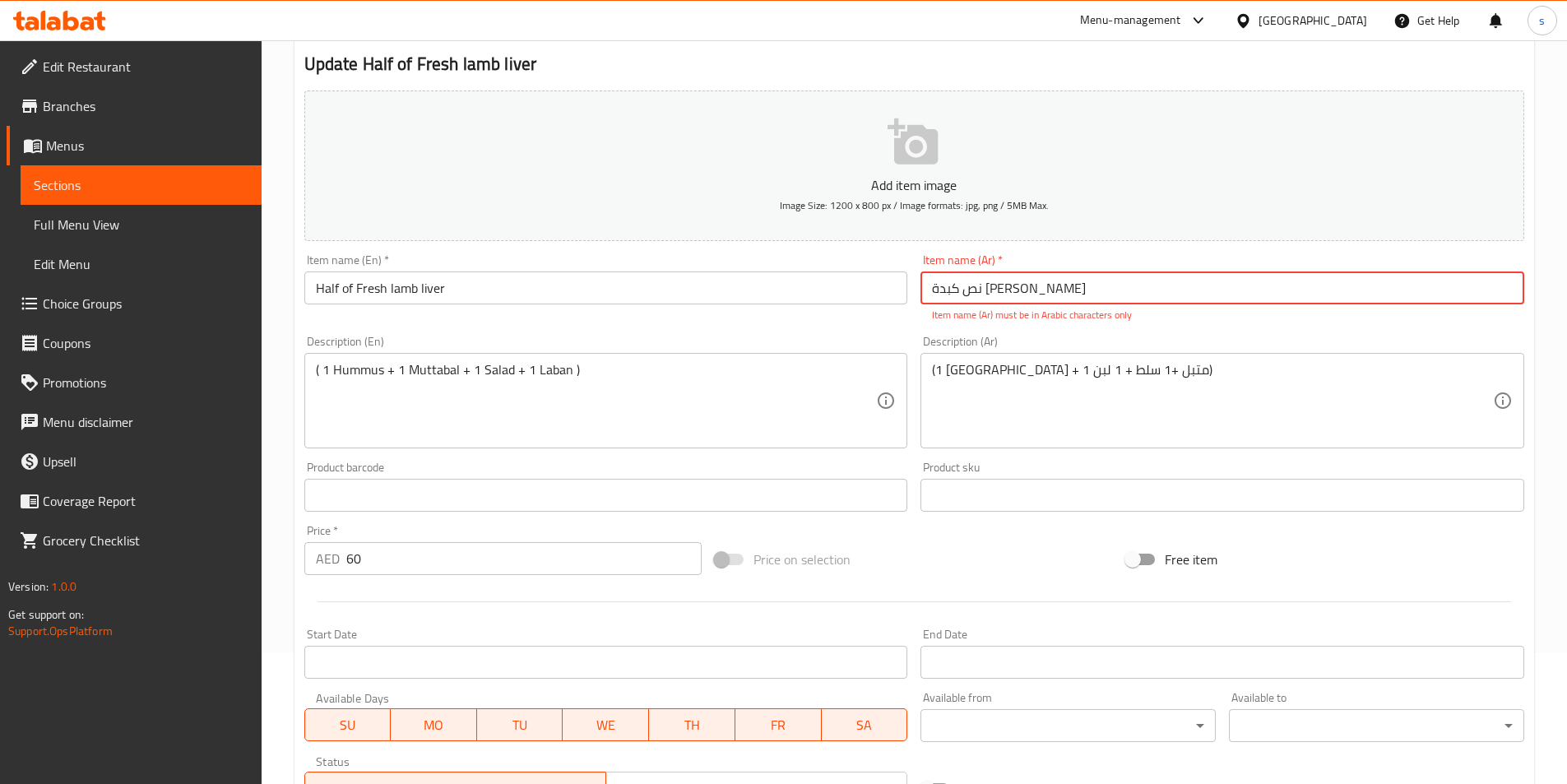
click at [1054, 283] on input "نص كبدة [PERSON_NAME]" at bounding box center [1222, 288] width 604 height 33
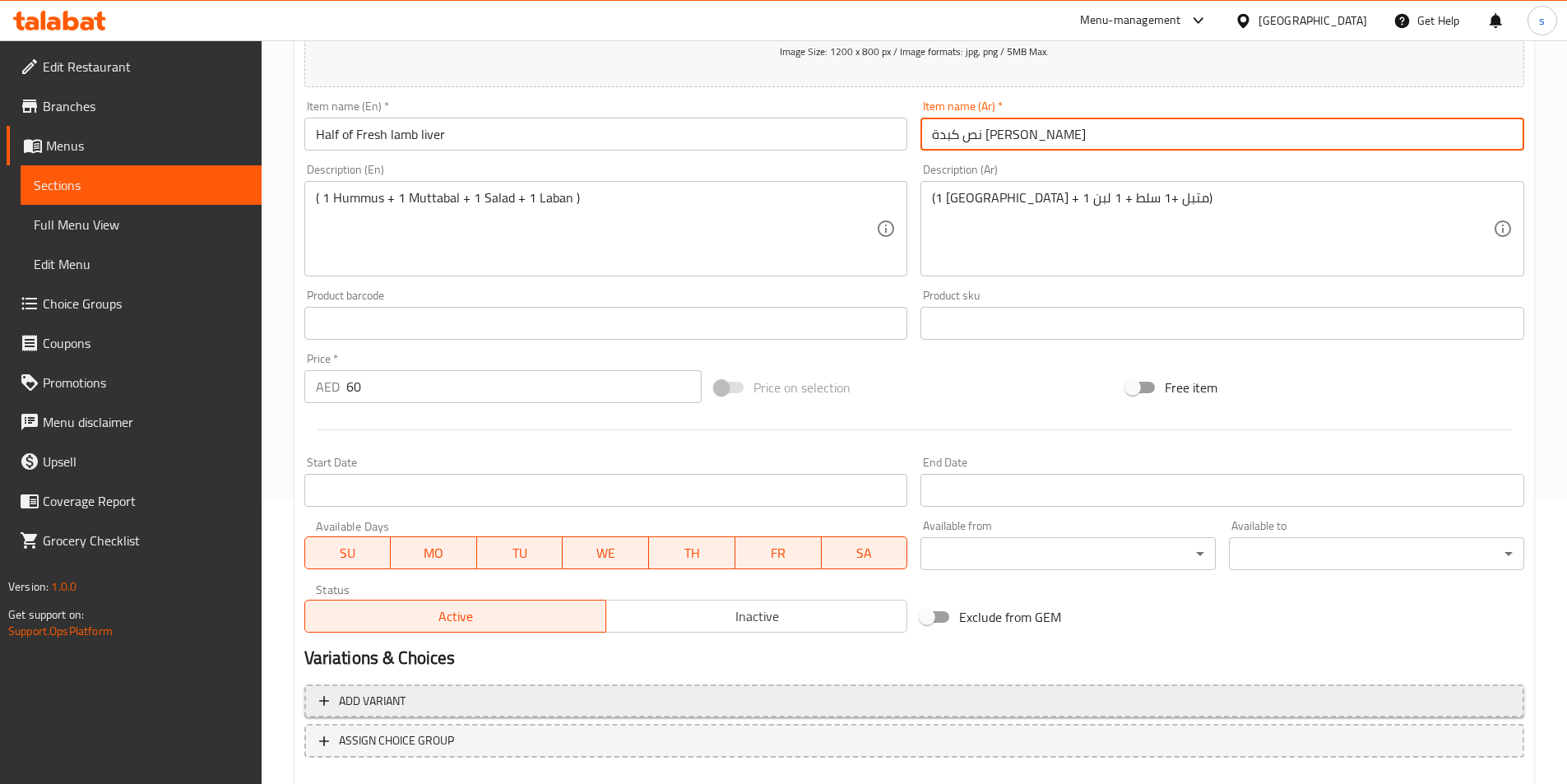
scroll to position [379, 0]
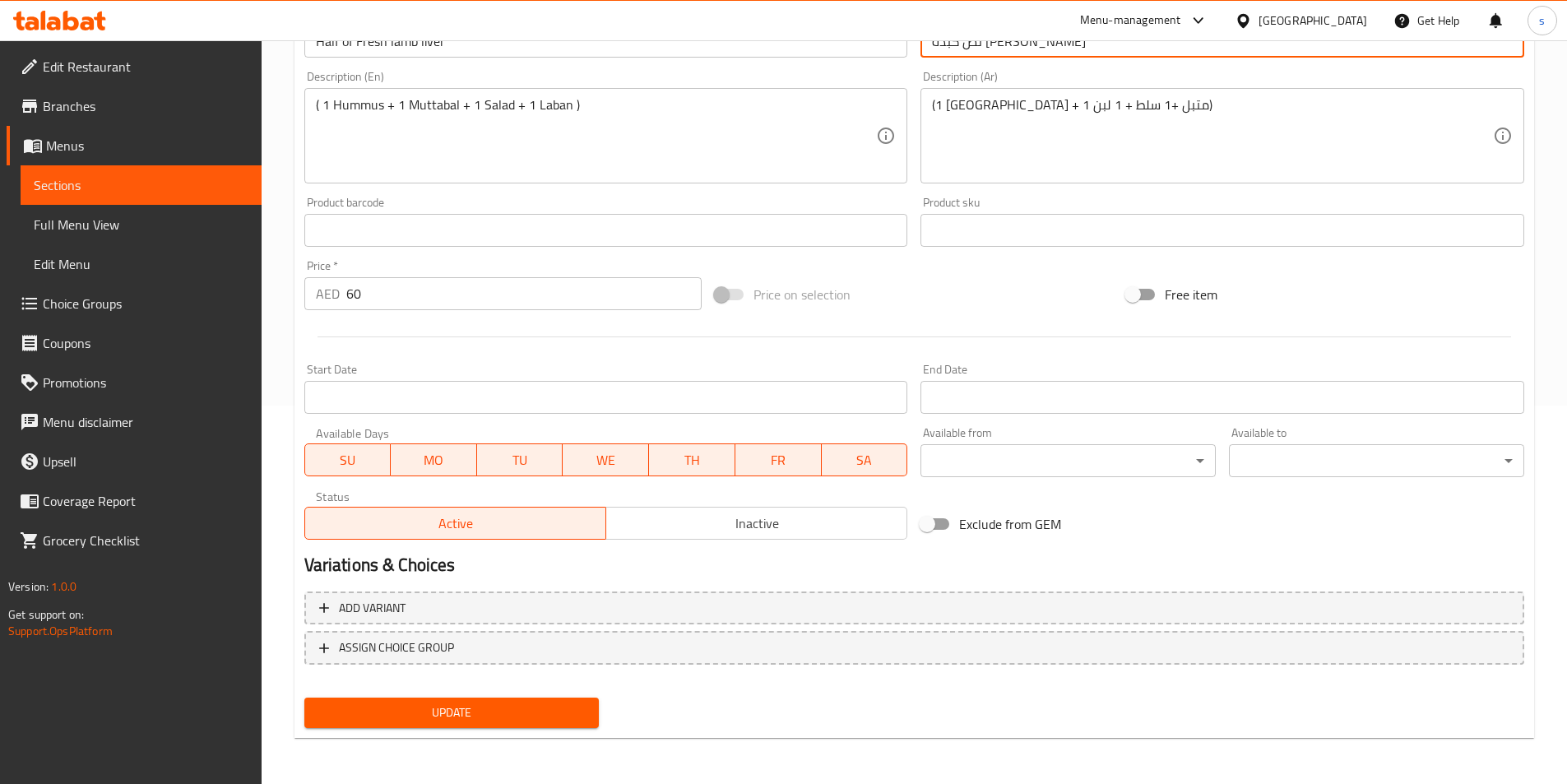
type input "نص كبدة [PERSON_NAME]"
click at [554, 710] on span "Update" at bounding box center [452, 712] width 269 height 20
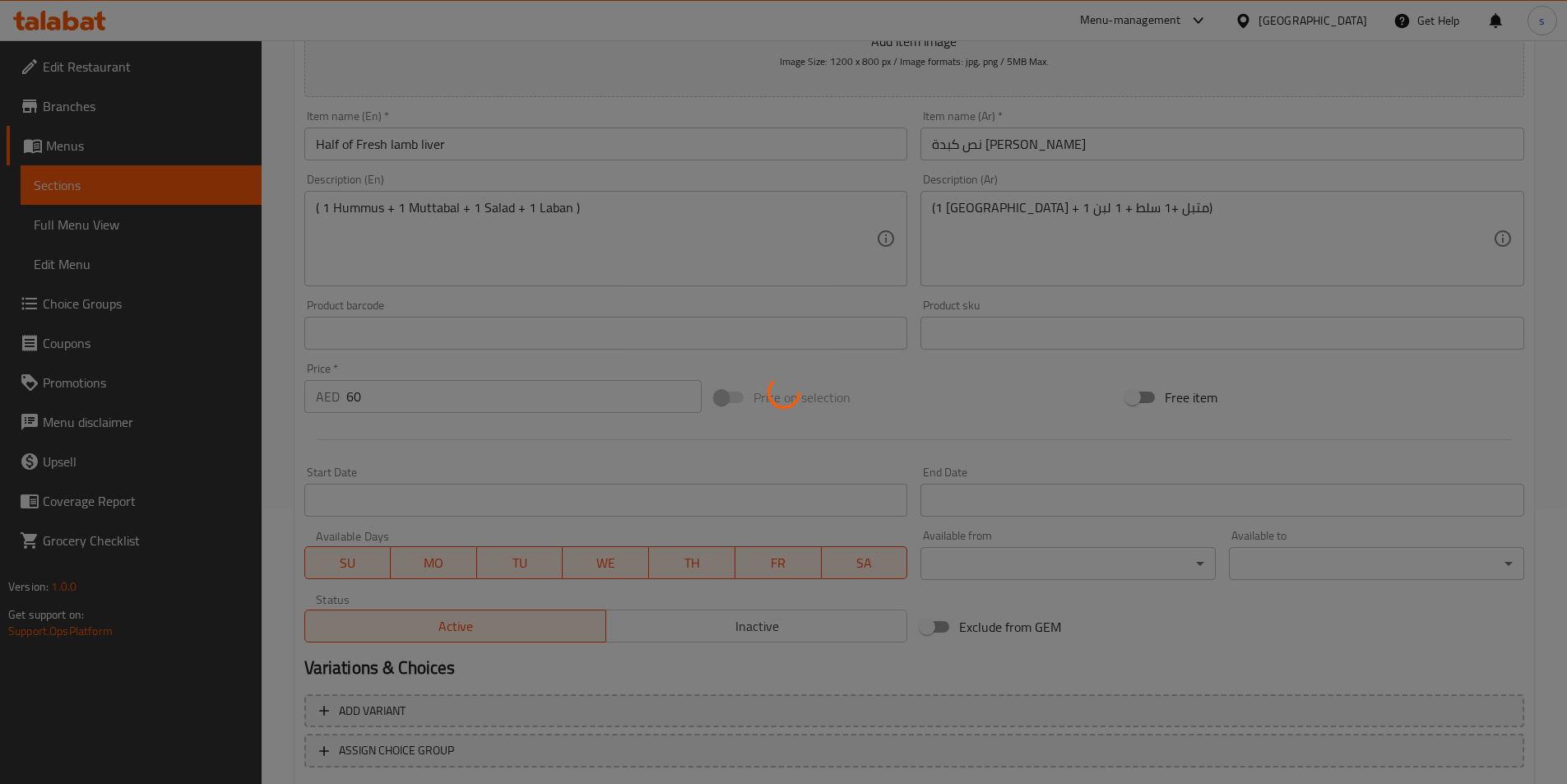
scroll to position [50, 0]
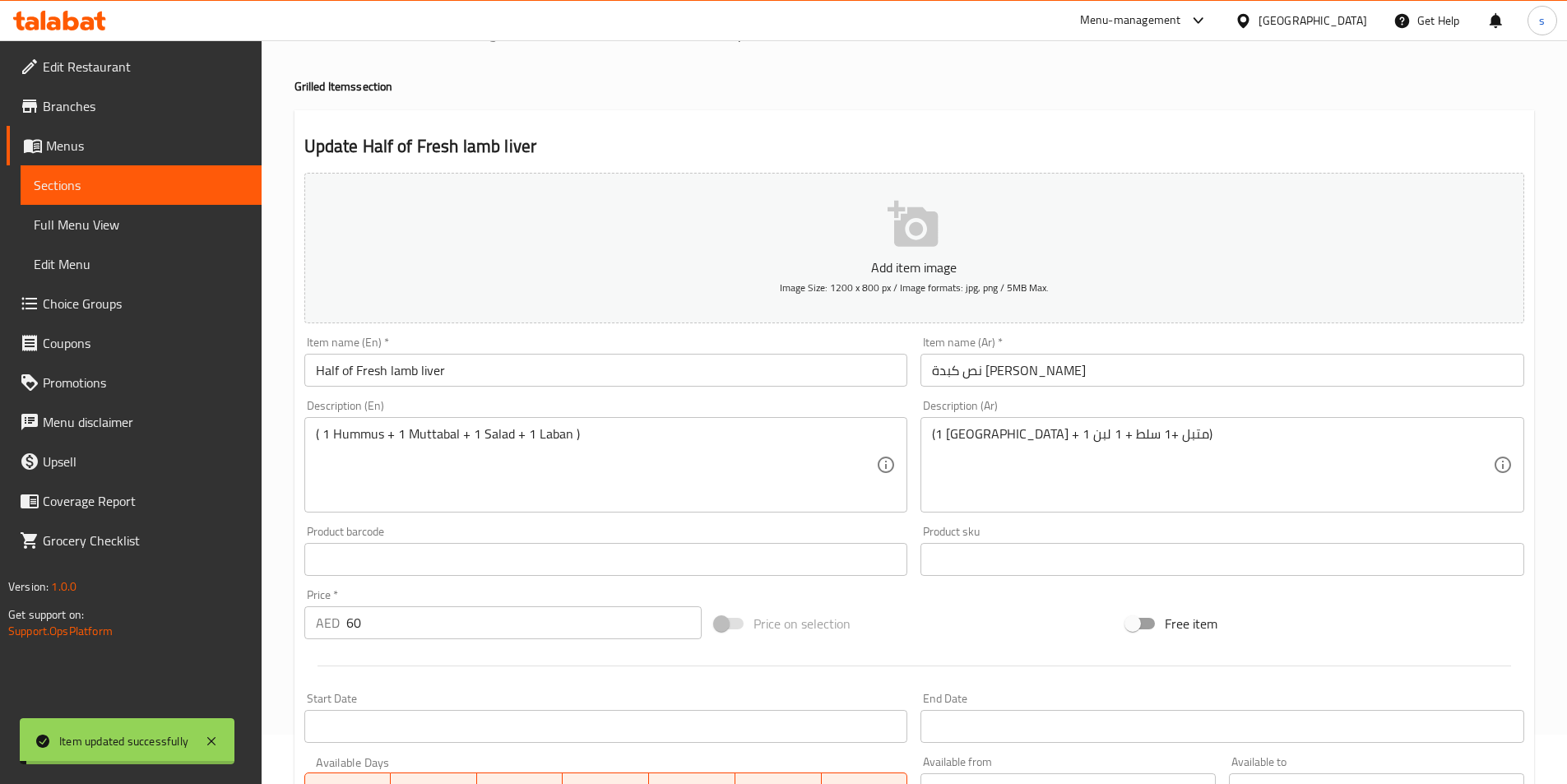
click at [88, 197] on link "Sections" at bounding box center [140, 184] width 241 height 40
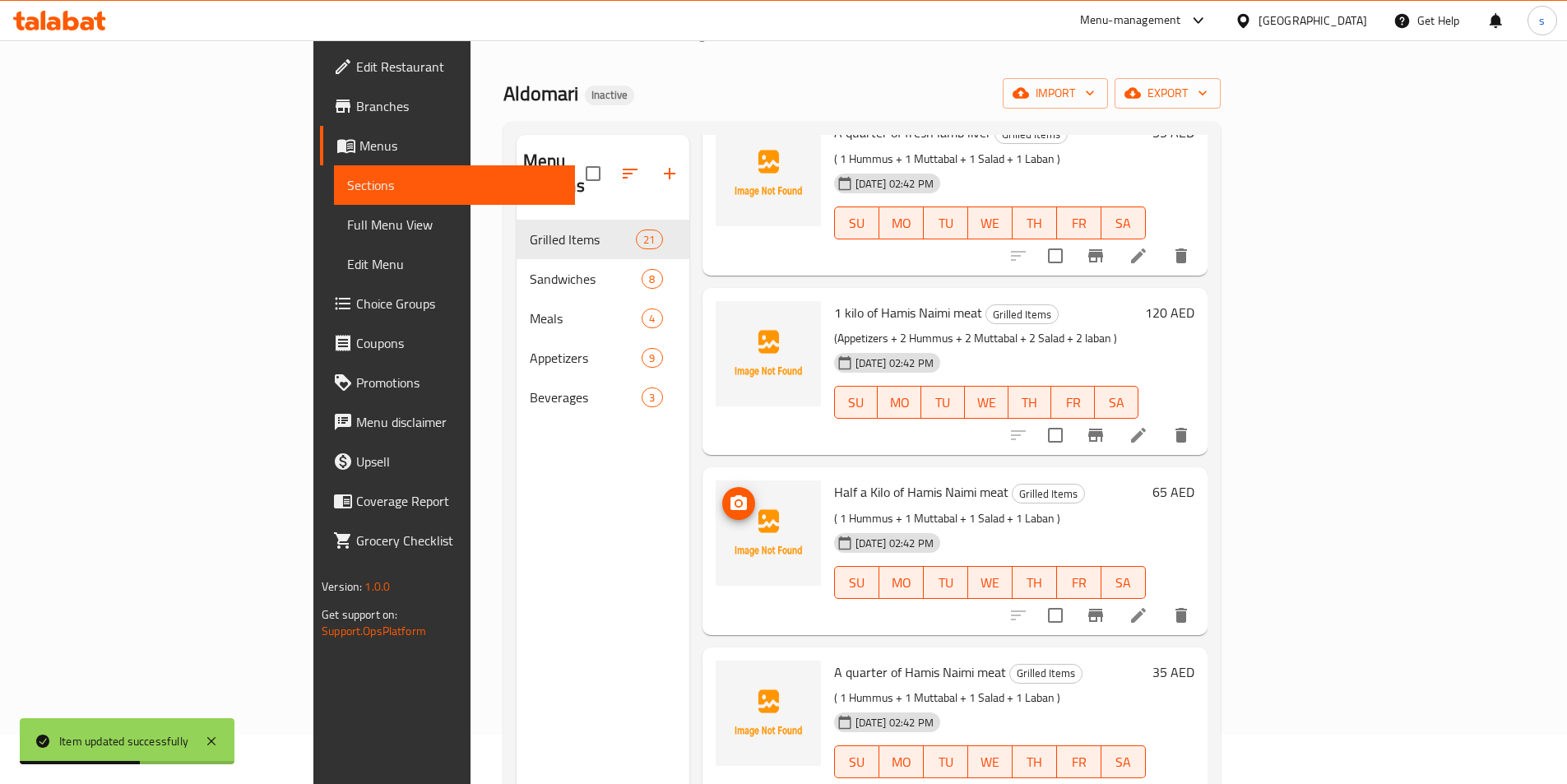
scroll to position [2713, 0]
click at [1149, 603] on icon at bounding box center [1137, 613] width 19 height 19
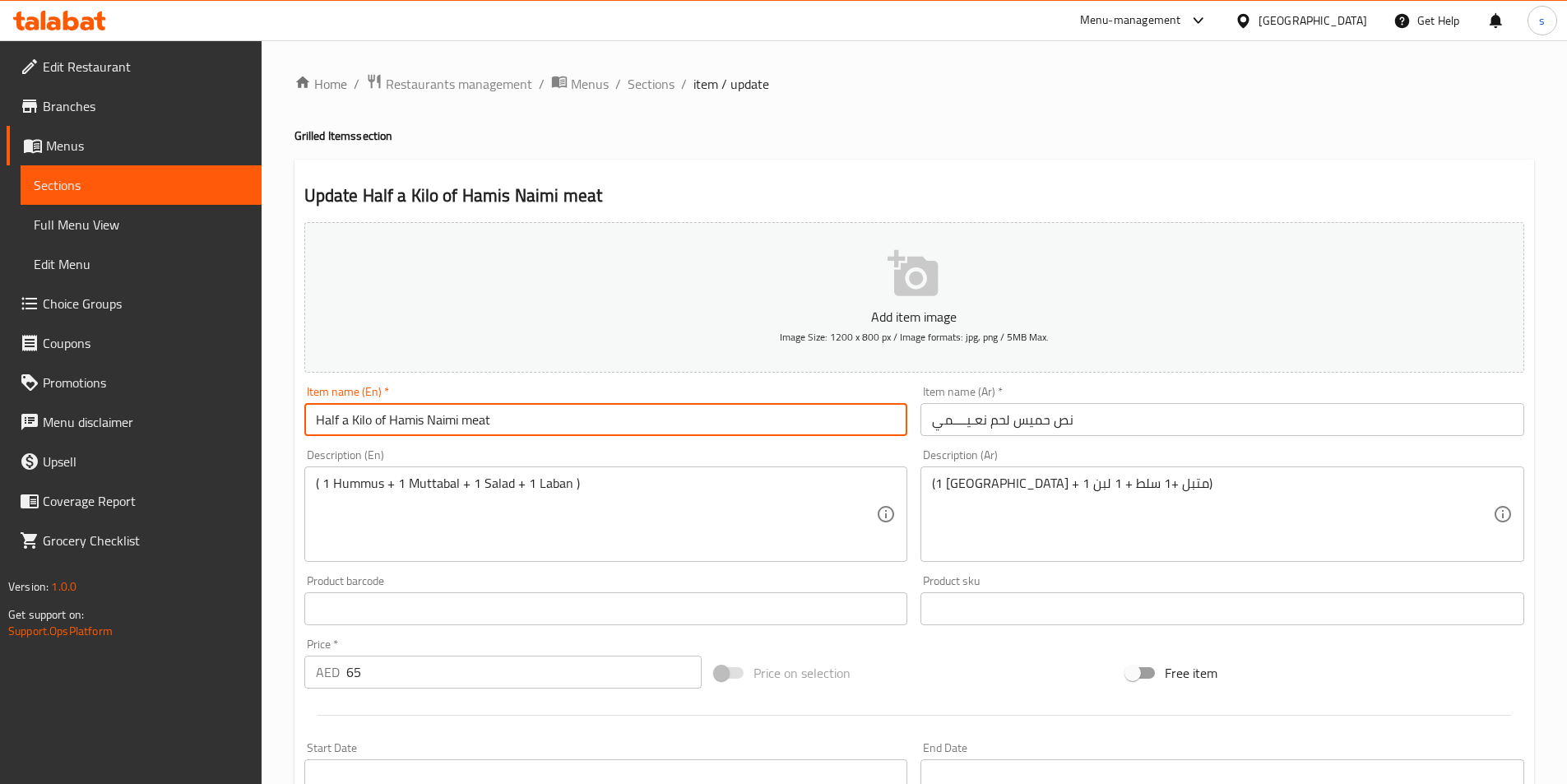
drag, startPoint x: 371, startPoint y: 422, endPoint x: 341, endPoint y: 416, distance: 30.6
click at [341, 416] on input "Half a Kilo of Hamis Naimi meat" at bounding box center [606, 419] width 604 height 33
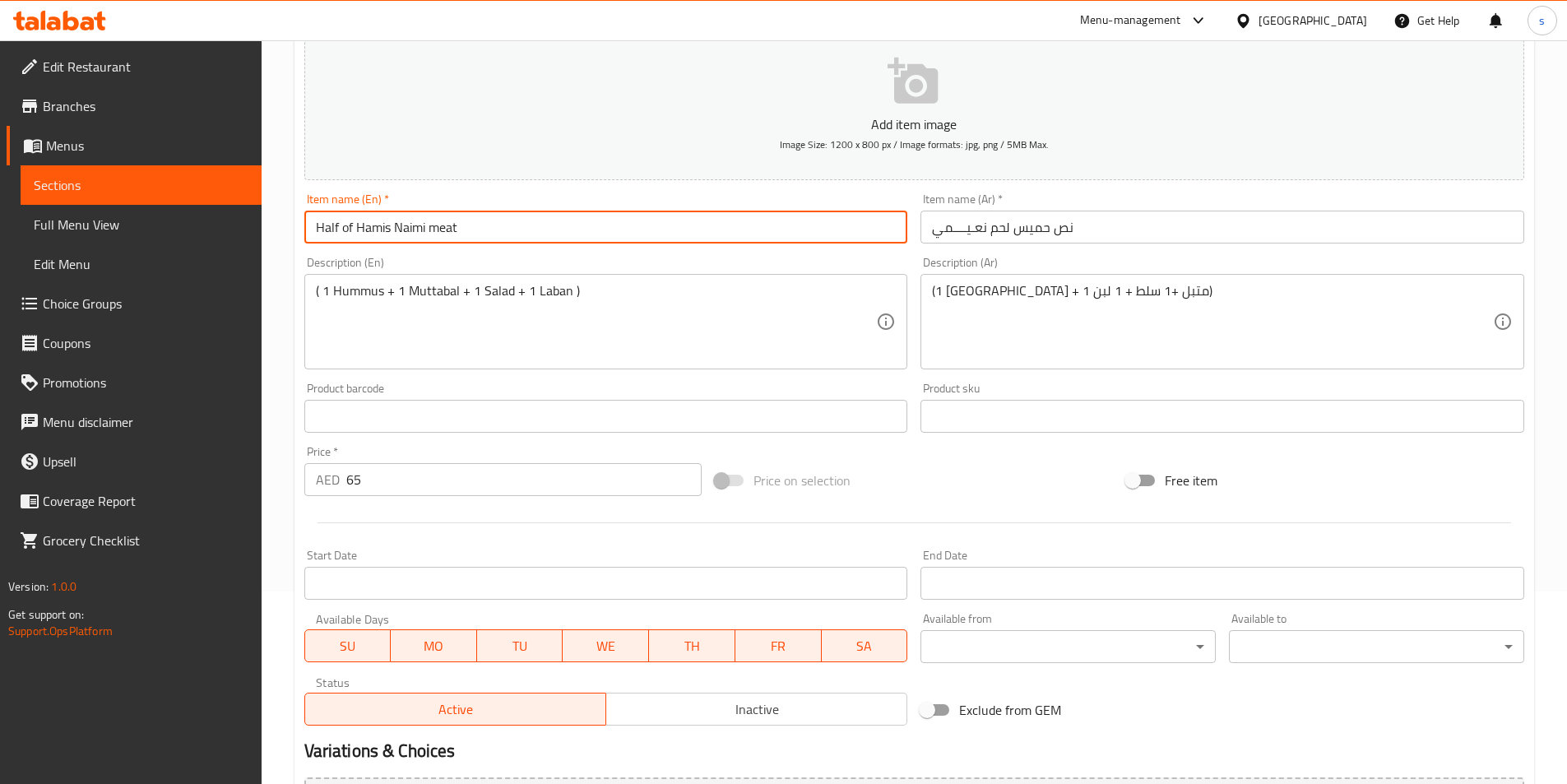
scroll to position [379, 0]
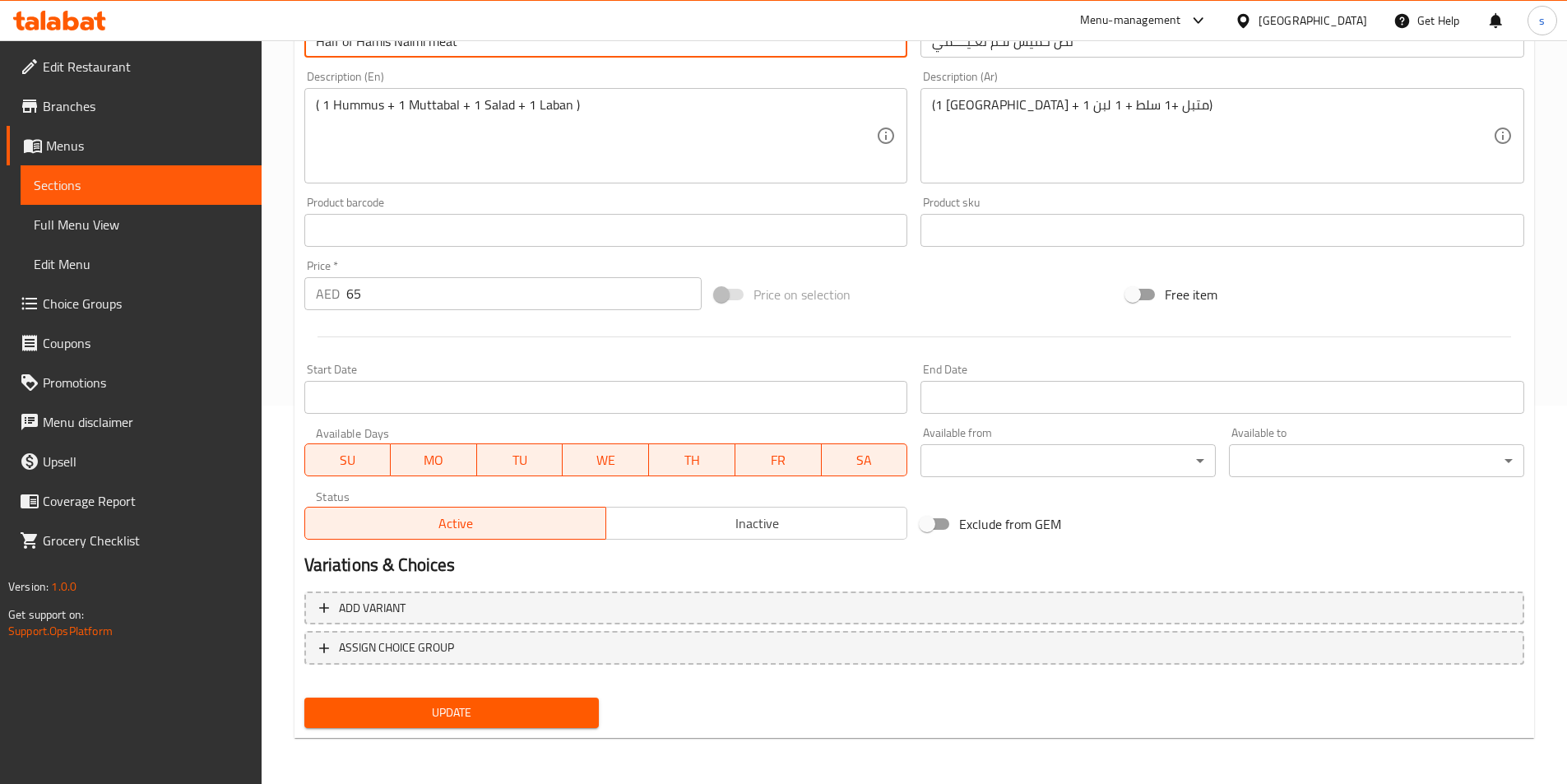
type input "Half of Hamis Naimi meat"
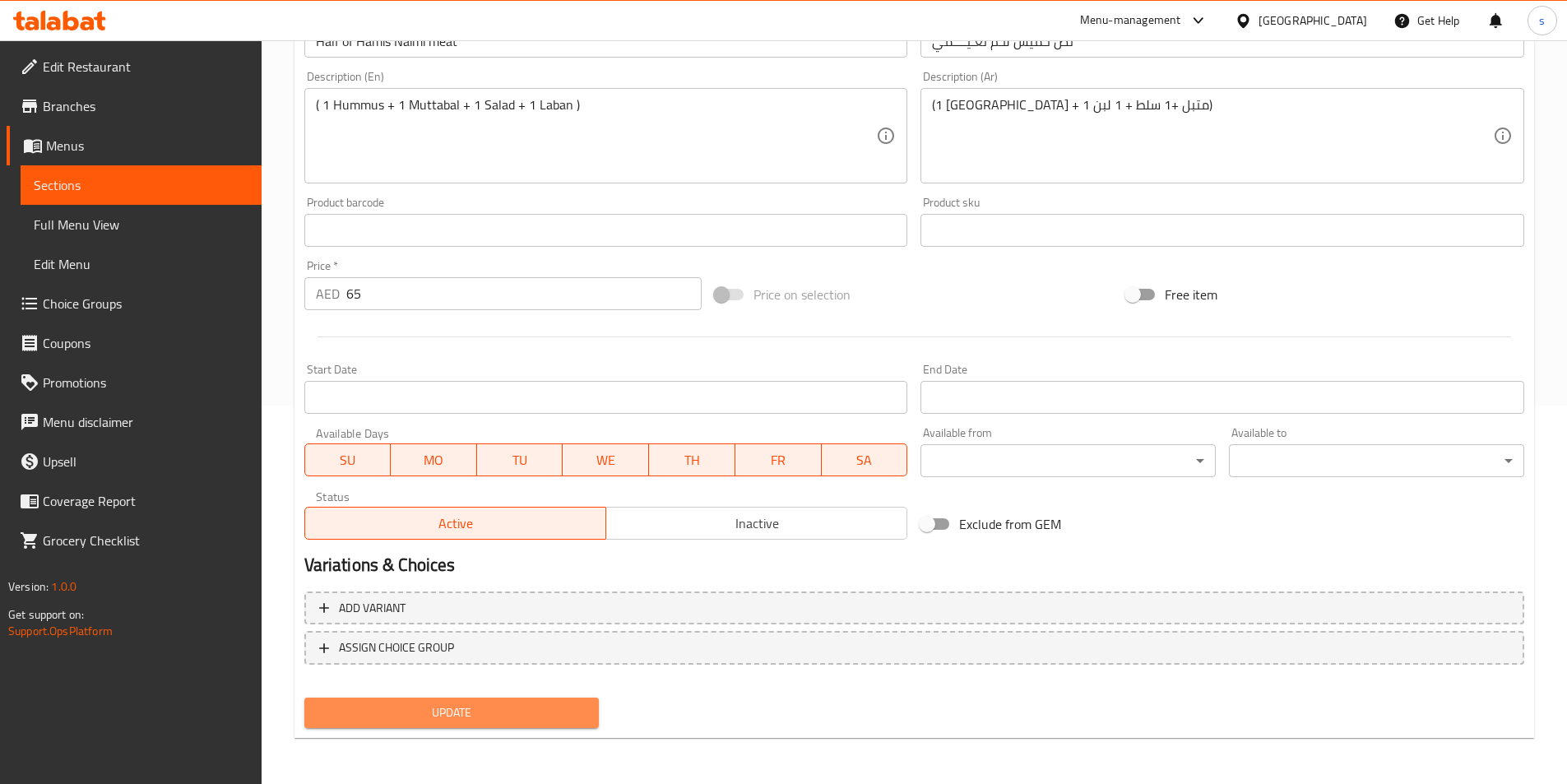
click at [409, 713] on span "Update" at bounding box center [452, 712] width 269 height 20
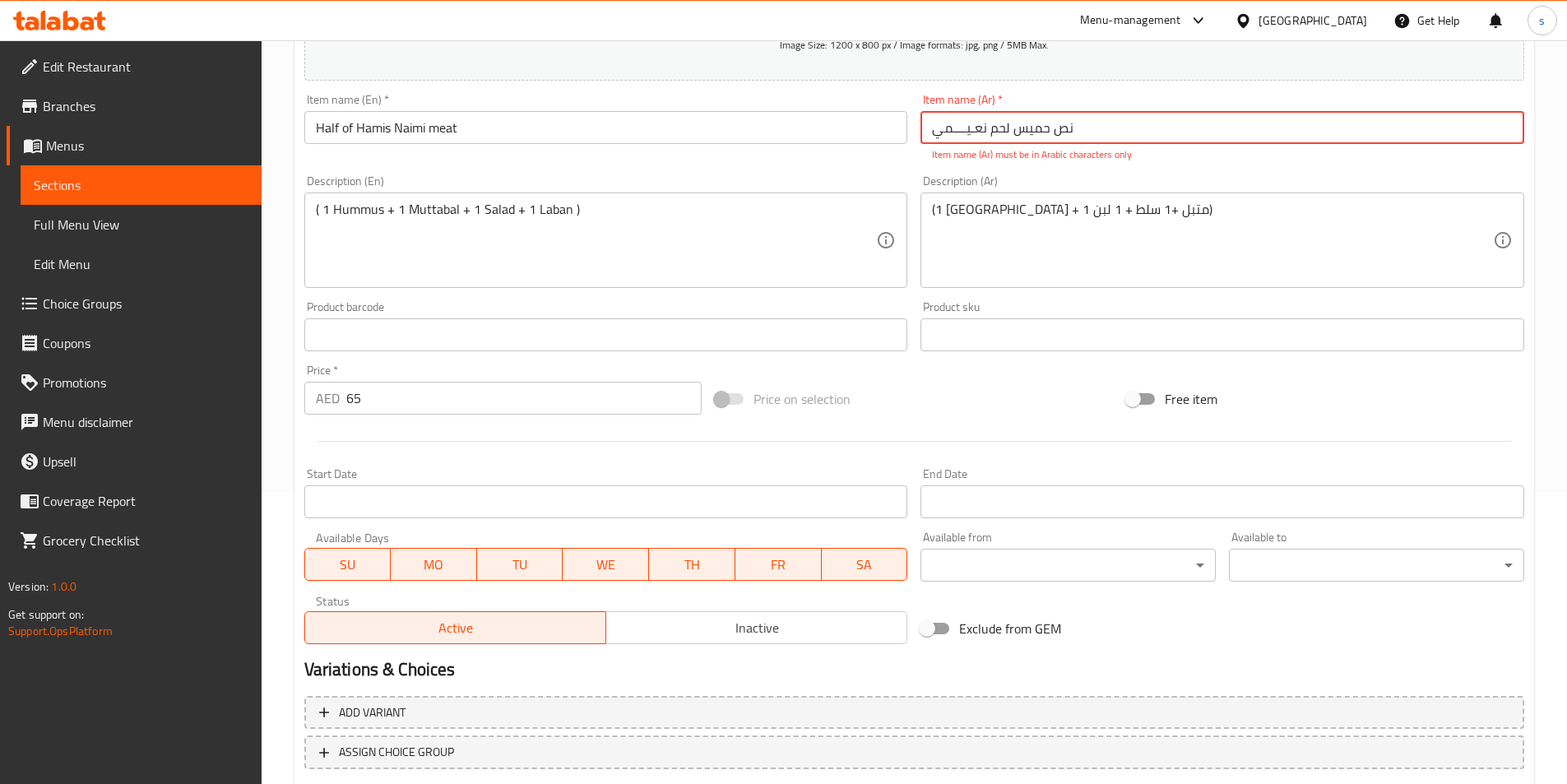
scroll to position [132, 0]
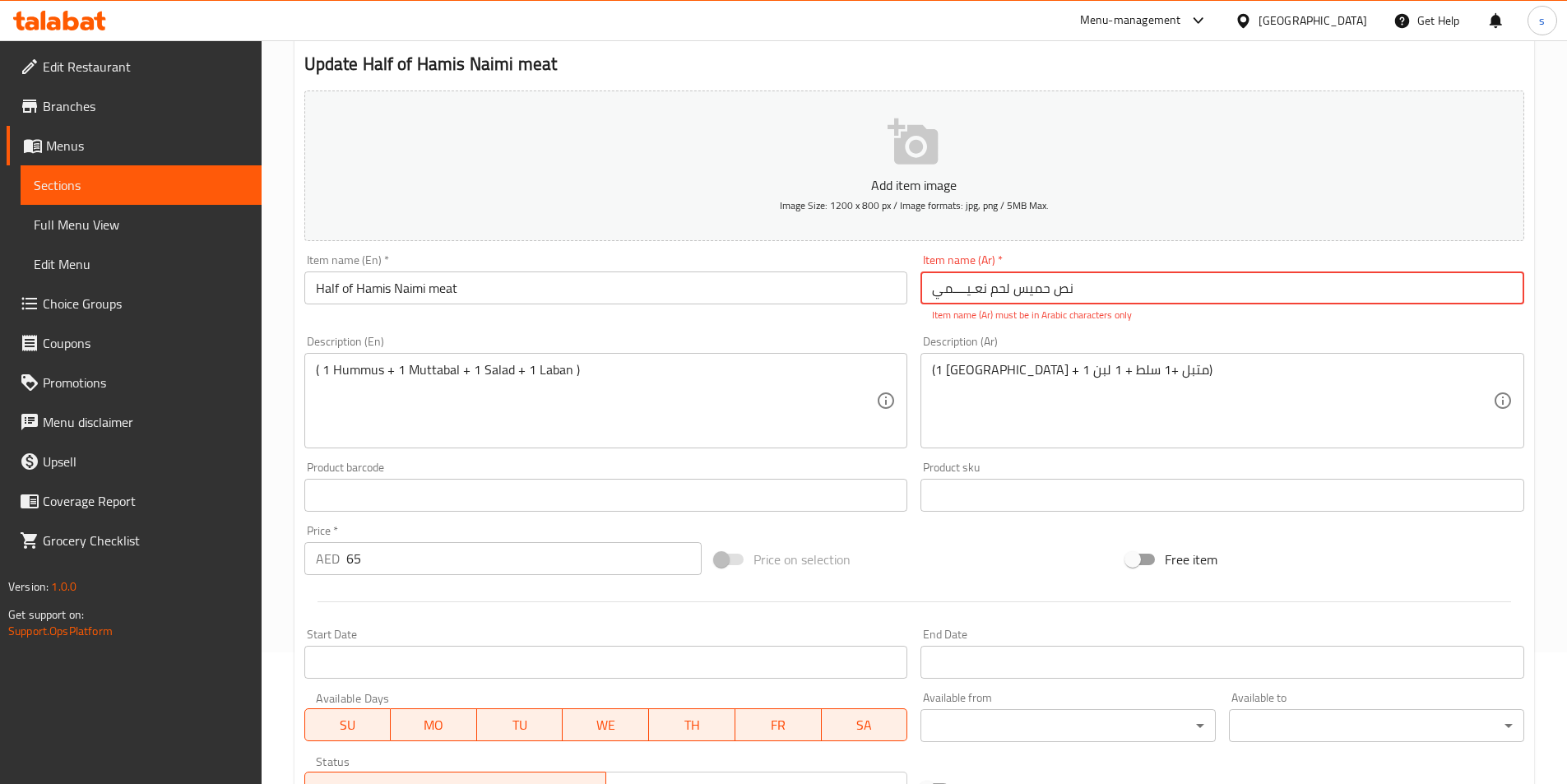
click at [1019, 275] on input "نص حمیس لحم نعـیــــمي" at bounding box center [1222, 288] width 604 height 33
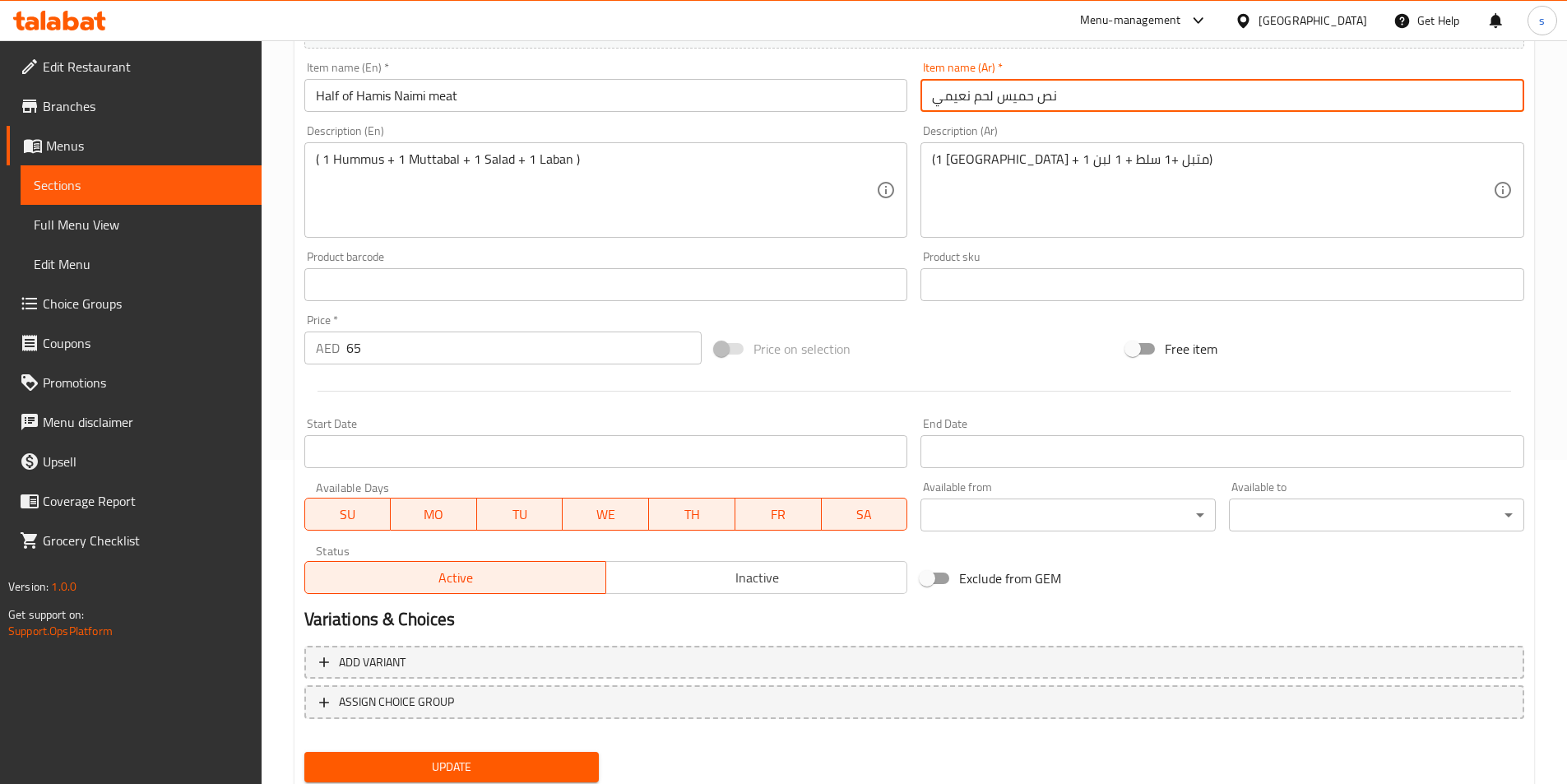
scroll to position [379, 0]
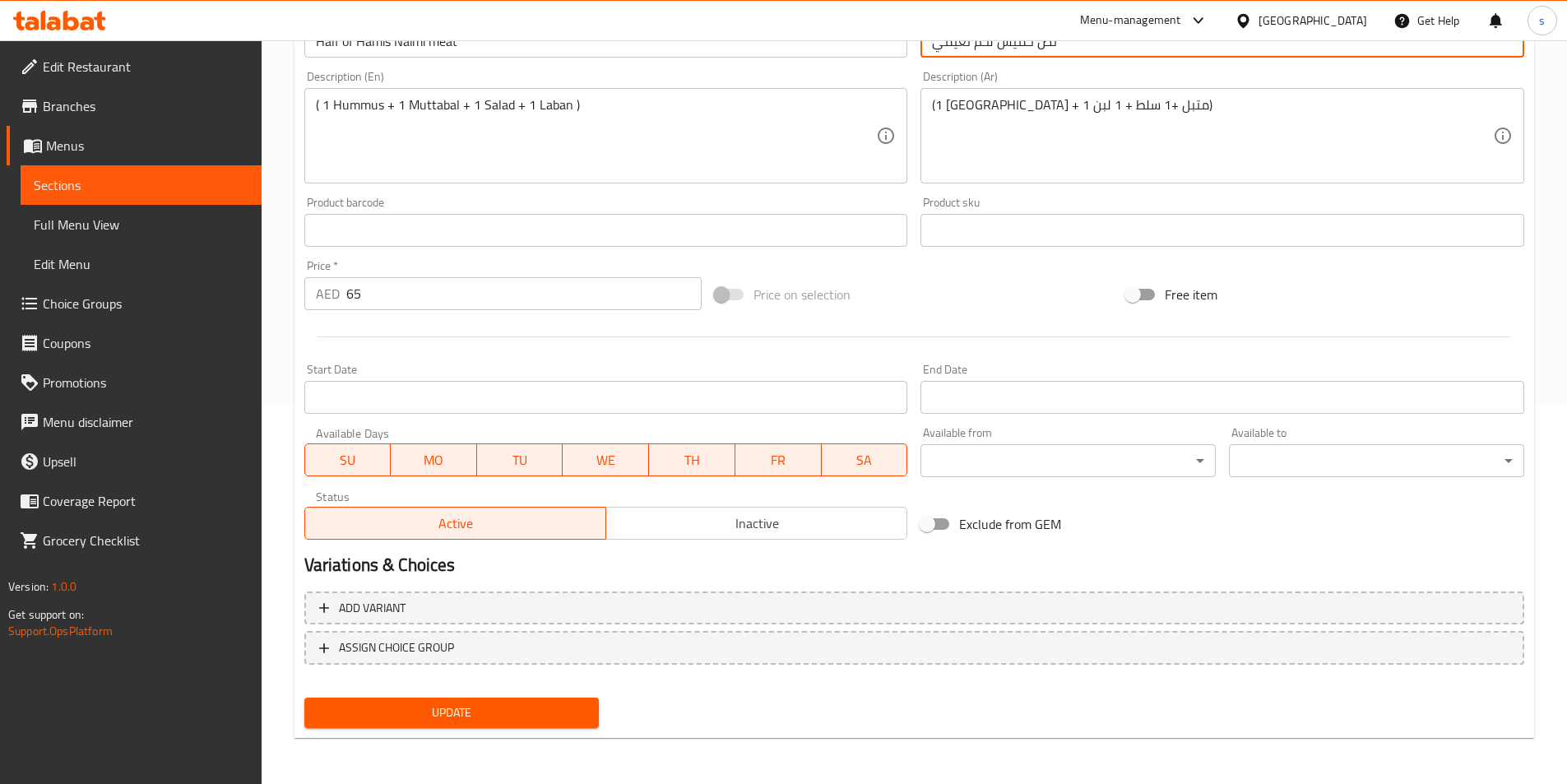
type input "نص حميس لحم نعيمي"
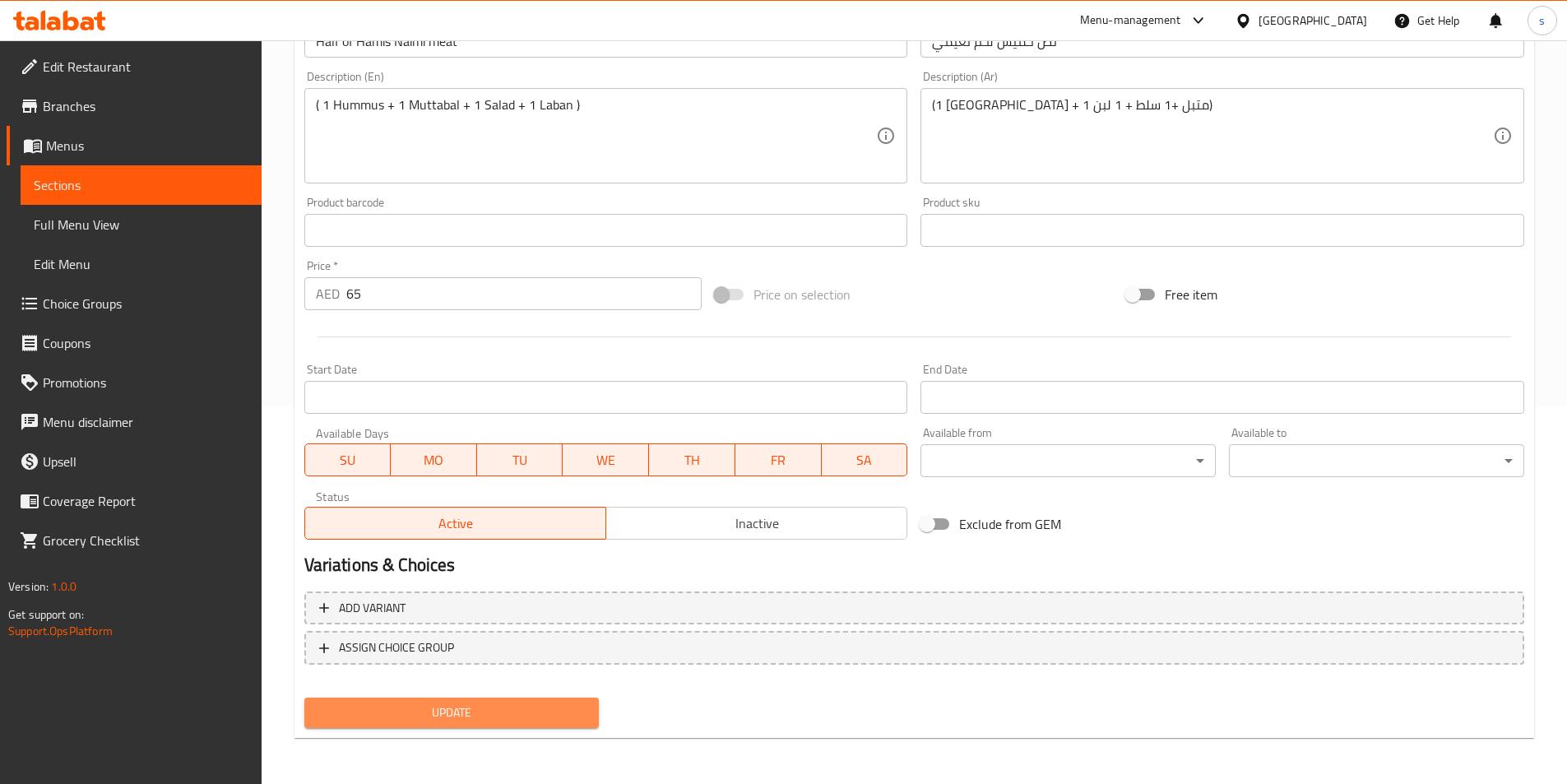
click at [482, 715] on span "Update" at bounding box center [452, 712] width 269 height 20
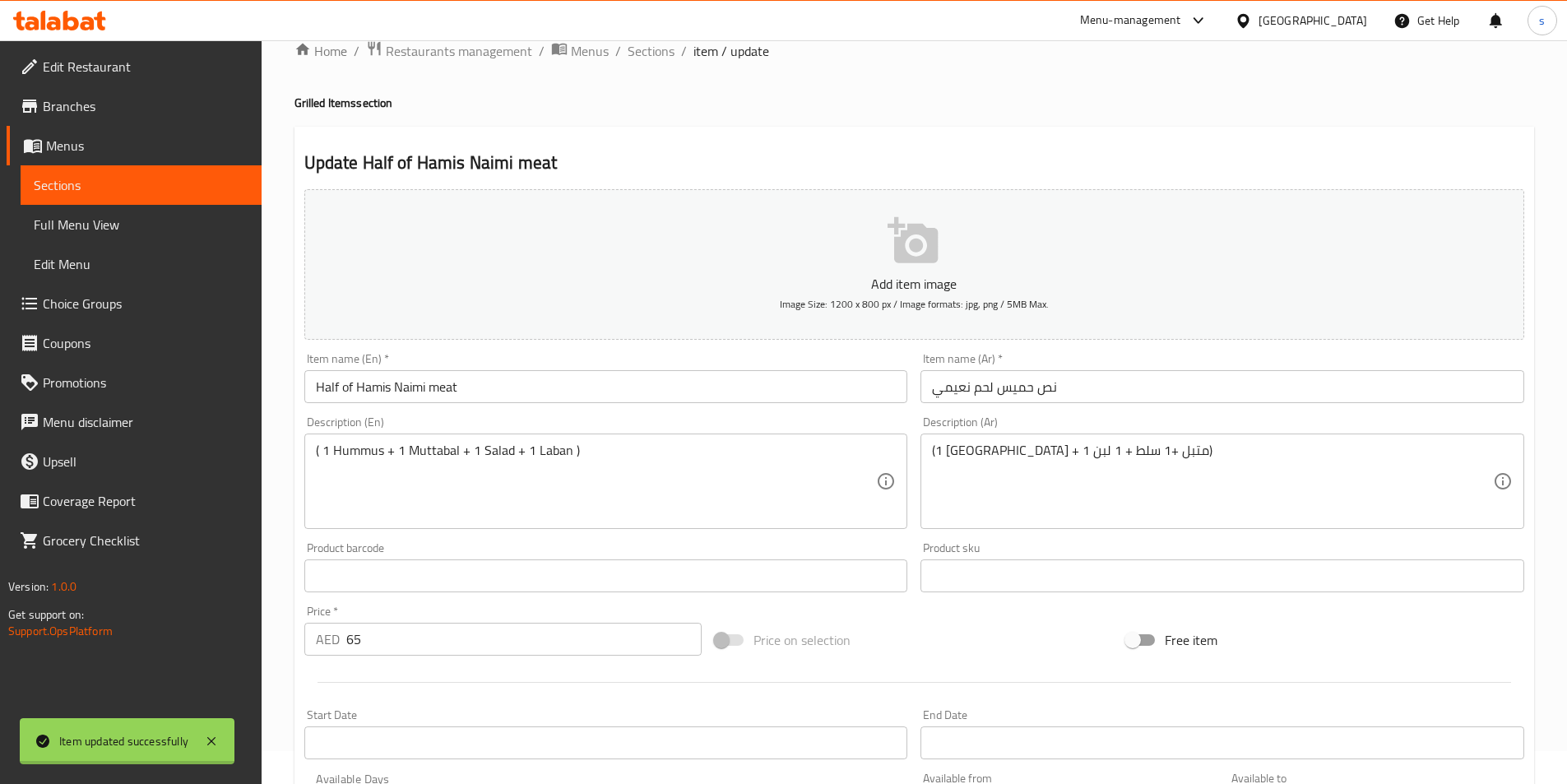
scroll to position [0, 0]
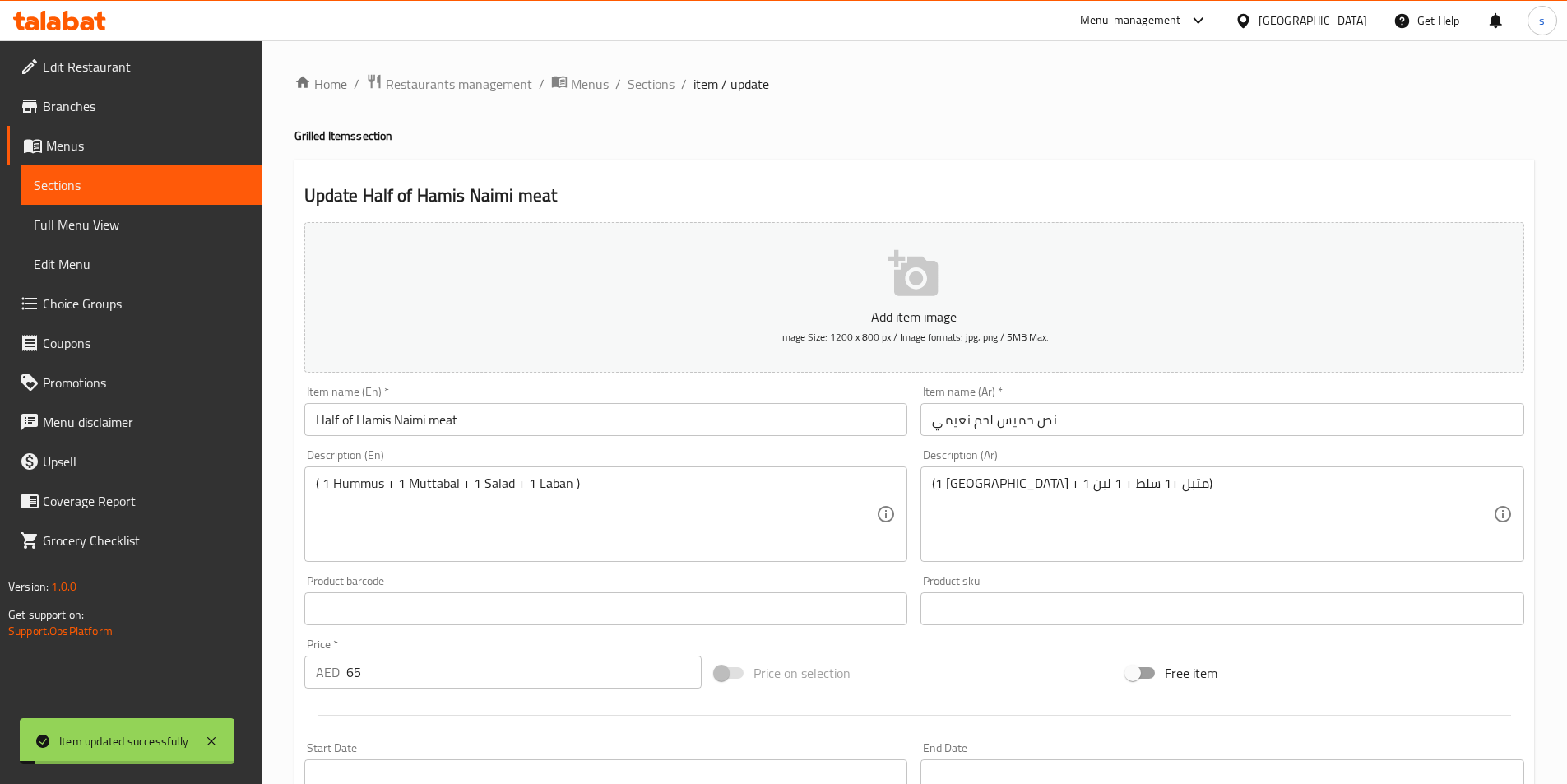
click at [137, 187] on span "Sections" at bounding box center [141, 184] width 215 height 19
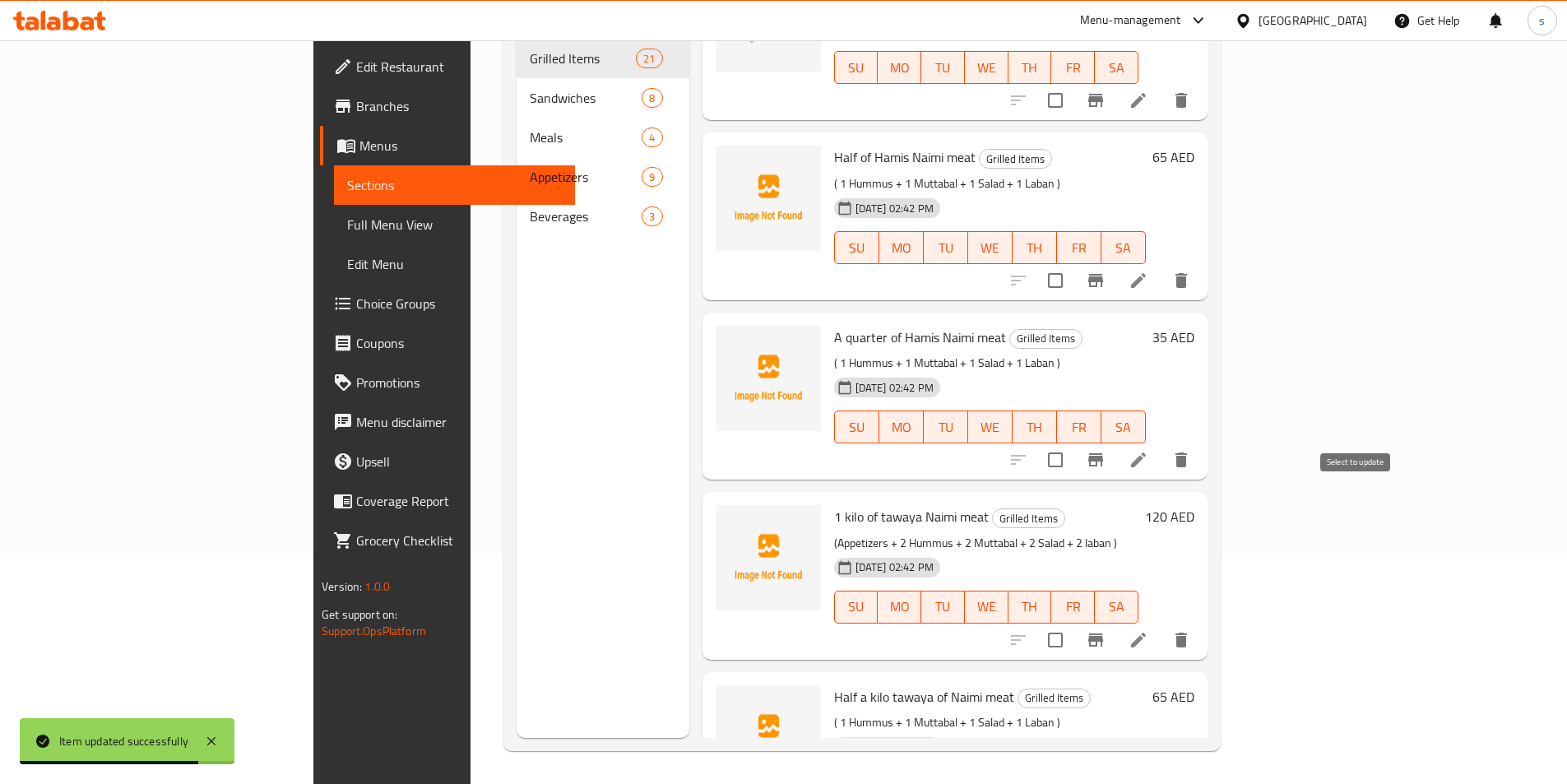
scroll to position [3030, 0]
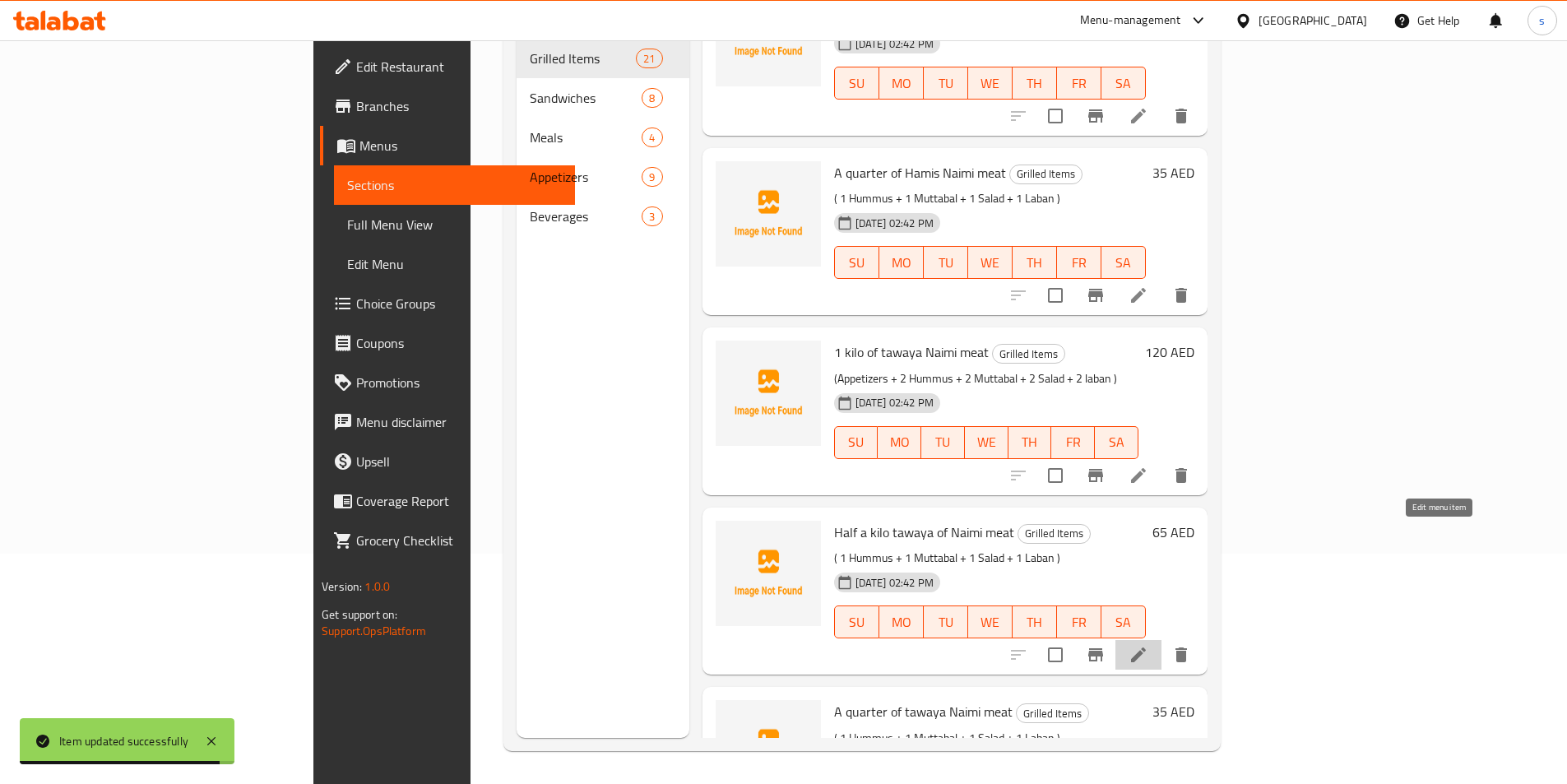
click at [1149, 645] on icon at bounding box center [1137, 654] width 19 height 19
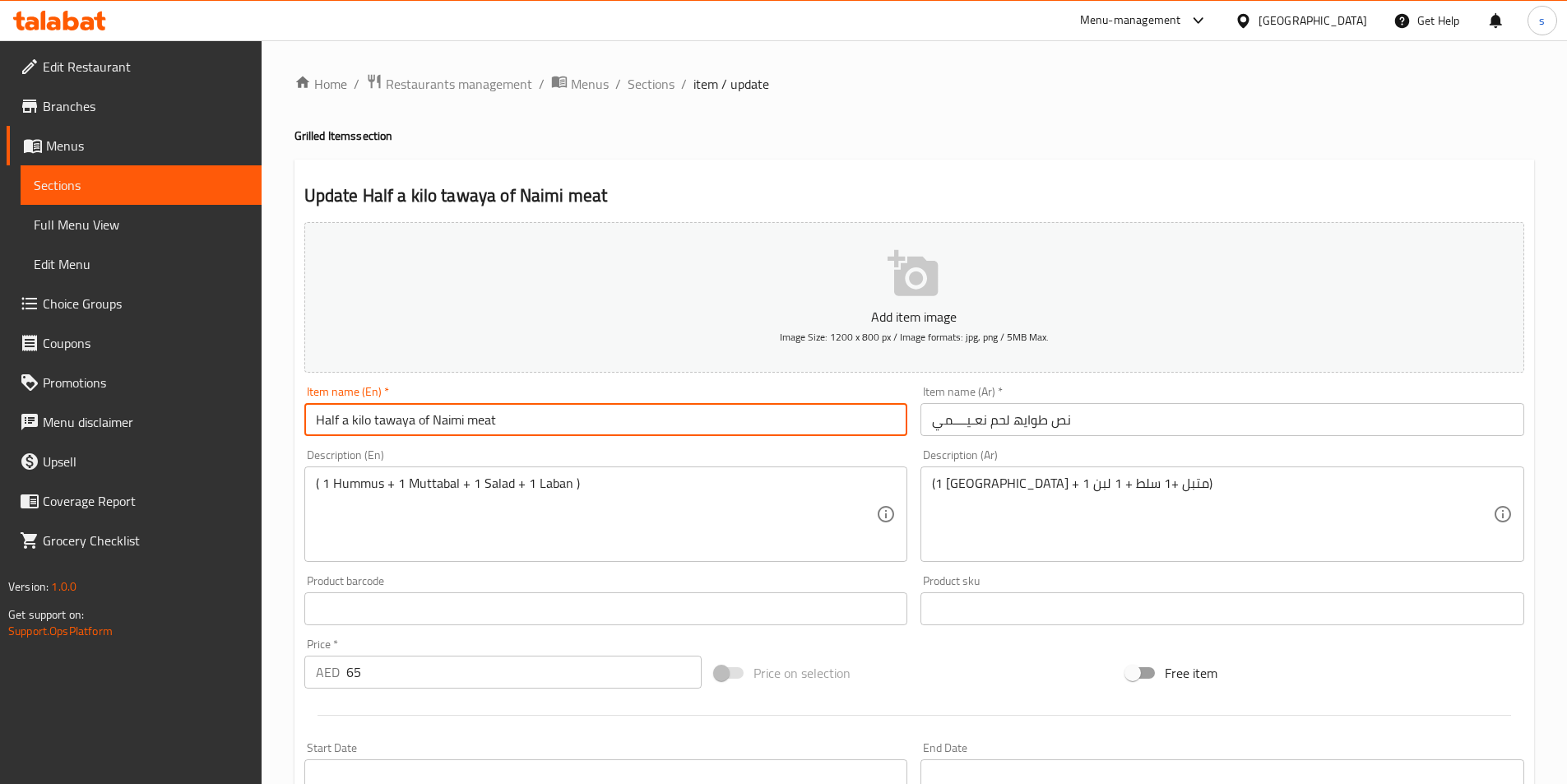
drag, startPoint x: 373, startPoint y: 416, endPoint x: 340, endPoint y: 428, distance: 35.1
click at [340, 428] on input "Half a kilo tawaya of Naimi meat" at bounding box center [606, 419] width 604 height 33
type input "Half tawaya of Naimi meat"
click at [1038, 422] on input "نص طوایھ لحم نعـیــــمي" at bounding box center [1222, 419] width 604 height 33
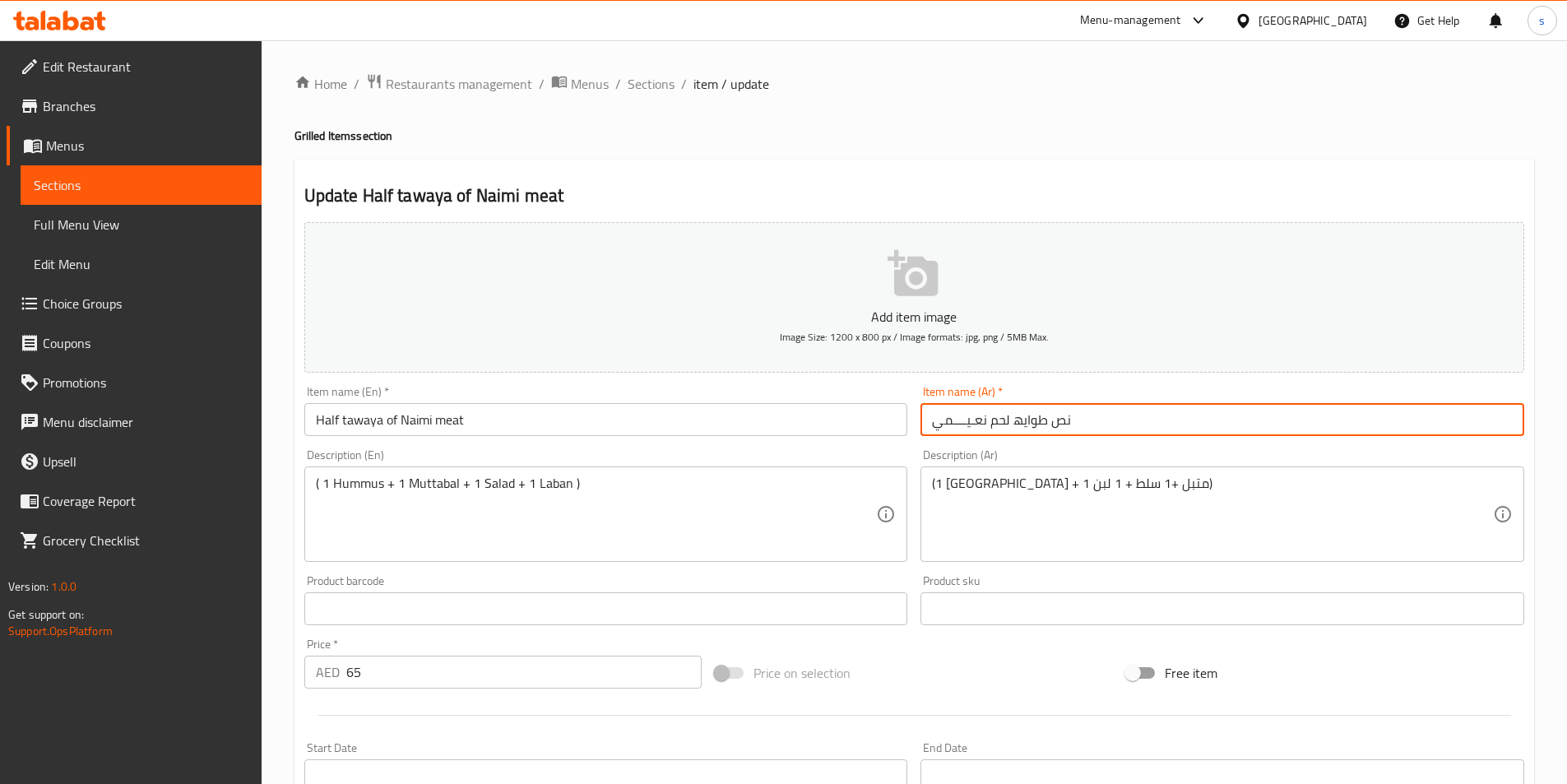
click at [1038, 422] on input "نص طوایھ لحم نعـیــــمي" at bounding box center [1222, 419] width 604 height 33
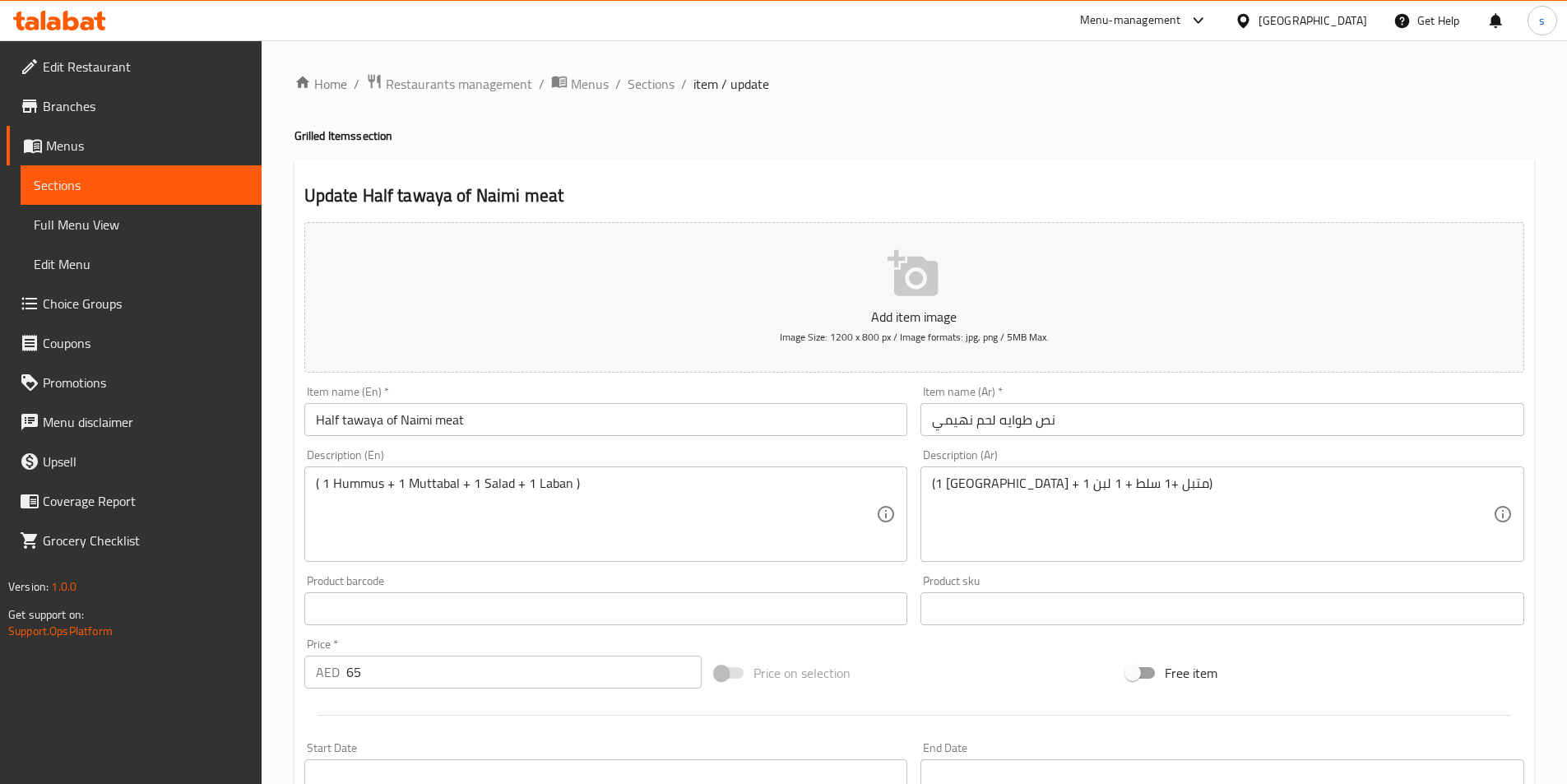
click at [995, 424] on input "نص طوايه لحم نهيمي" at bounding box center [1222, 419] width 604 height 33
click at [1005, 428] on input "نص طواي لحم نهيمي" at bounding box center [1222, 419] width 604 height 33
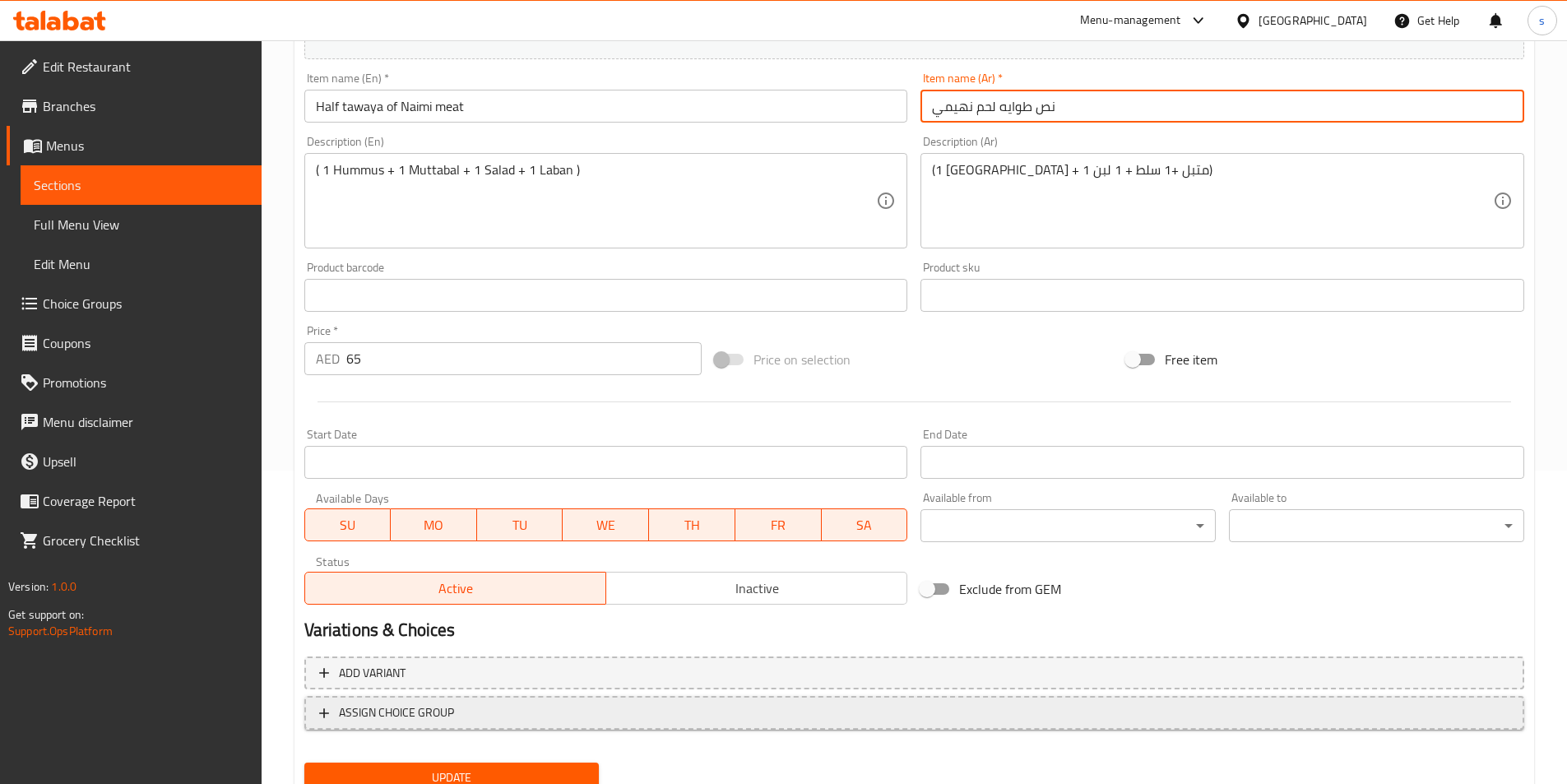
scroll to position [379, 0]
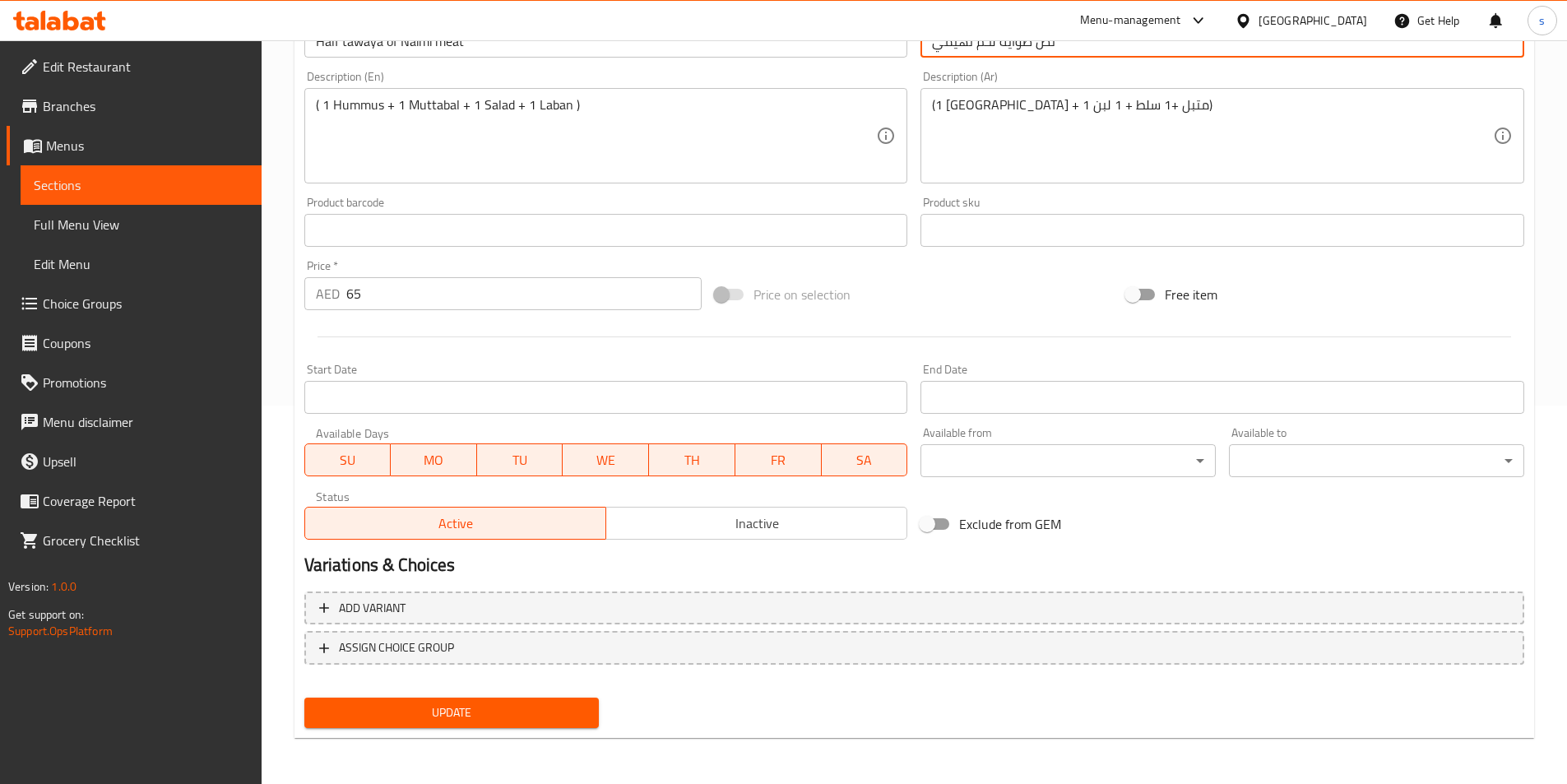
type input "نص طوايه لحم نهيمي"
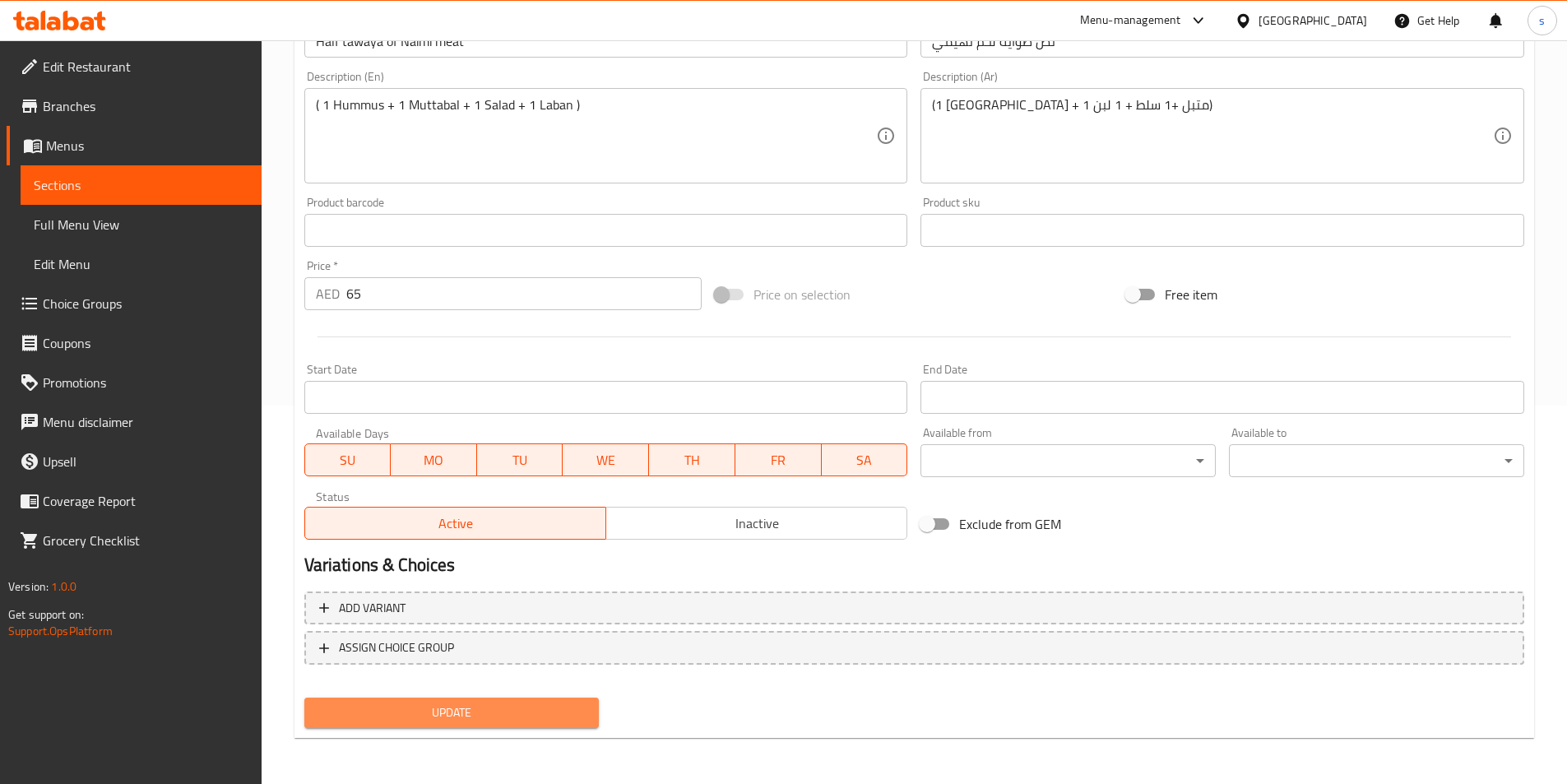
click at [499, 727] on button "Update" at bounding box center [452, 712] width 295 height 30
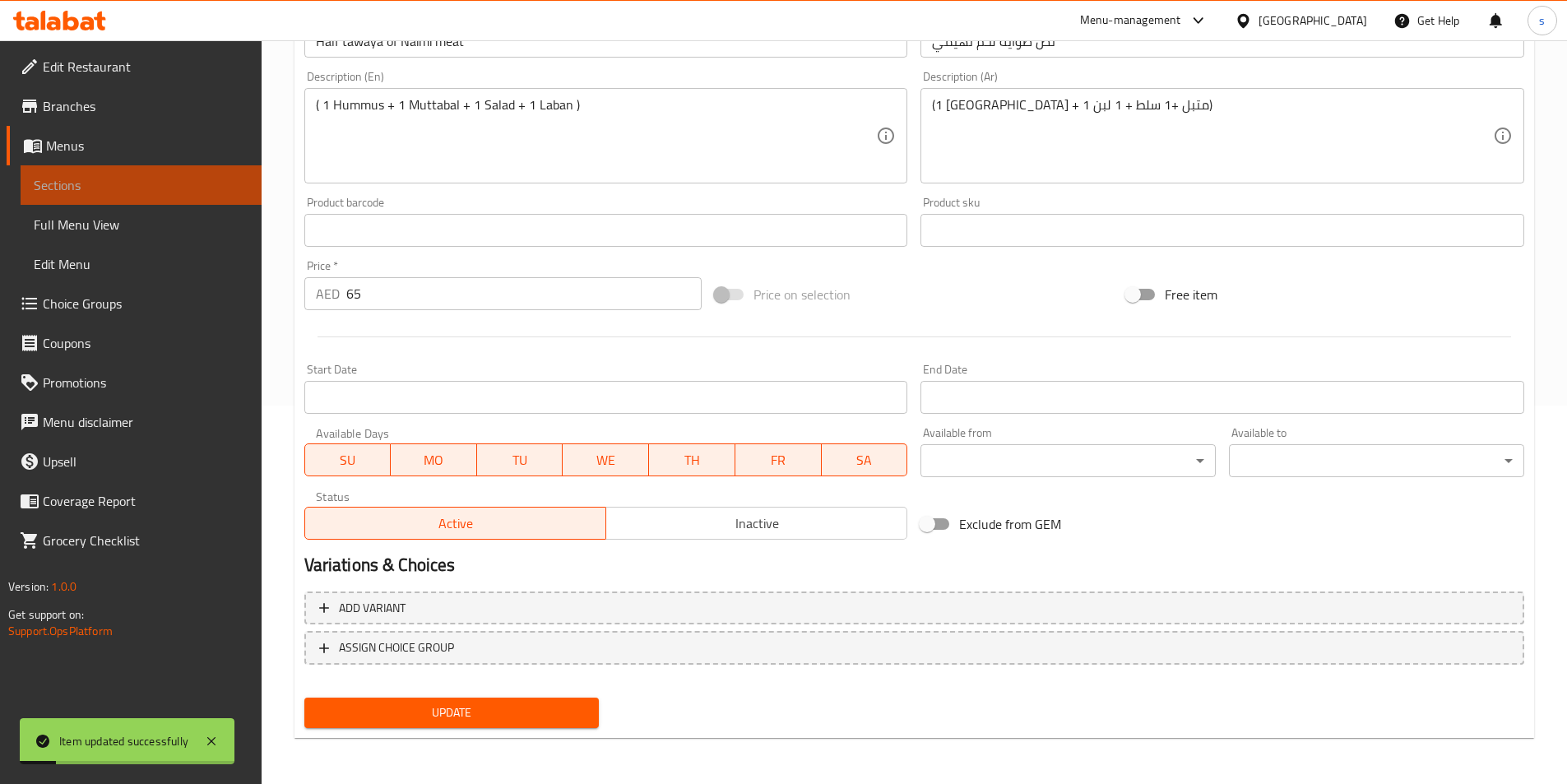
click at [195, 193] on span "Sections" at bounding box center [141, 184] width 215 height 19
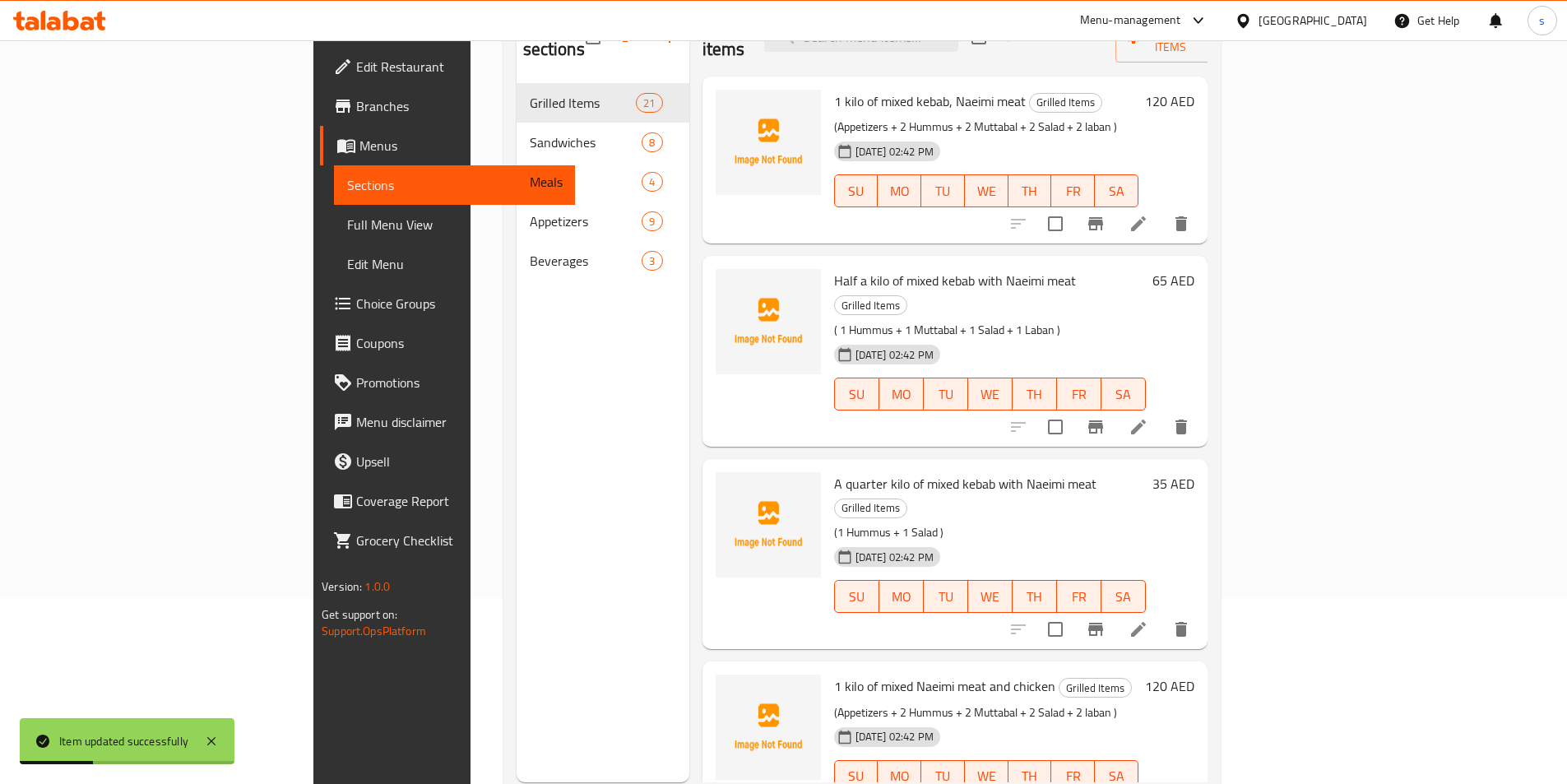
scroll to position [148, 0]
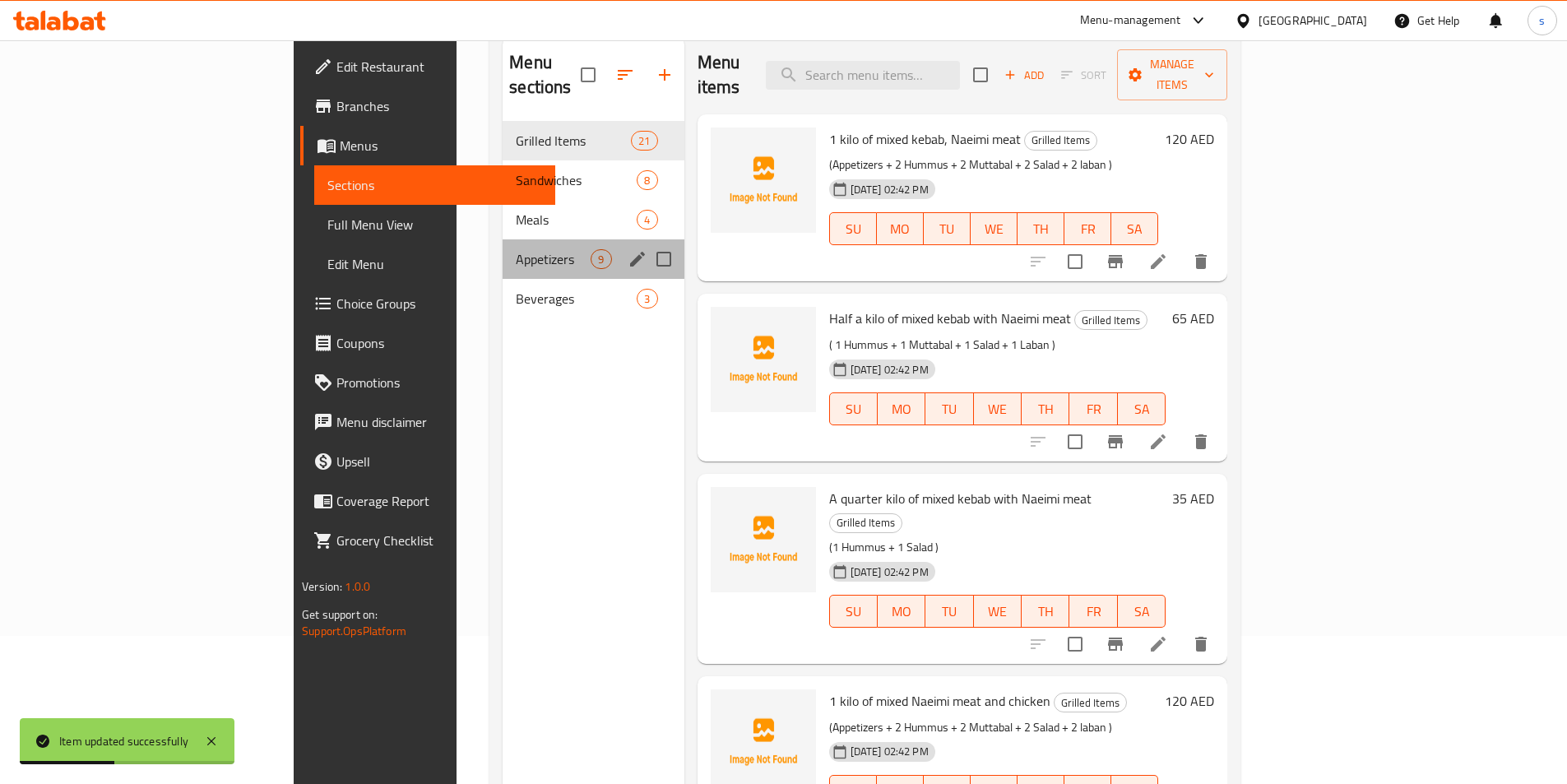
click at [502, 240] on div "Appetizers 9" at bounding box center [593, 259] width 181 height 40
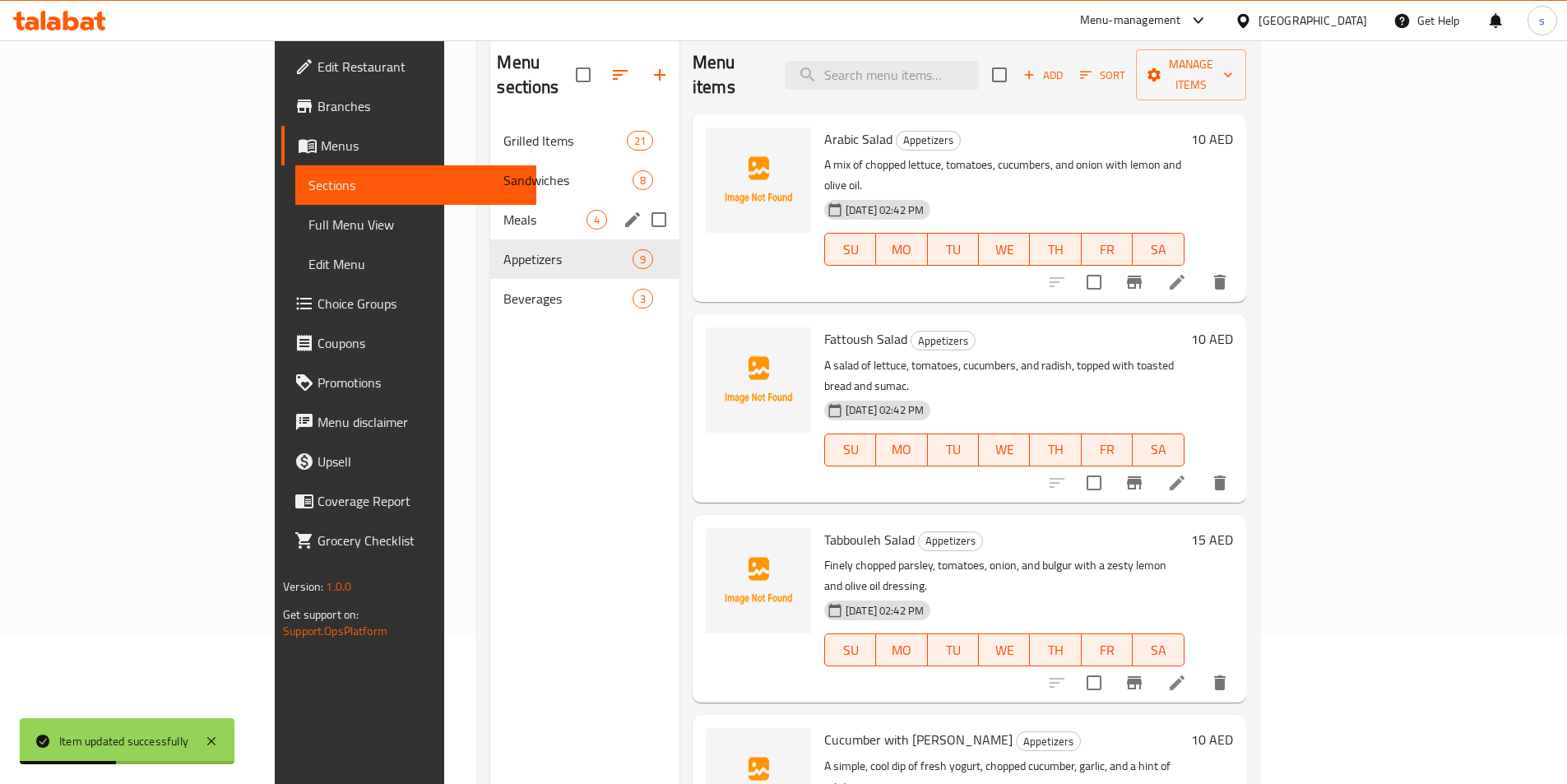
click at [503, 210] on span "Meals" at bounding box center [544, 219] width 82 height 19
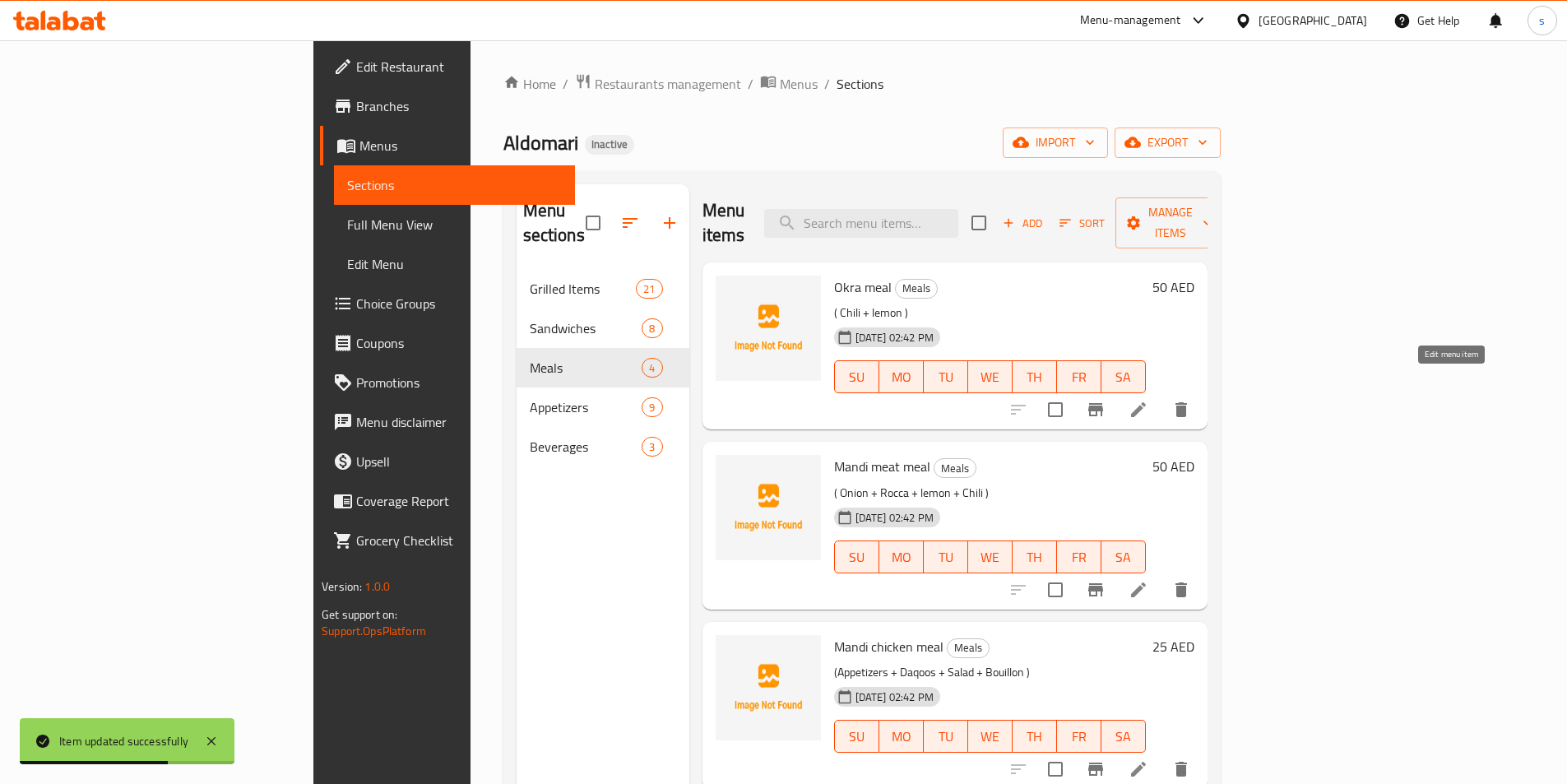
click at [1149, 400] on icon at bounding box center [1137, 409] width 19 height 19
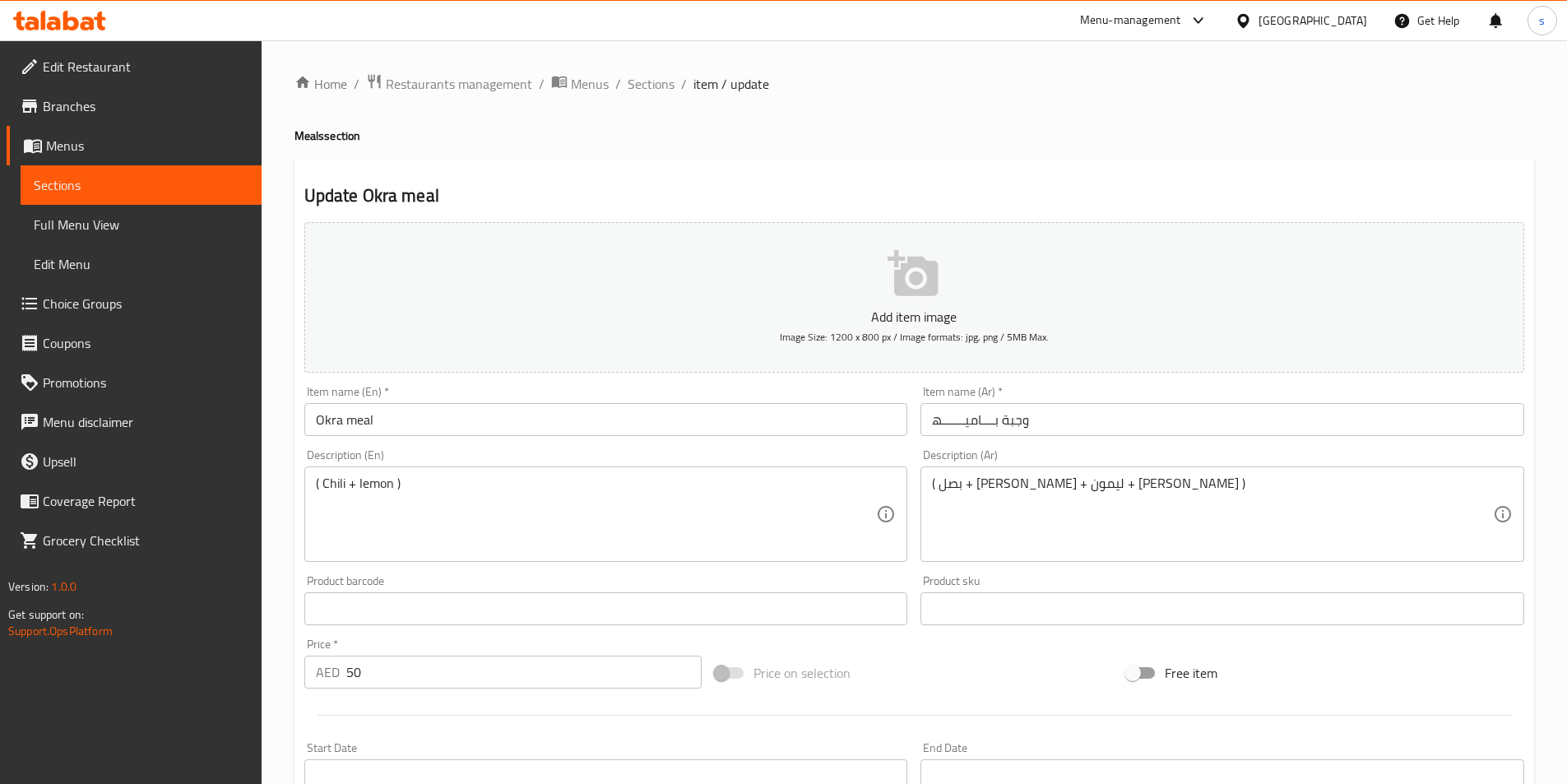
click at [409, 472] on div "( Chili + lemon ) Description (En)" at bounding box center [606, 514] width 604 height 96
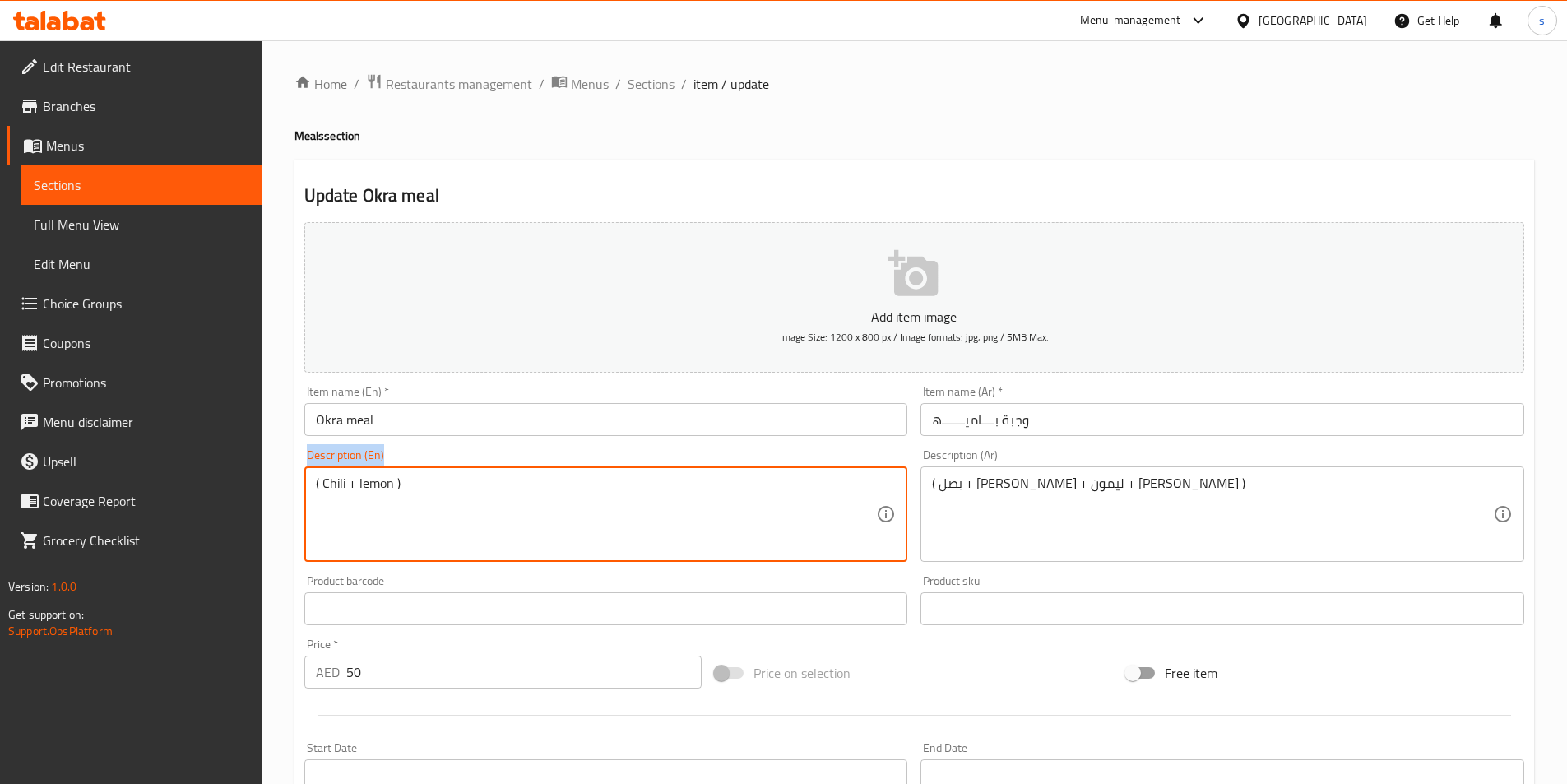
click at [409, 472] on div "( Chili + lemon ) Description (En)" at bounding box center [606, 514] width 604 height 96
click at [363, 496] on textarea "( Chili + lemon )" at bounding box center [596, 514] width 561 height 78
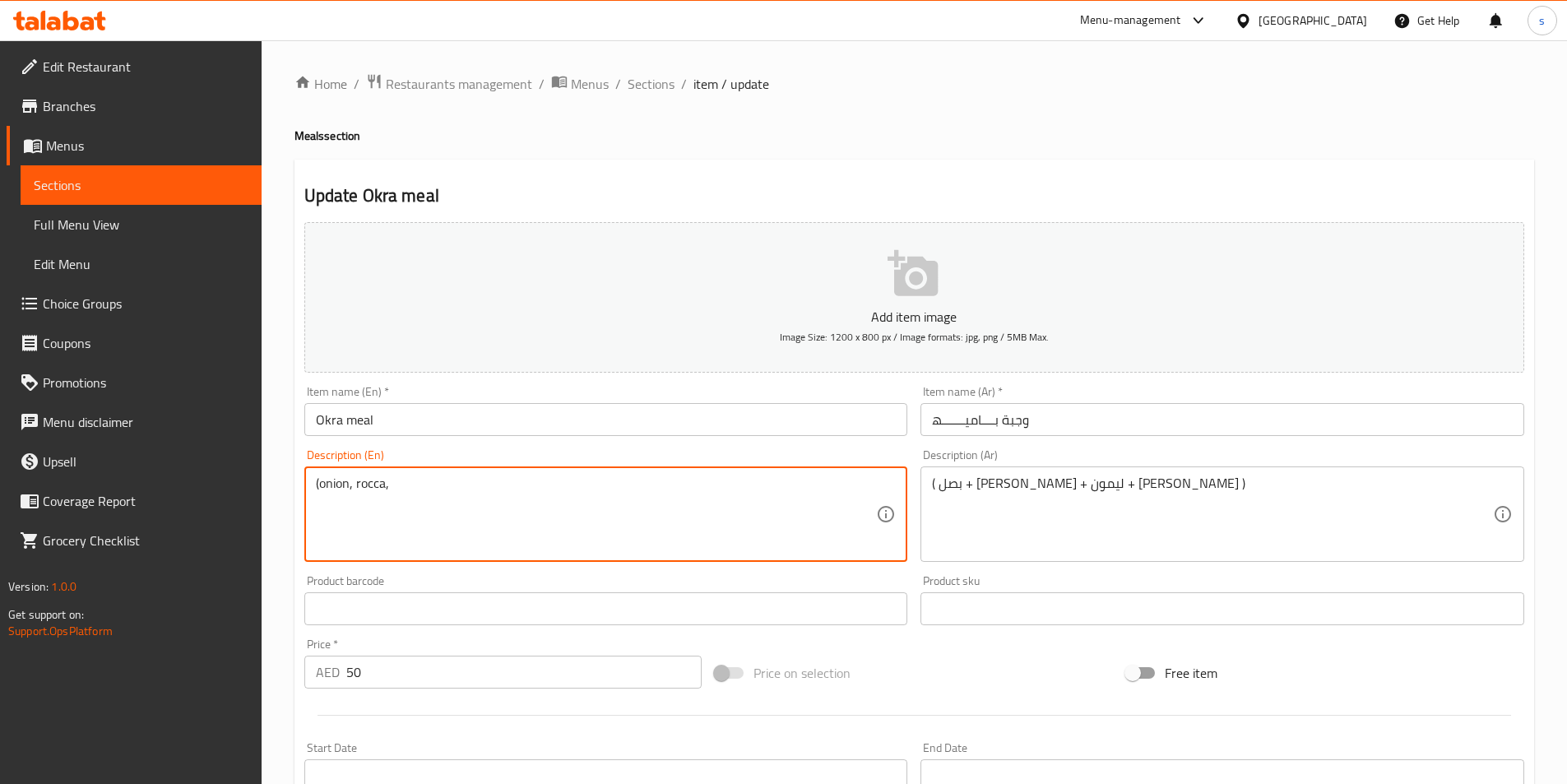
click at [377, 483] on textarea "(onion, rocca," at bounding box center [596, 514] width 561 height 78
click at [436, 486] on textarea "(onion, Rocca, lemon, chilli)" at bounding box center [596, 514] width 561 height 78
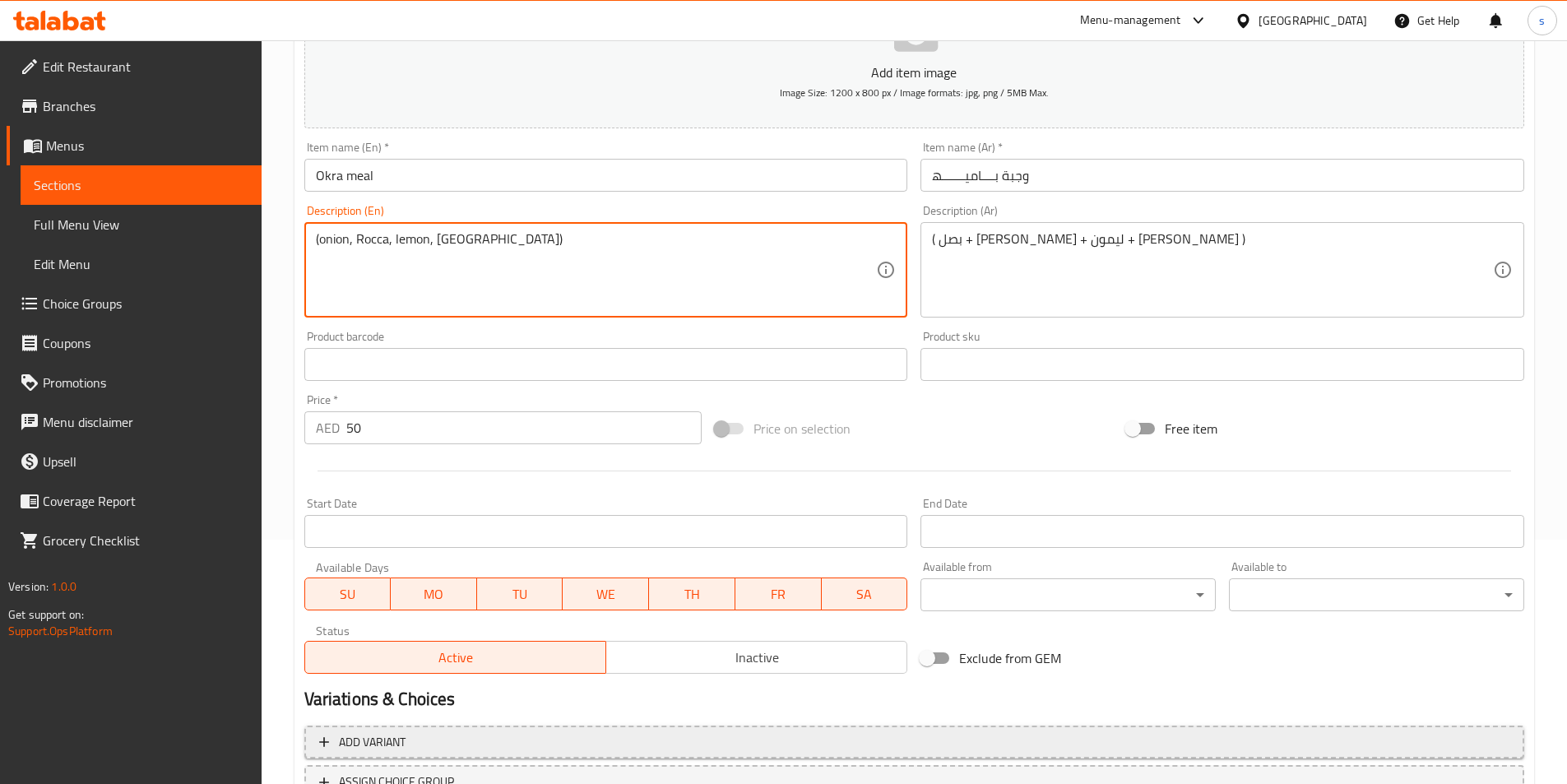
scroll to position [379, 0]
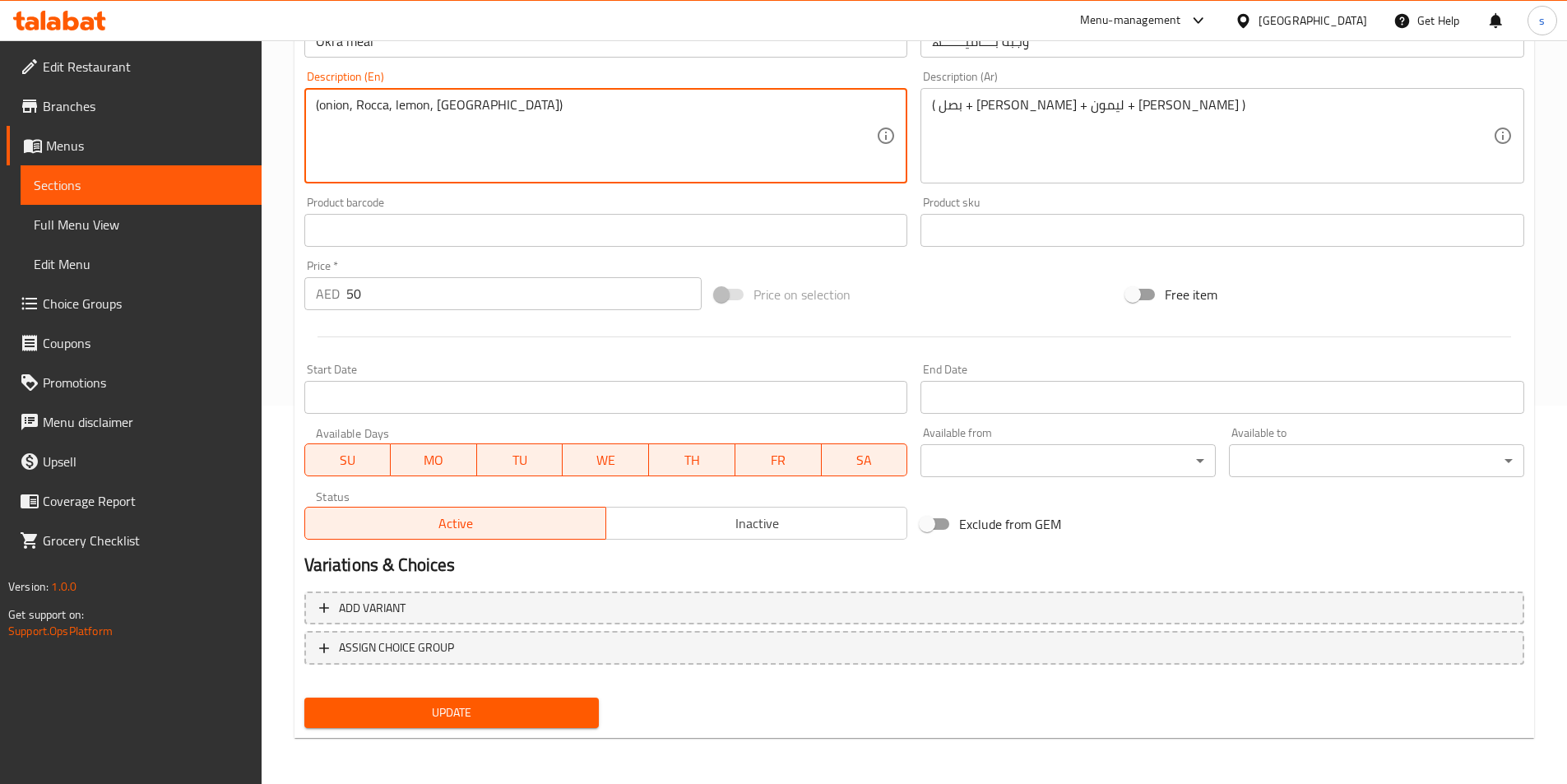
type textarea "(onion, Rocca, lemon, [GEOGRAPHIC_DATA])"
click at [419, 701] on button "Update" at bounding box center [452, 712] width 295 height 30
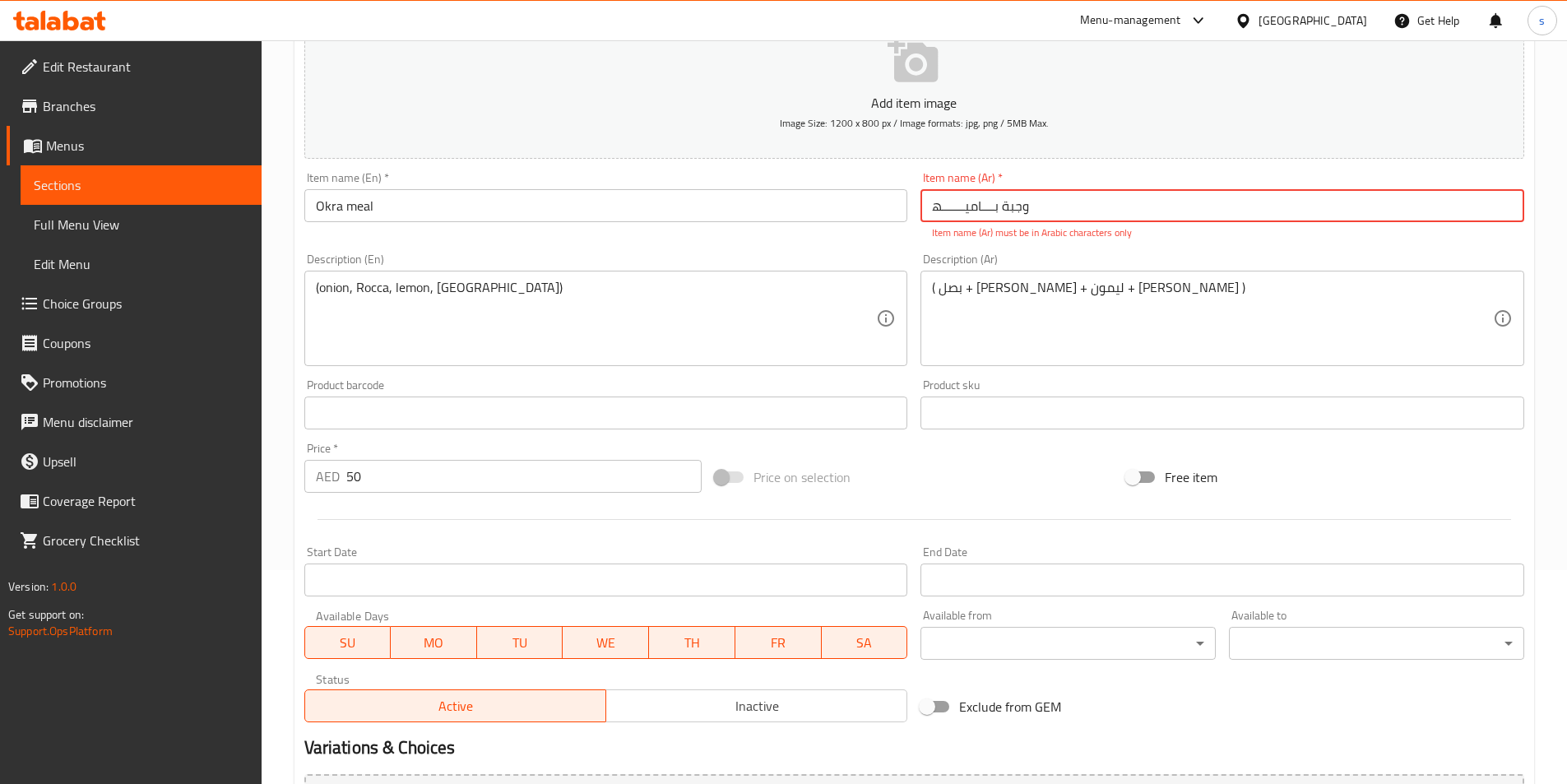
scroll to position [50, 0]
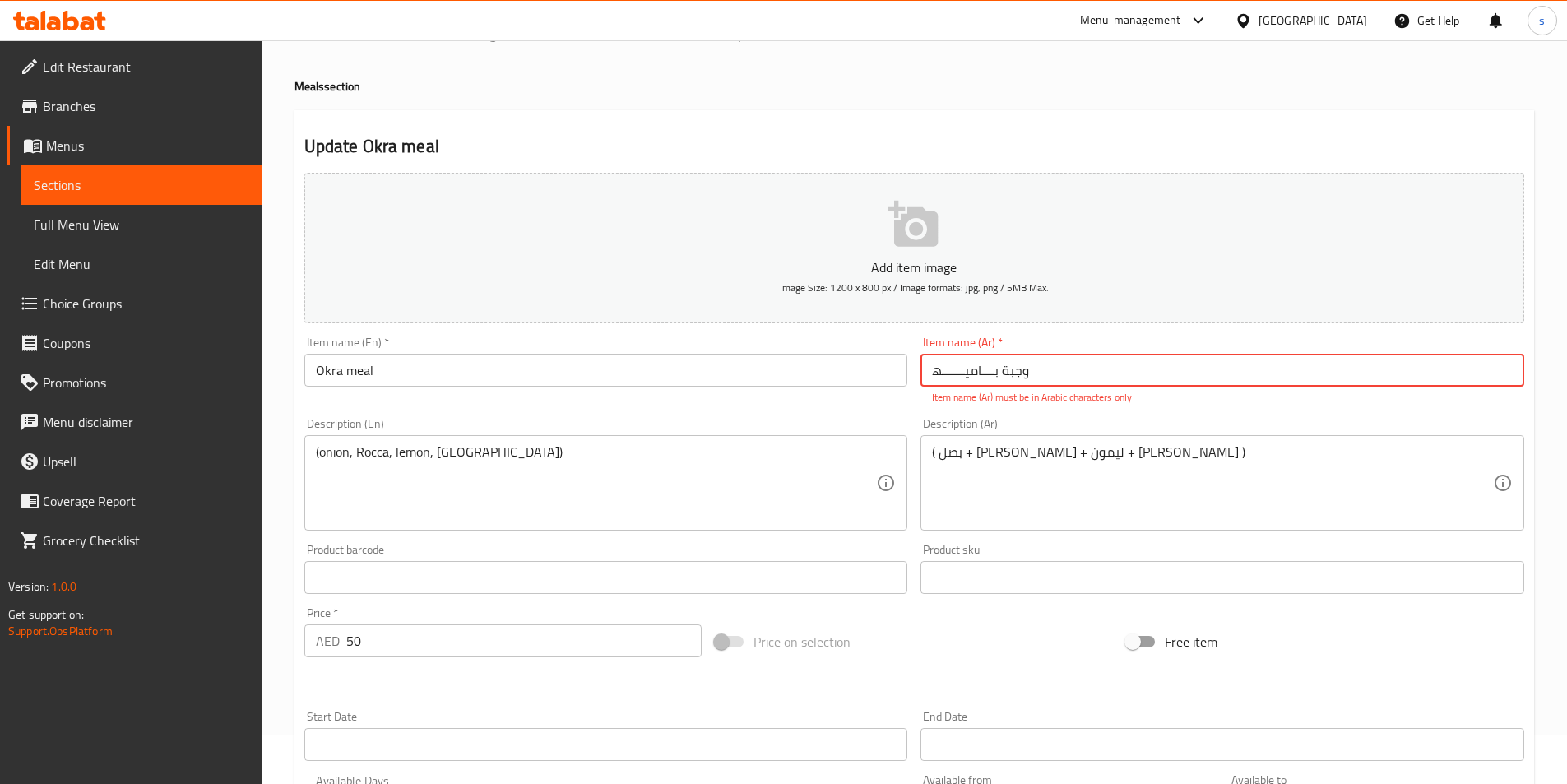
click at [1027, 376] on input "وجبة بــــامیـــــــھ" at bounding box center [1222, 370] width 604 height 33
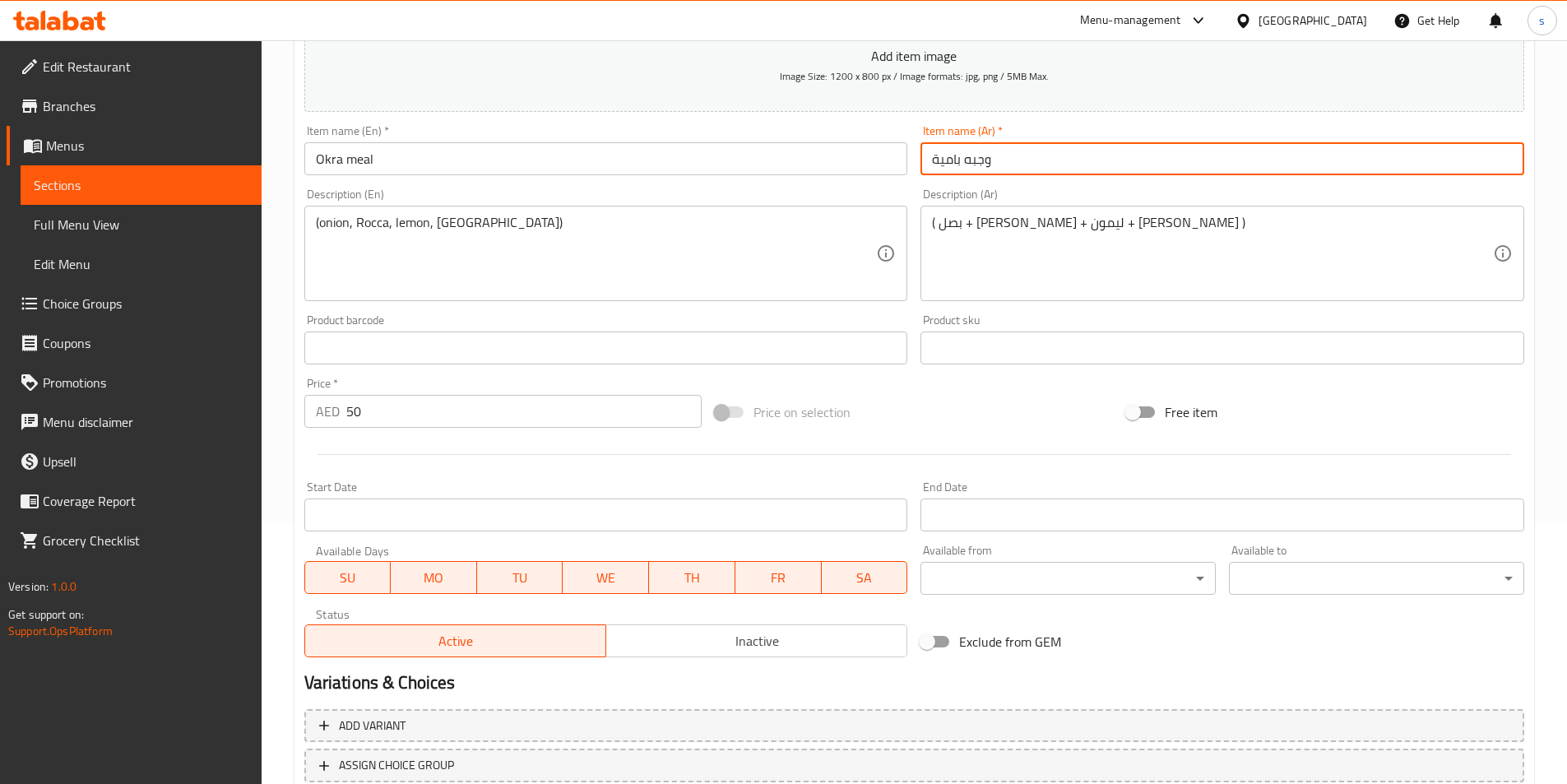
scroll to position [379, 0]
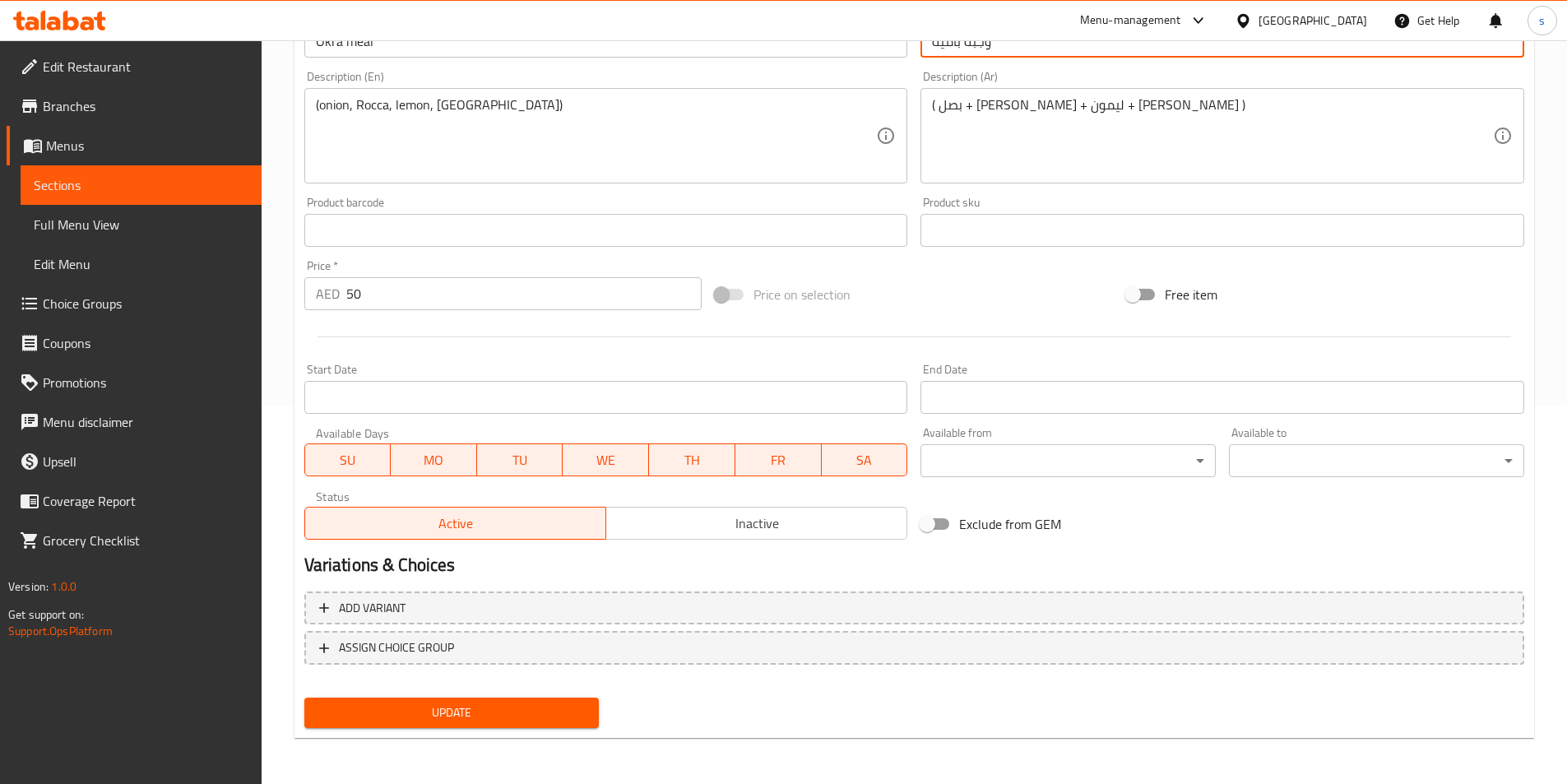
type input "وجبه بامية"
click at [537, 725] on button "Update" at bounding box center [452, 712] width 295 height 30
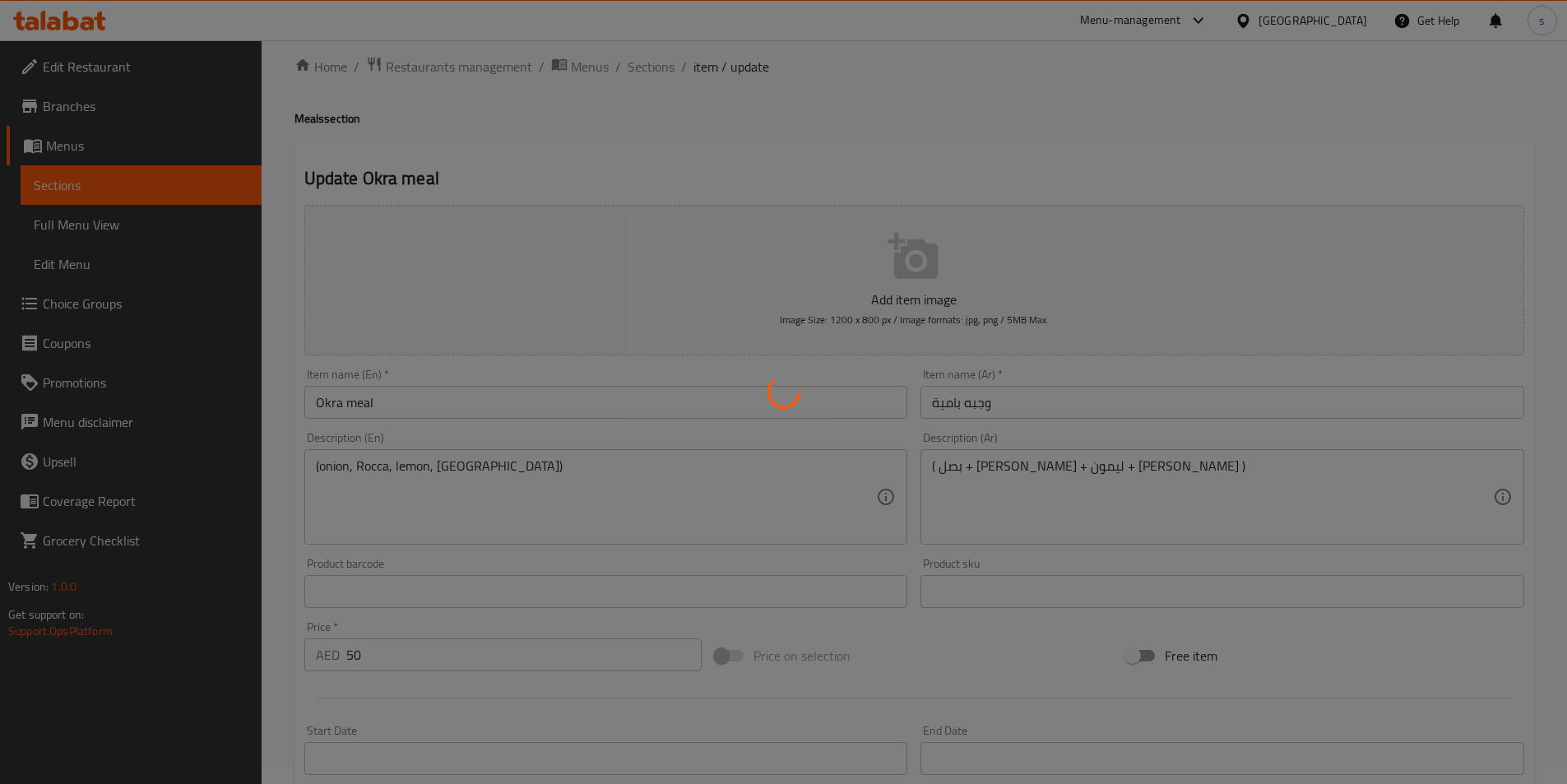
scroll to position [0, 0]
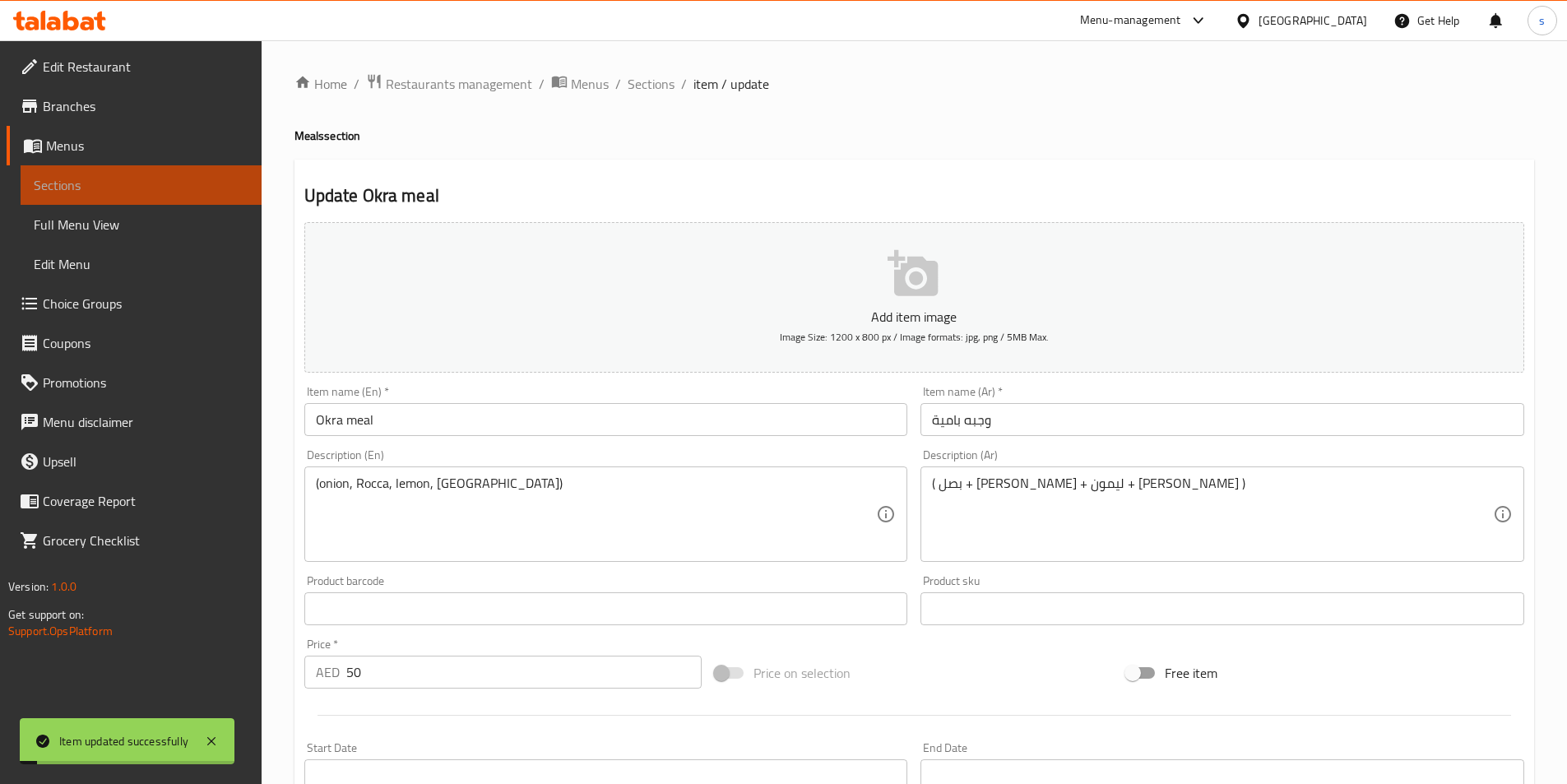
click at [112, 180] on span "Sections" at bounding box center [141, 184] width 215 height 19
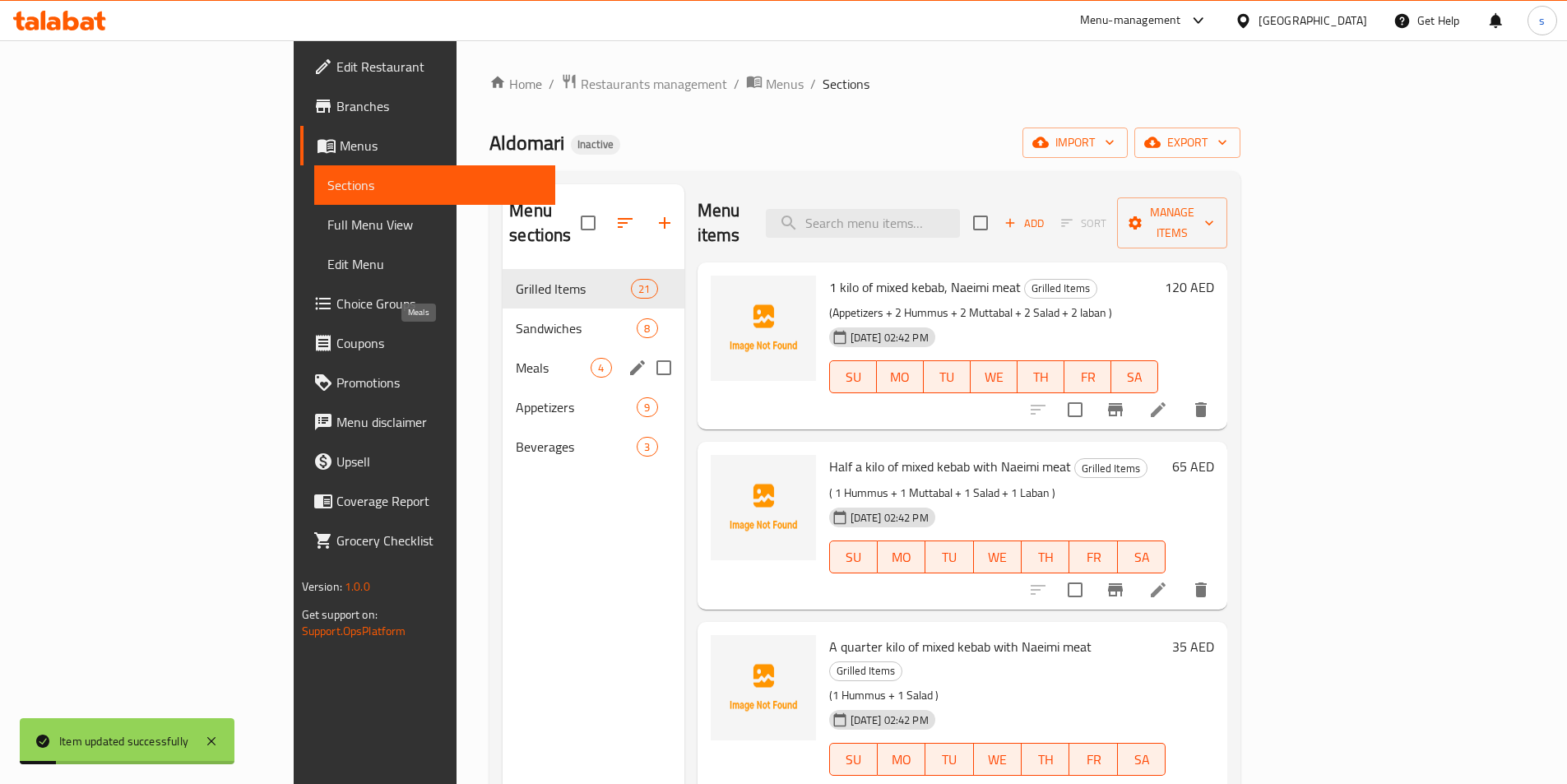
click at [502, 348] on div "Meals 4" at bounding box center [593, 368] width 181 height 40
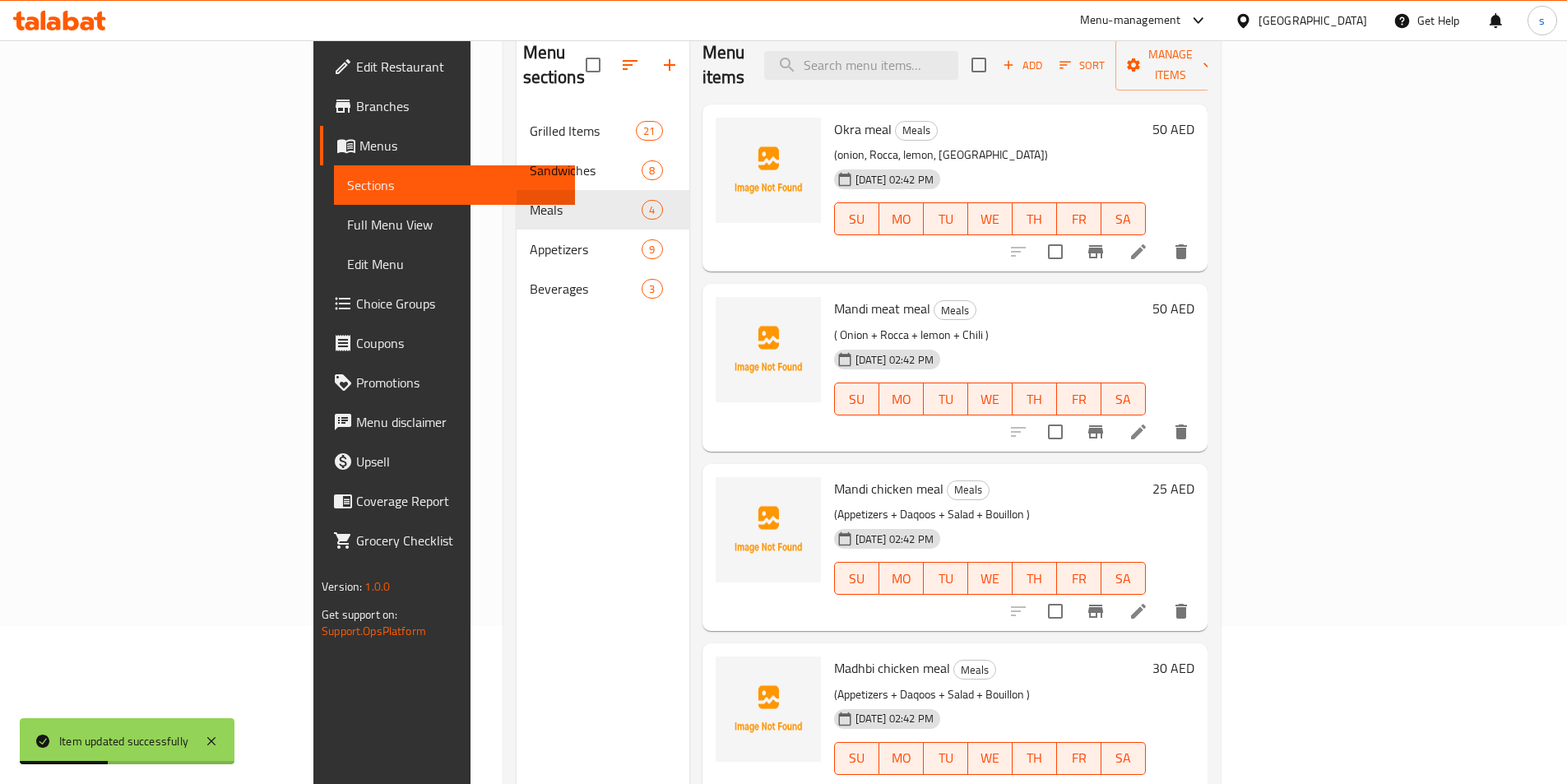
scroll to position [164, 0]
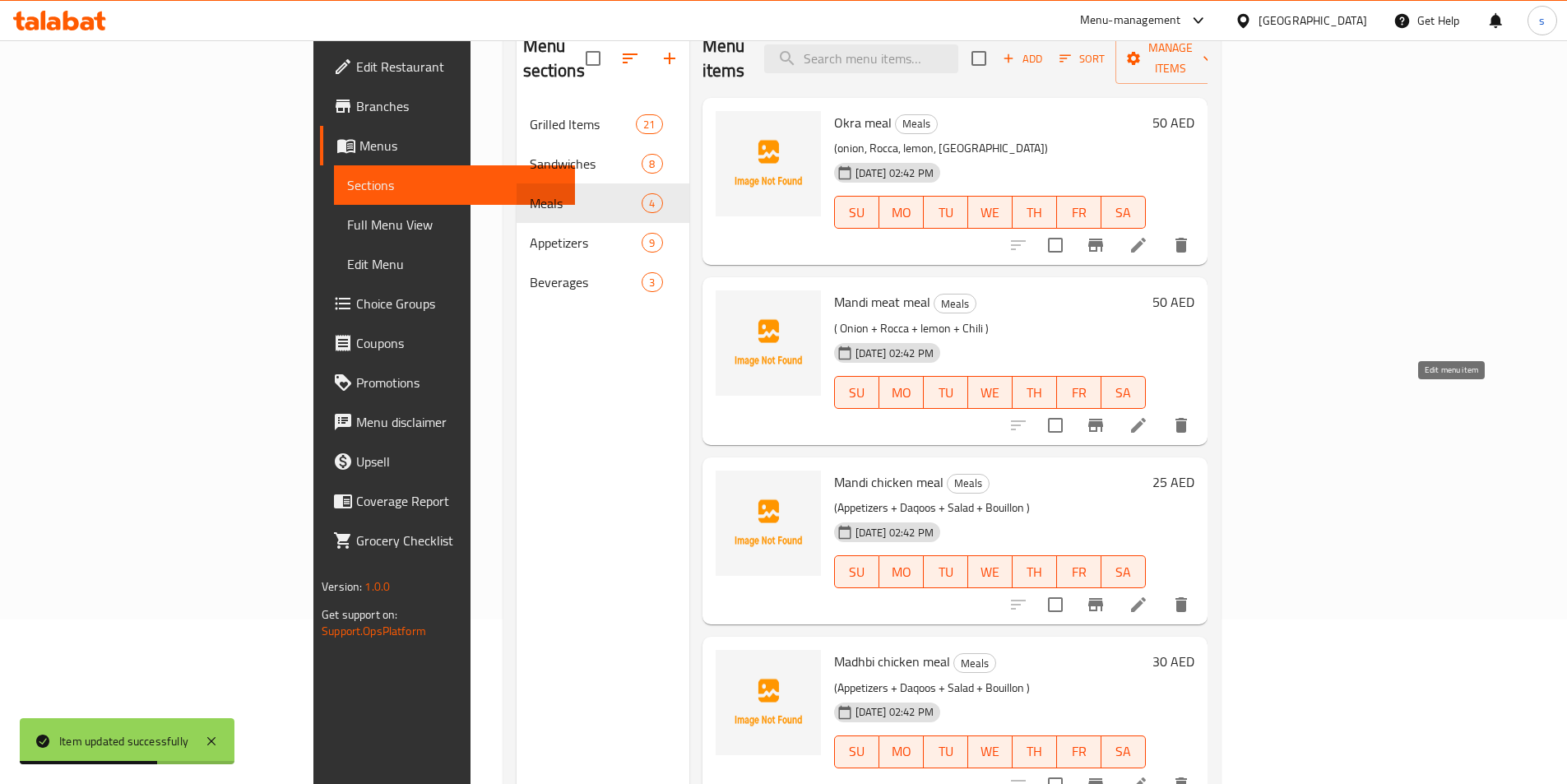
click at [1146, 417] on icon at bounding box center [1138, 425] width 15 height 15
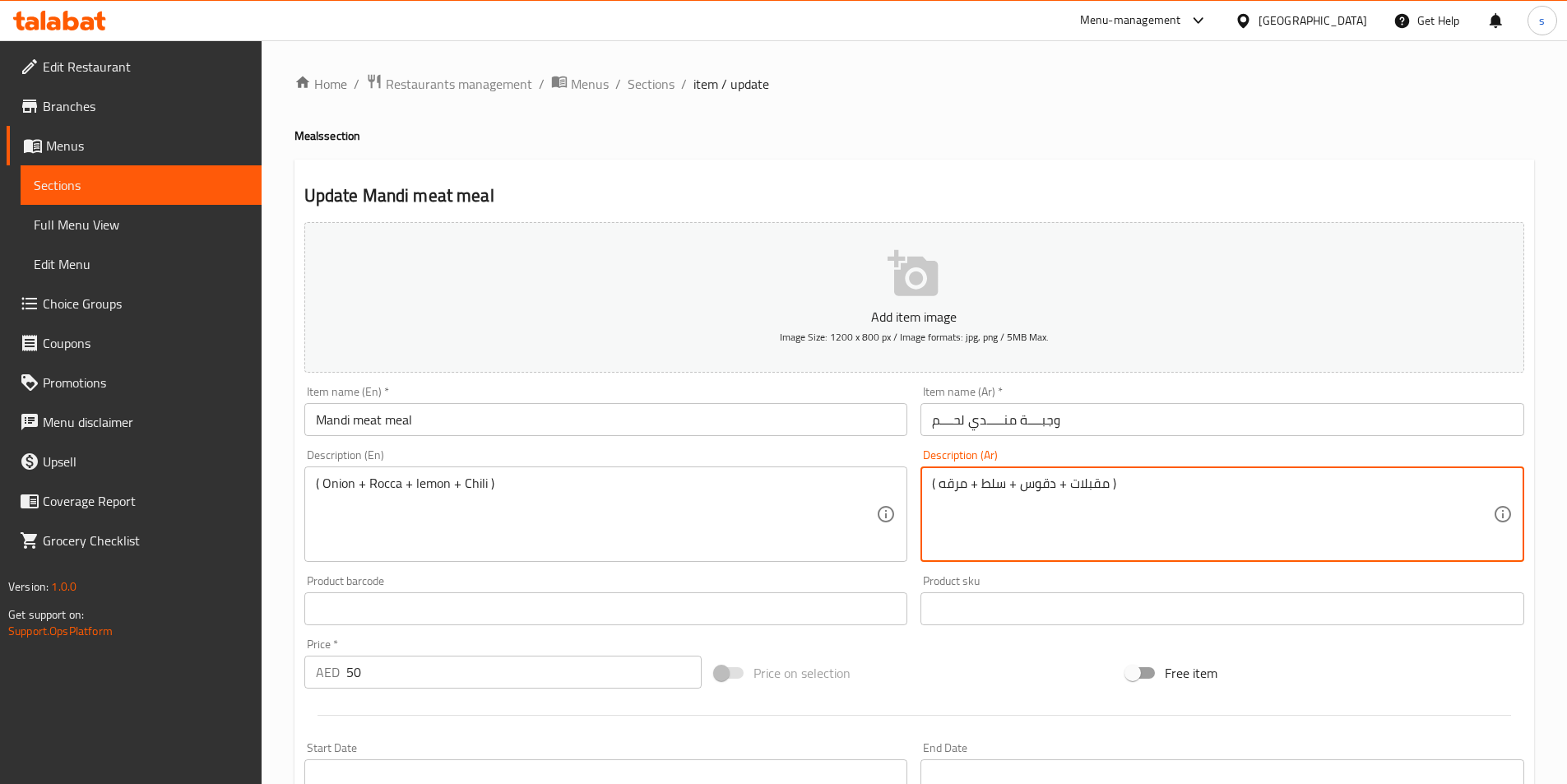
click at [1033, 493] on textarea "( مقبلات + دقوس + سلط + مرقه )" at bounding box center [1212, 514] width 561 height 78
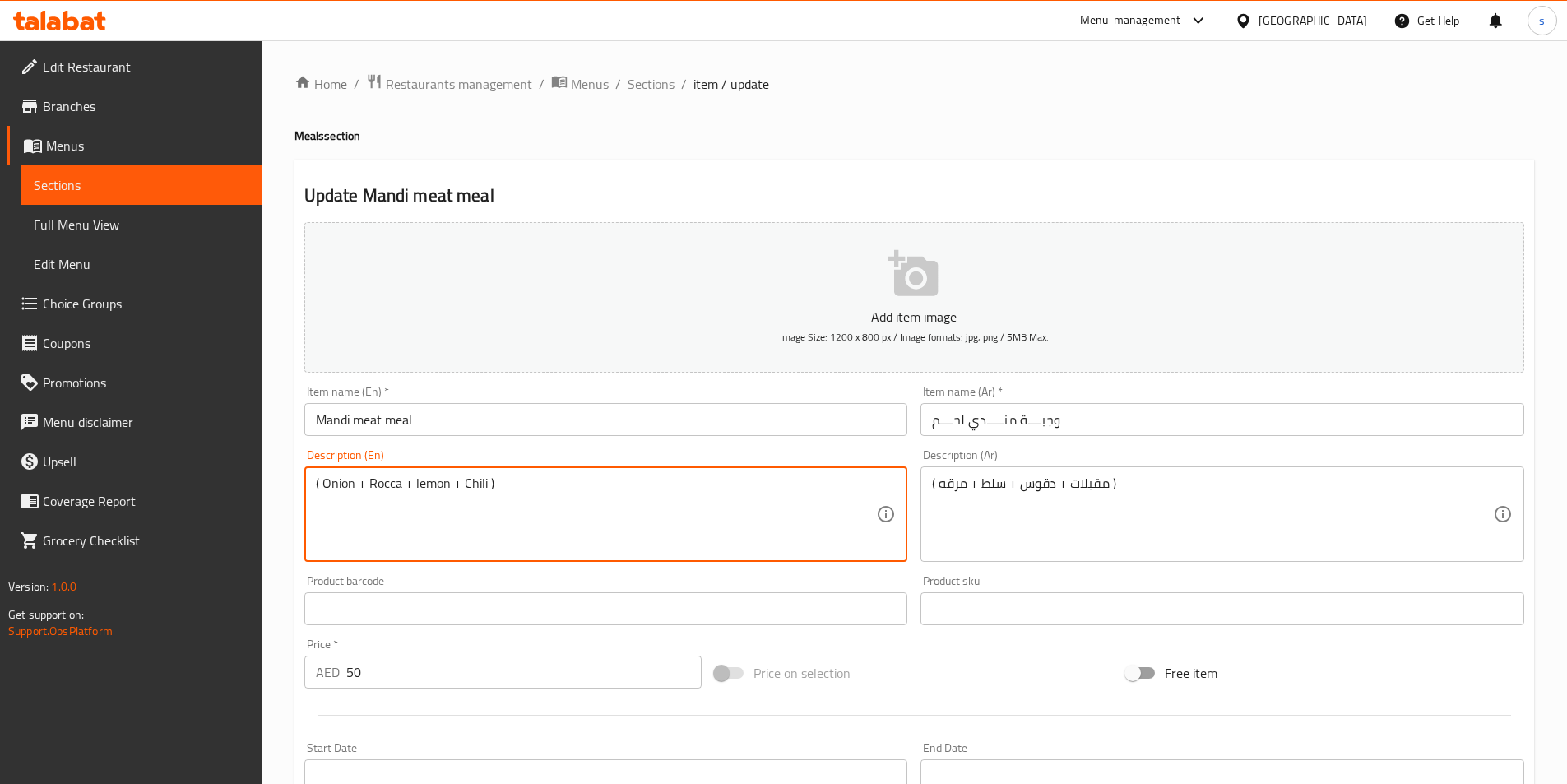
paste textarea "( Appetizers + Daqus + Salad + Broth)"
click at [518, 486] on textarea "( Onion + Rocca + lemon + Chili )( Appetizers + Daqus + Salad + Broth)" at bounding box center [596, 514] width 561 height 78
paste textarea
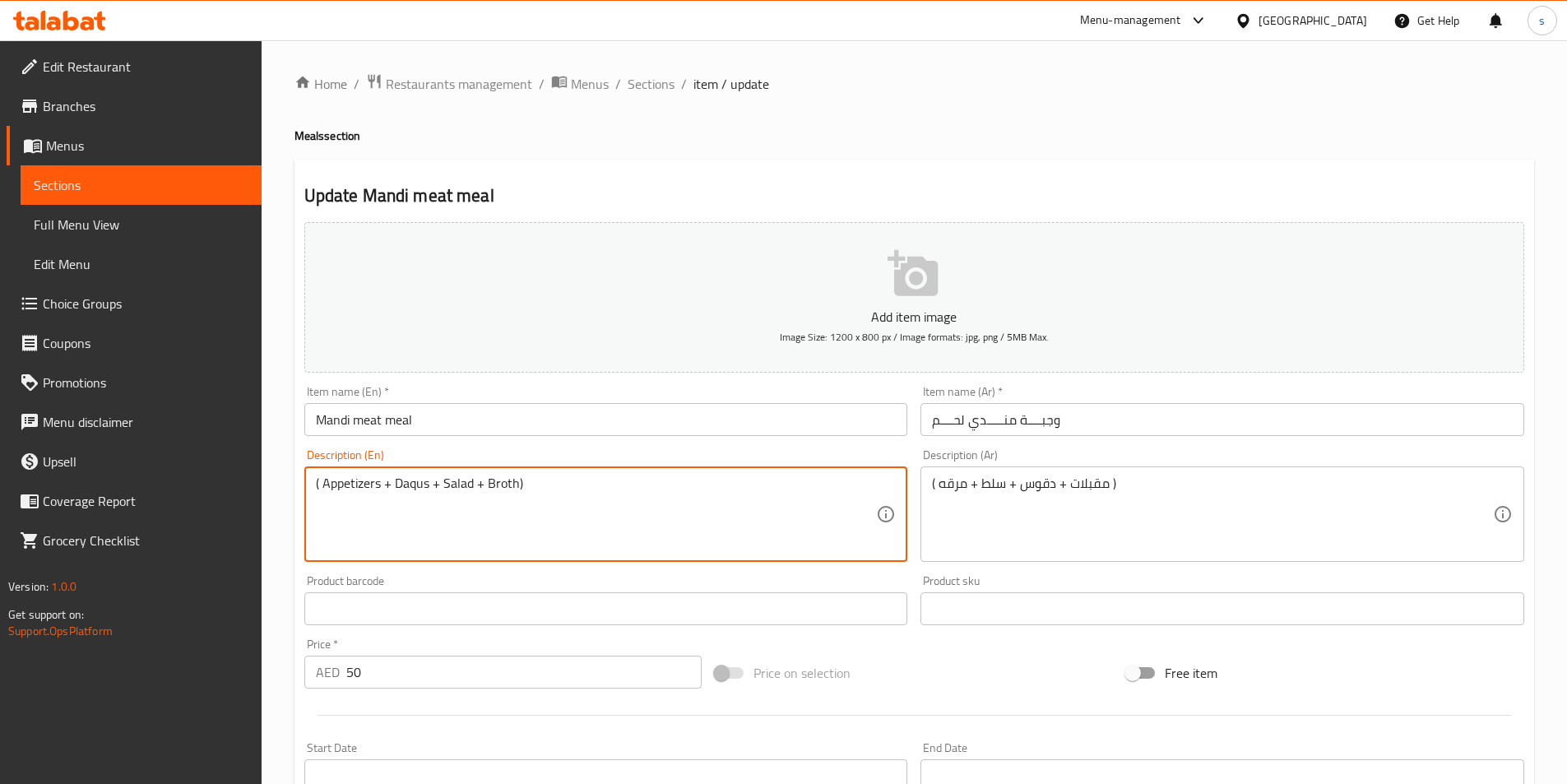
click at [492, 493] on textarea "( Appetizers + Daqus + Salad + Broth)" at bounding box center [596, 514] width 561 height 78
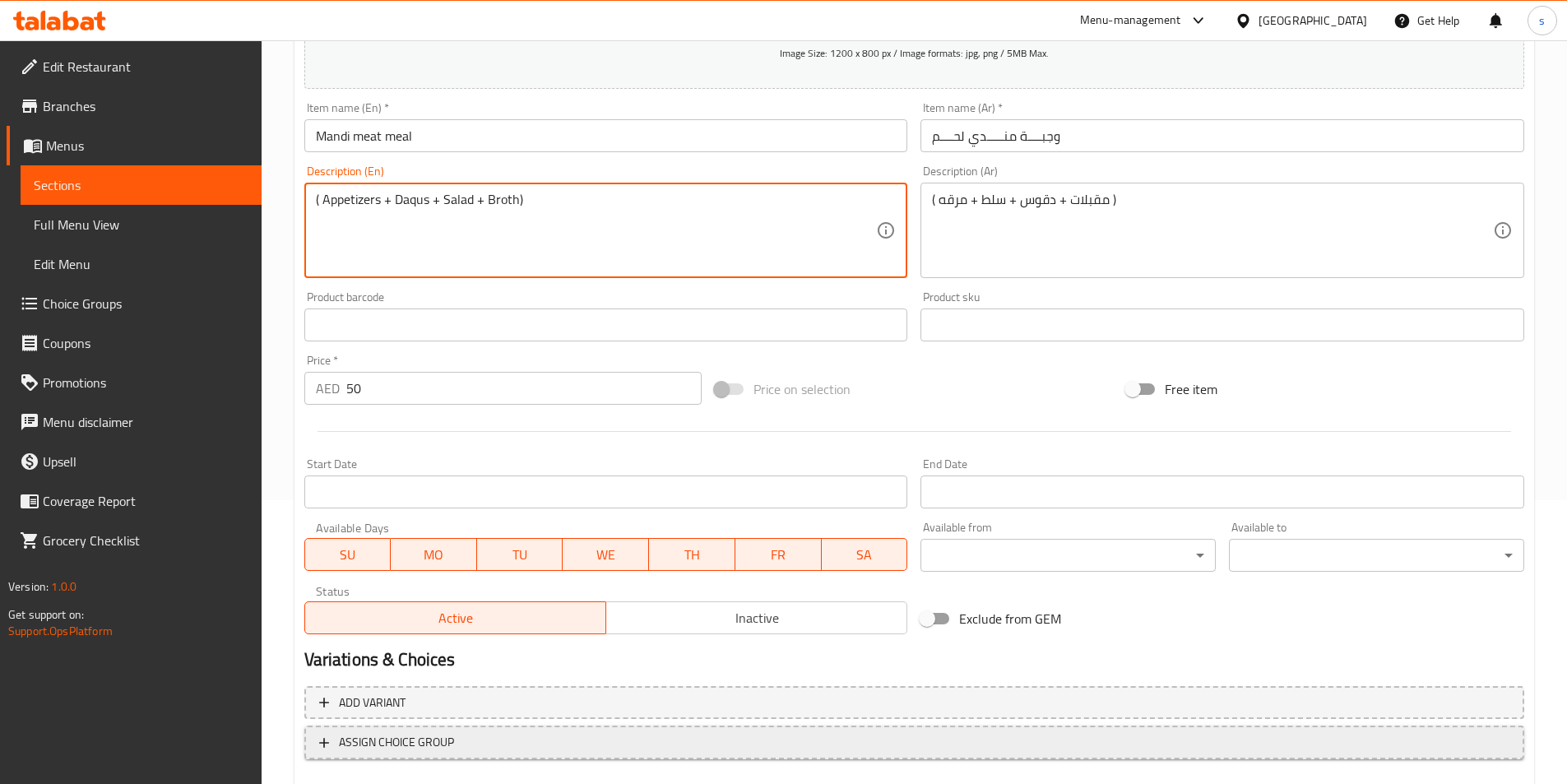
scroll to position [214, 0]
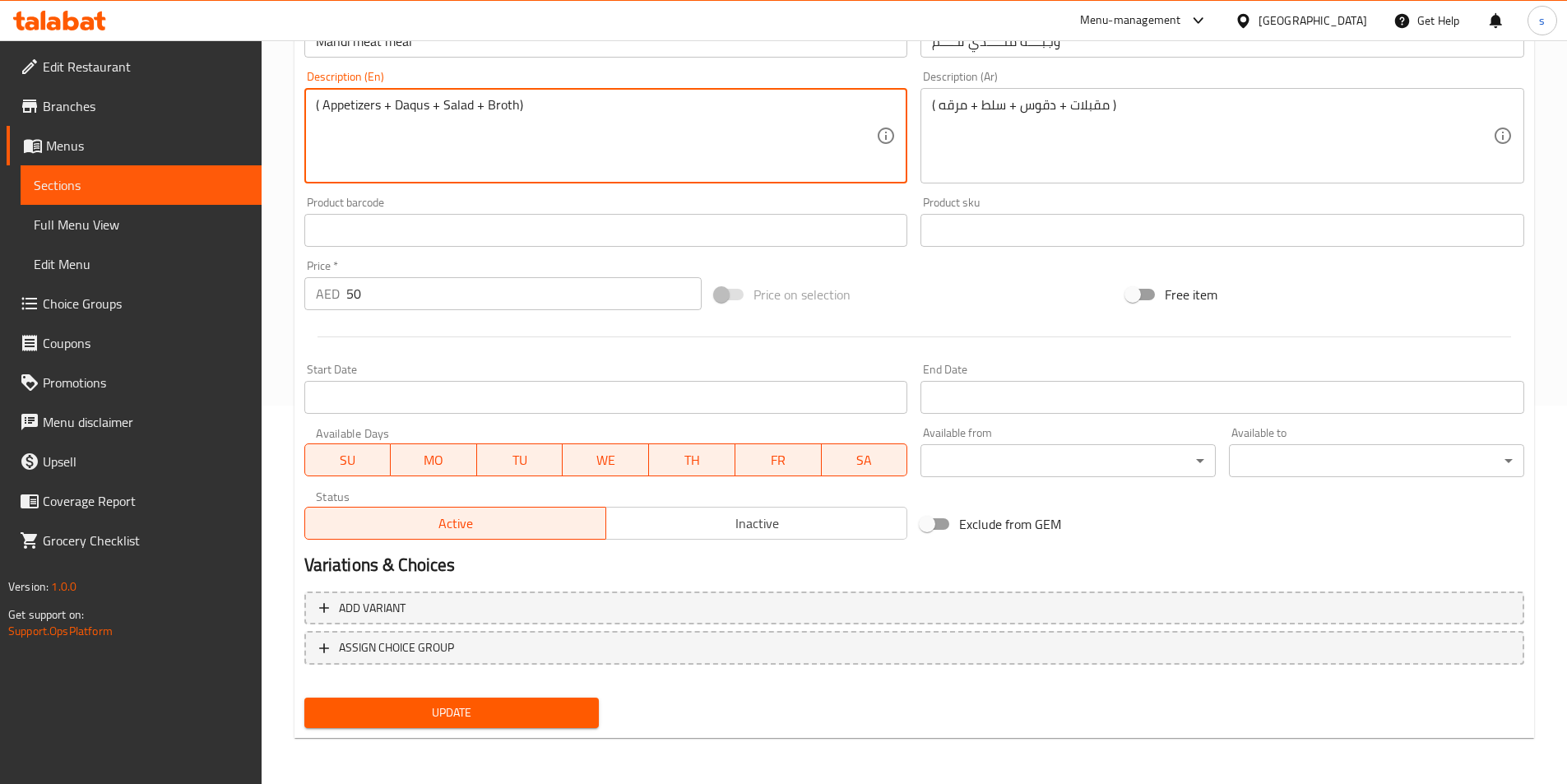
type textarea "( Appetizers + Daqus + Salad + Broth)"
click at [468, 702] on span "Update" at bounding box center [452, 712] width 269 height 20
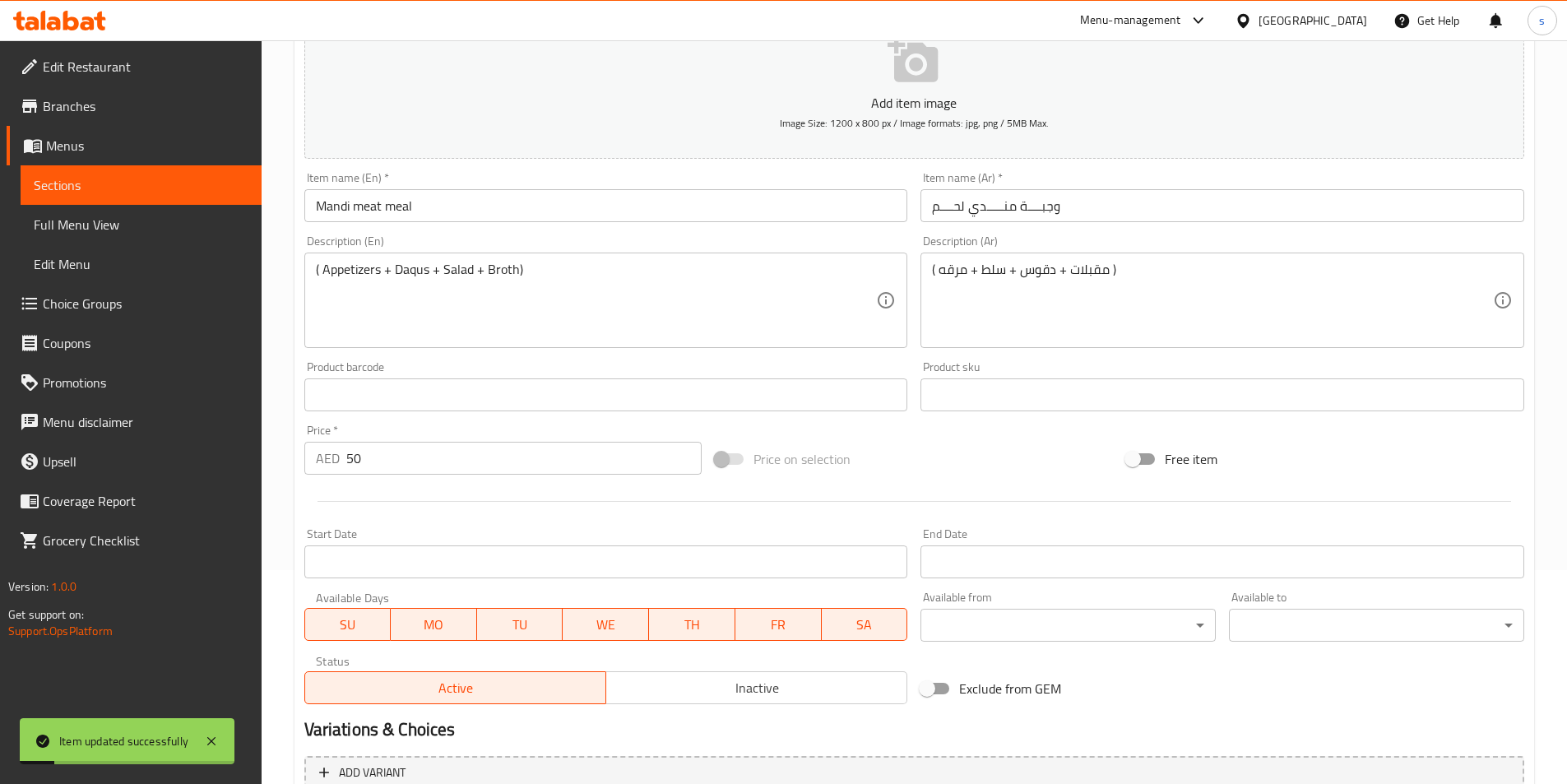
click at [195, 191] on span "Sections" at bounding box center [141, 184] width 215 height 19
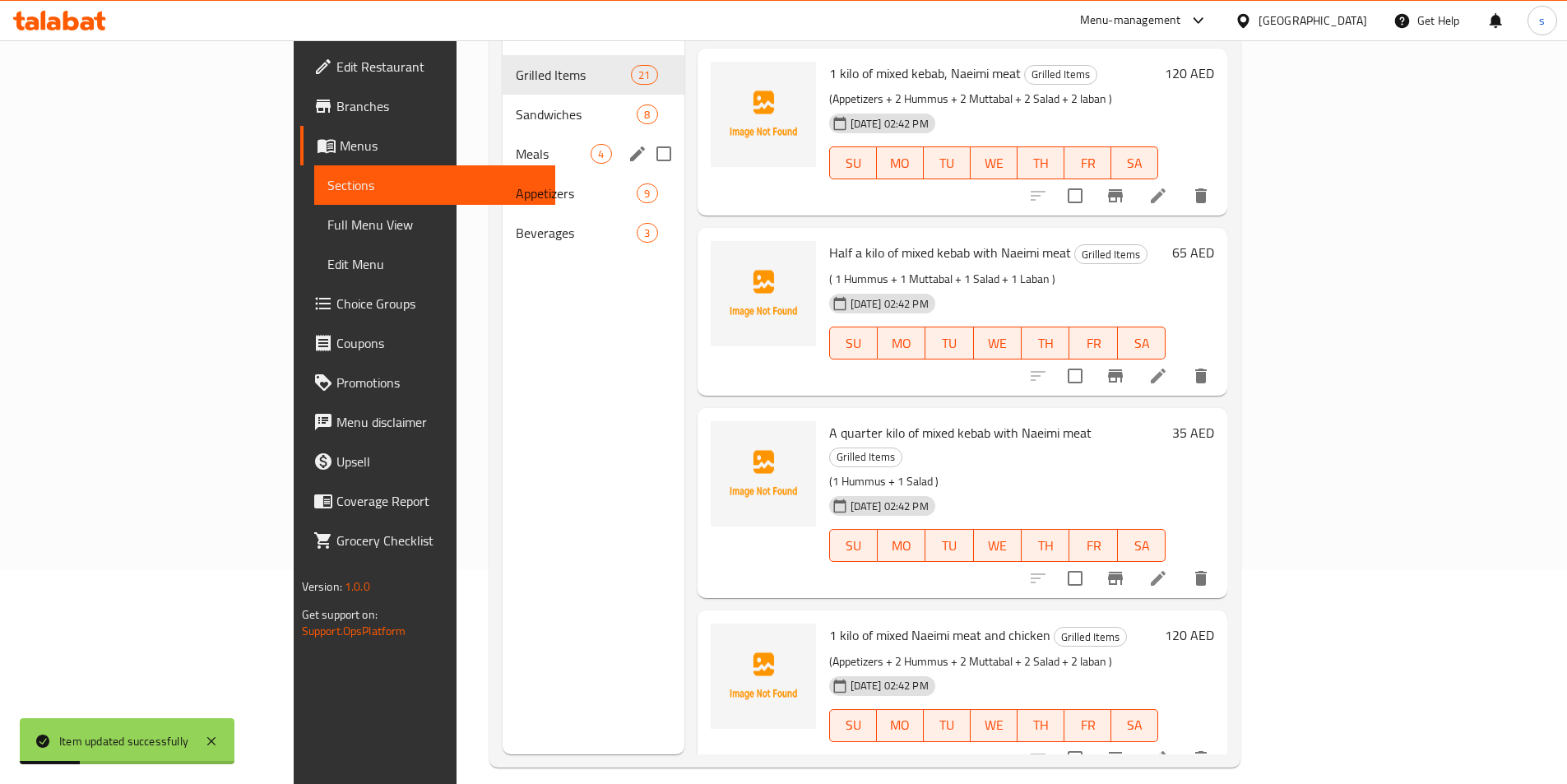
click at [516, 144] on span "Meals" at bounding box center [553, 153] width 75 height 19
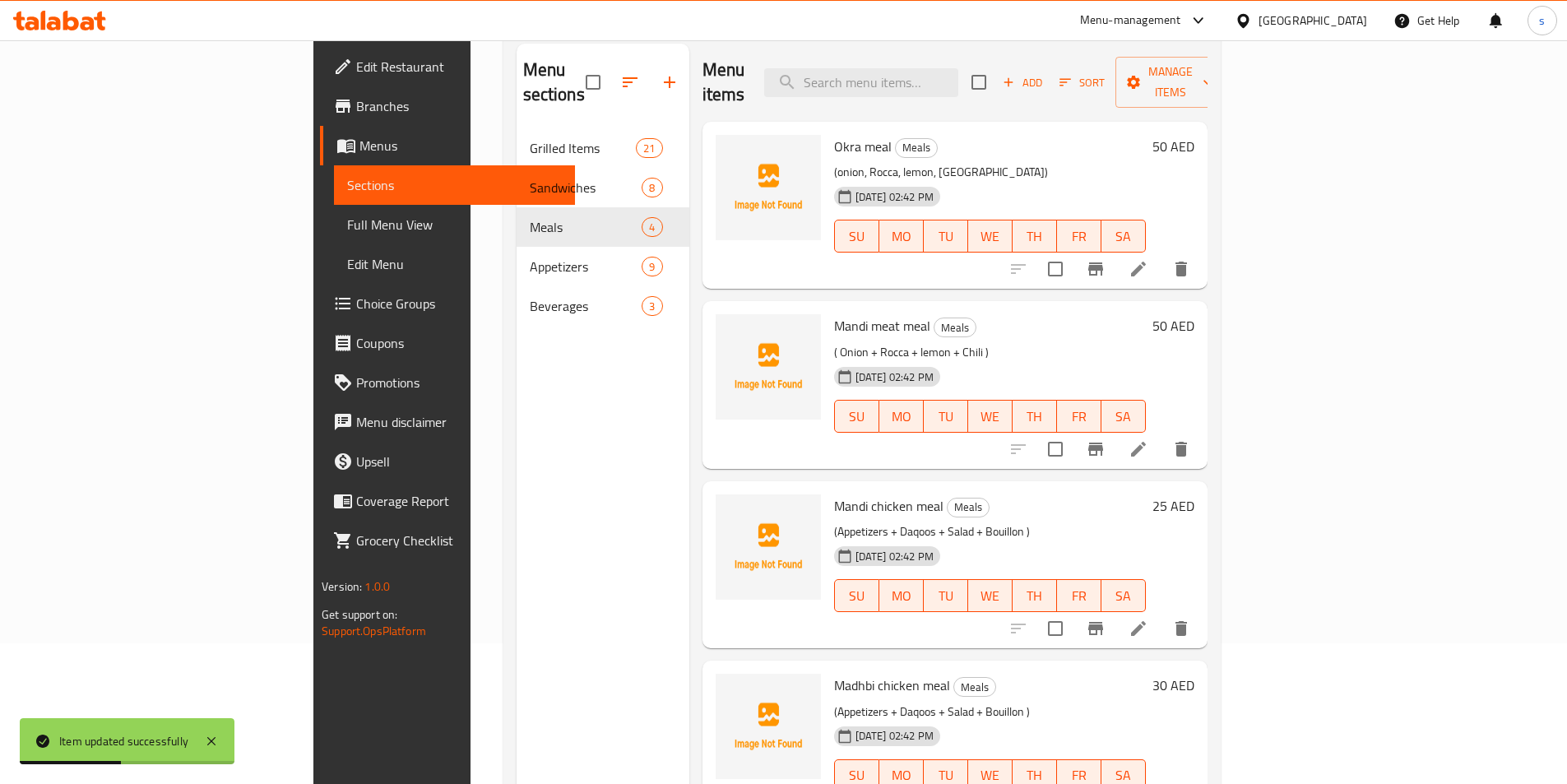
scroll to position [230, 0]
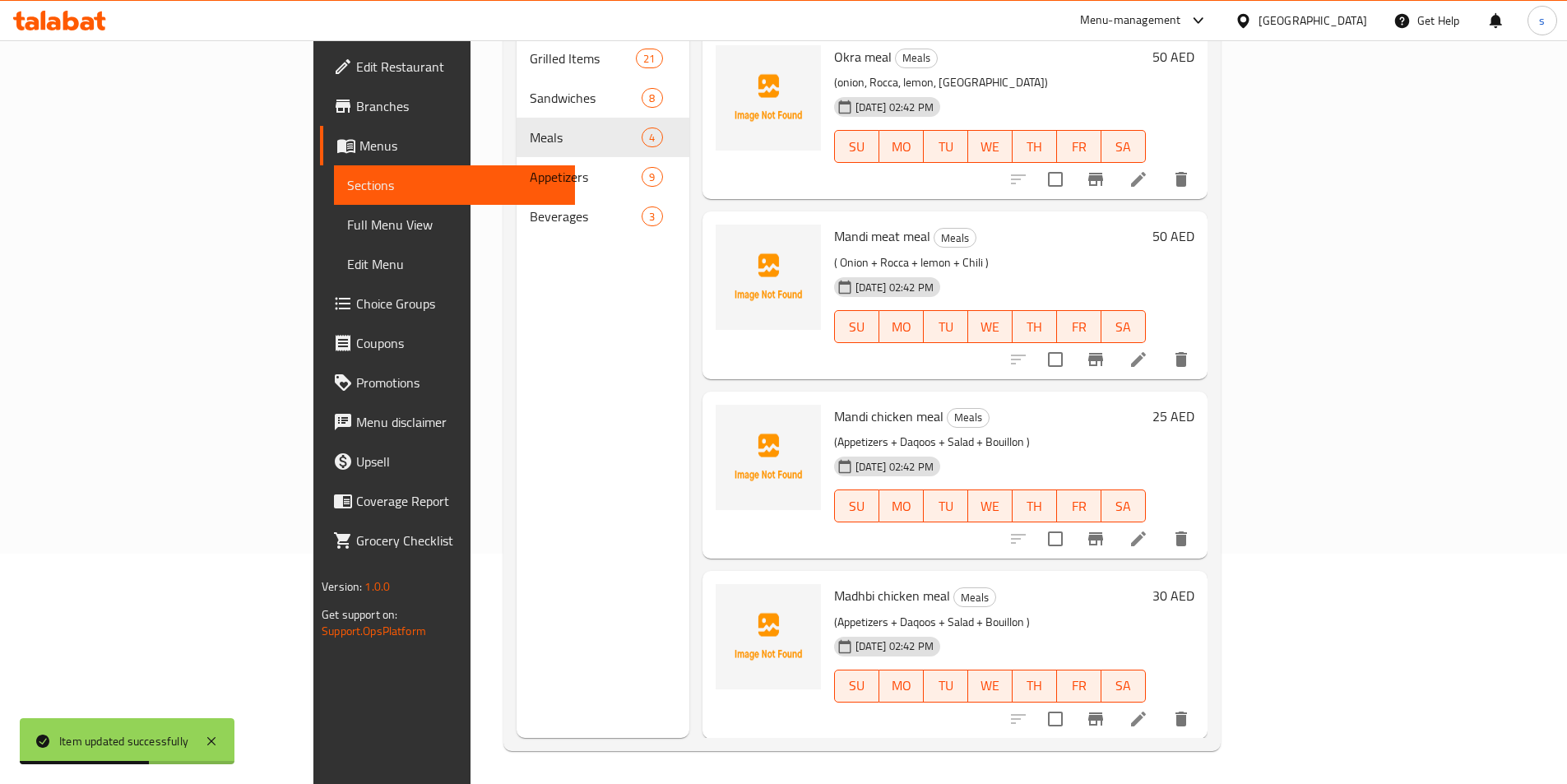
click at [1149, 529] on icon at bounding box center [1137, 538] width 19 height 19
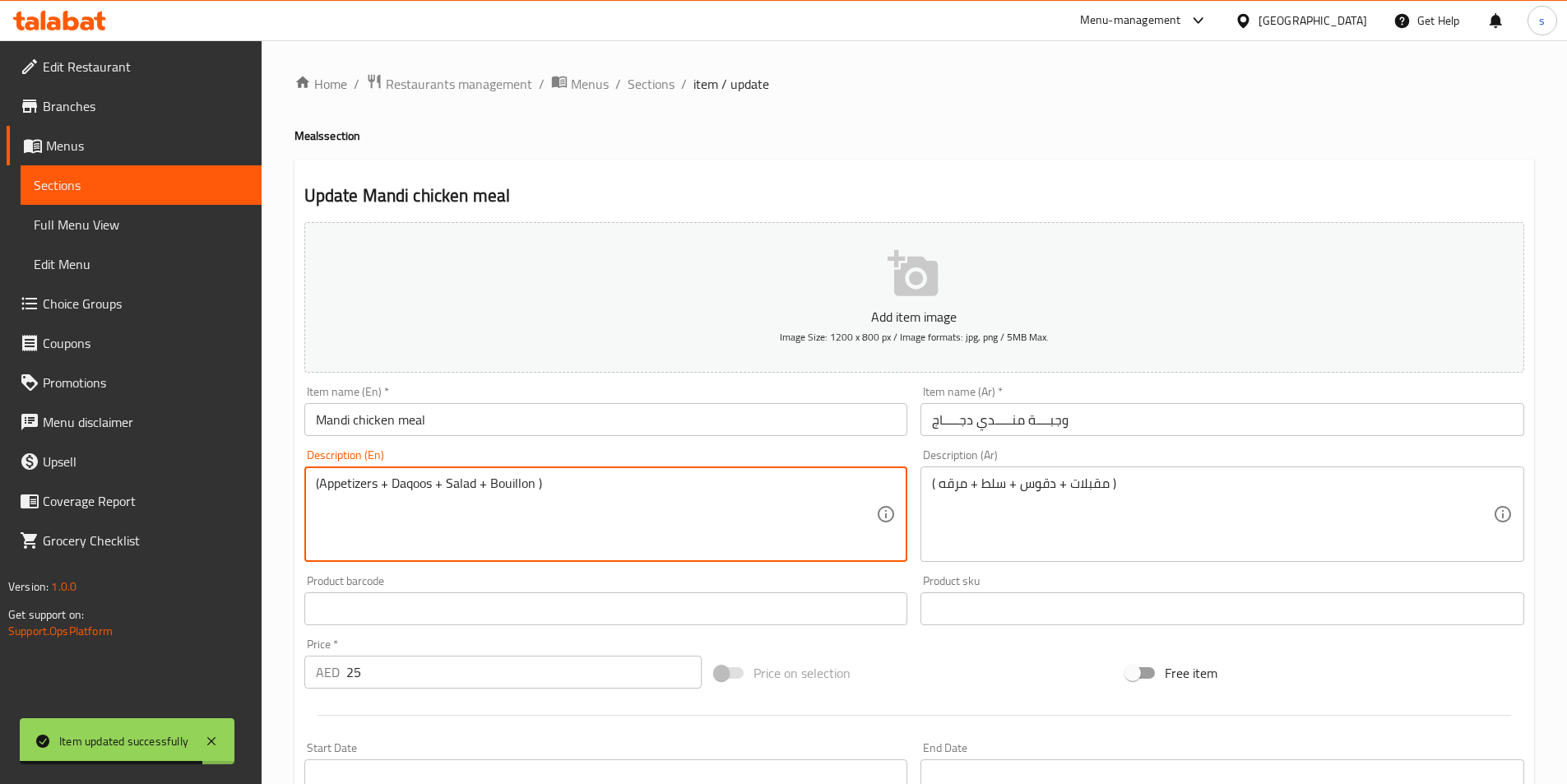
click at [472, 482] on textarea "(Appetizers + Daqoos + Salad + Bouillon )" at bounding box center [596, 514] width 561 height 78
paste textarea "Appetizers + Daqus + Salad + Broth"
click at [412, 485] on textarea "(Appetizers + Daqoos + Salad + Bouillon )" at bounding box center [596, 514] width 561 height 78
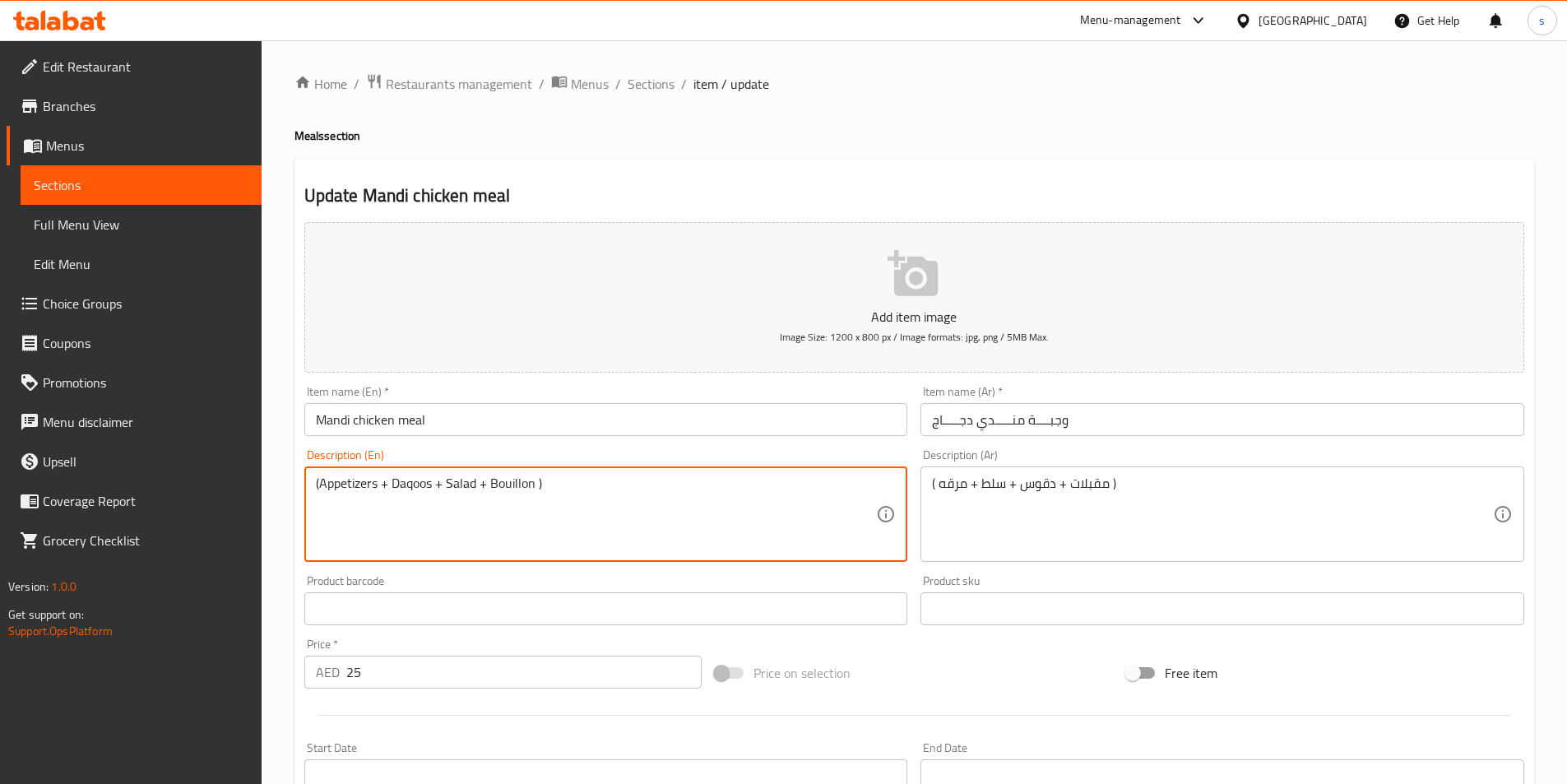
click at [518, 480] on textarea "(Appetizers + Daqoos + Salad + Bouillon )" at bounding box center [596, 514] width 561 height 78
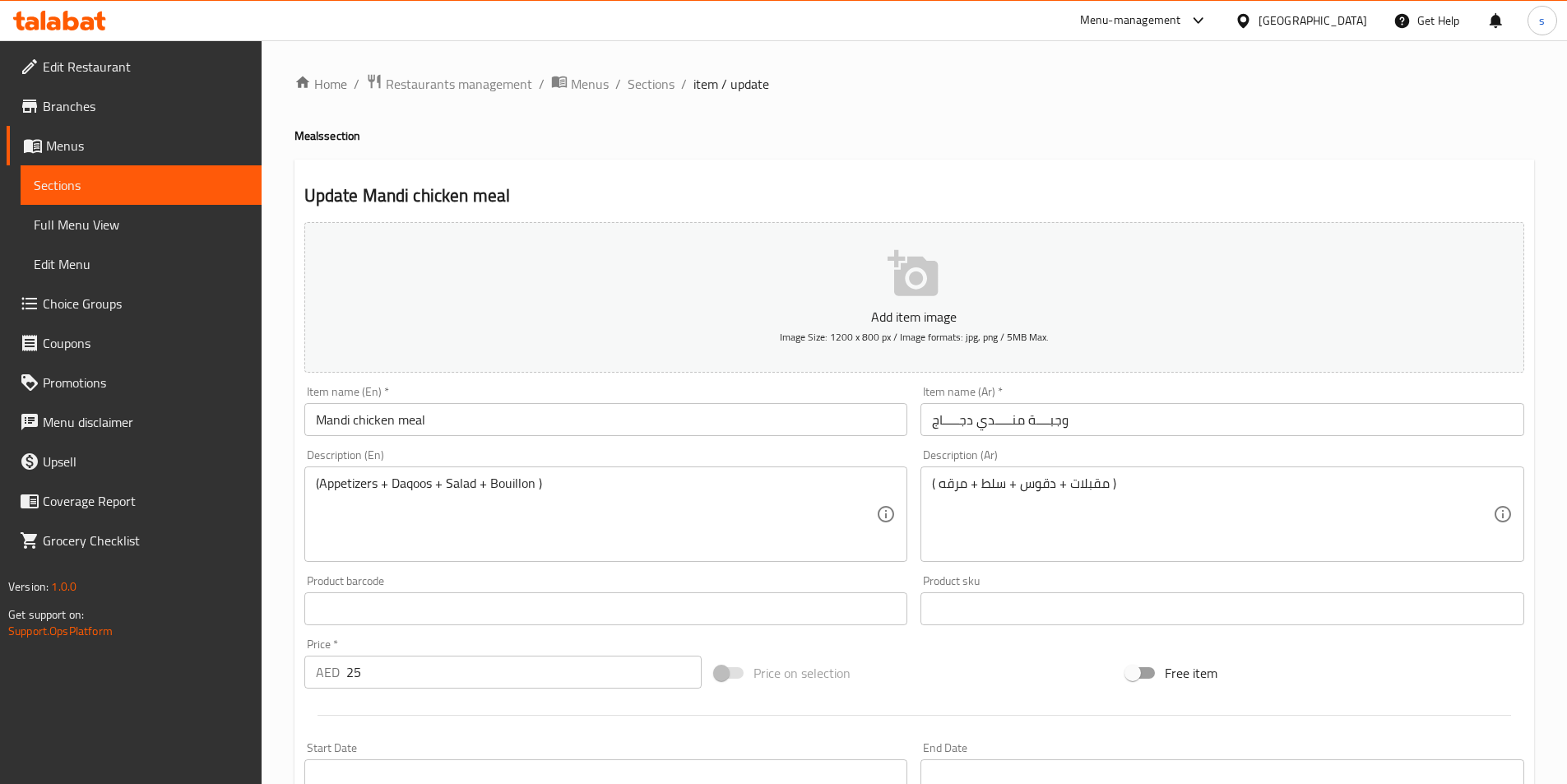
click at [512, 486] on textarea "(Appetizers + Daqoos + Salad + Bouillon )" at bounding box center [596, 514] width 561 height 78
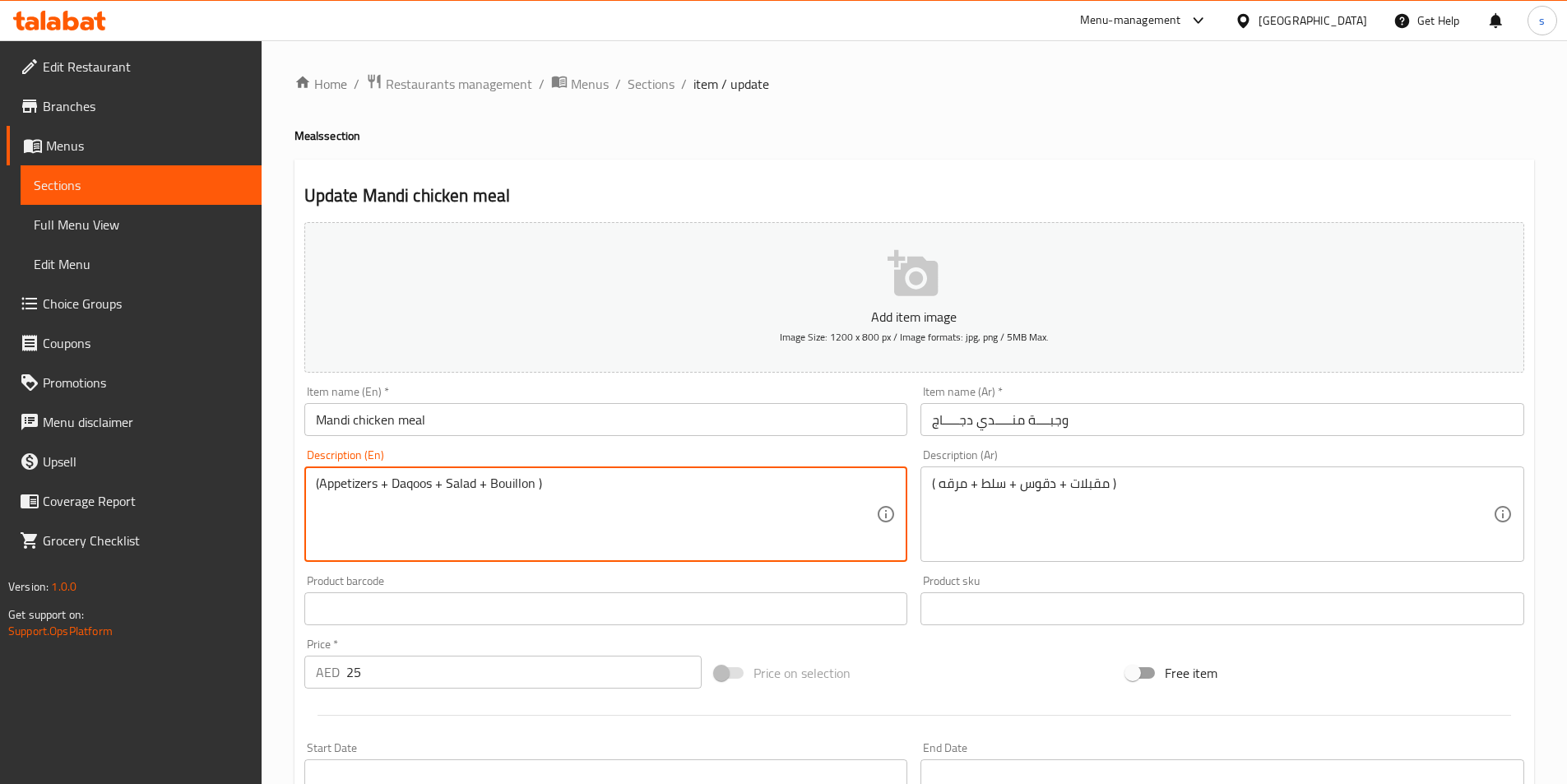
click at [512, 486] on textarea "(Appetizers + Daqoos + Salad + Bouillon )" at bounding box center [596, 514] width 561 height 78
paste textarea "roth"
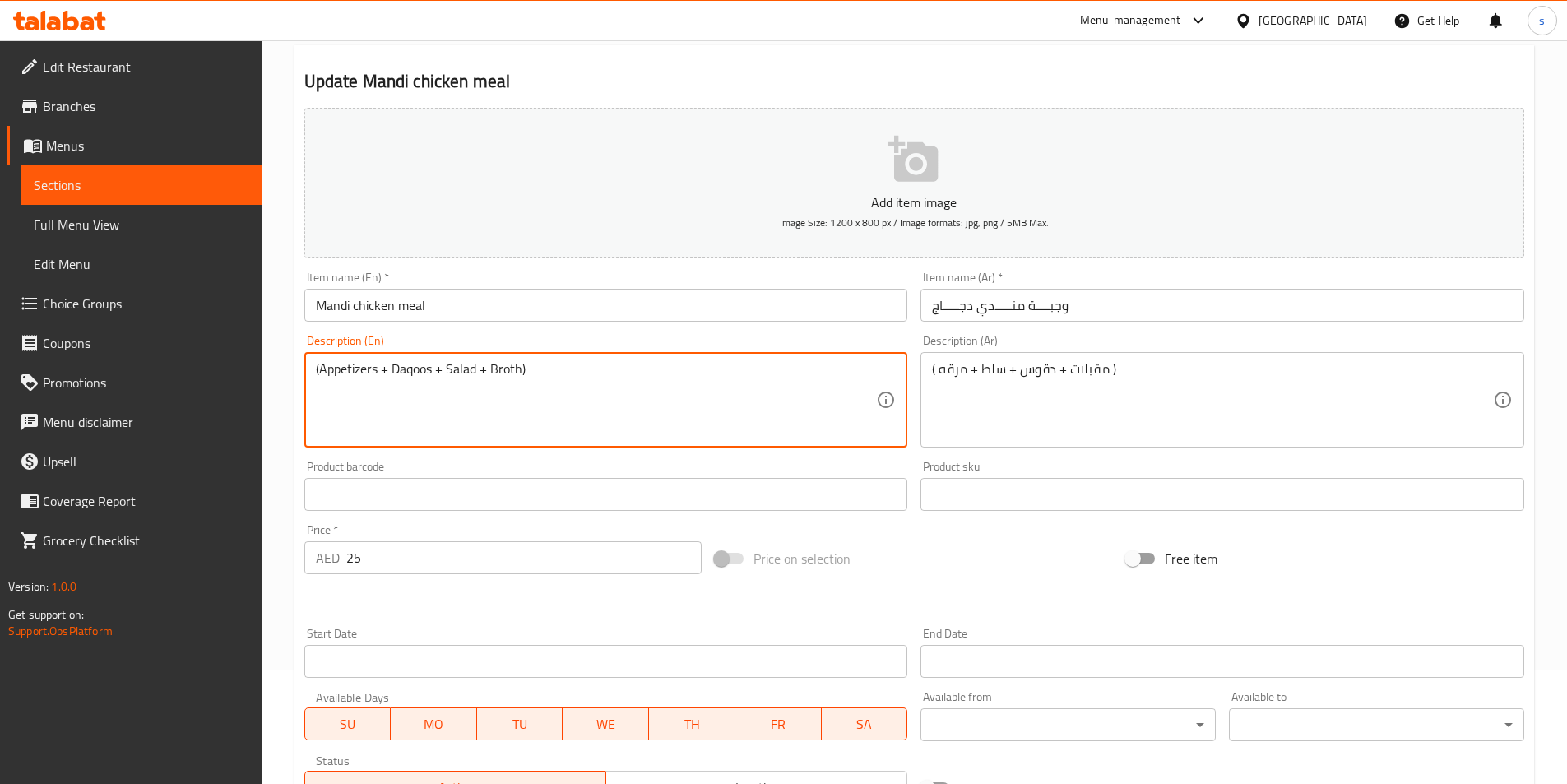
scroll to position [379, 0]
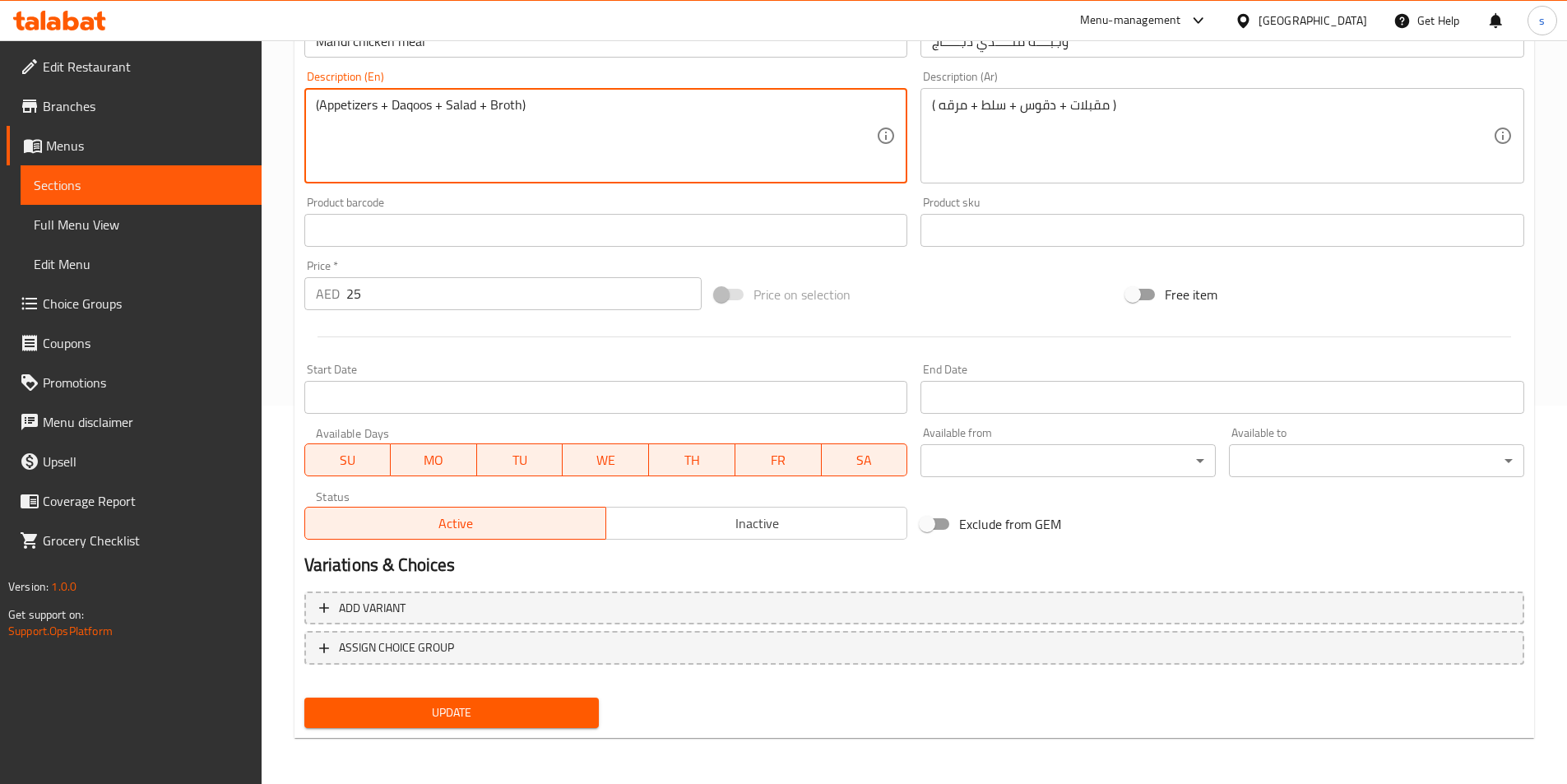
type textarea "(Appetizers + Daqoos + Salad + Broth)"
click at [400, 699] on button "Update" at bounding box center [452, 712] width 295 height 30
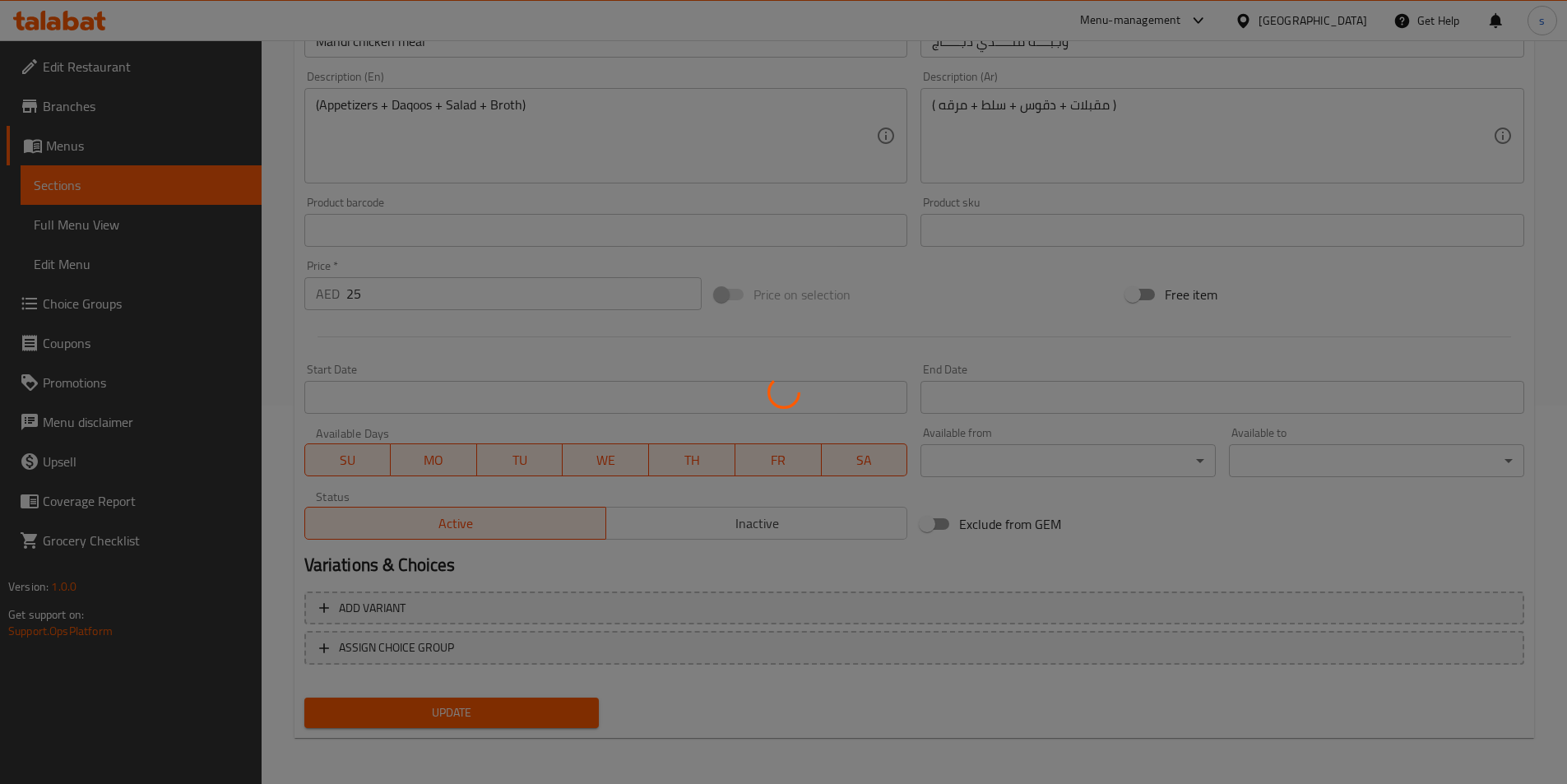
click at [400, 704] on div at bounding box center [784, 392] width 1567 height 784
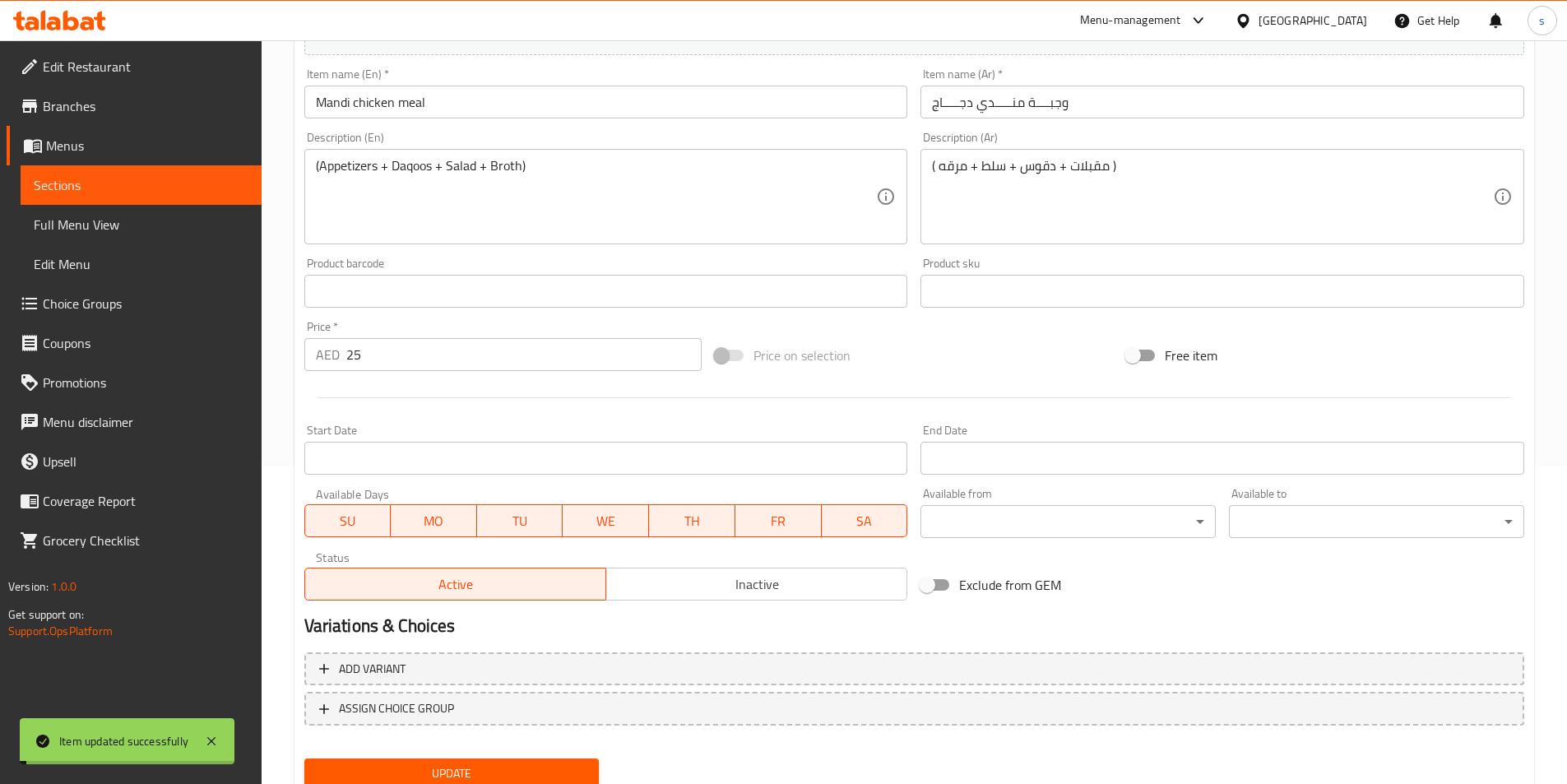
scroll to position [214, 0]
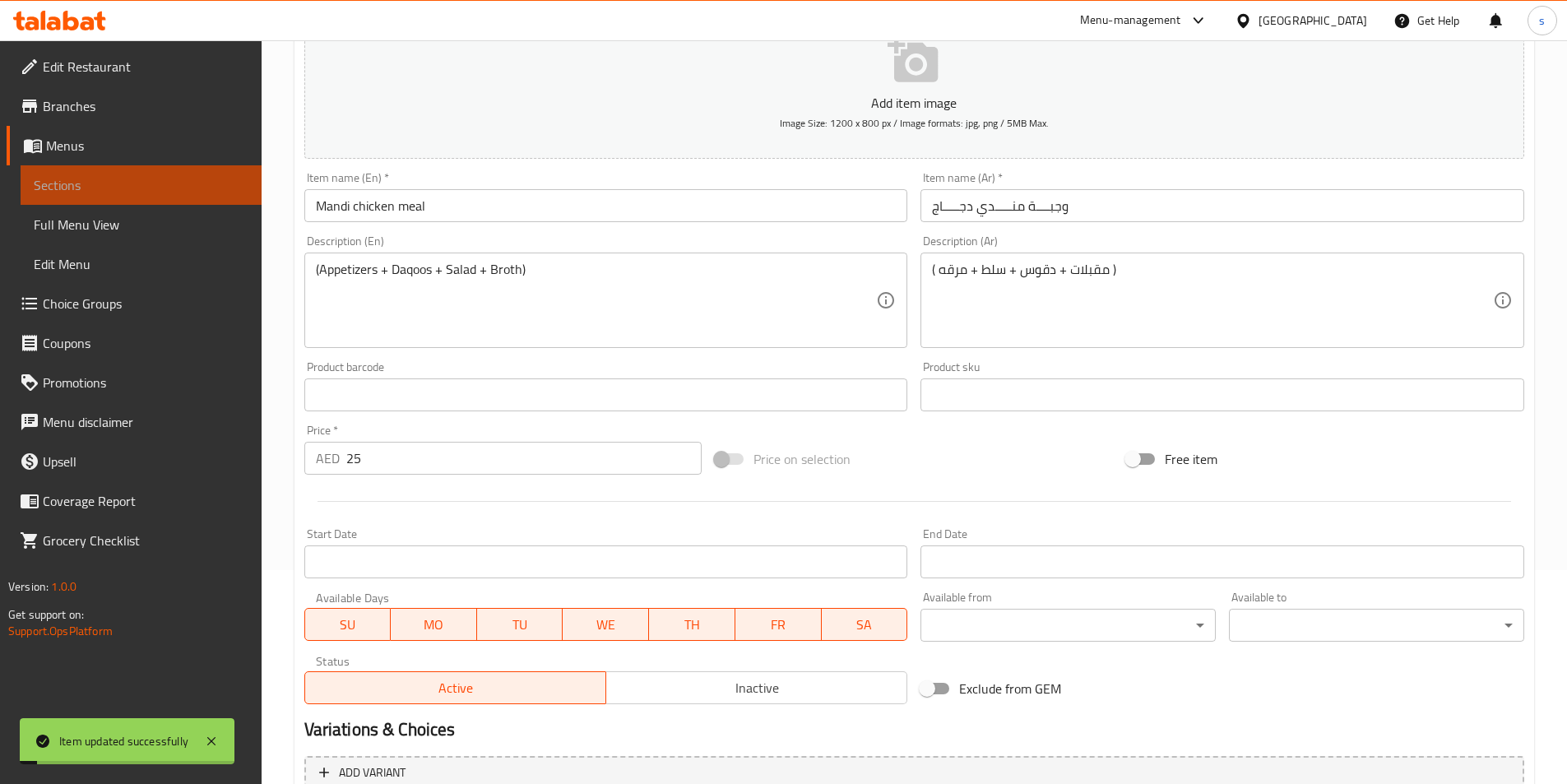
click at [149, 189] on span "Sections" at bounding box center [141, 184] width 215 height 19
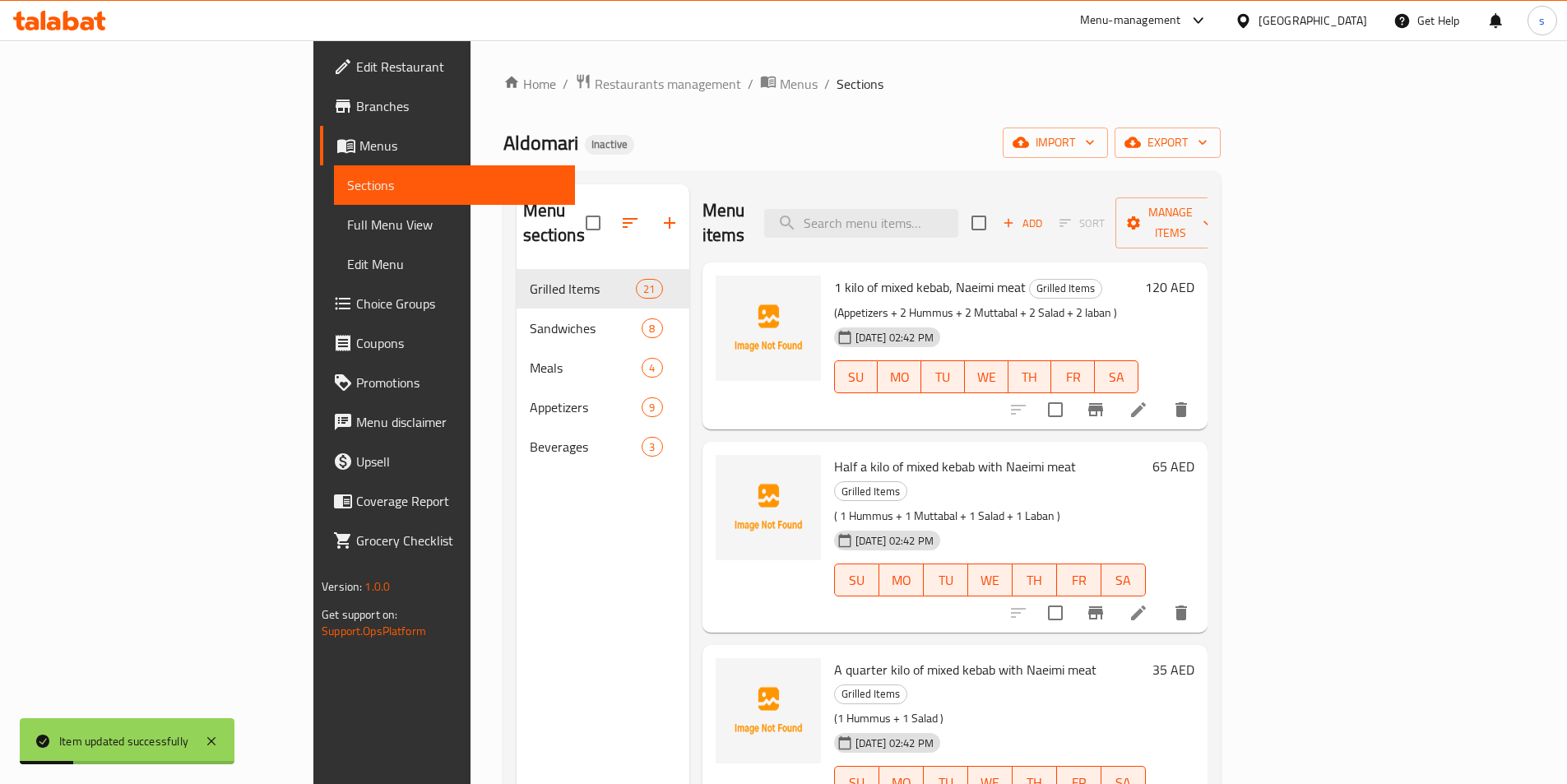
click at [1161, 598] on li at bounding box center [1138, 613] width 46 height 29
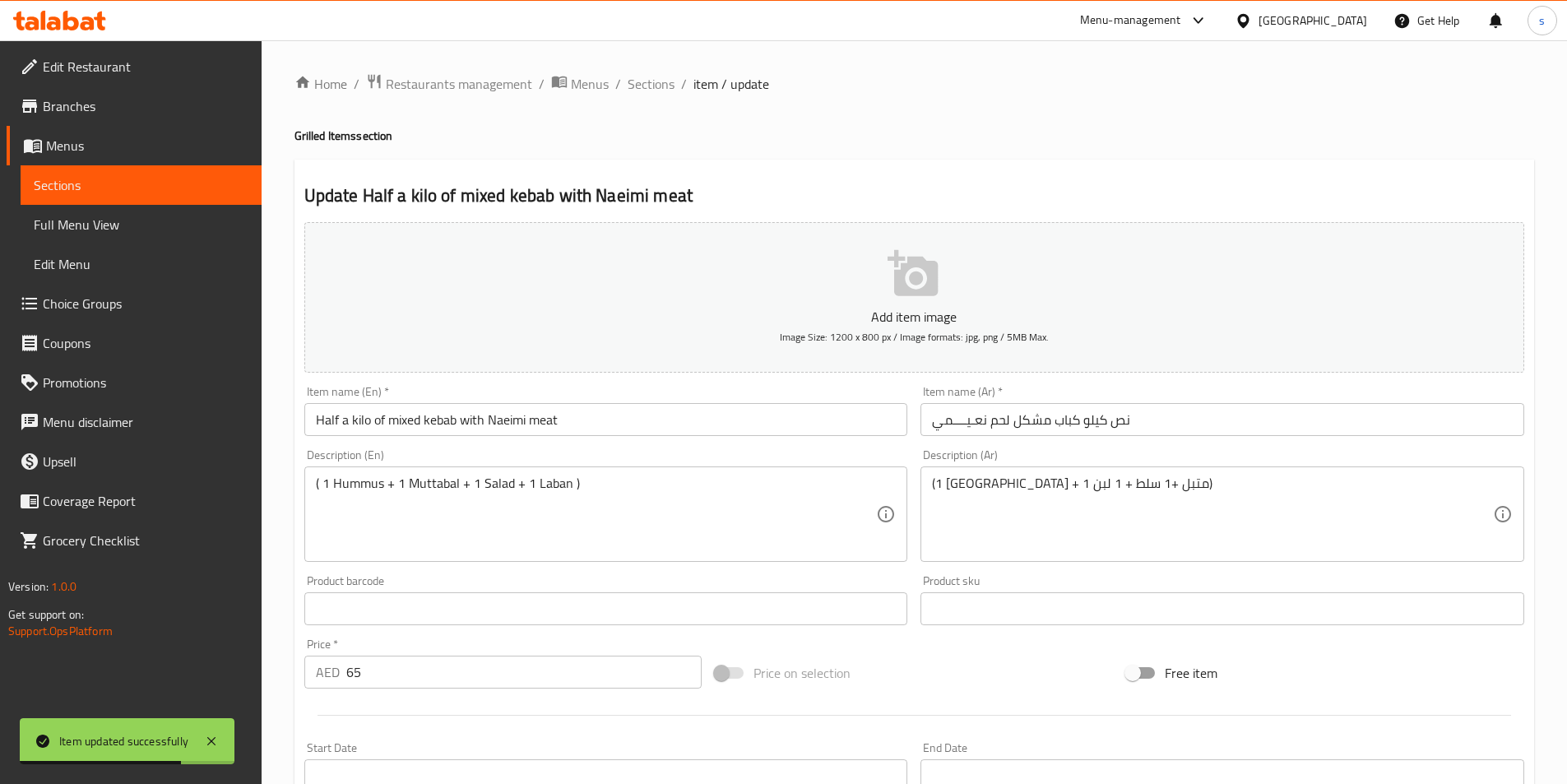
click at [61, 177] on span "Sections" at bounding box center [141, 184] width 215 height 19
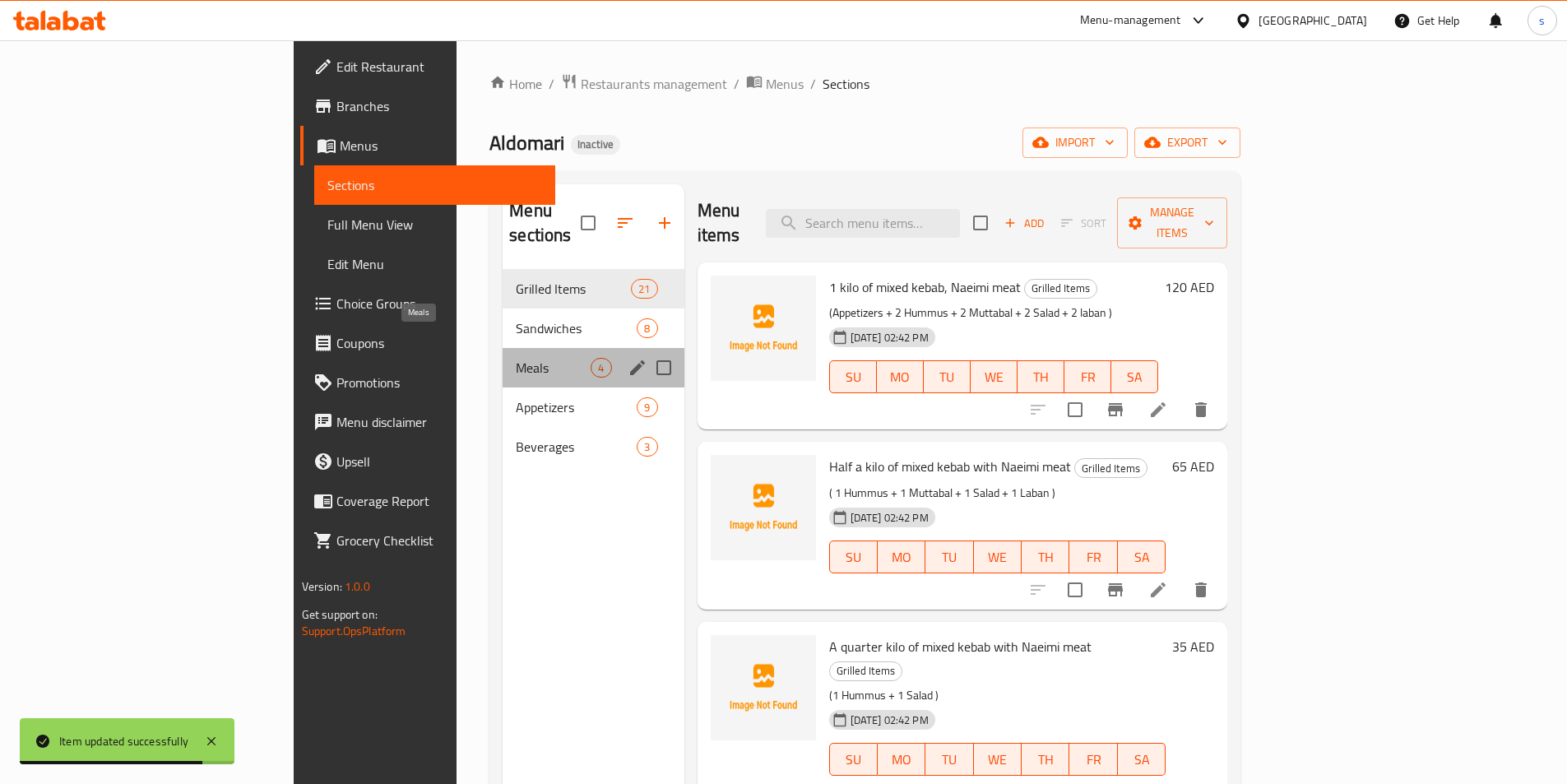
click at [516, 357] on span "Meals" at bounding box center [553, 367] width 75 height 19
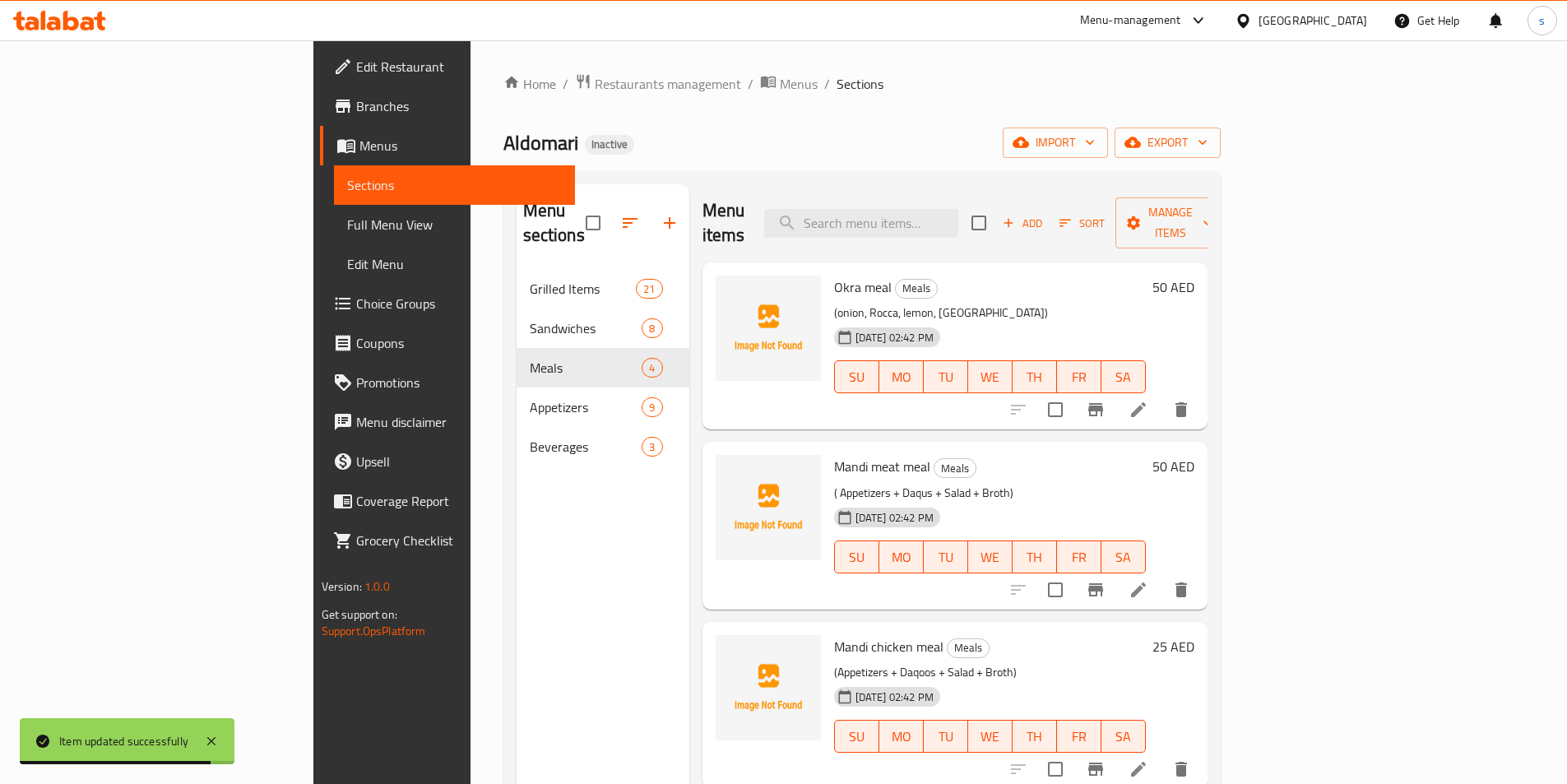
scroll to position [230, 0]
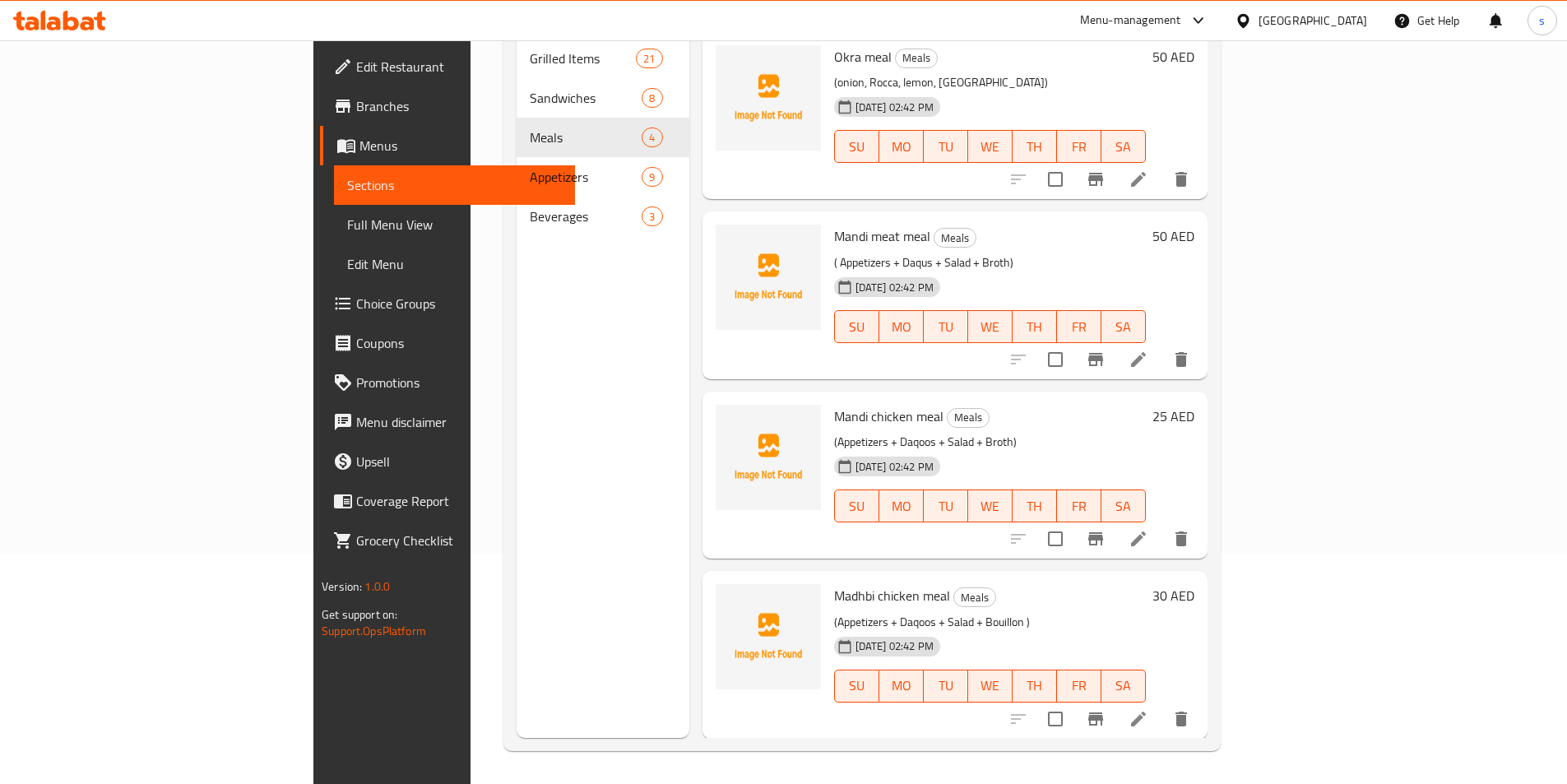
click at [1161, 345] on li at bounding box center [1138, 359] width 46 height 29
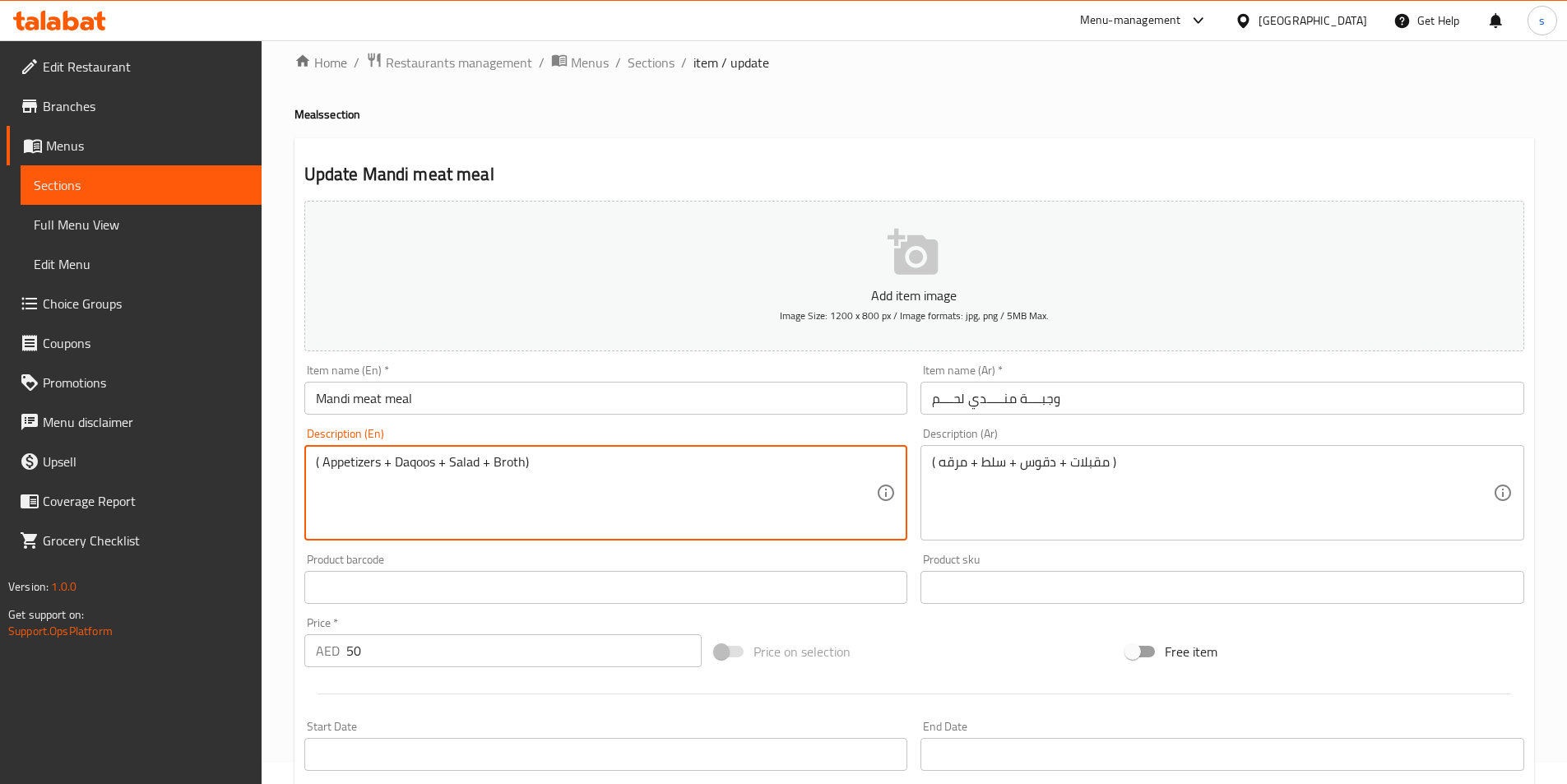
scroll to position [379, 0]
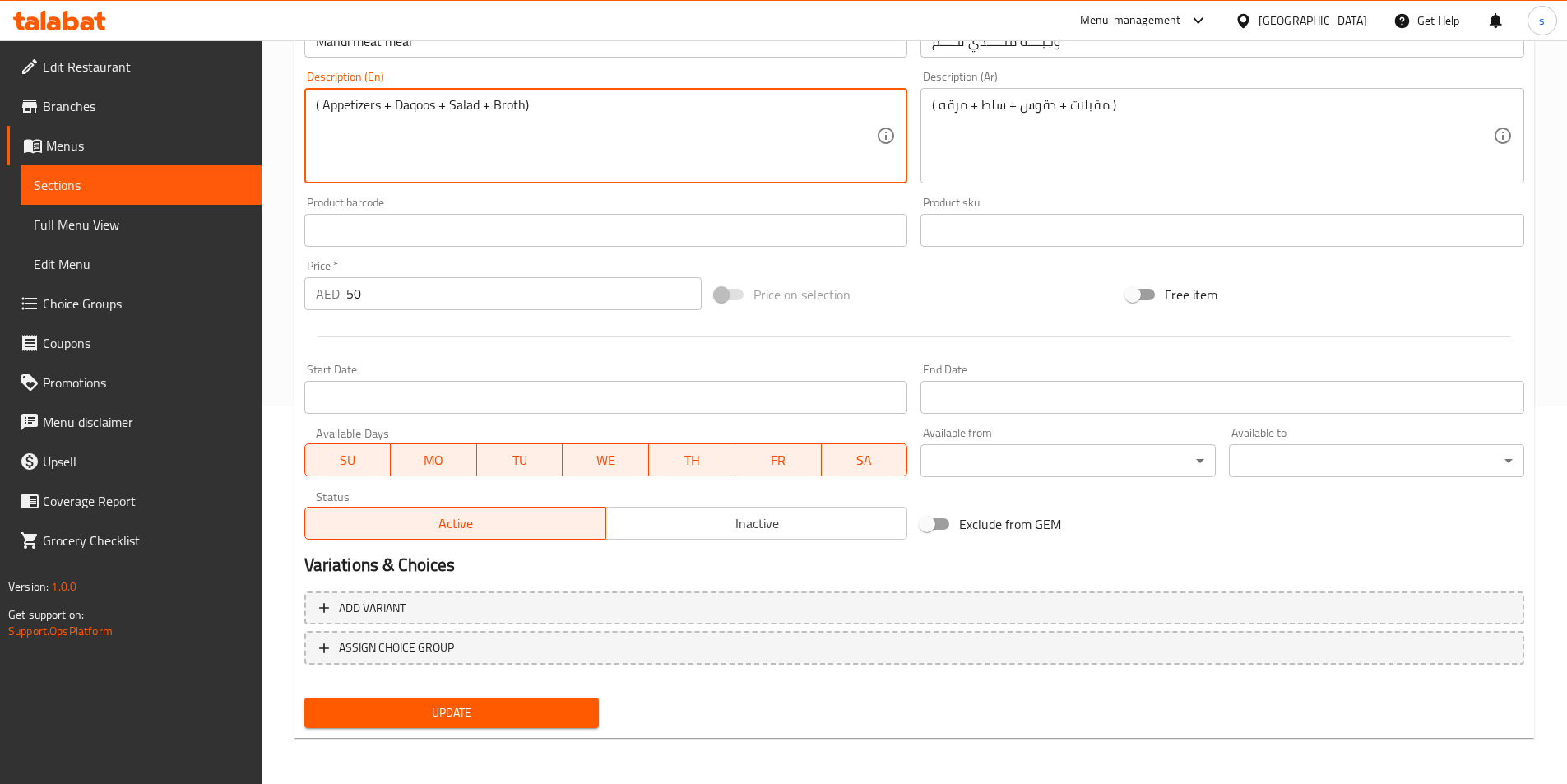
type textarea "( Appetizers + Daqoos + Salad + Broth)"
click at [435, 716] on span "Update" at bounding box center [452, 712] width 269 height 20
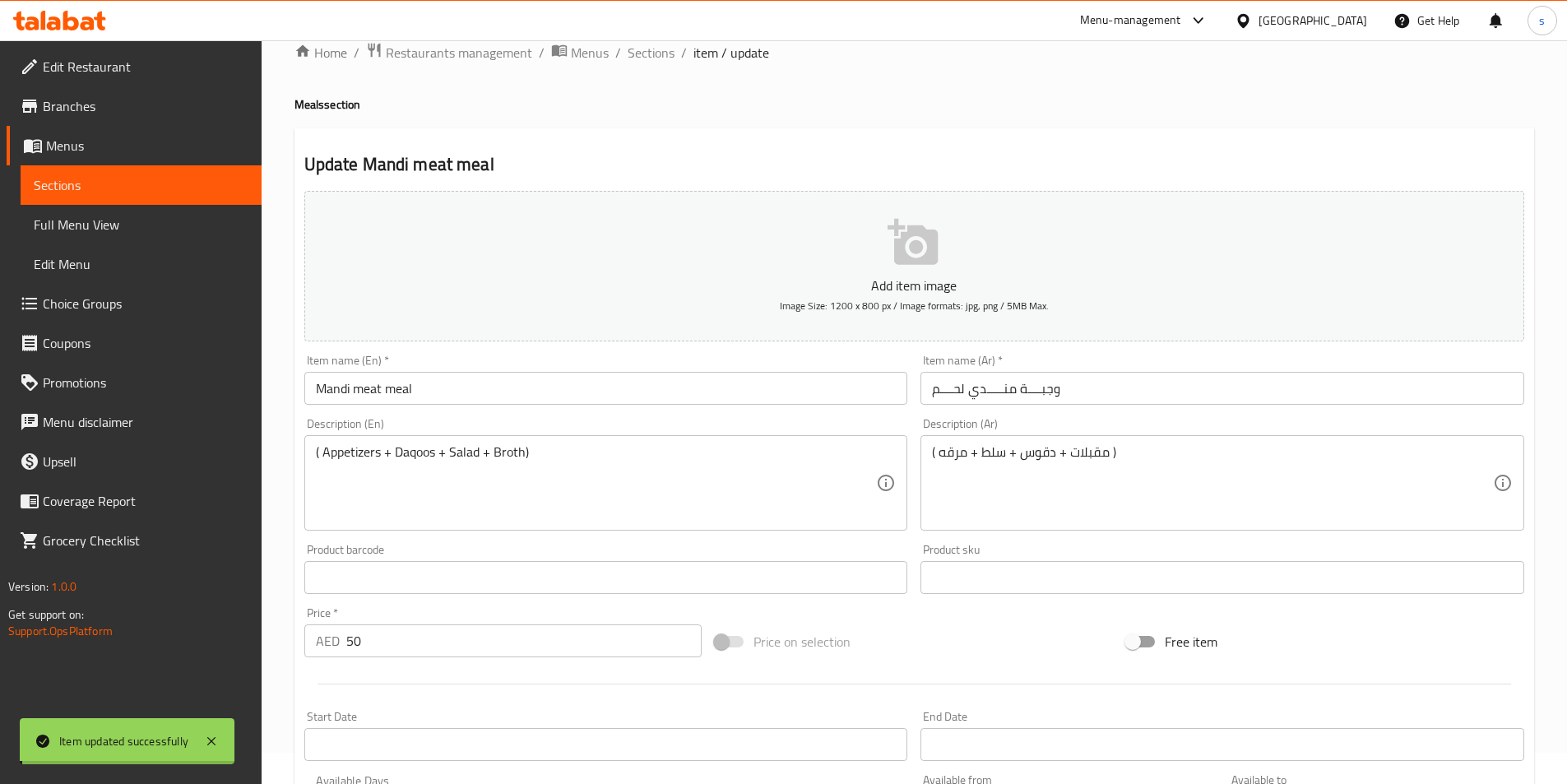
scroll to position [0, 0]
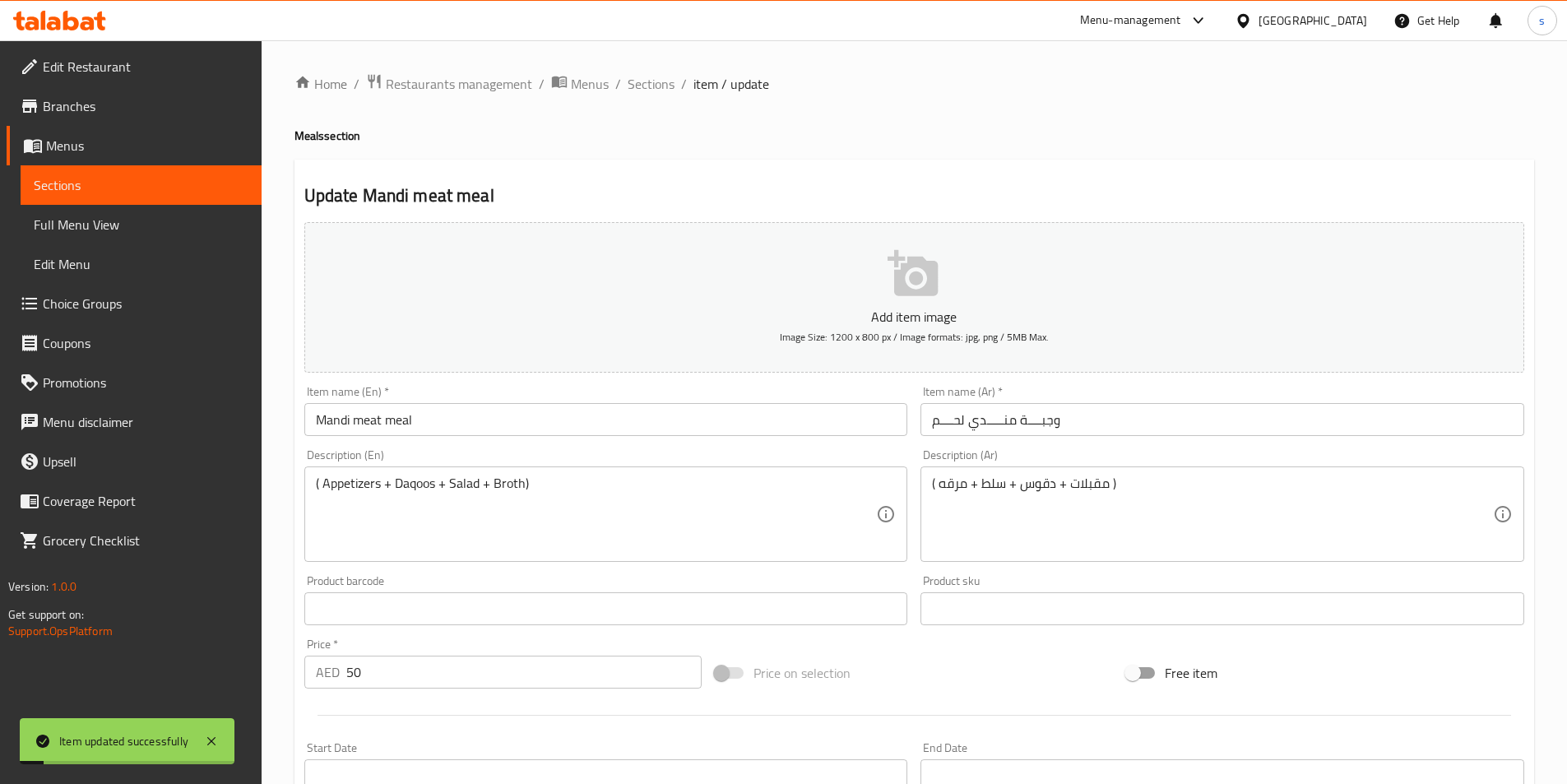
click at [91, 195] on link "Sections" at bounding box center [140, 184] width 241 height 40
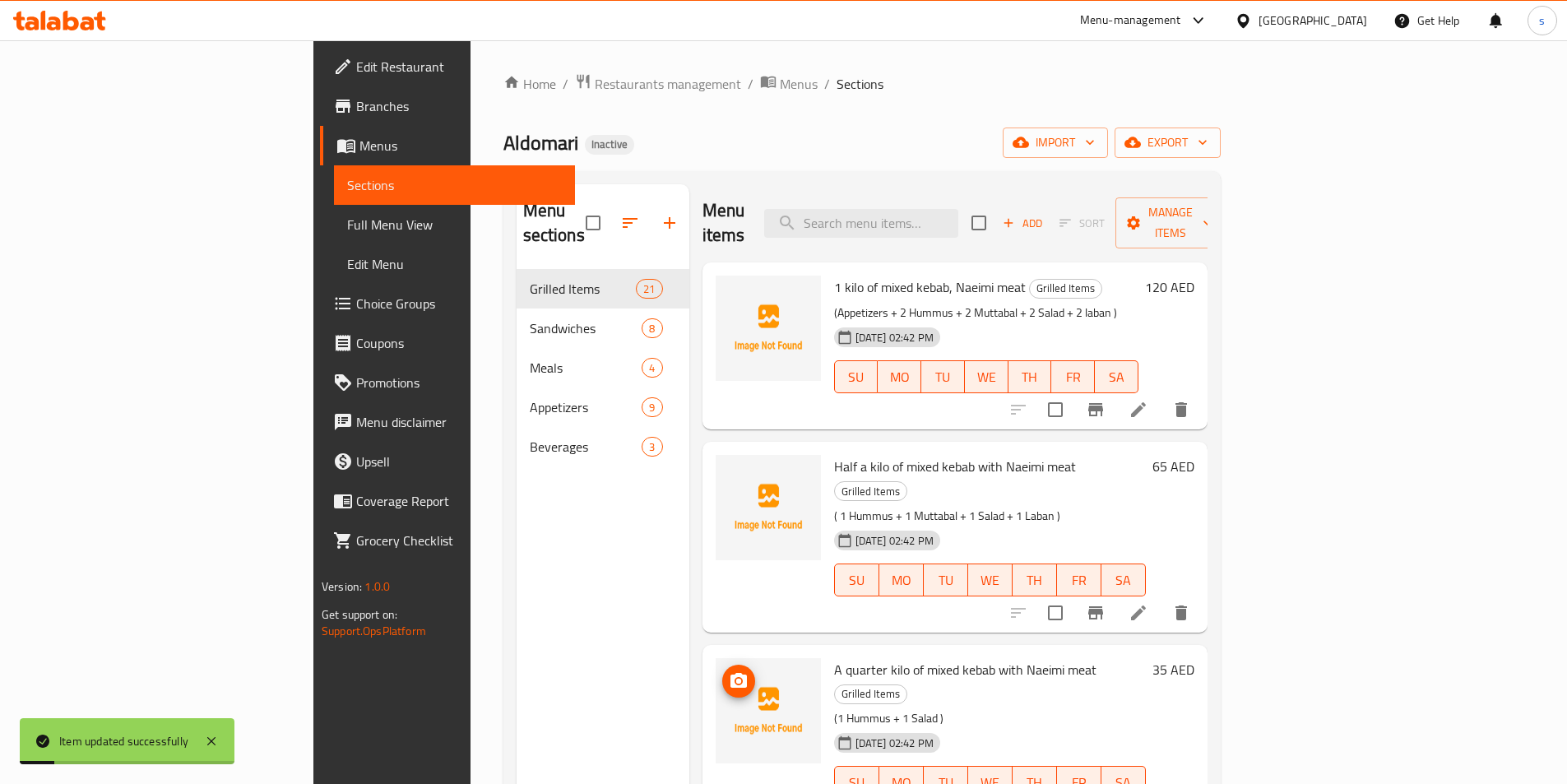
scroll to position [329, 0]
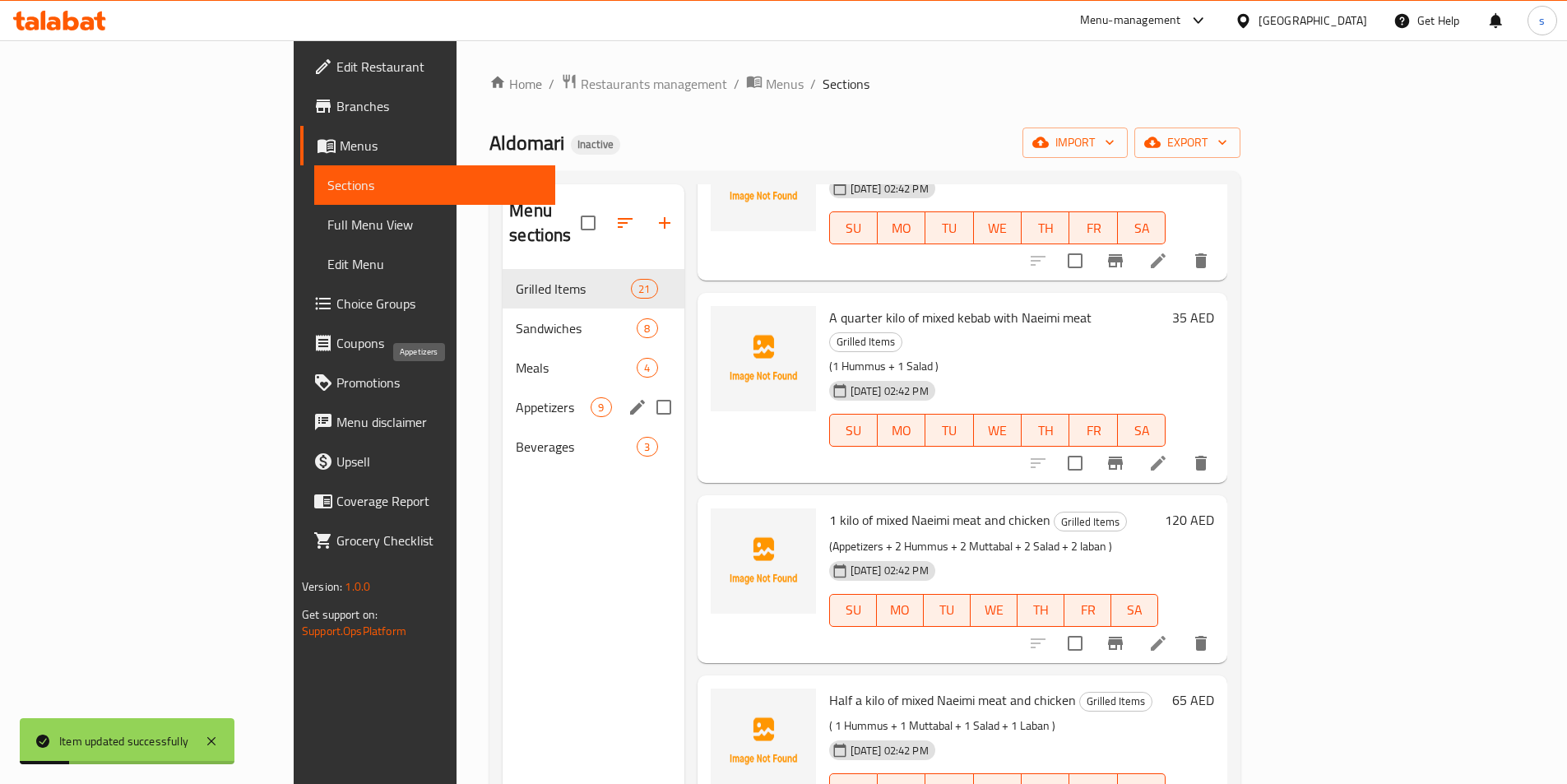
click at [516, 357] on span "Meals" at bounding box center [576, 367] width 121 height 19
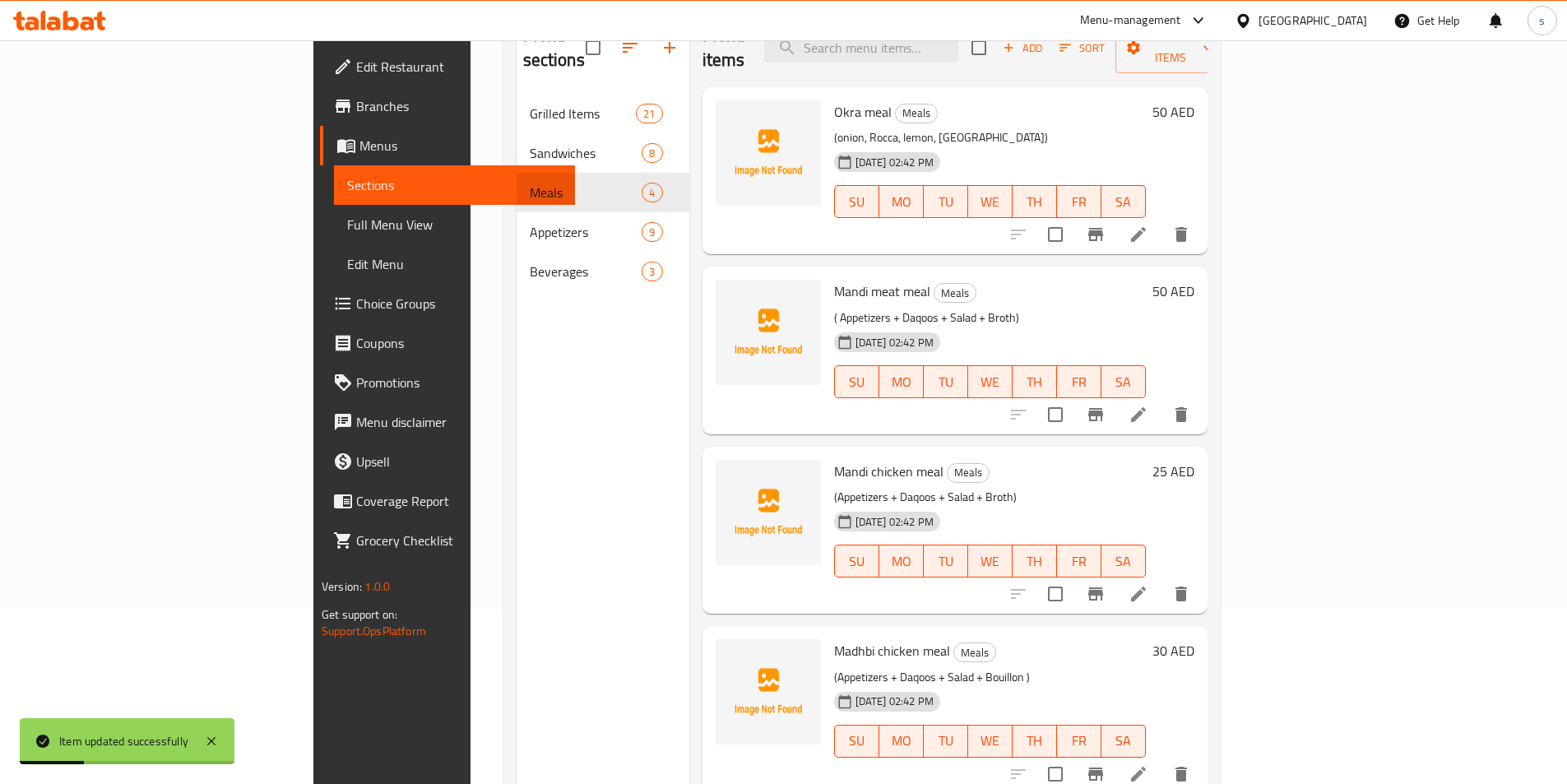
scroll to position [230, 0]
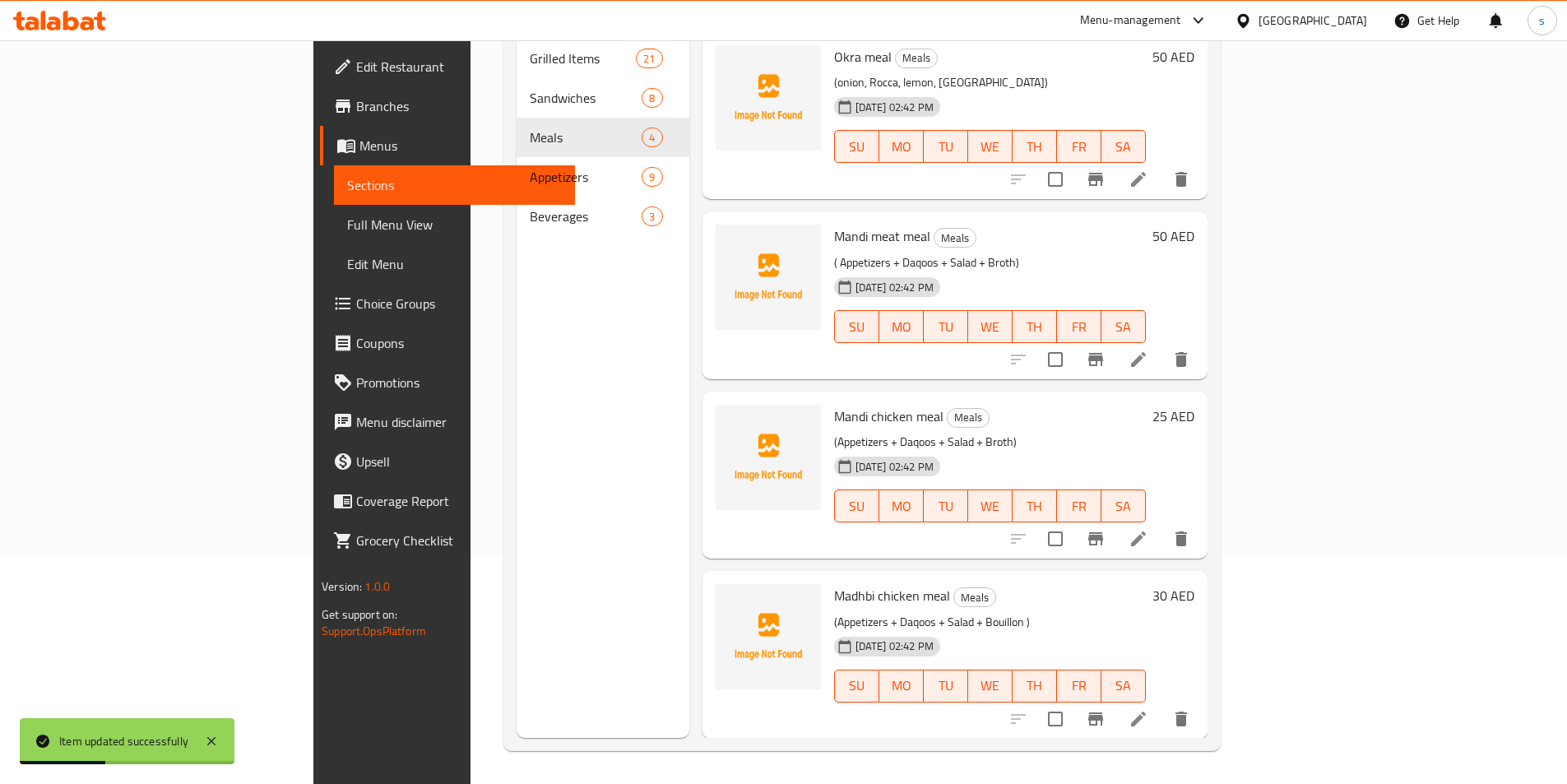
click at [1161, 704] on li at bounding box center [1138, 719] width 46 height 29
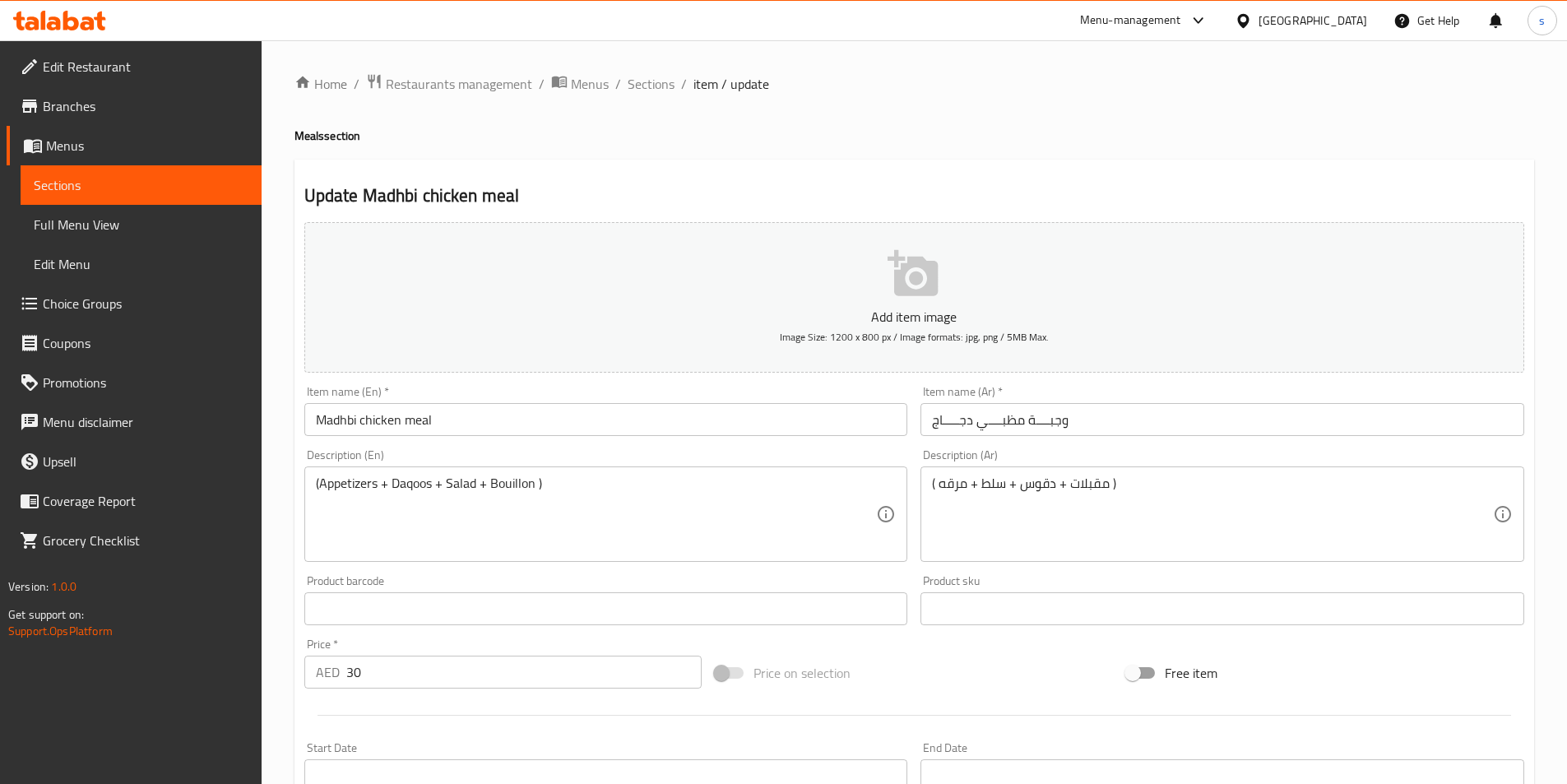
click at [510, 471] on div "(Appetizers + Daqoos + Salad + Bouillon ) Description (En)" at bounding box center [606, 514] width 604 height 96
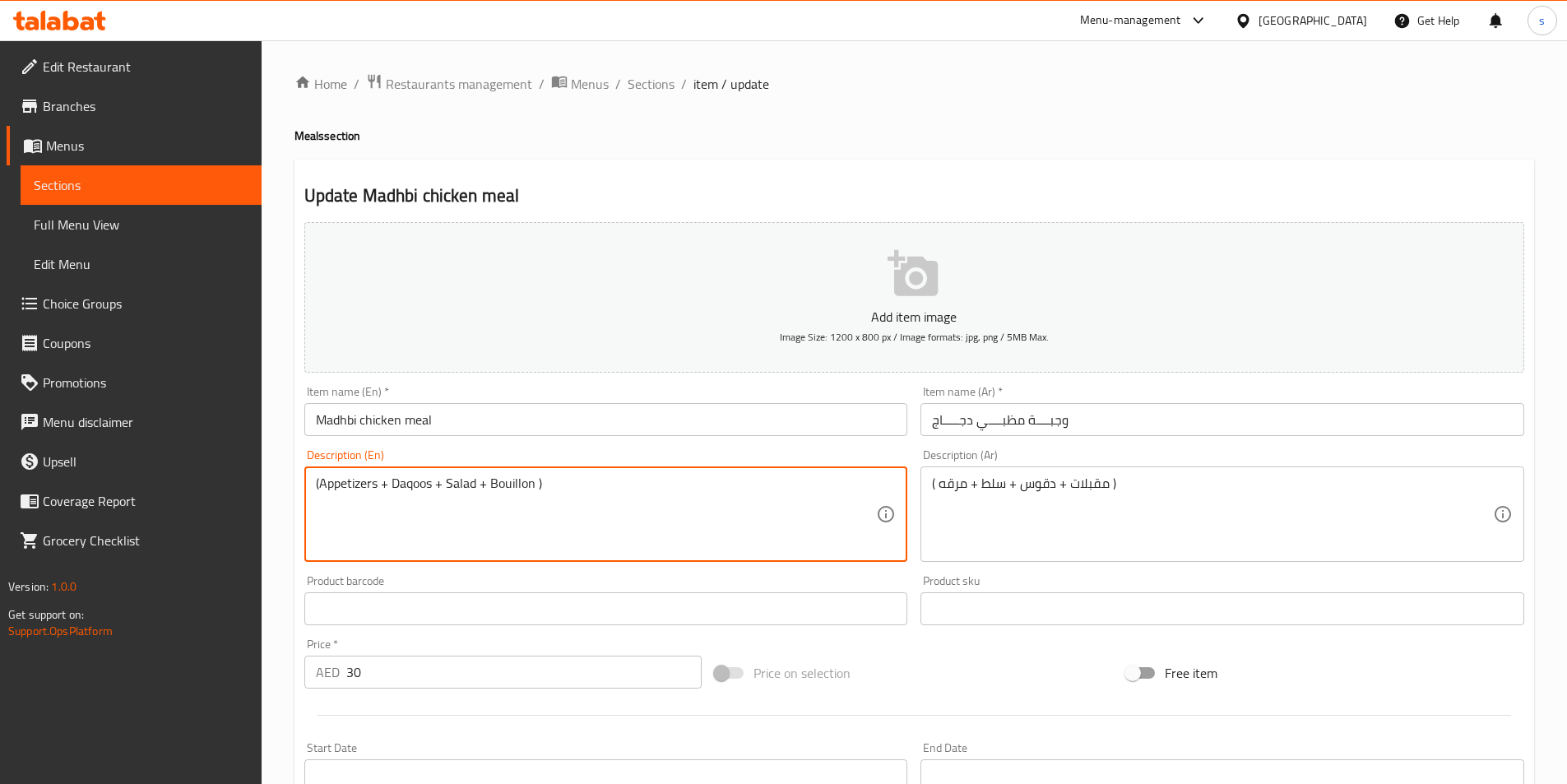
click at [510, 476] on textarea "(Appetizers + Daqoos + Salad + Bouillon )" at bounding box center [596, 514] width 561 height 78
click at [510, 481] on textarea "(Appetizers + Daqoos + Salad + Bouillon )" at bounding box center [596, 514] width 561 height 78
paste textarea "roth"
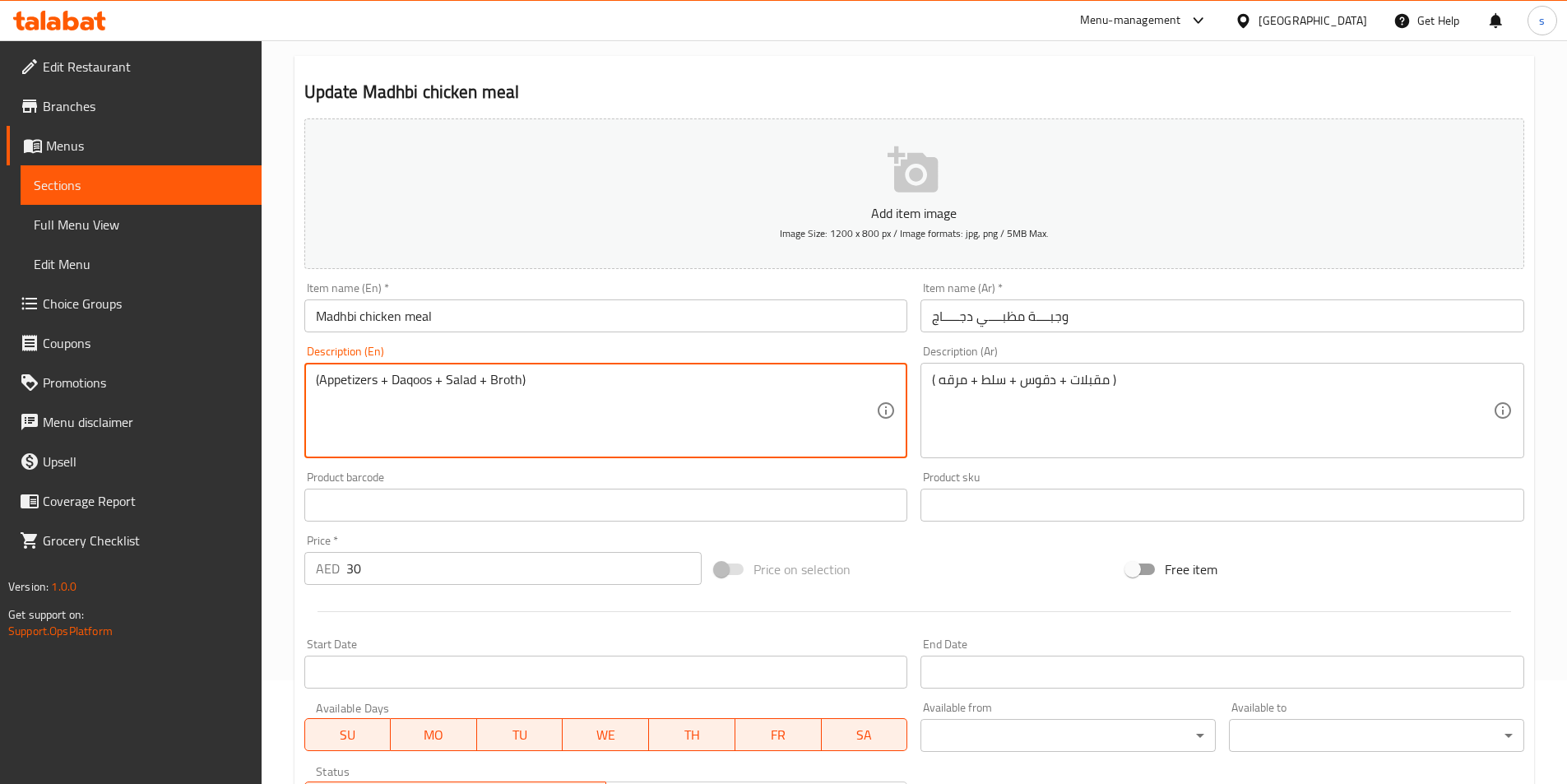
scroll to position [379, 0]
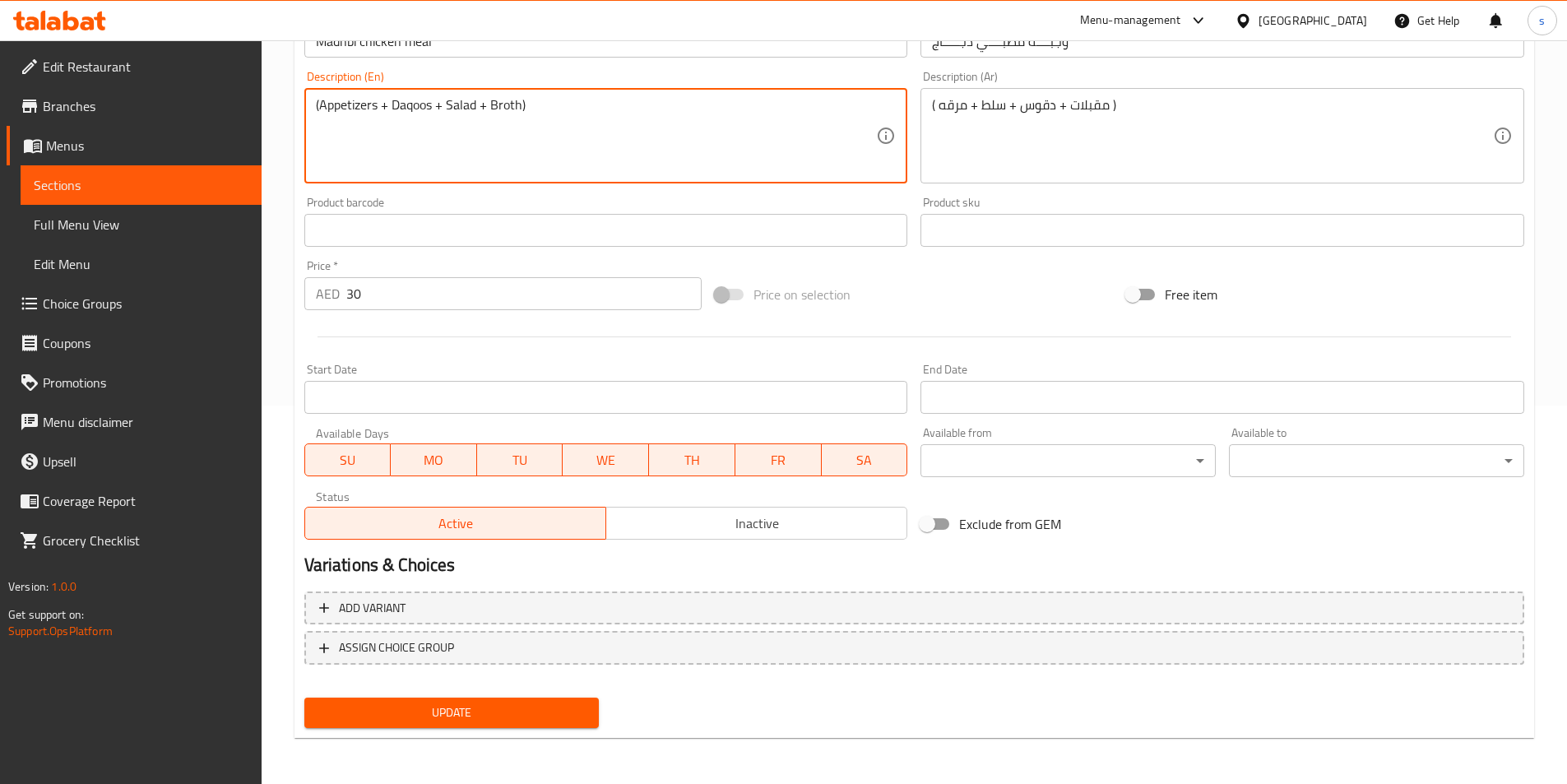
type textarea "(Appetizers + Daqoos + Salad + Broth)"
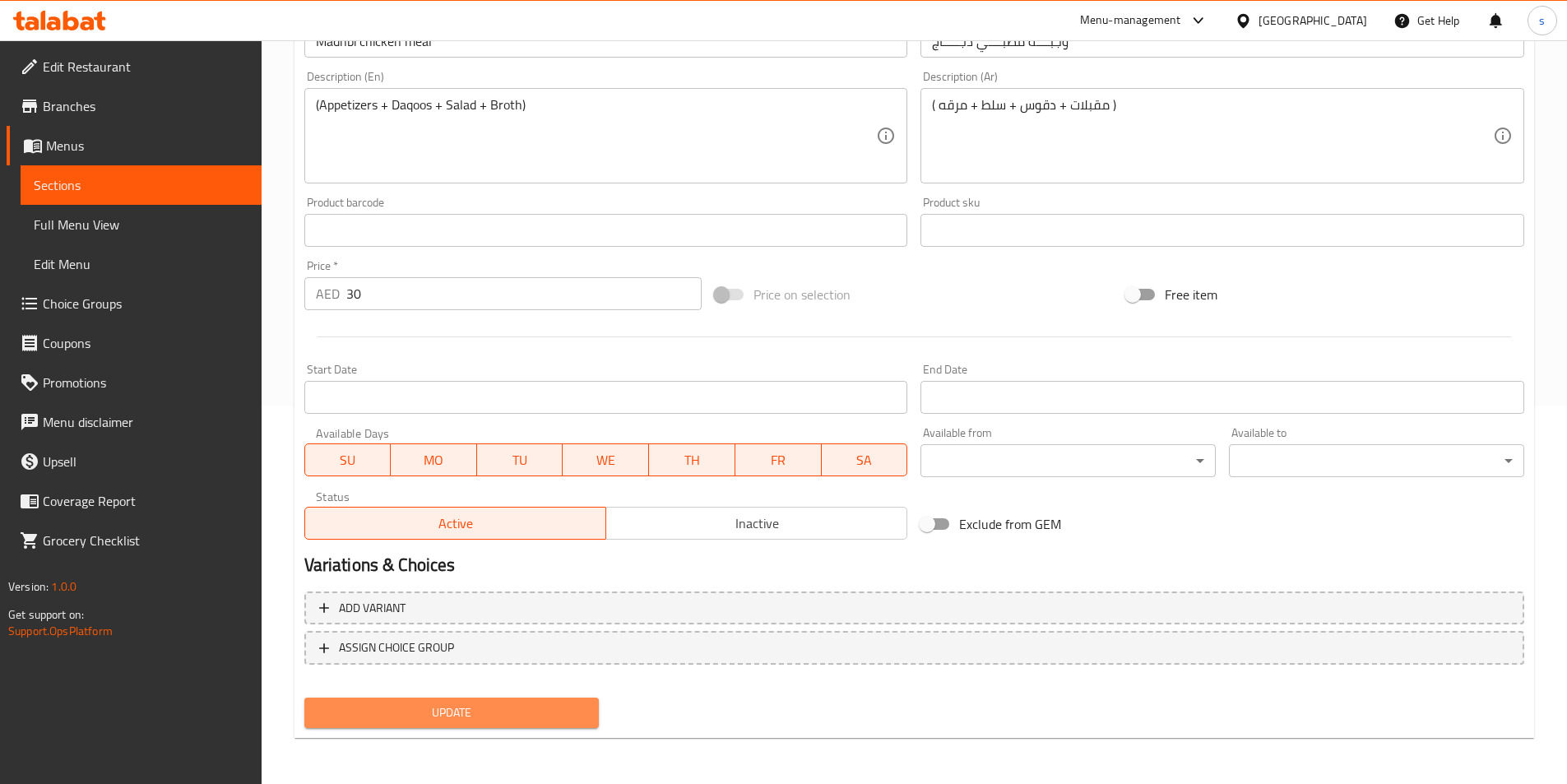
click at [456, 718] on span "Update" at bounding box center [452, 712] width 269 height 20
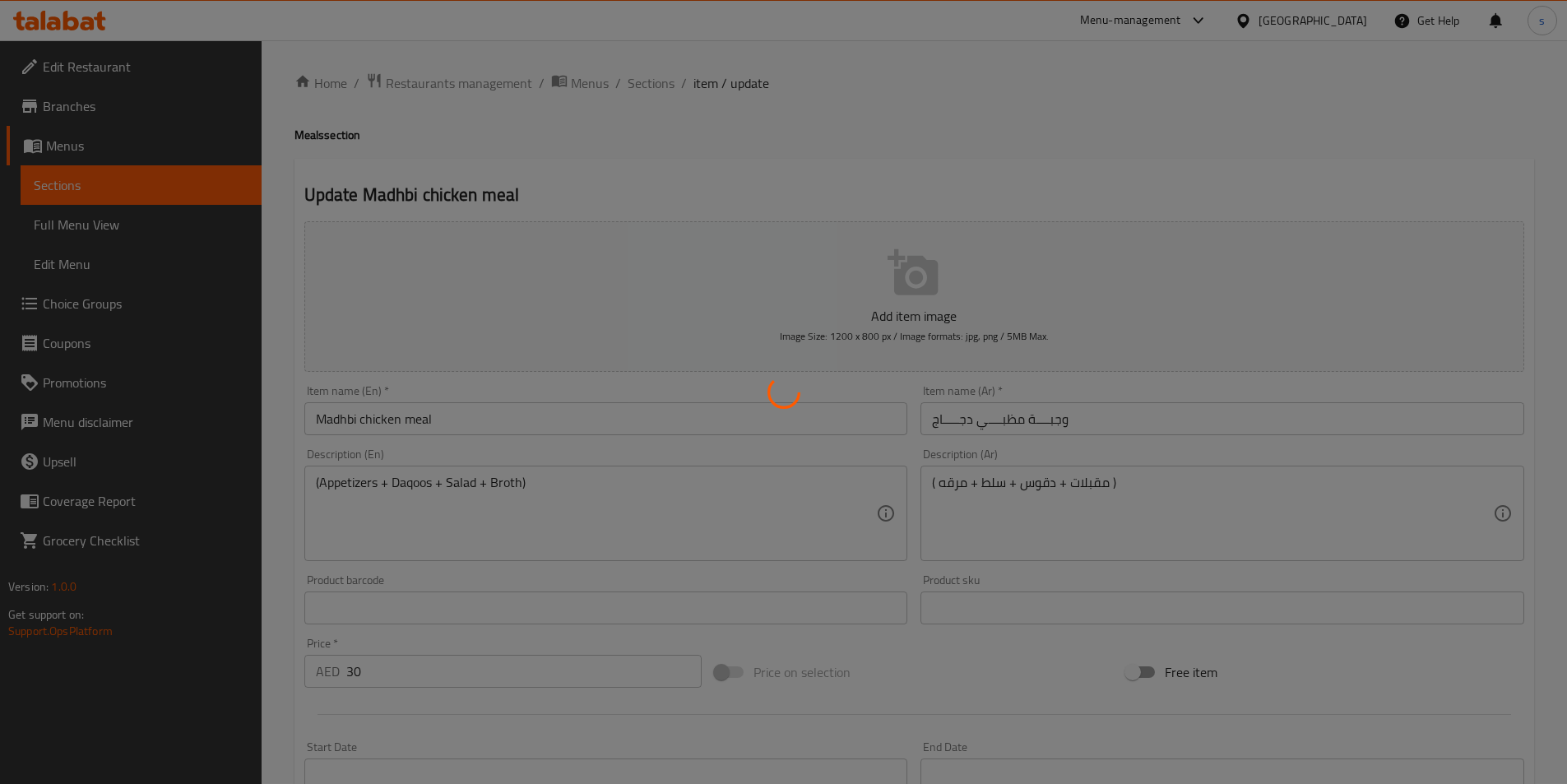
scroll to position [0, 0]
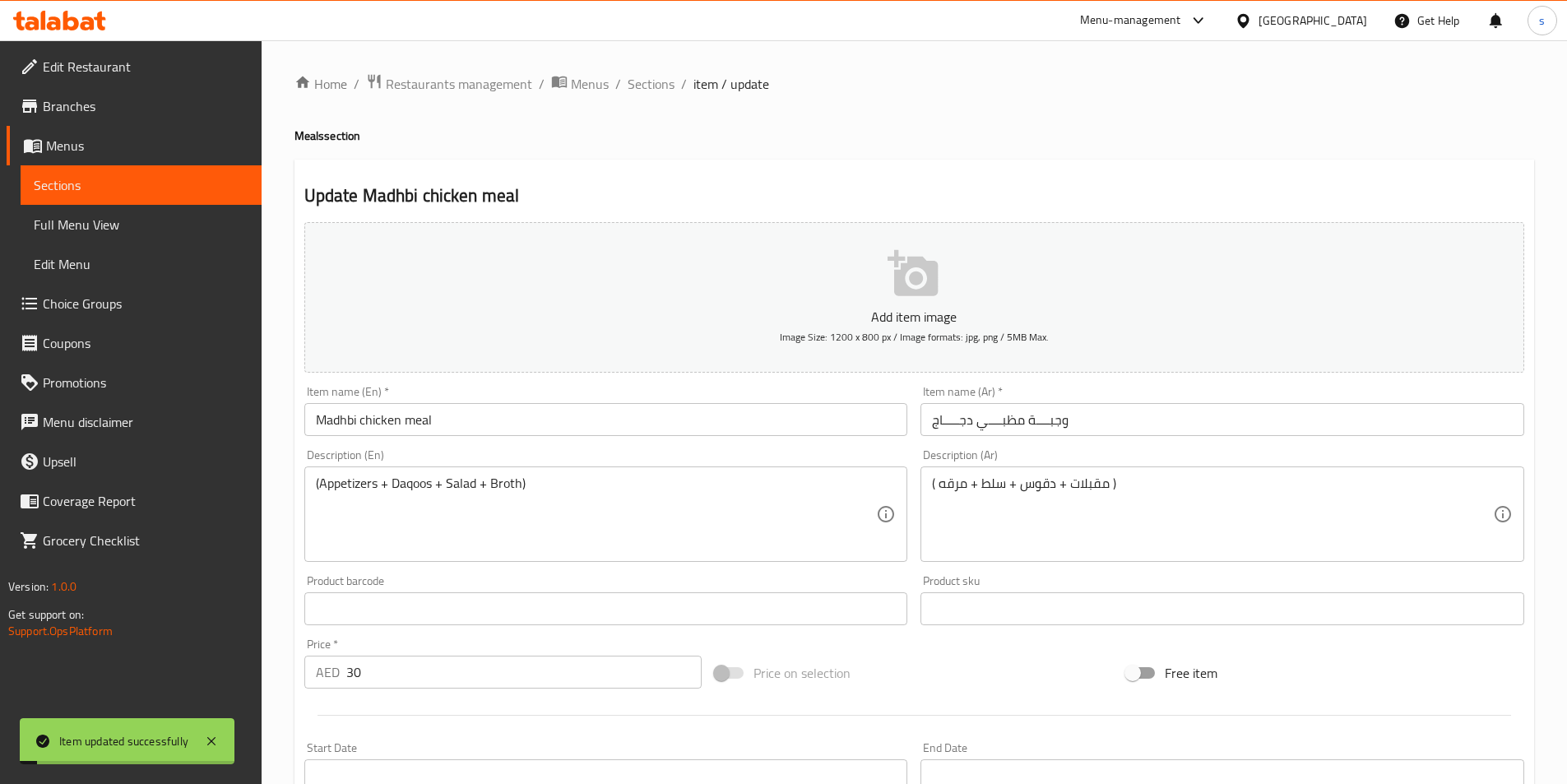
click at [103, 179] on span "Sections" at bounding box center [141, 184] width 215 height 19
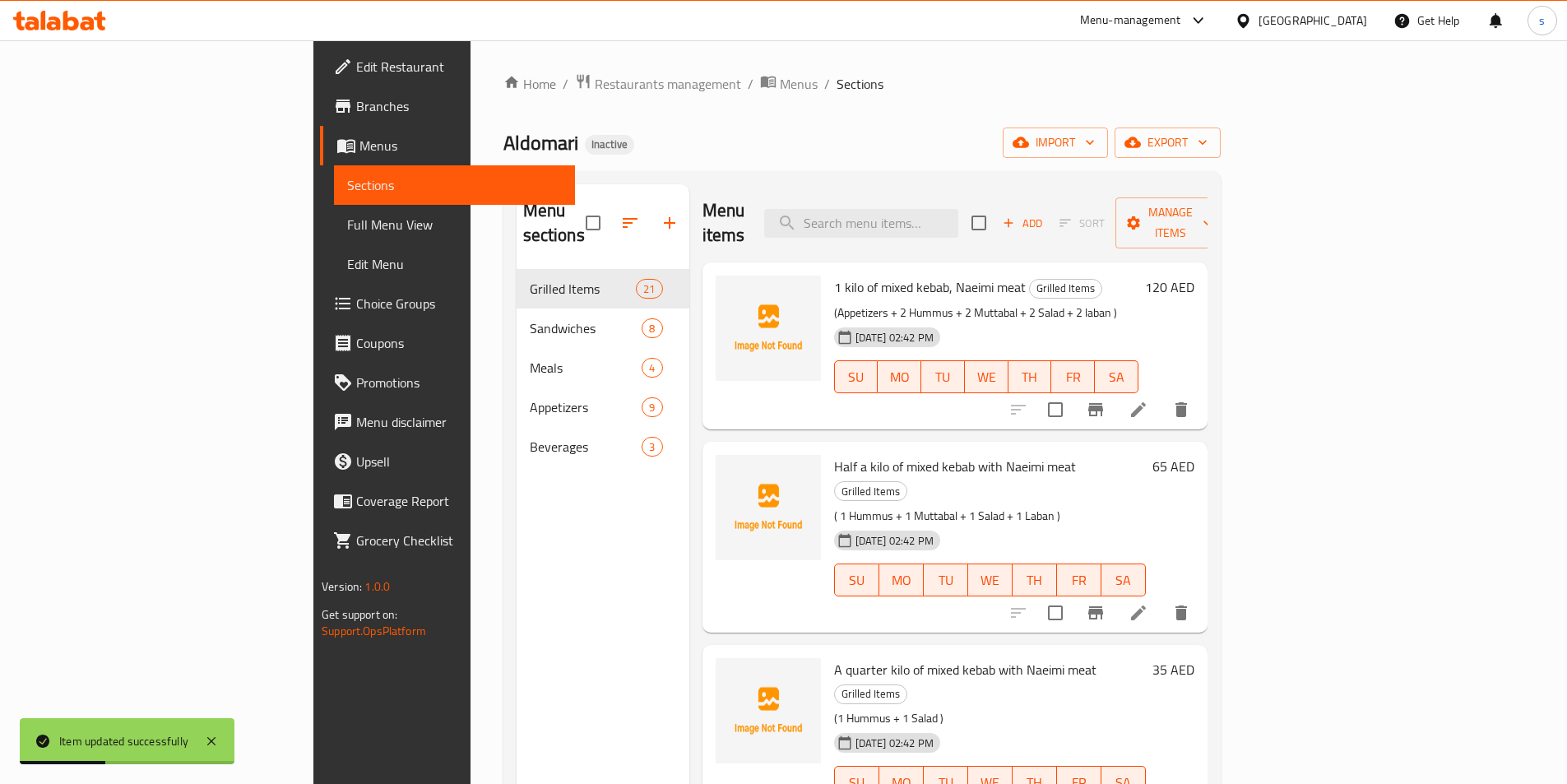
click at [348, 228] on span "Full Menu View" at bounding box center [454, 224] width 215 height 19
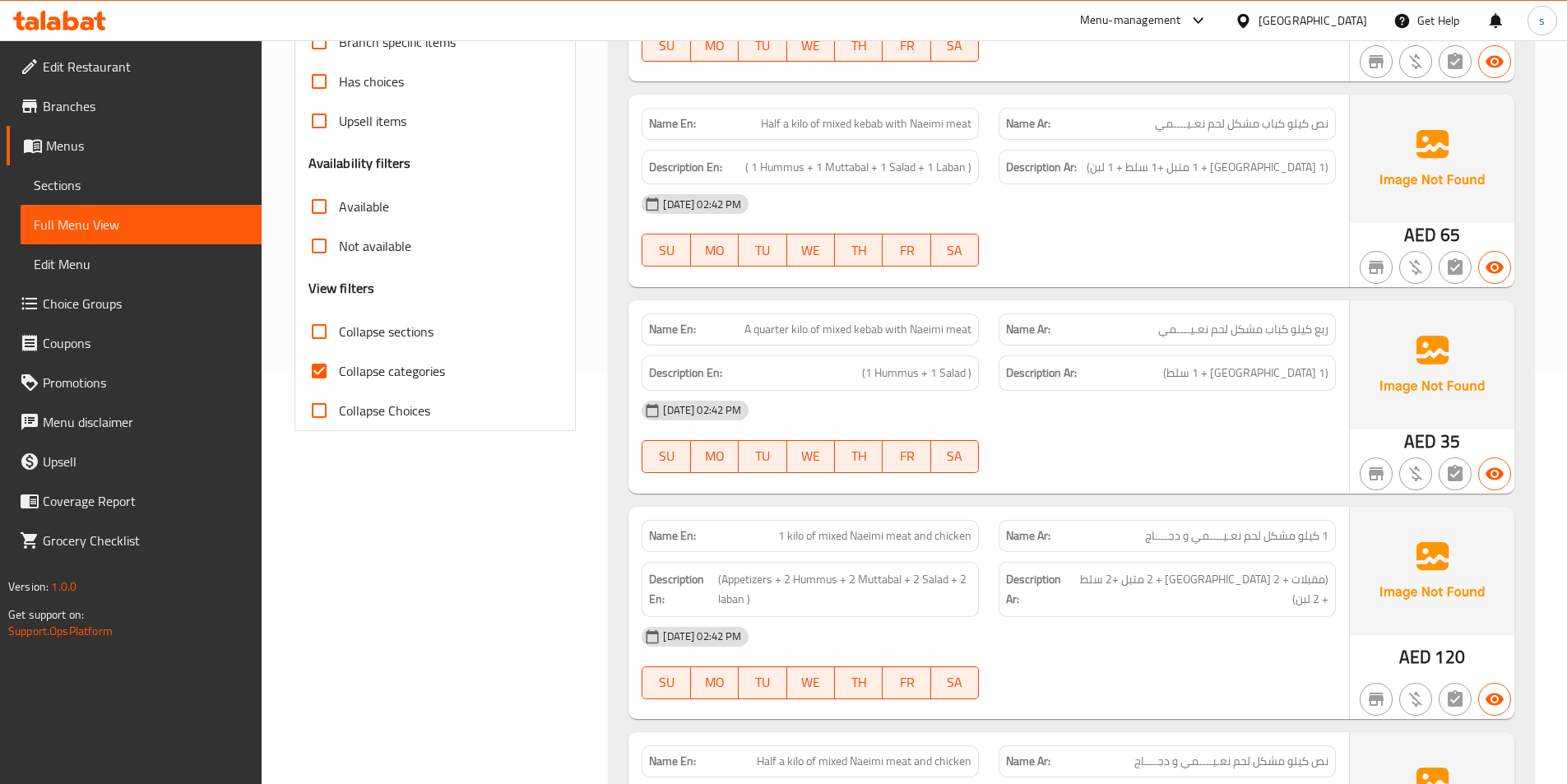
scroll to position [164, 0]
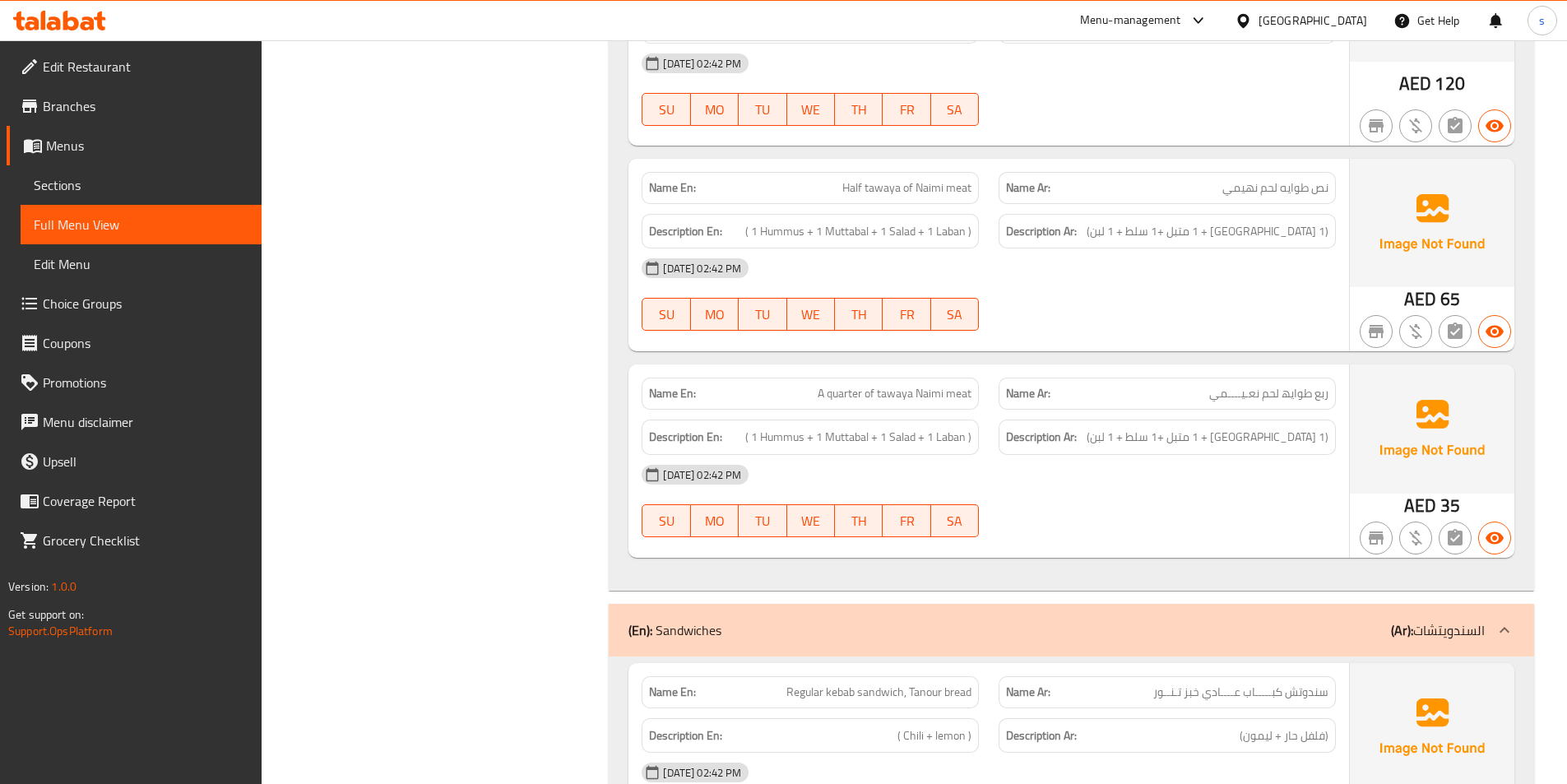
scroll to position [4194, 0]
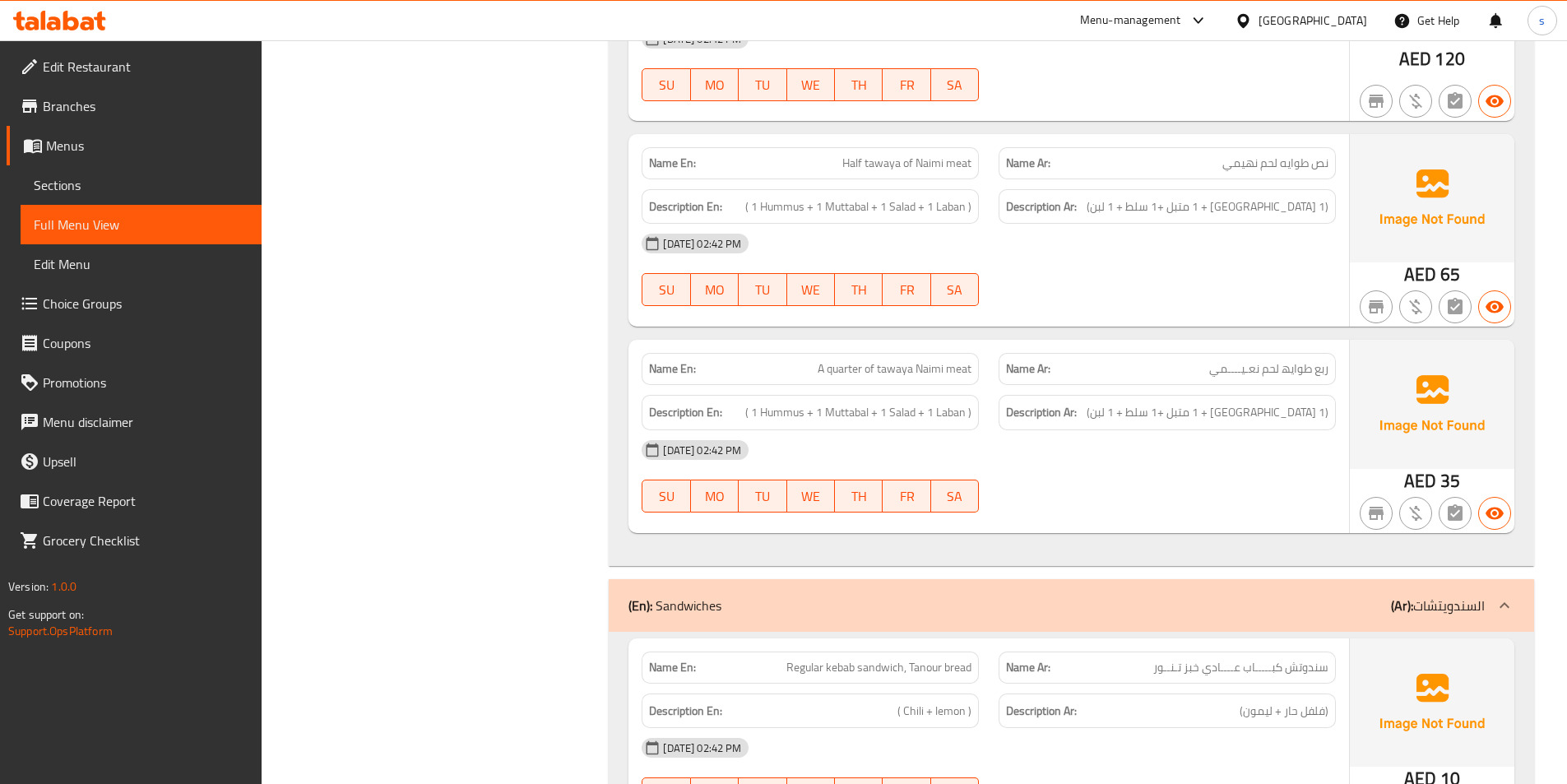
click at [1200, 189] on div "Description Ar: (1 [GEOGRAPHIC_DATA] + 1 متبل +1 سلط + 1 لبن)" at bounding box center [1167, 206] width 337 height 35
click at [1216, 197] on span "(1 [GEOGRAPHIC_DATA] + 1 متبل +1 سلط + 1 لبن)" at bounding box center [1208, 206] width 242 height 20
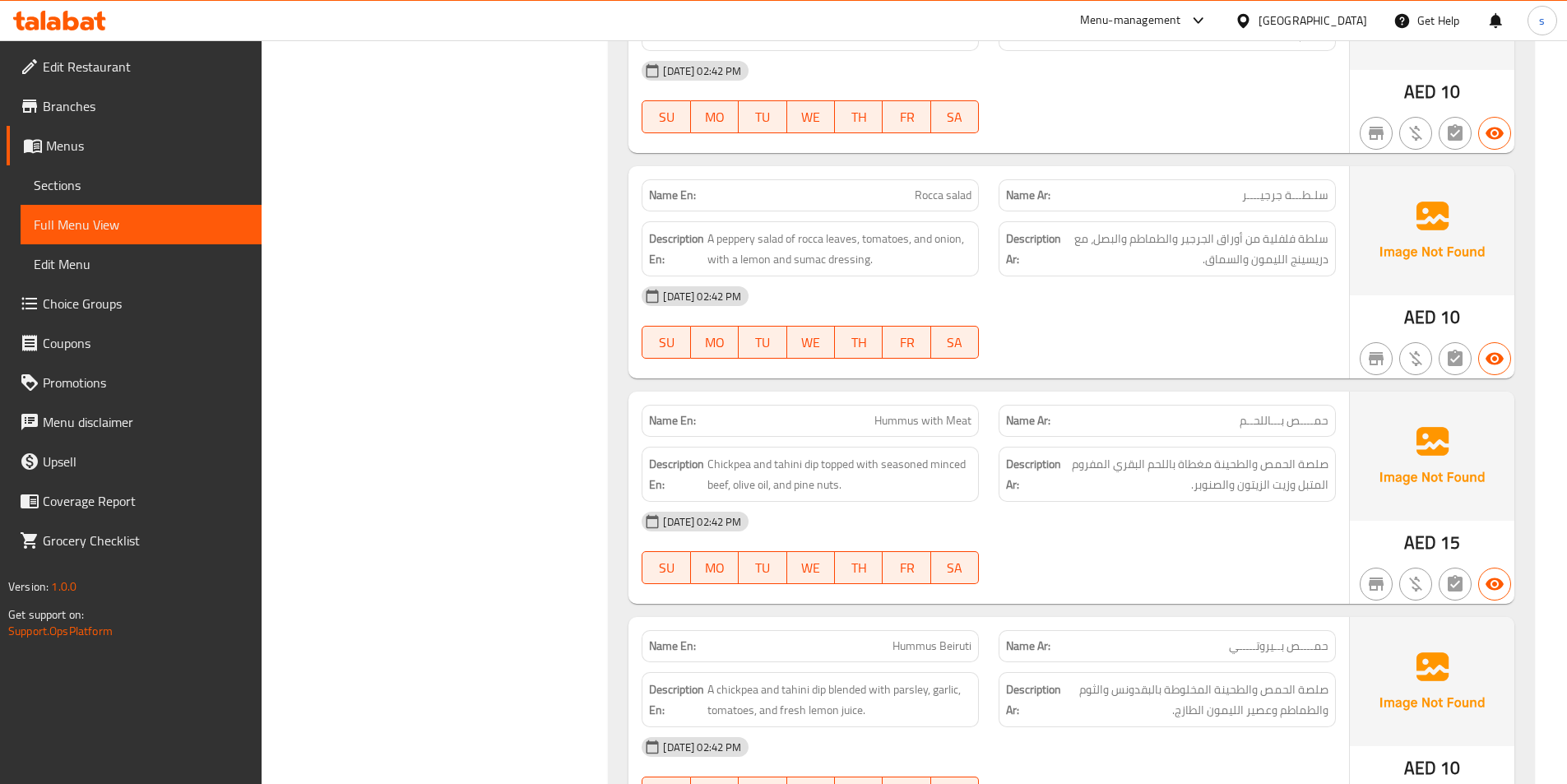
scroll to position [8234, 0]
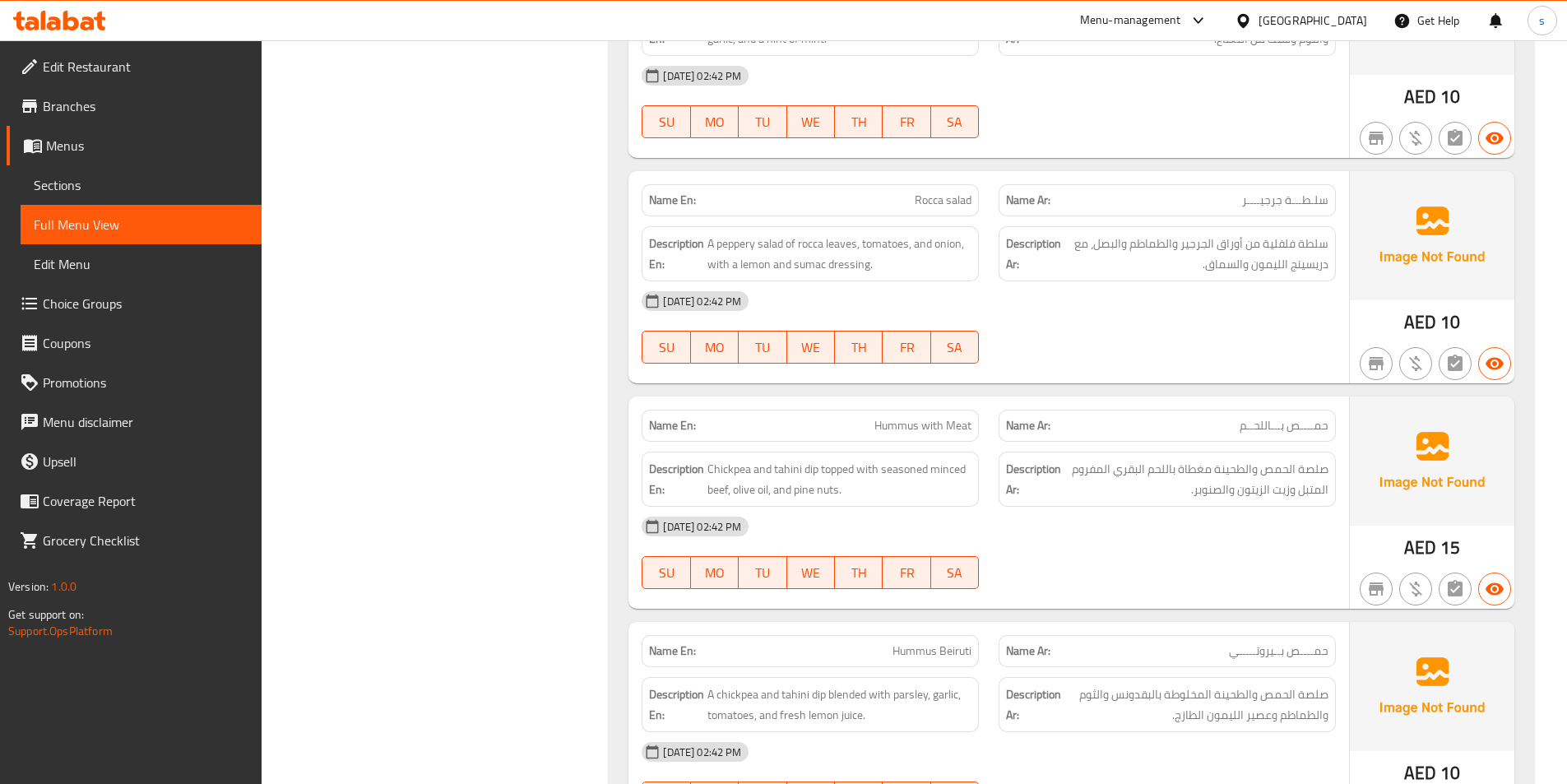
click at [960, 174] on div "Name En: Rocca salad" at bounding box center [809, 200] width 357 height 52
click at [945, 192] on span "Rocca salad" at bounding box center [943, 200] width 57 height 18
copy span "Rocca salad"
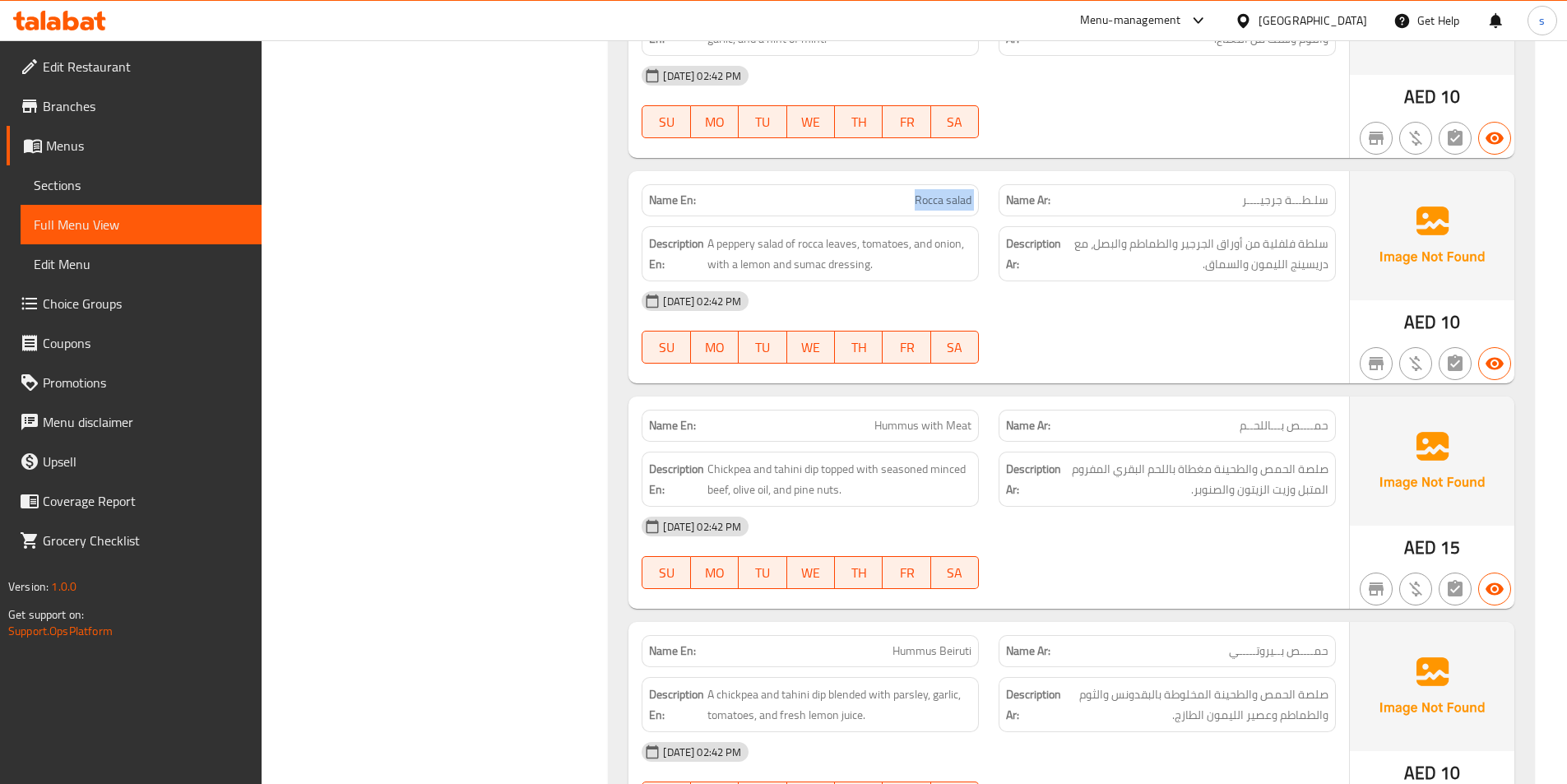
click at [59, 217] on span "Full Menu View" at bounding box center [141, 224] width 215 height 19
click at [97, 177] on span "Sections" at bounding box center [141, 184] width 215 height 19
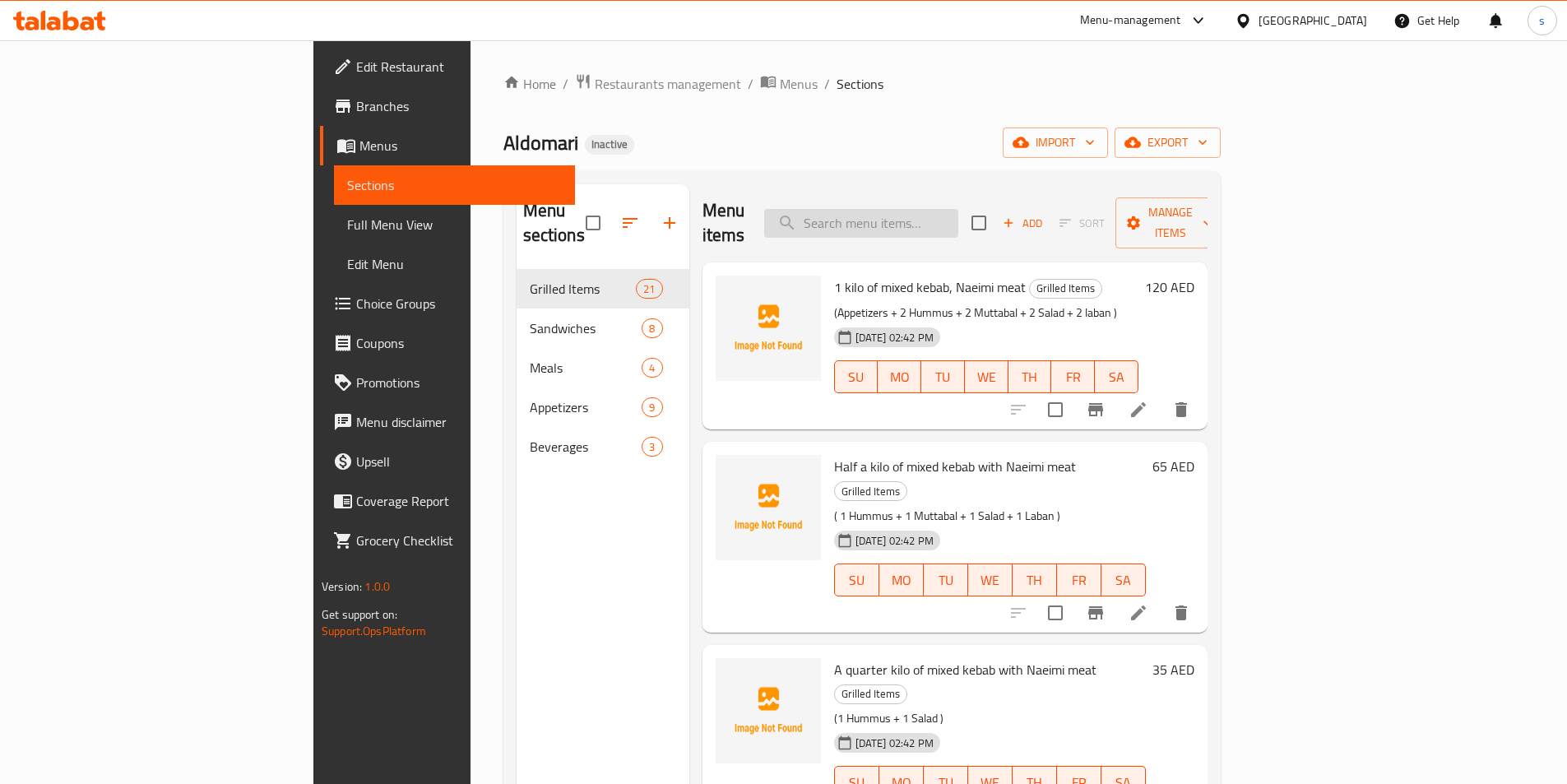
click at [959, 217] on input "search" at bounding box center [861, 223] width 194 height 29
paste input "Rocca salad"
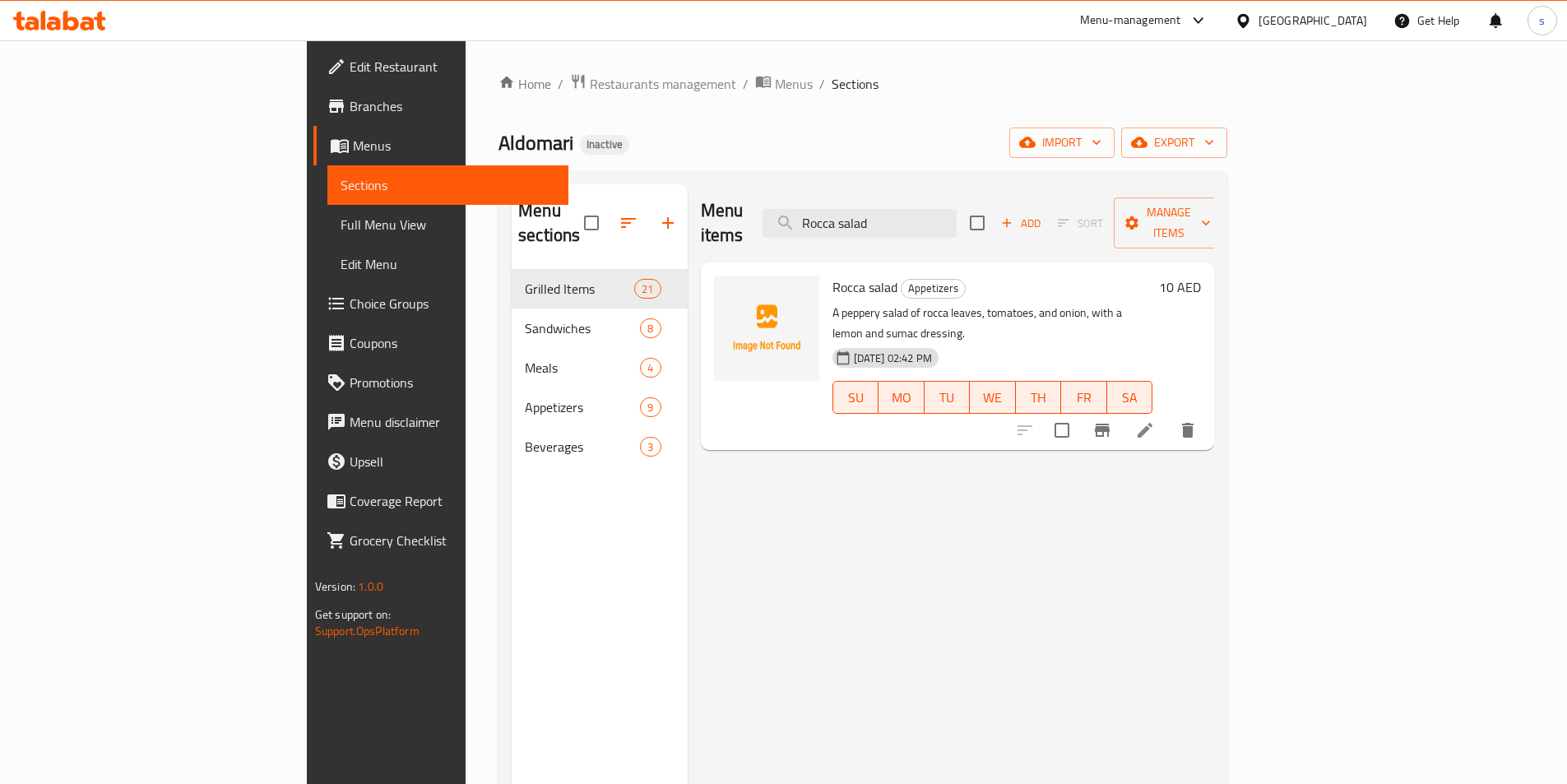
type input "Rocca salad"
click at [1155, 420] on icon at bounding box center [1145, 429] width 19 height 19
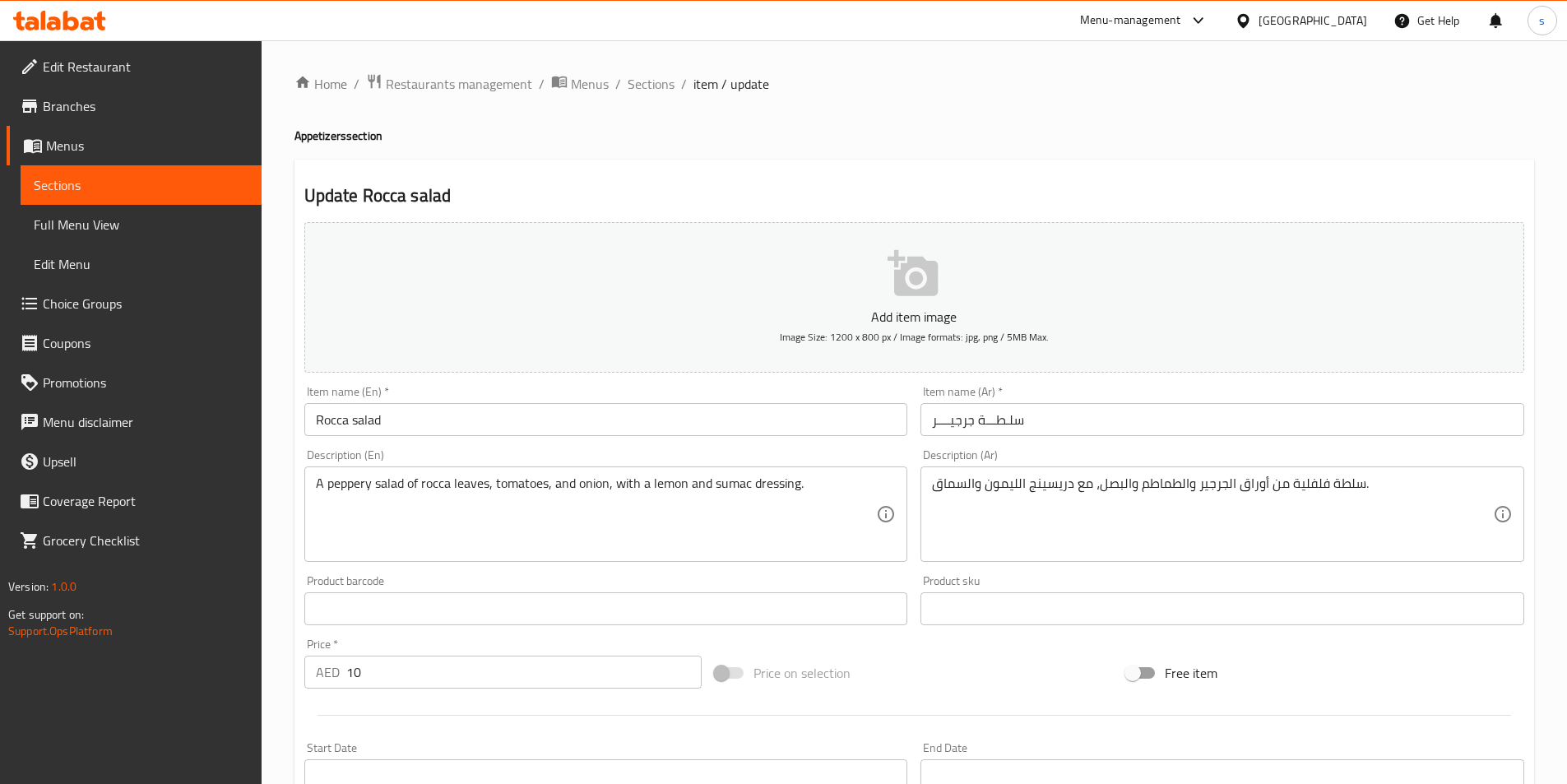
click at [353, 488] on textarea "A peppery salad of rocca leaves, tomatoes, and onion, with a lemon and sumac dr…" at bounding box center [596, 514] width 561 height 78
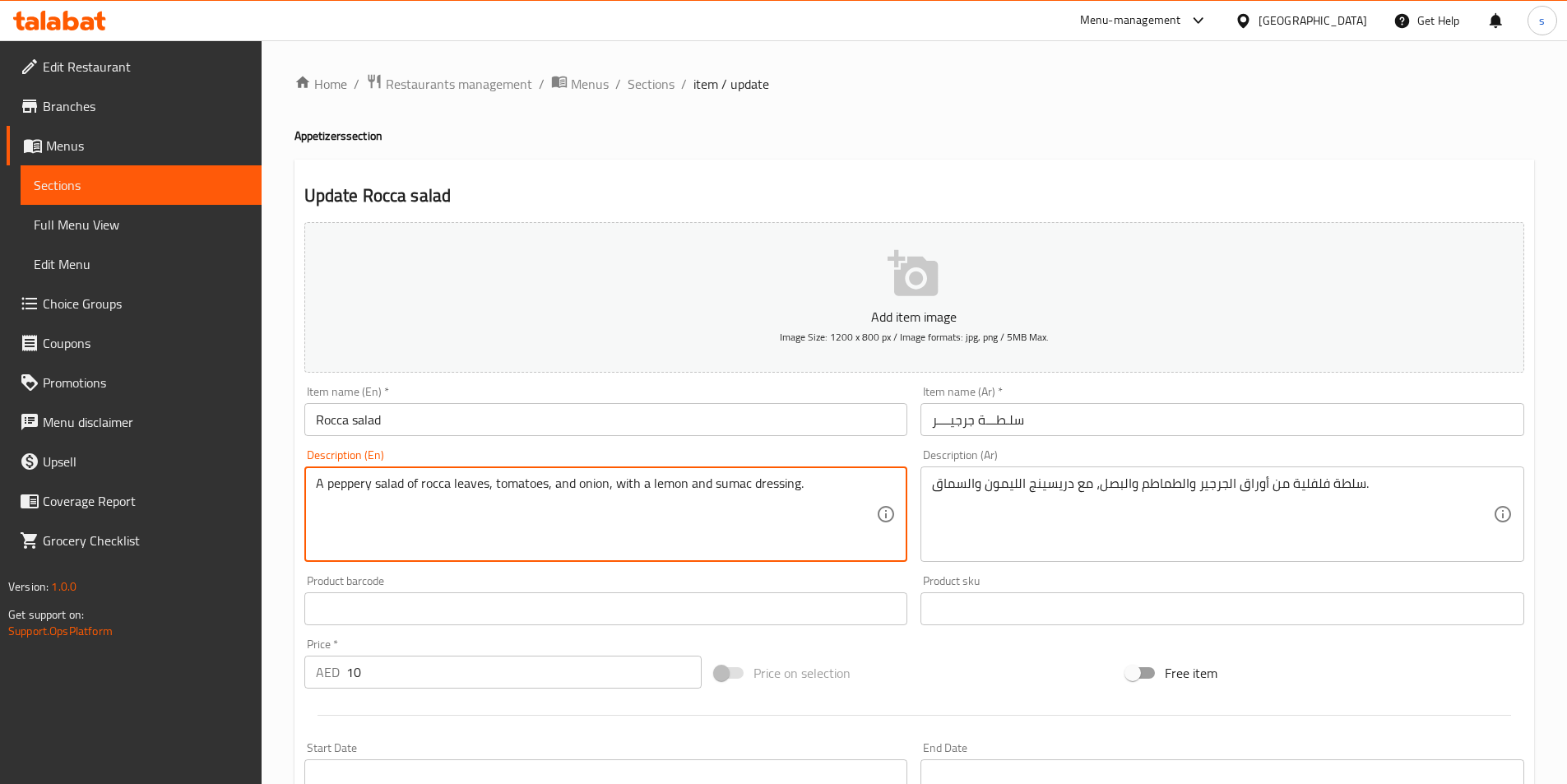
paste textarea "Capsicum"
type textarea "A peppery salad of rocca leaves, tomatoes, and onion, with a lemon and sumac dr…"
click at [353, 525] on textarea "A peppery salad of rocca leaves, tomatoes, and onion, with a lemon and sumac dr…" at bounding box center [596, 514] width 561 height 78
click at [346, 495] on textarea "A peppery salad of rocca leaves, tomatoes, and onion, with a lemon and sumac dr…" at bounding box center [596, 514] width 561 height 78
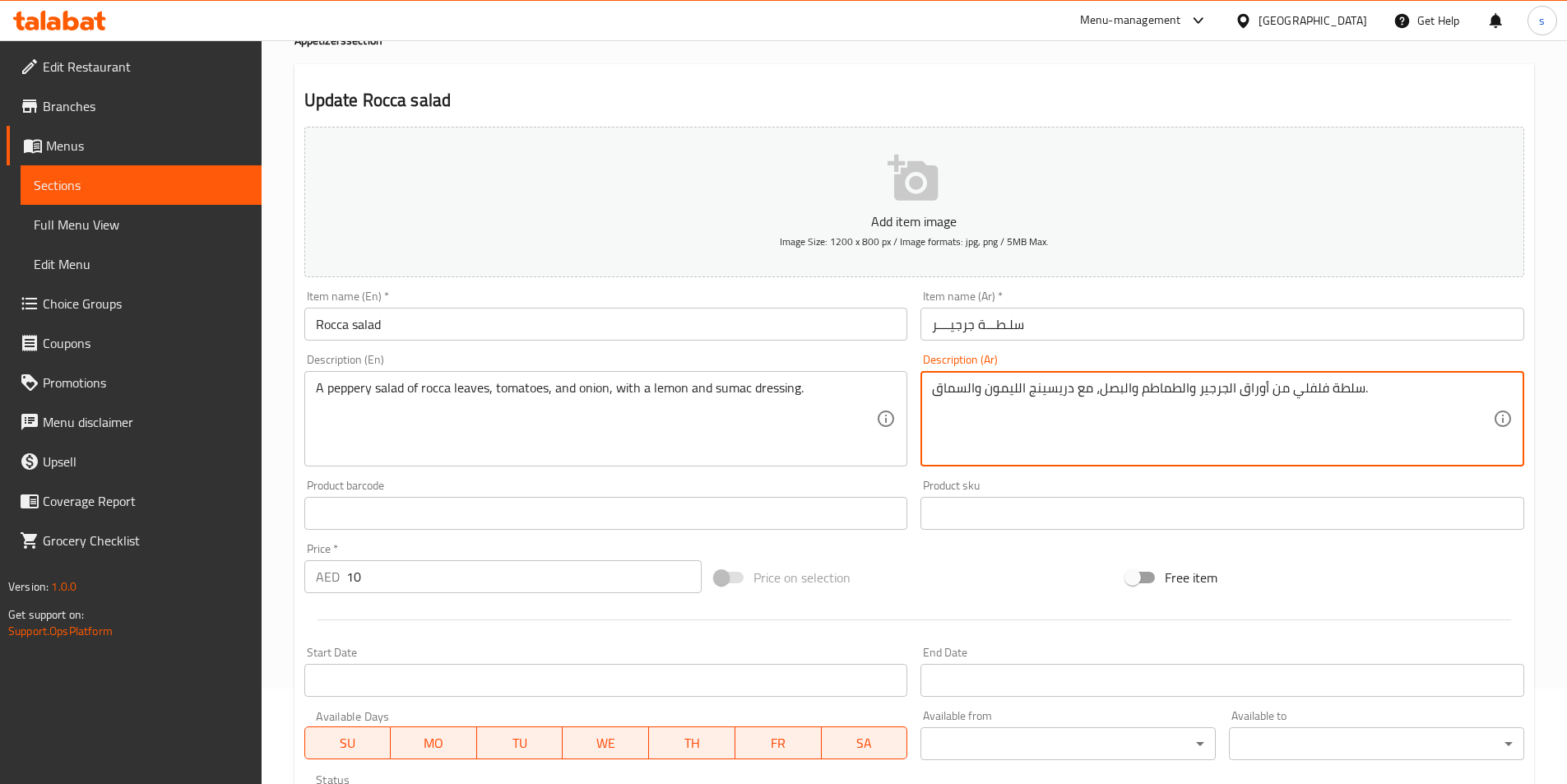
scroll to position [379, 0]
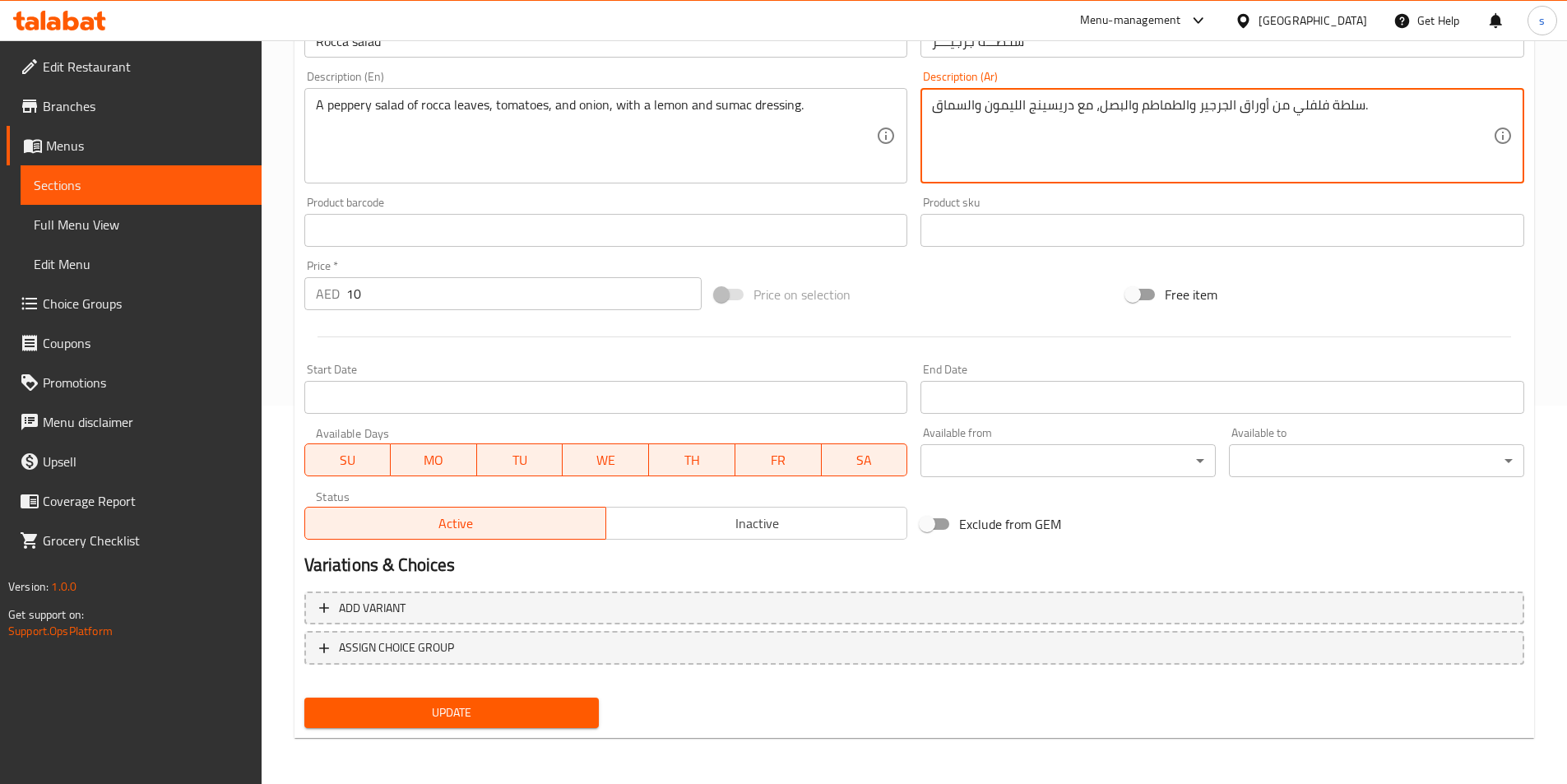
type textarea "سلطة فلفلي من أوراق الجرجير والطماطم والبصل، مع دريسينج الليمون والسماق."
click at [501, 711] on span "Update" at bounding box center [452, 712] width 269 height 20
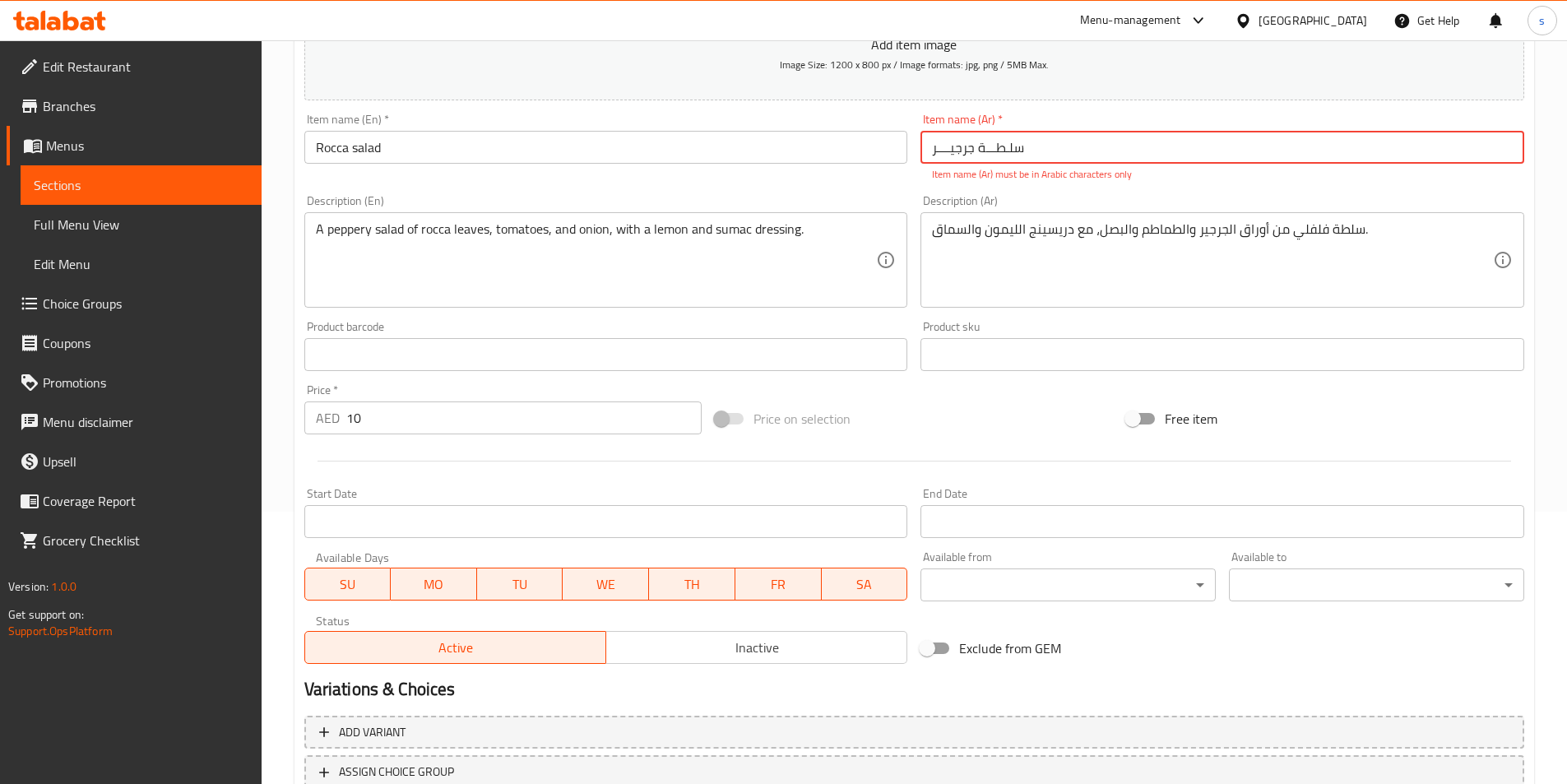
scroll to position [132, 0]
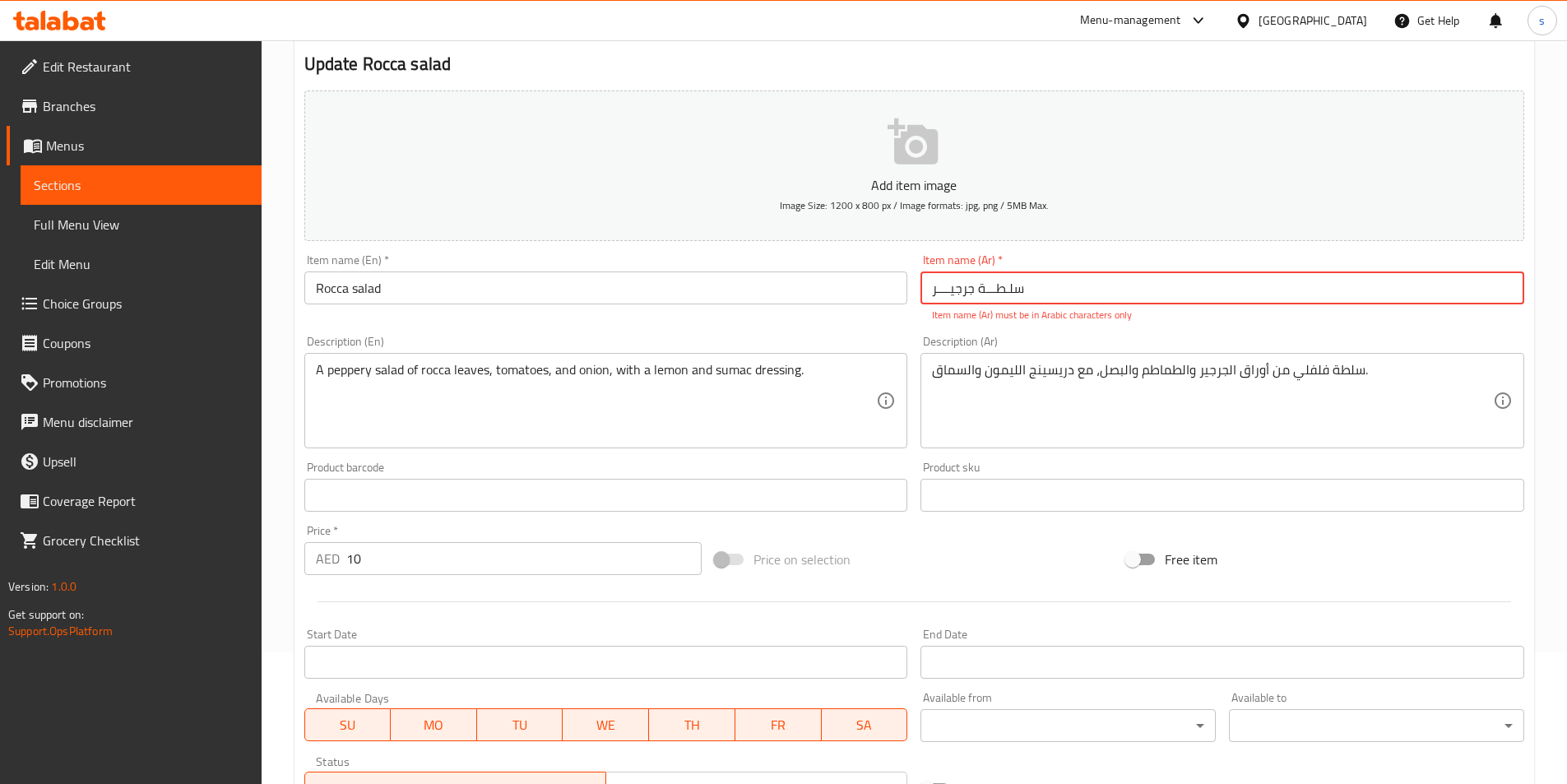
click at [1038, 287] on input "سلـطـــة جرجیــــر" at bounding box center [1222, 288] width 604 height 33
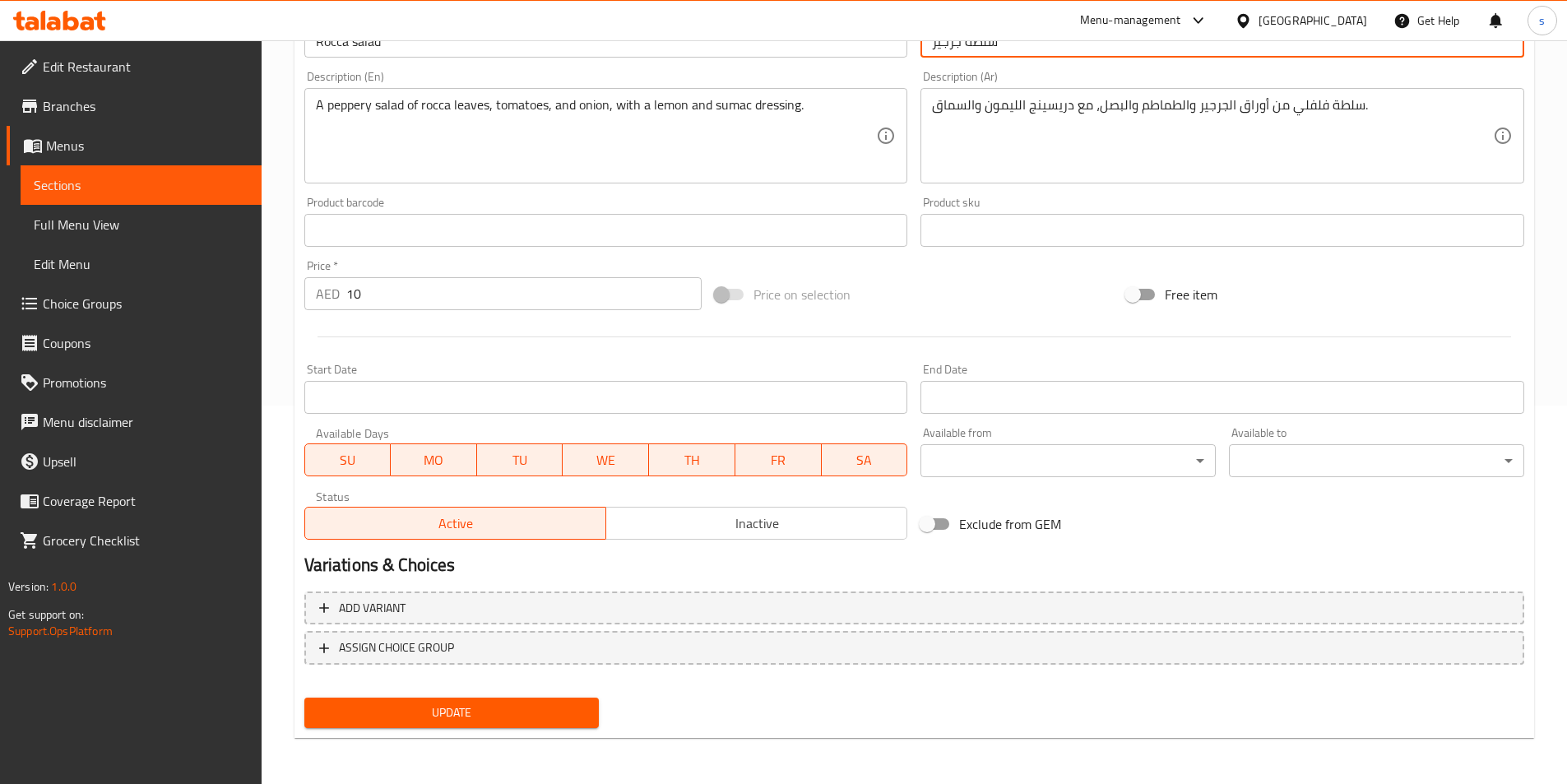
type input "سلطة جرجير"
click at [534, 705] on span "Update" at bounding box center [452, 712] width 269 height 20
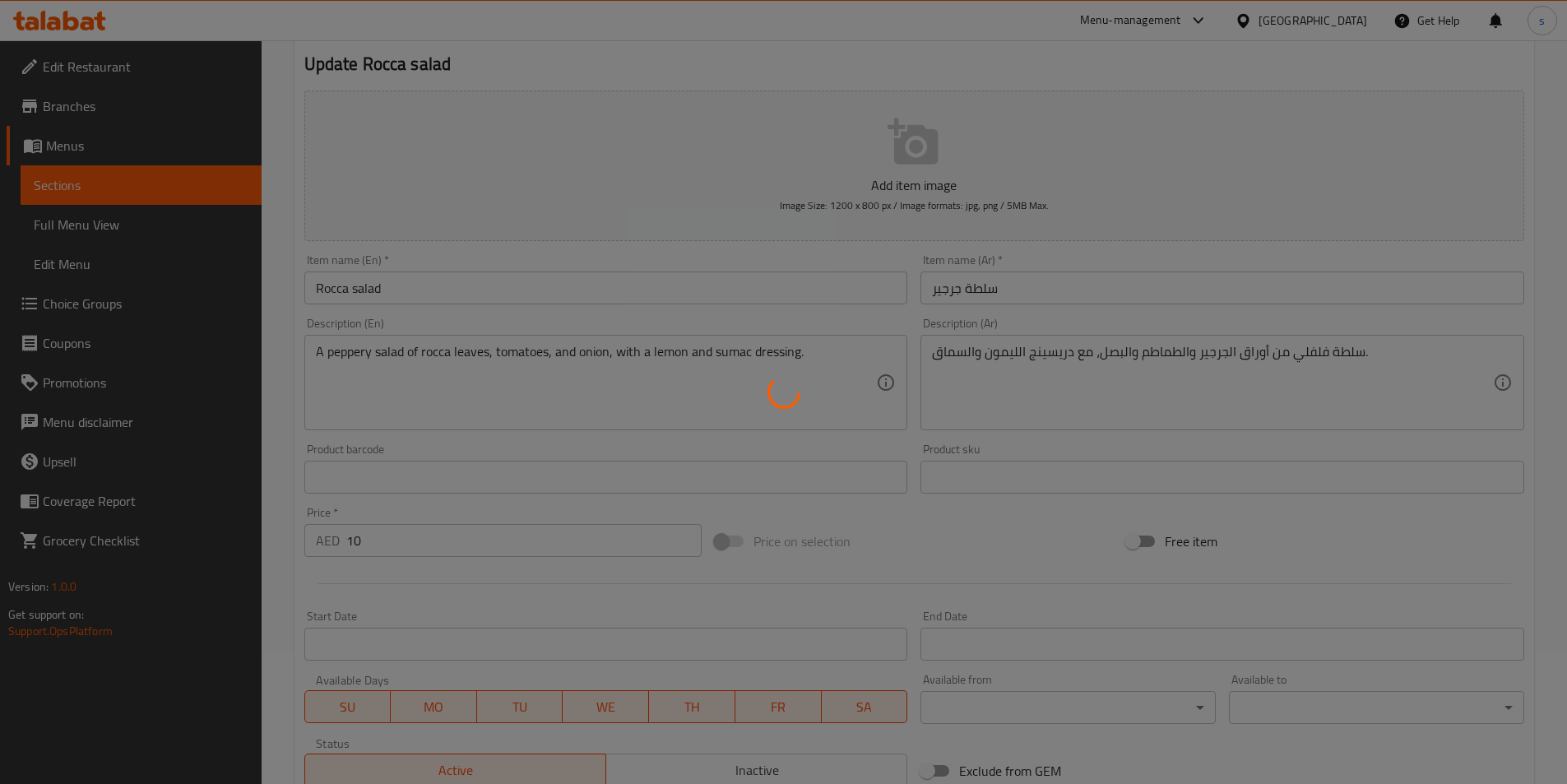
scroll to position [0, 0]
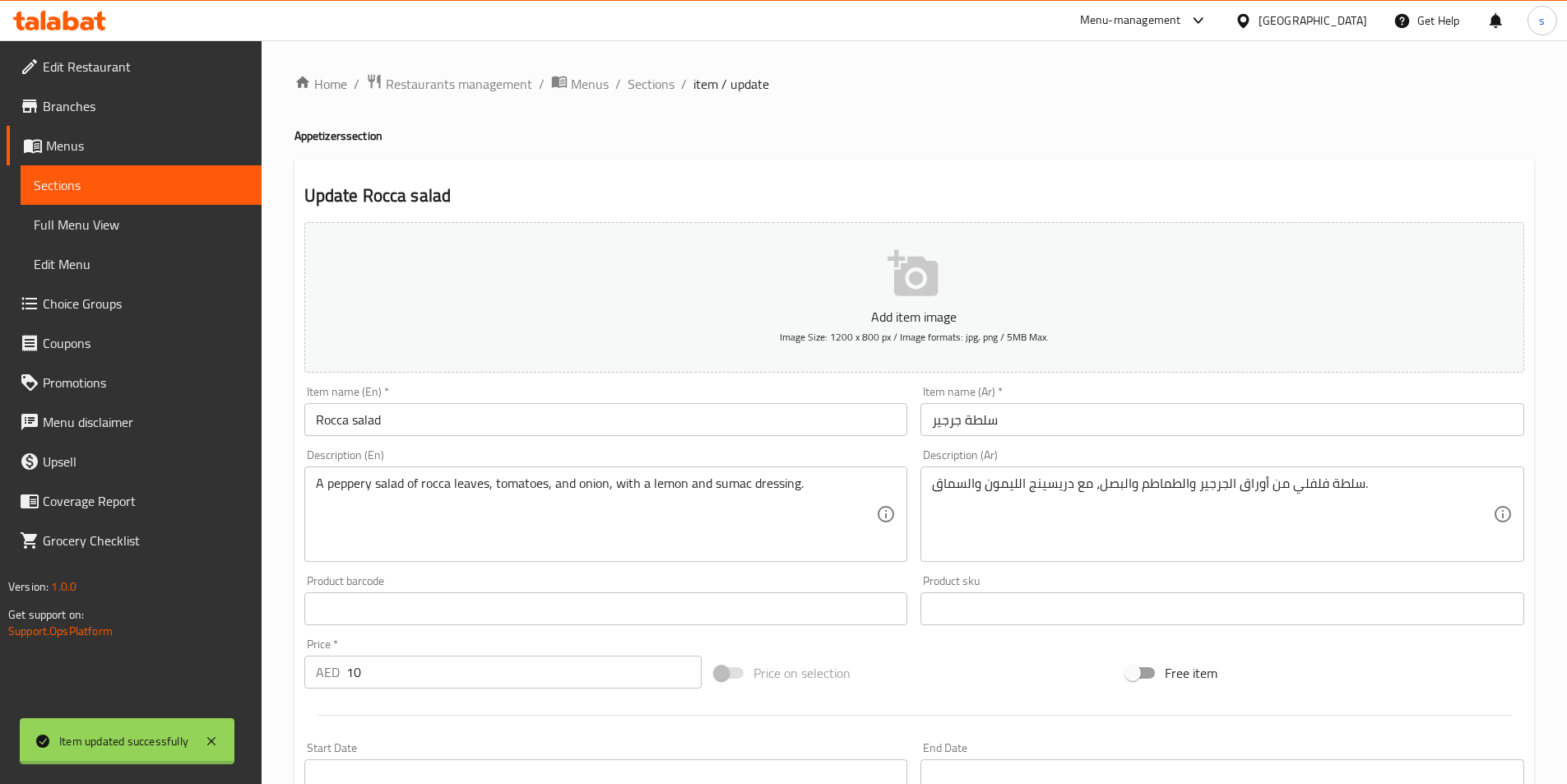
click at [72, 188] on span "Sections" at bounding box center [141, 184] width 215 height 19
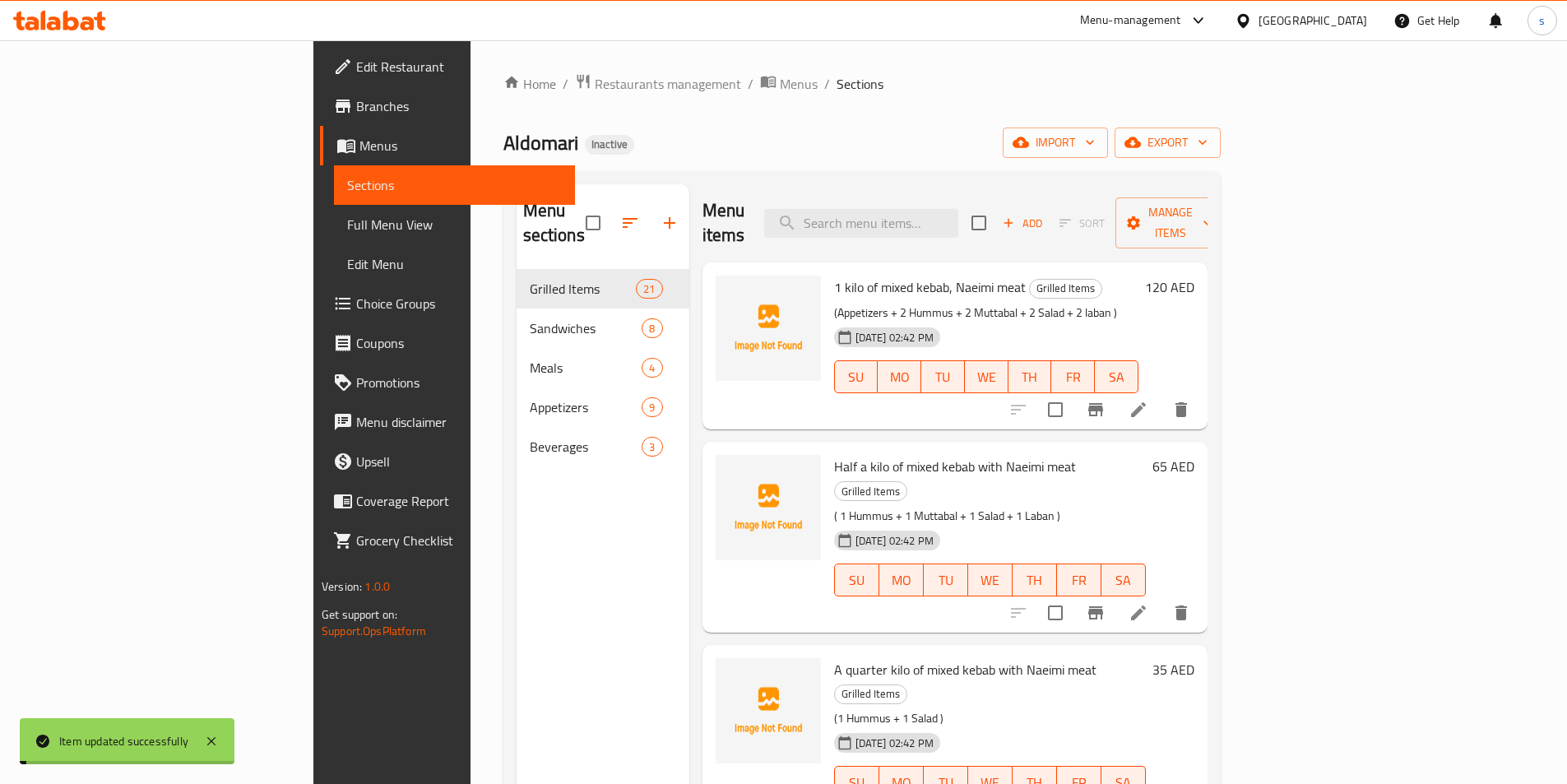
click at [348, 215] on span "Full Menu View" at bounding box center [454, 224] width 215 height 19
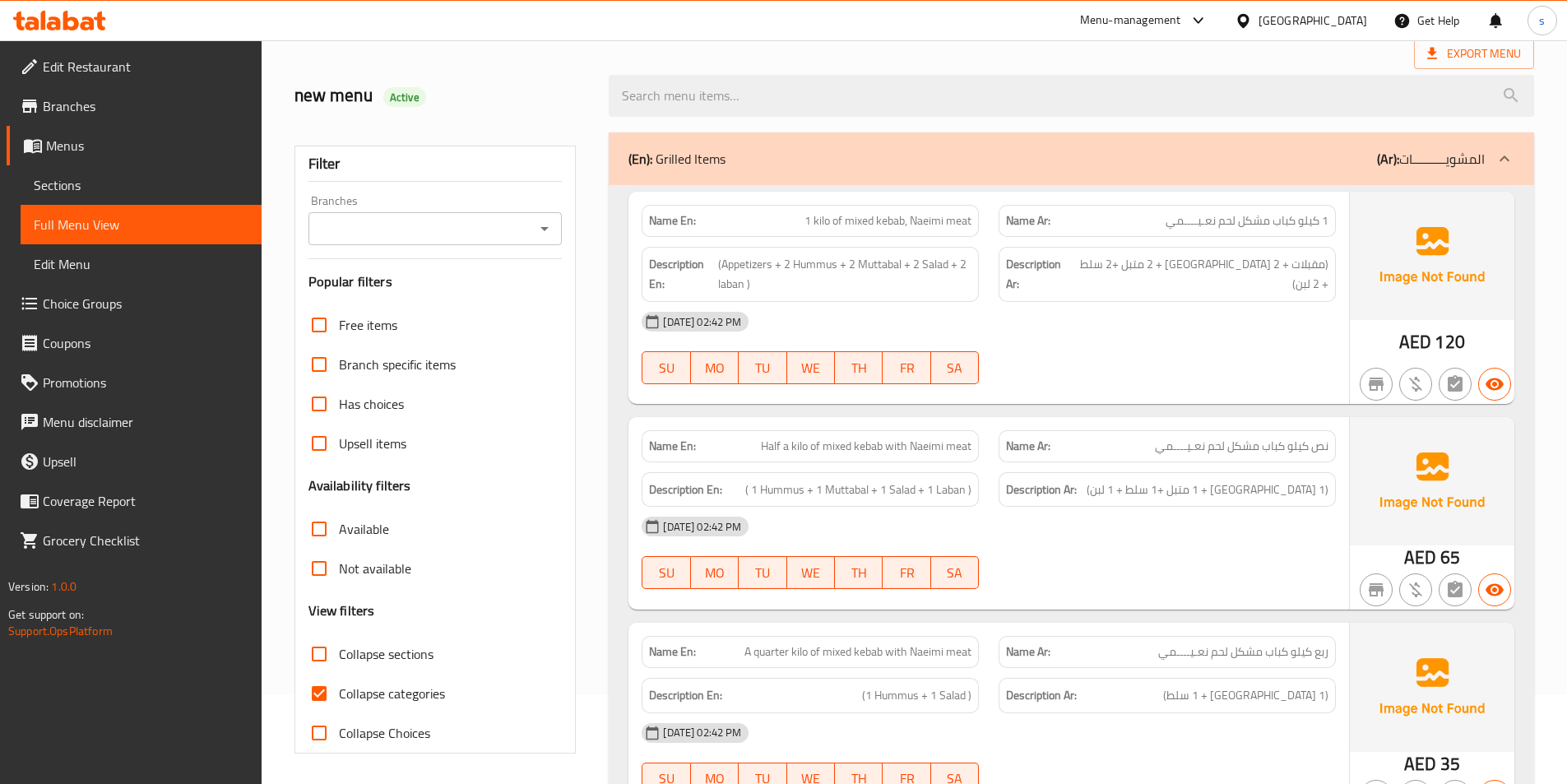
scroll to position [164, 0]
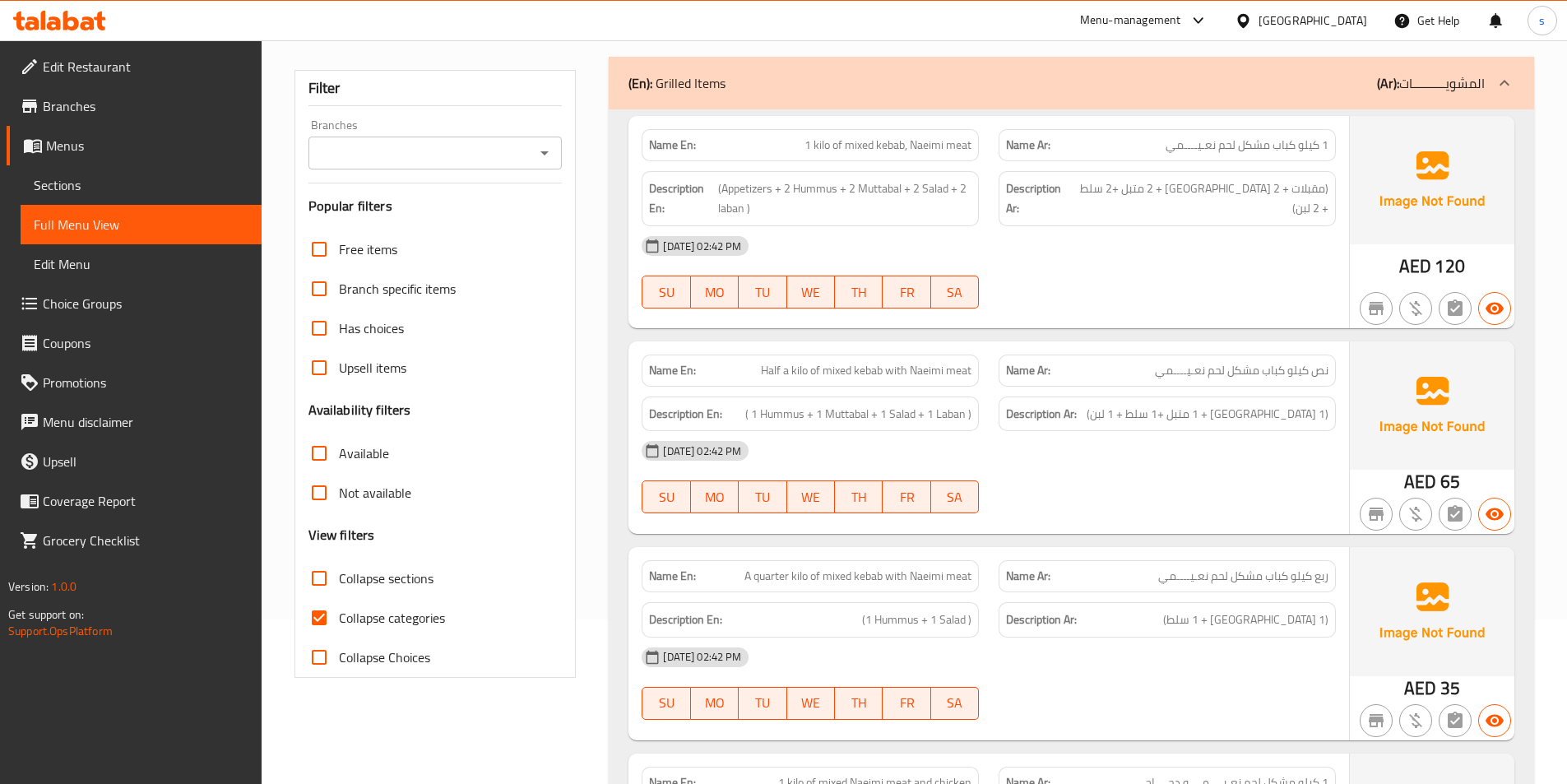
click at [320, 618] on input "Collapse categories" at bounding box center [319, 617] width 40 height 40
checkbox input "false"
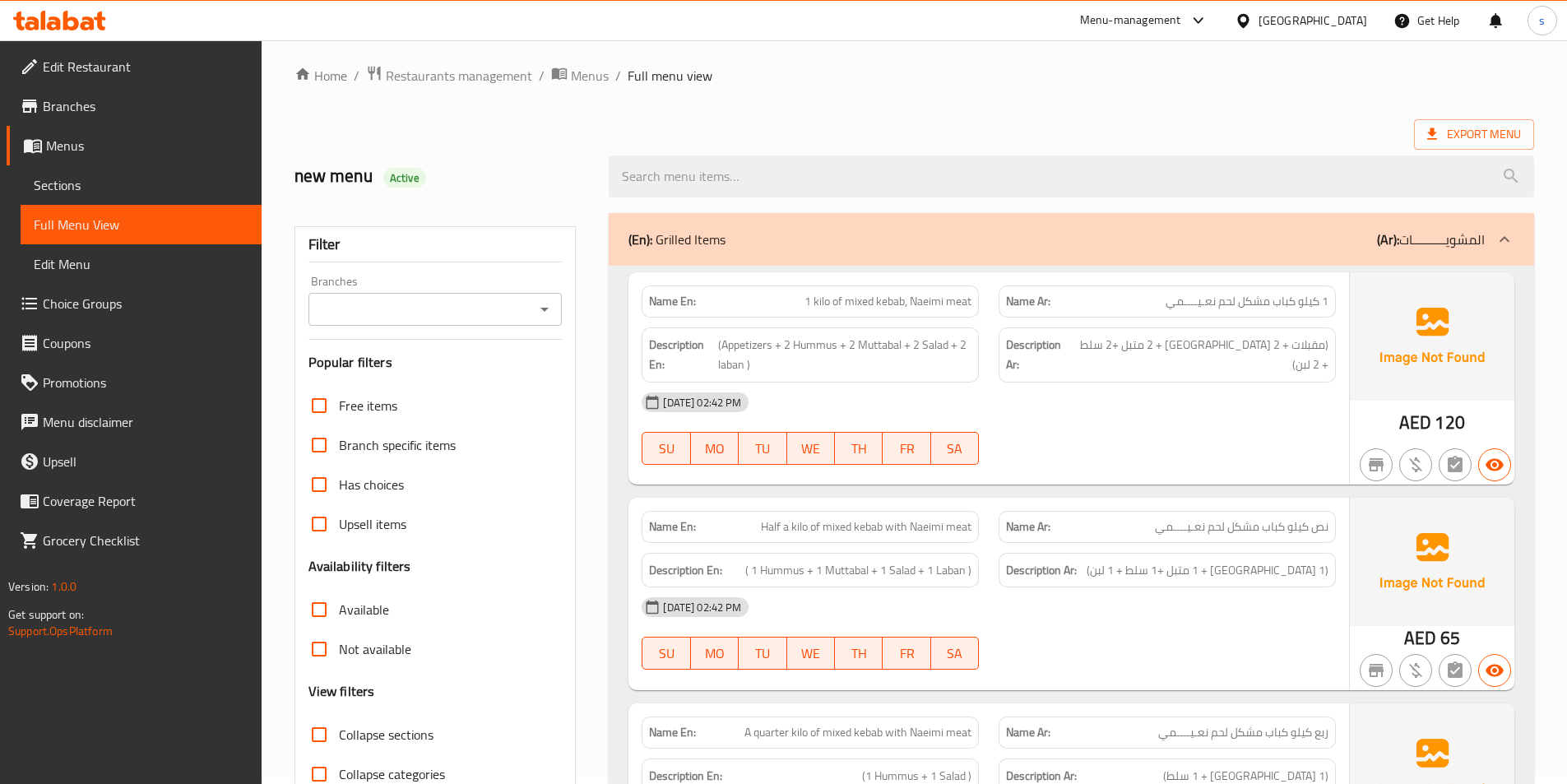
scroll to position [0, 0]
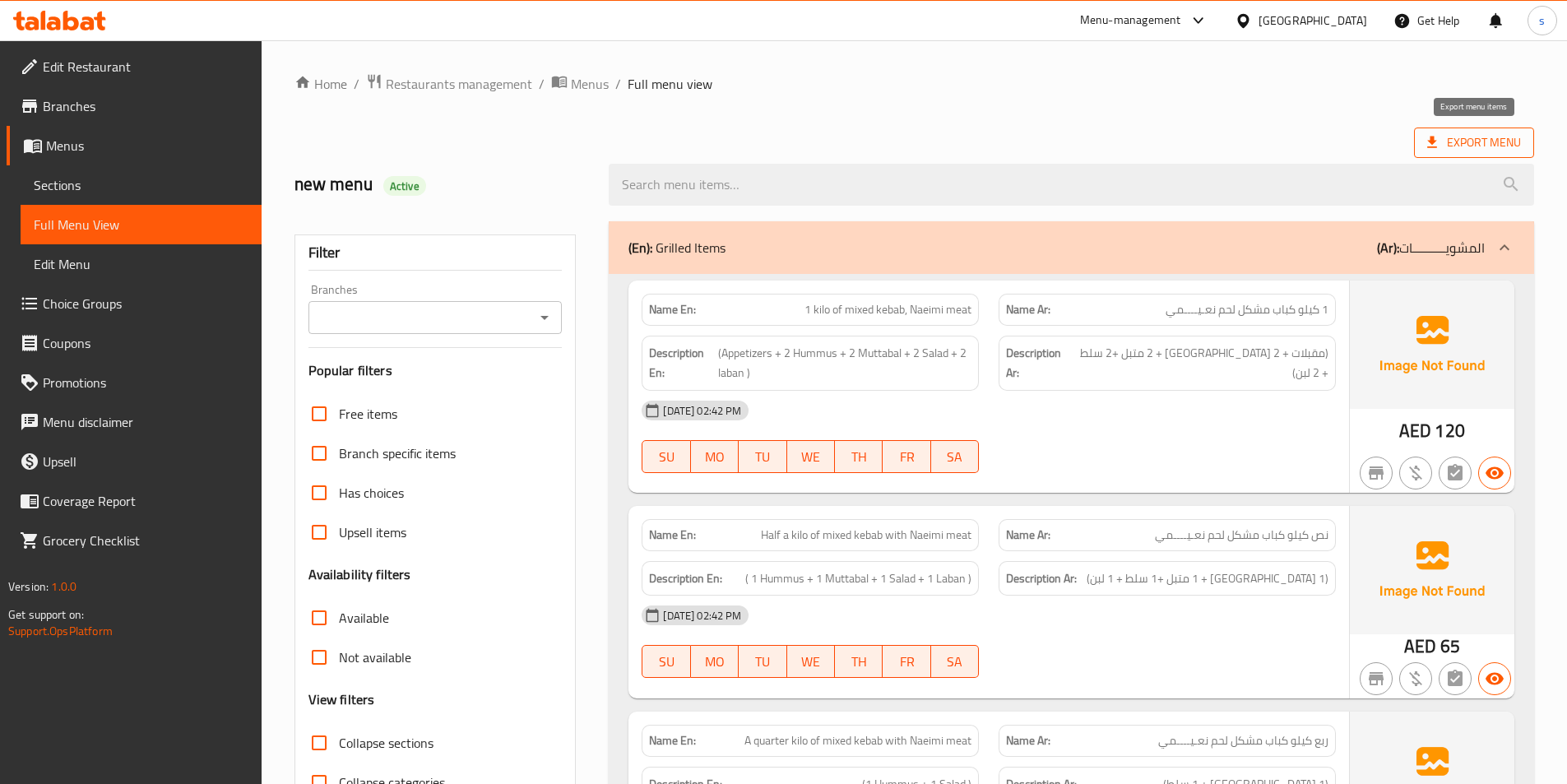
click at [1445, 142] on span "Export Menu" at bounding box center [1474, 143] width 94 height 20
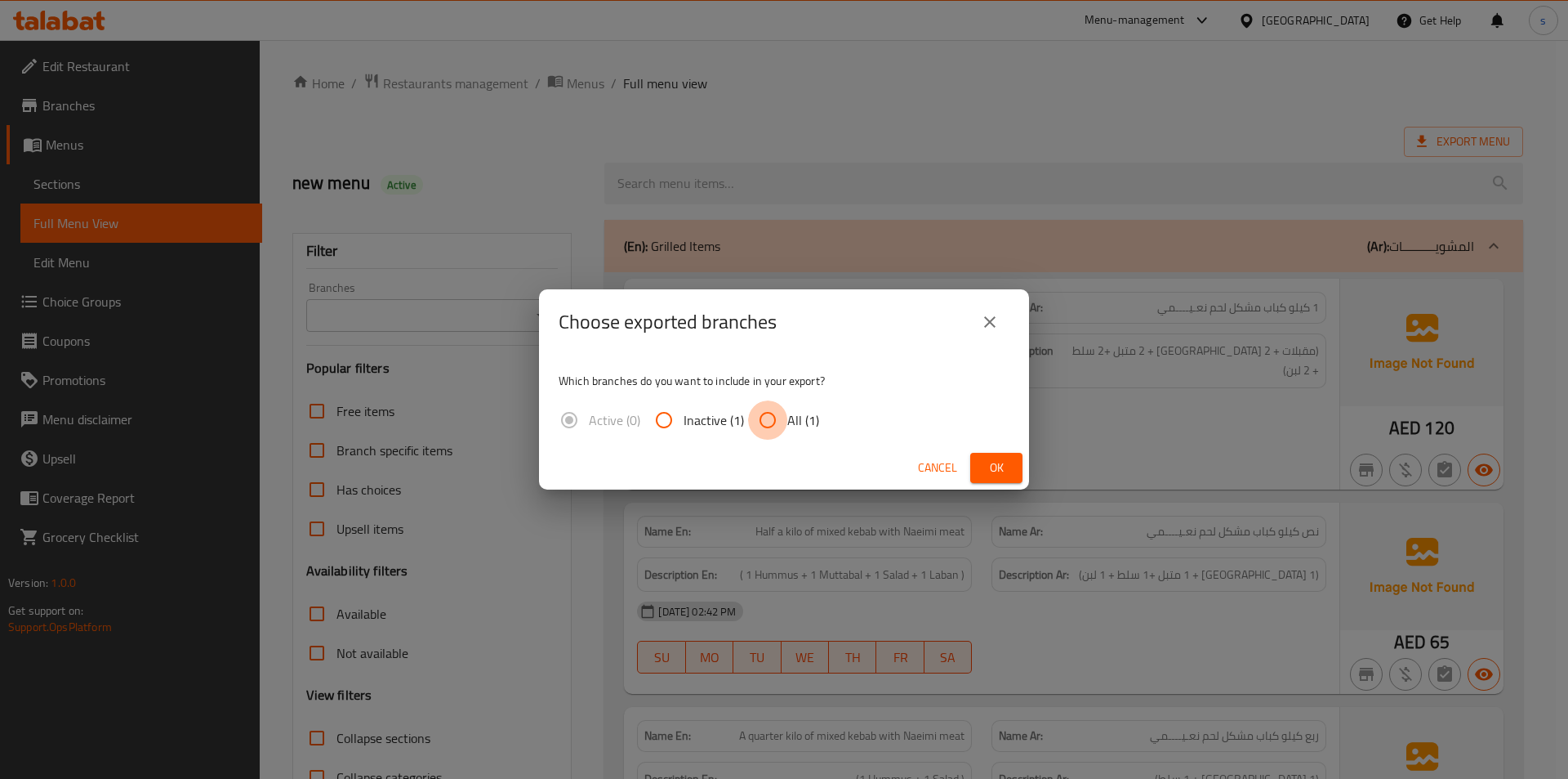
click at [773, 429] on input "All (1)" at bounding box center [767, 419] width 39 height 39
radio input "true"
click at [993, 467] on span "Ok" at bounding box center [996, 468] width 27 height 20
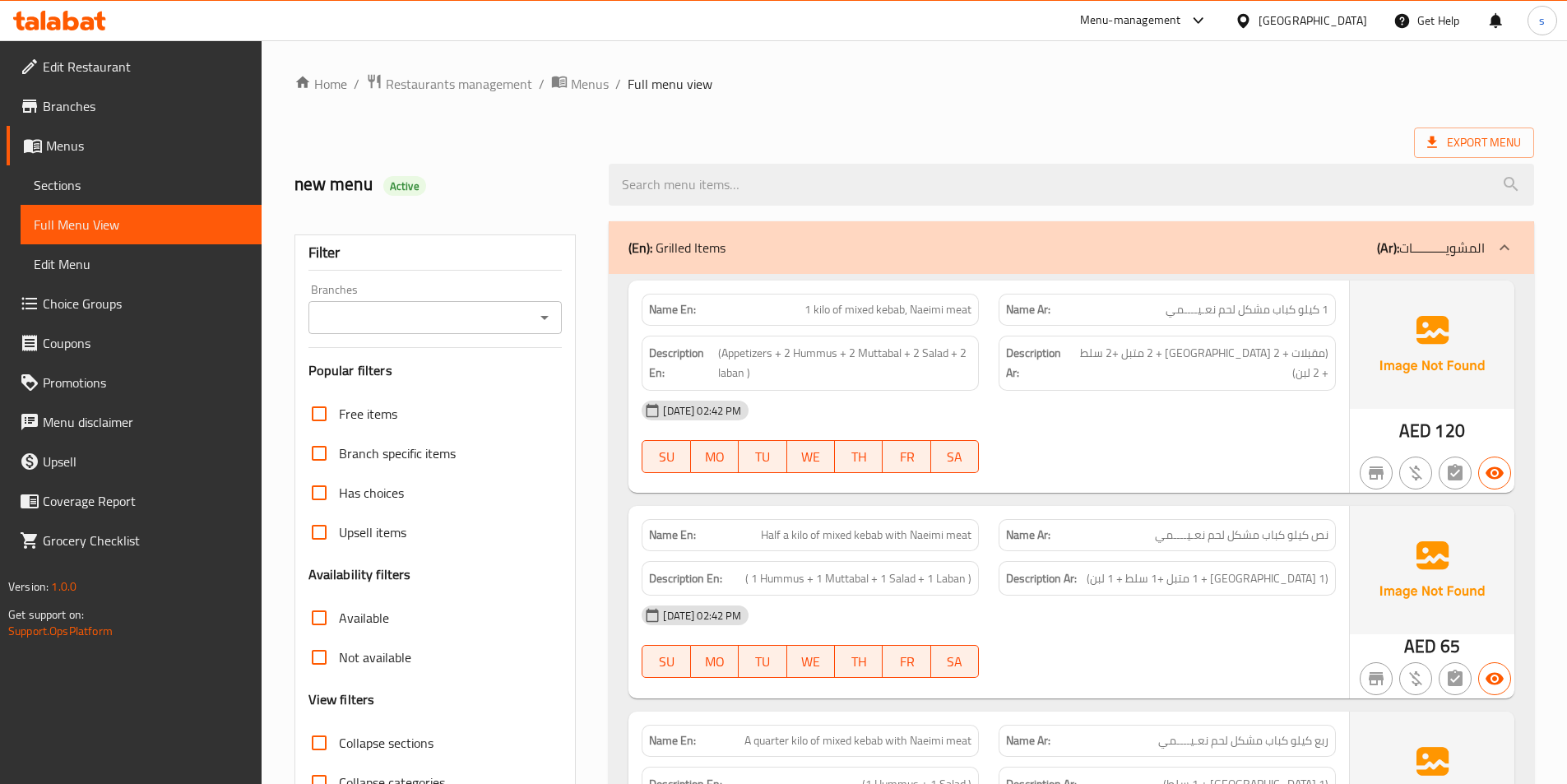
click at [872, 78] on ol "Home / Restaurants management / Menus / Full menu view" at bounding box center [914, 83] width 1240 height 21
click at [104, 57] on span "Edit Restaurant" at bounding box center [145, 66] width 206 height 19
